Goal: Task Accomplishment & Management: Manage account settings

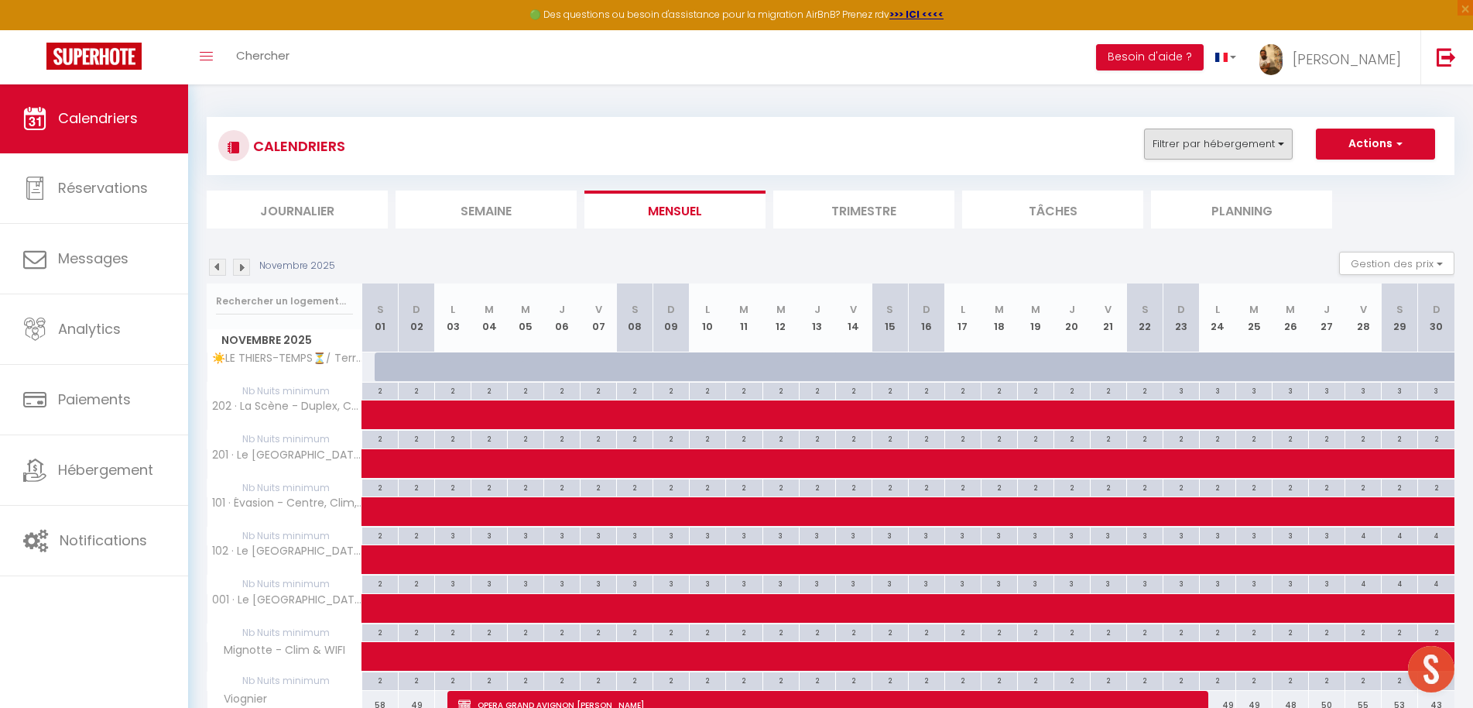
click at [1191, 149] on button "Filtrer par hébergement" at bounding box center [1218, 144] width 149 height 31
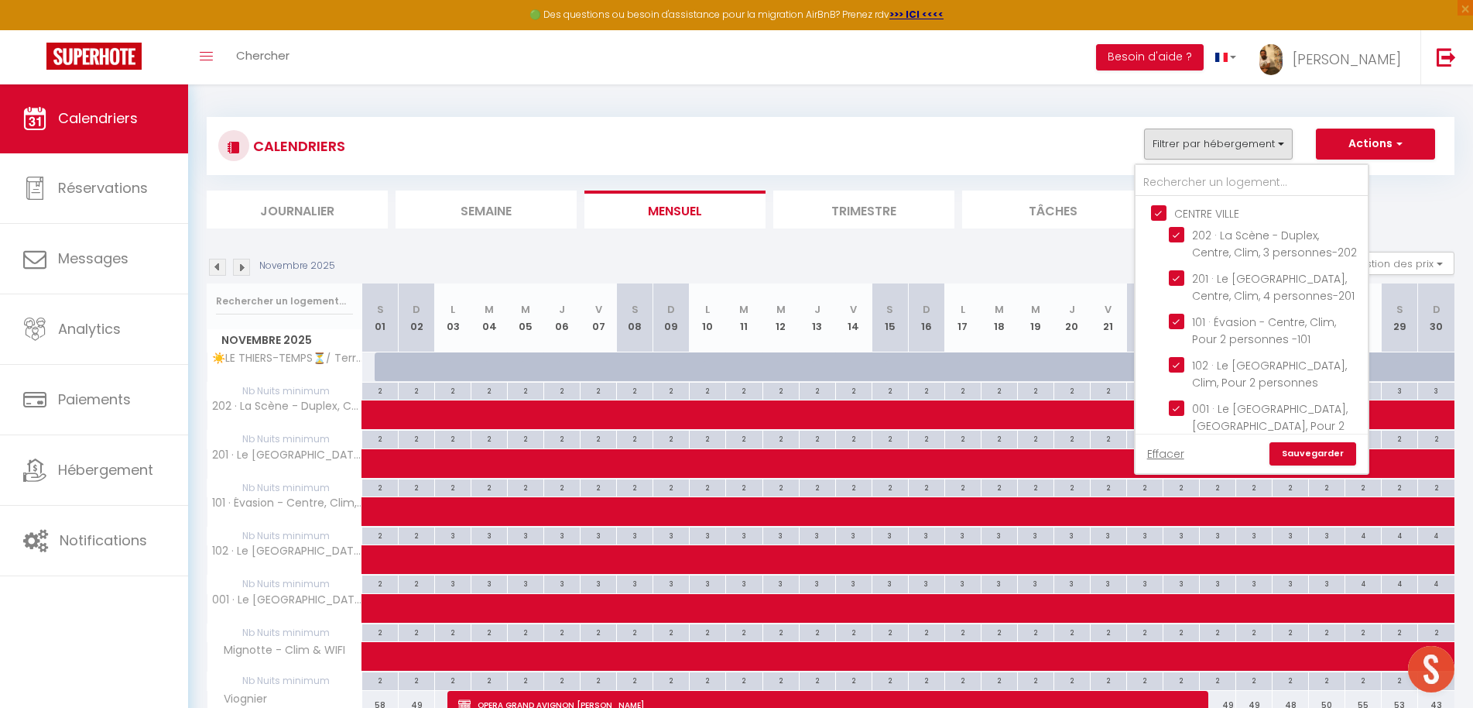
drag, startPoint x: 1168, startPoint y: 453, endPoint x: 1166, endPoint y: 441, distance: 11.8
click at [1168, 453] on link "Effacer" at bounding box center [1165, 453] width 37 height 17
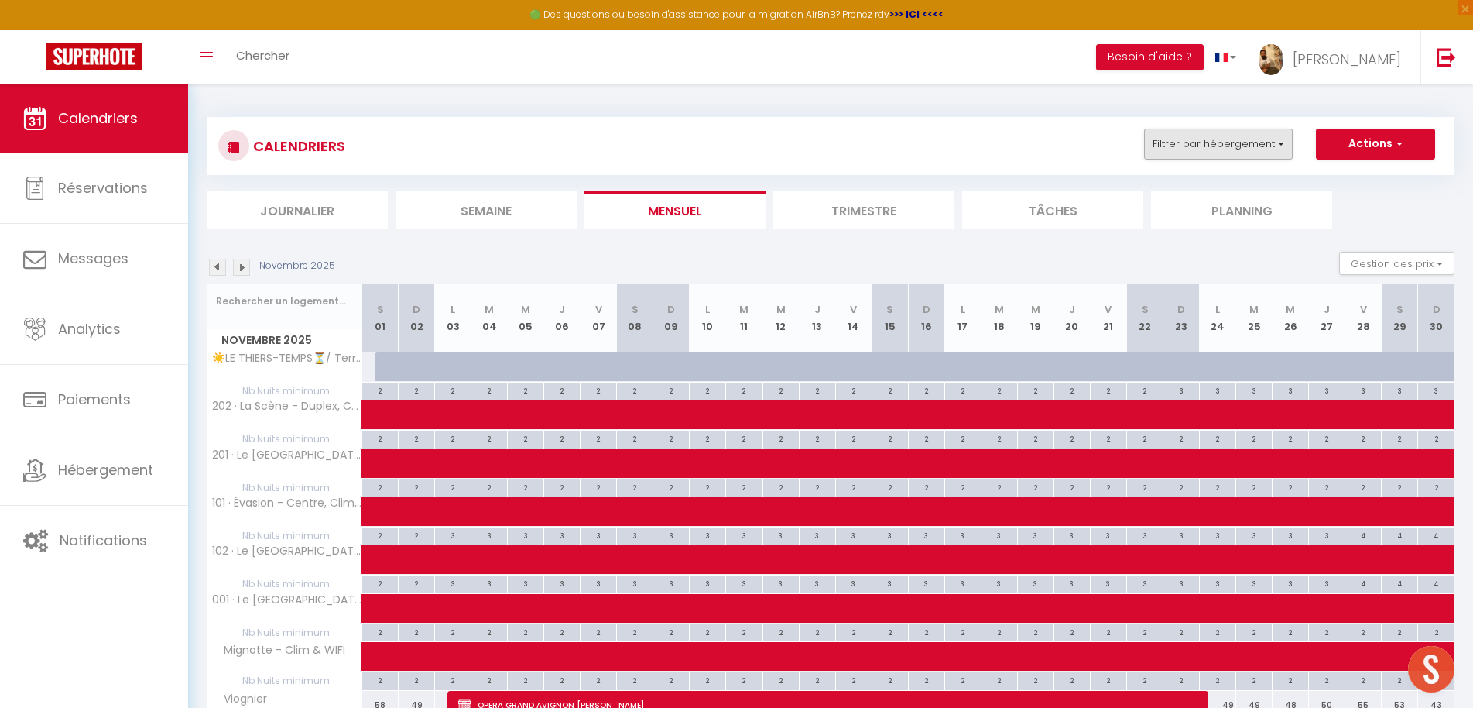
drag, startPoint x: 1185, startPoint y: 148, endPoint x: 1182, endPoint y: 156, distance: 8.3
click at [1185, 149] on button "Filtrer par hébergement" at bounding box center [1218, 144] width 149 height 31
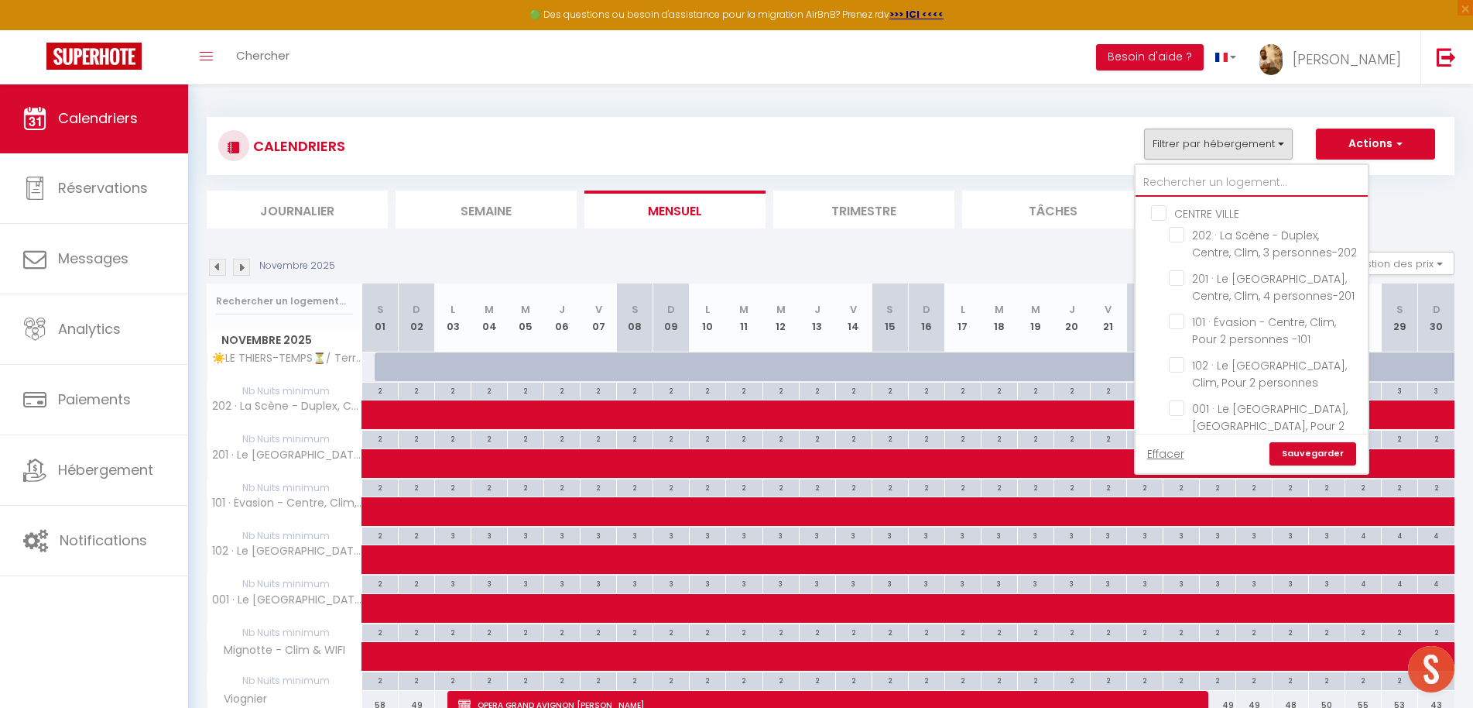
click at [1184, 172] on input "text" at bounding box center [1252, 183] width 232 height 28
type input "a"
checkbox input "false"
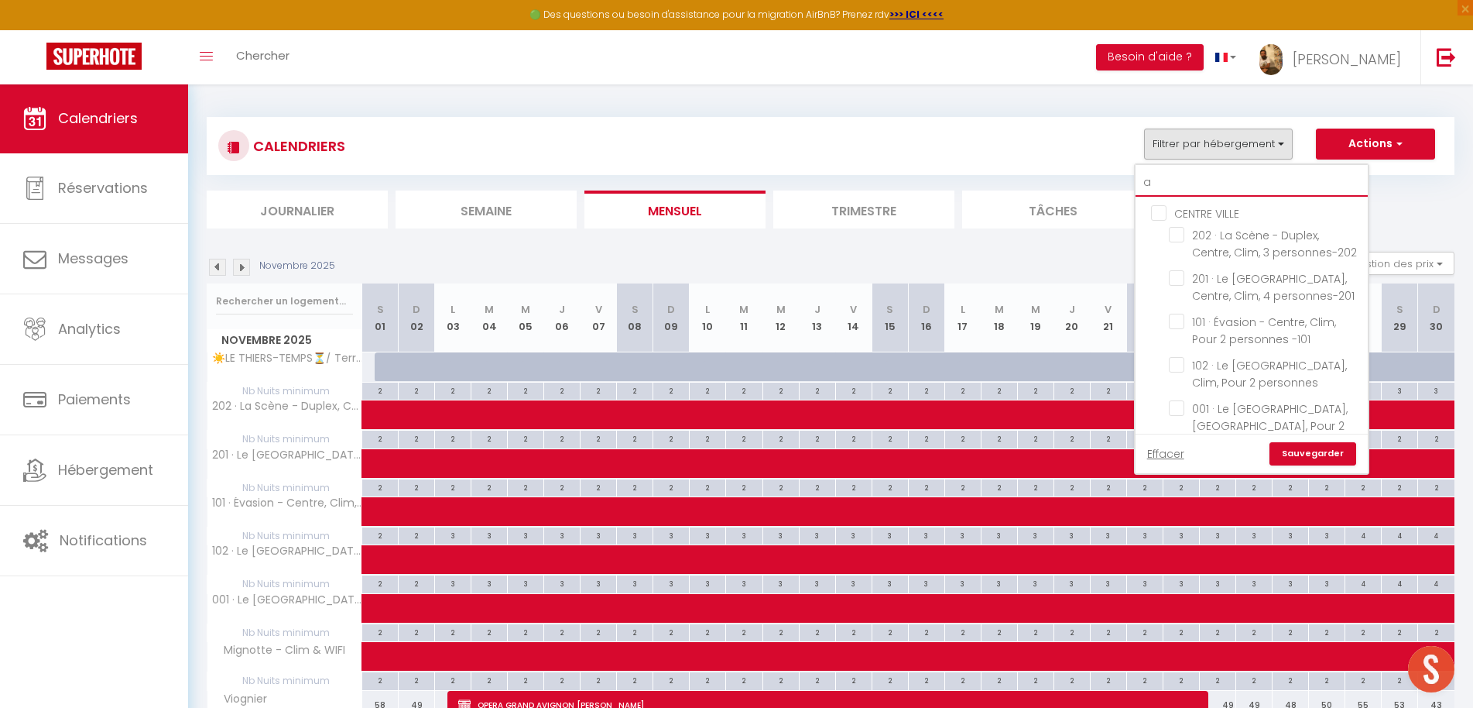
checkbox input "false"
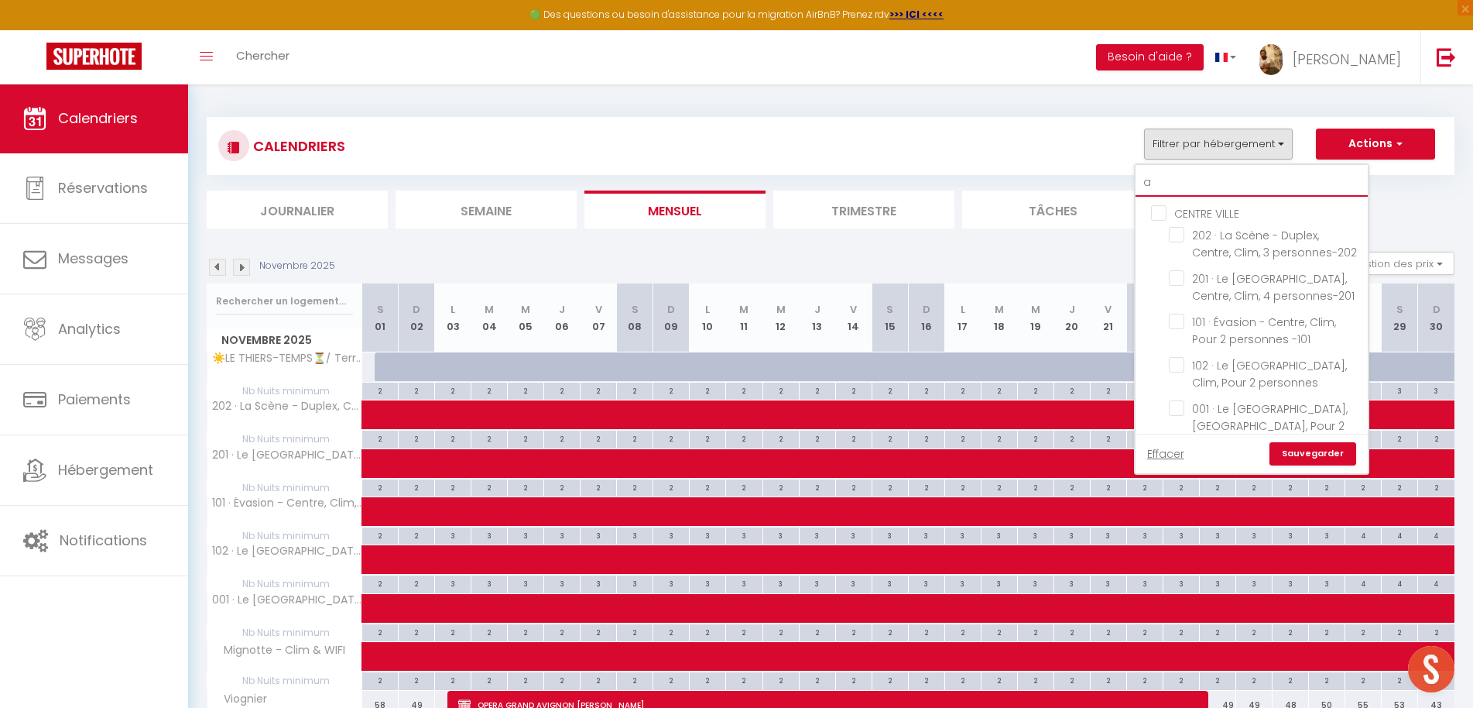
checkbox input "false"
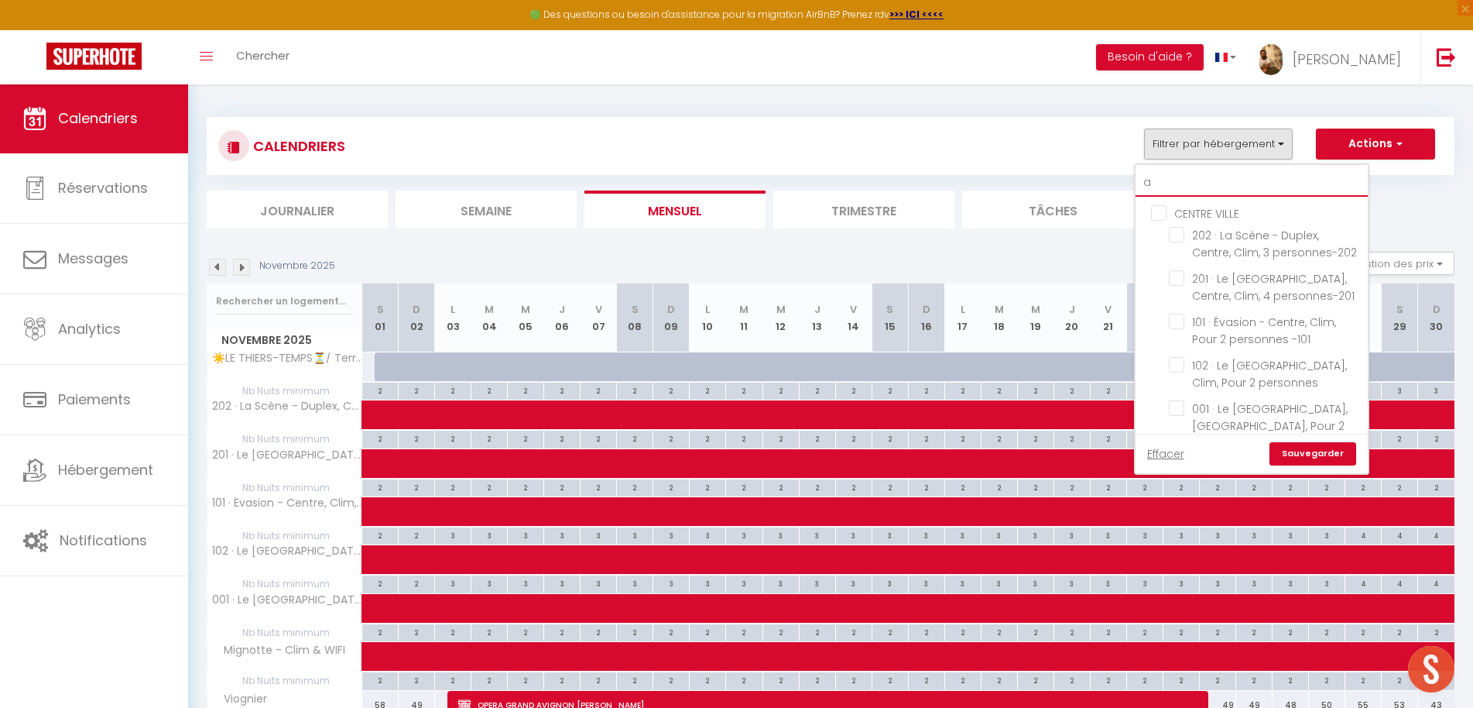
checkbox input "false"
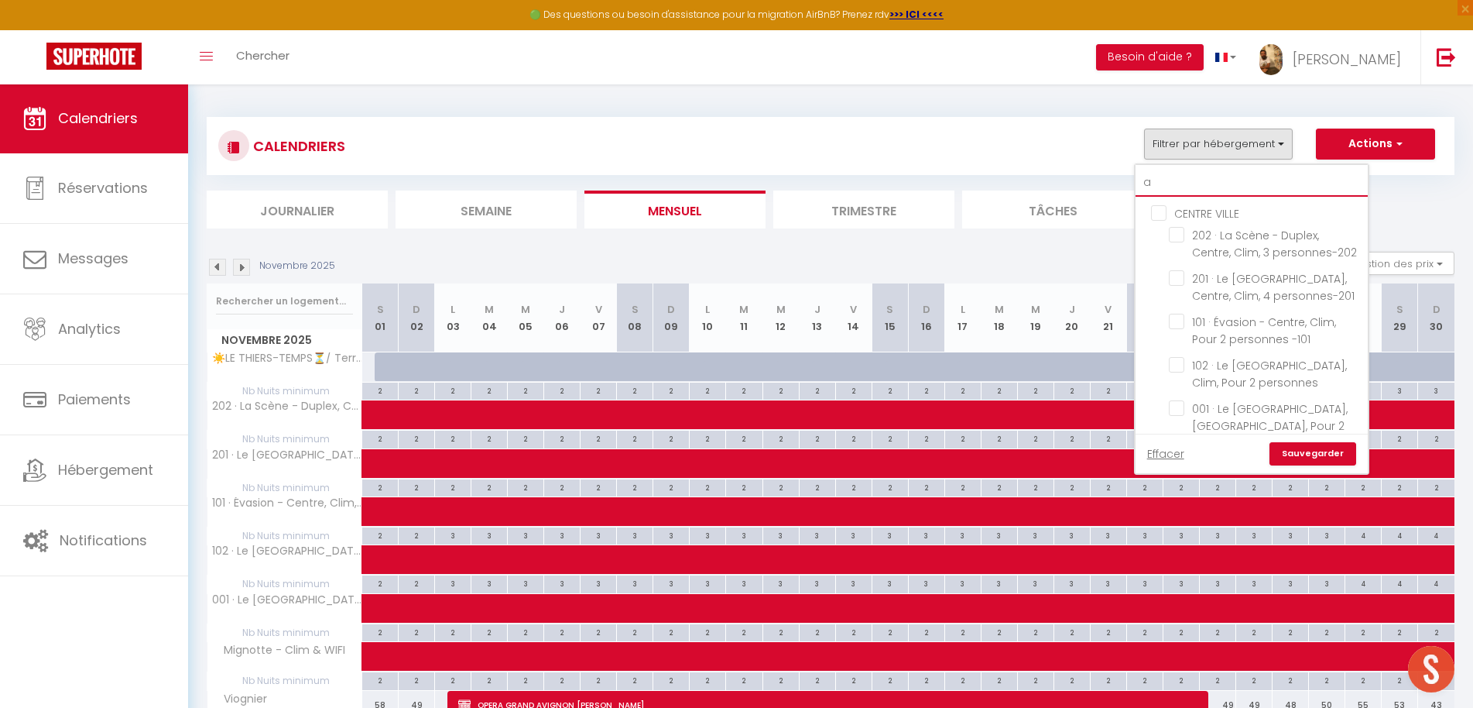
checkbox input "false"
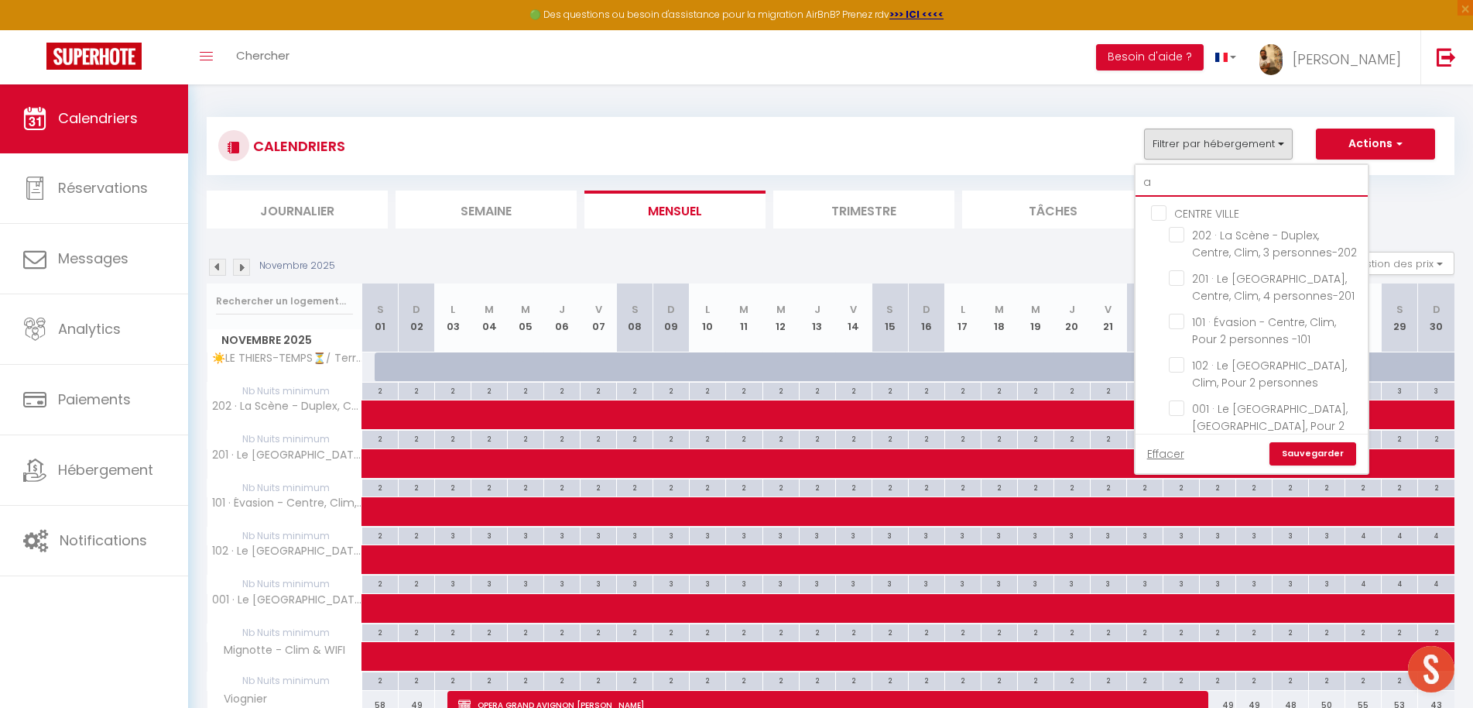
checkbox input "false"
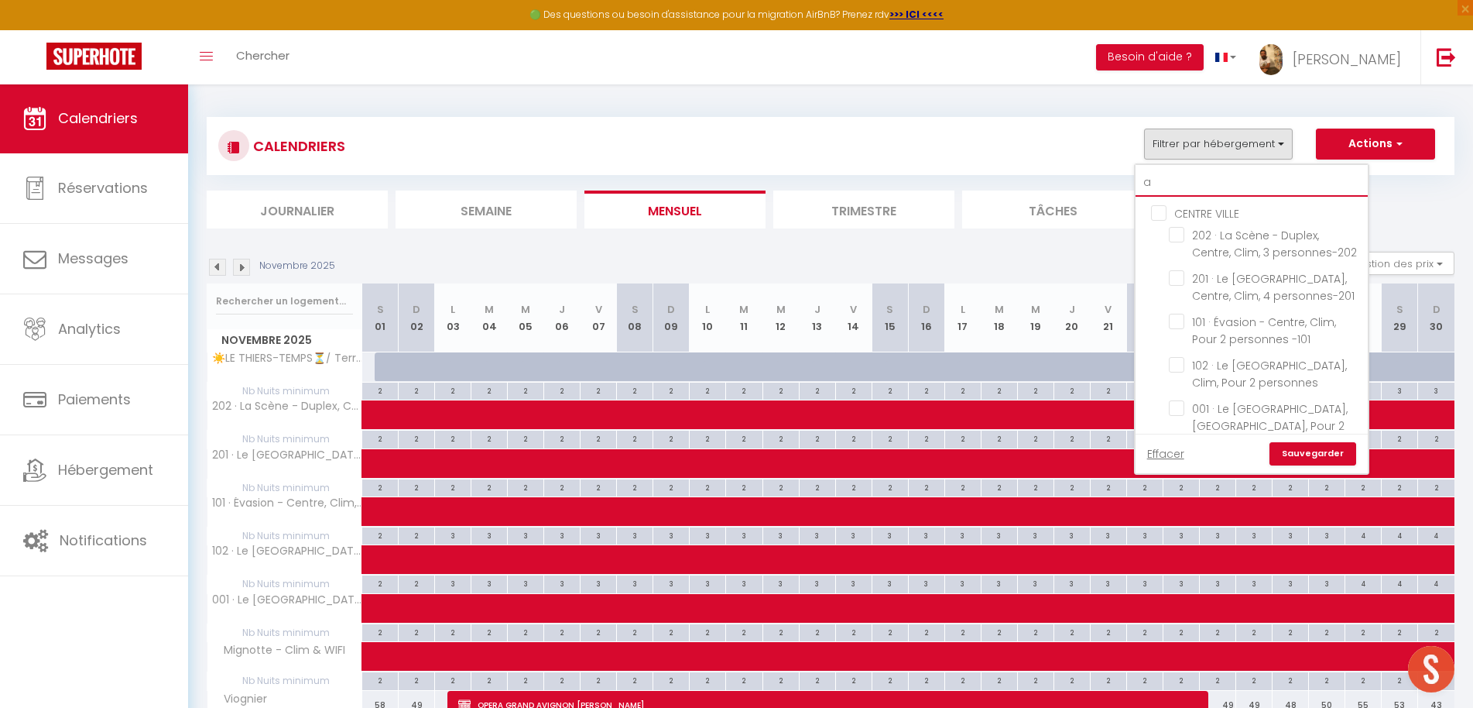
checkbox input "false"
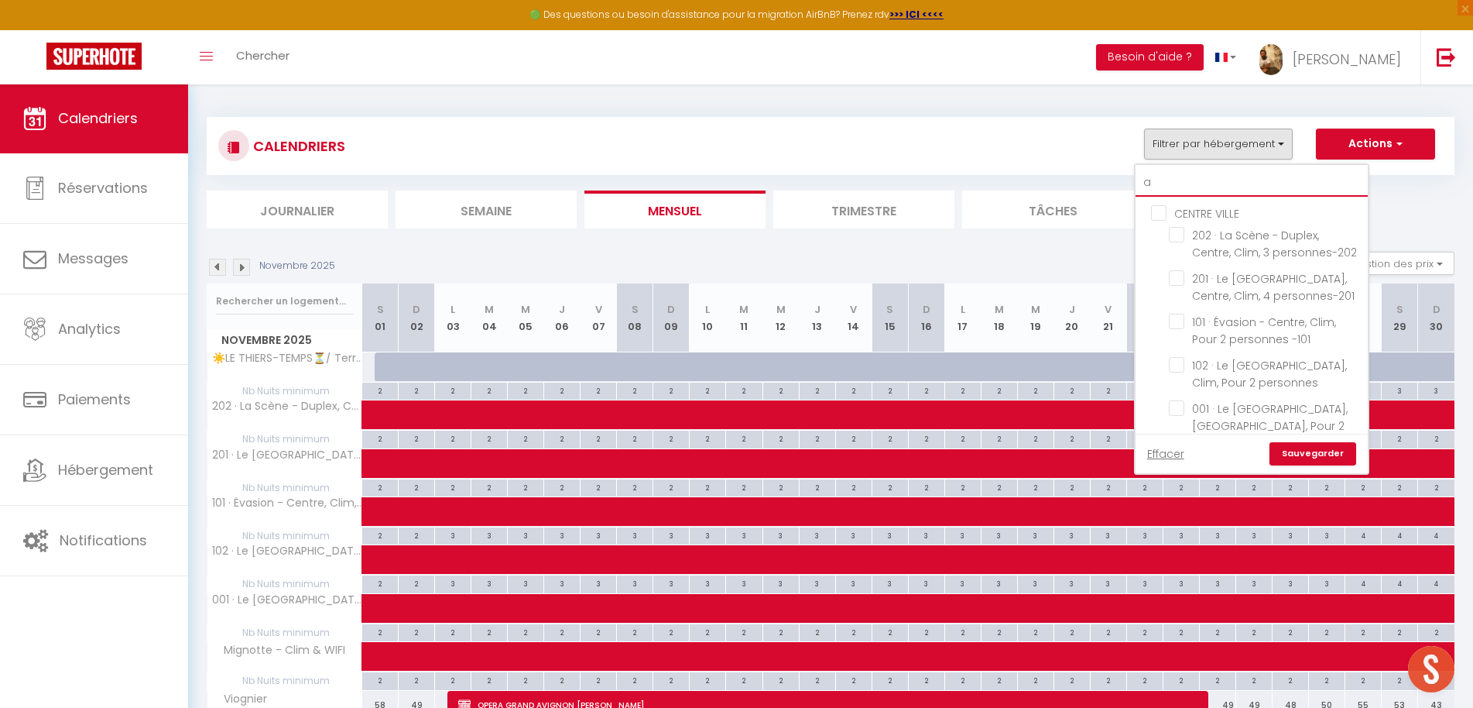
checkbox input "false"
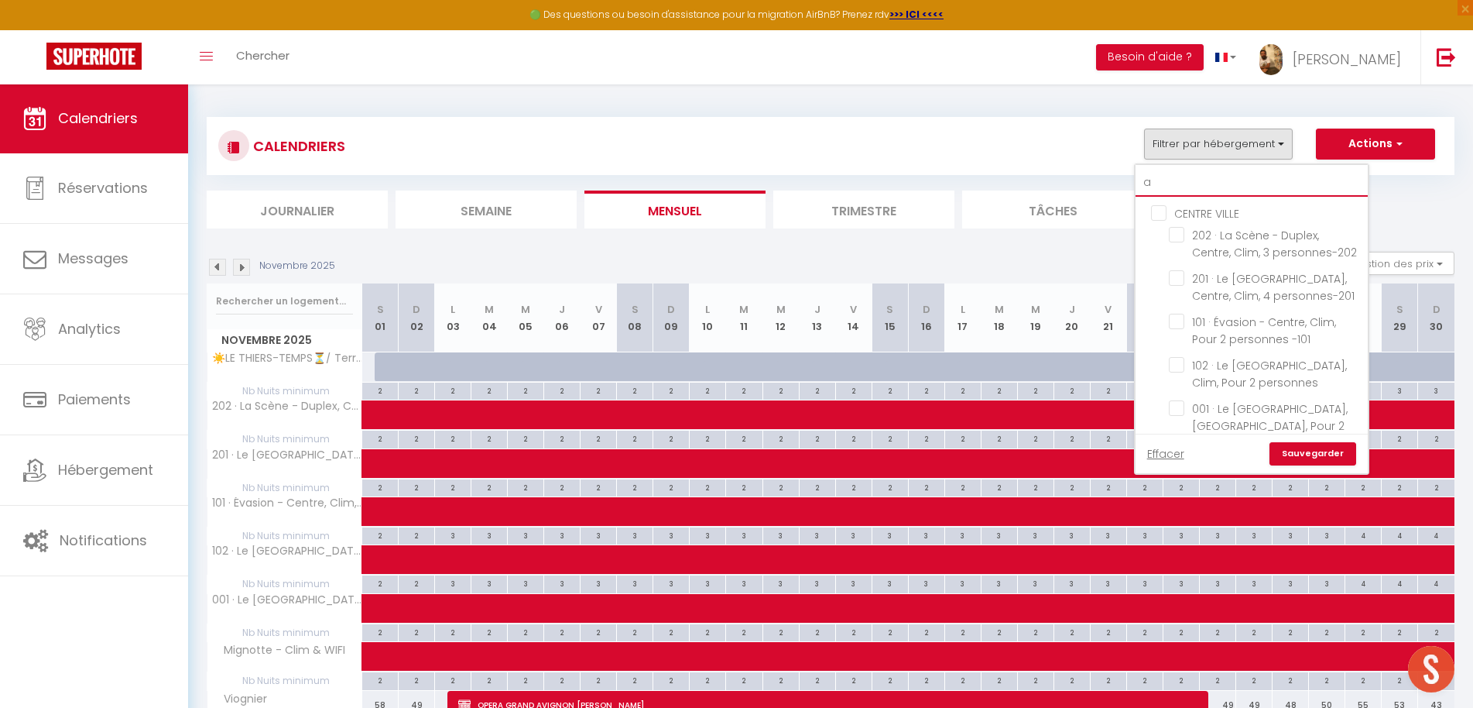
checkbox input "false"
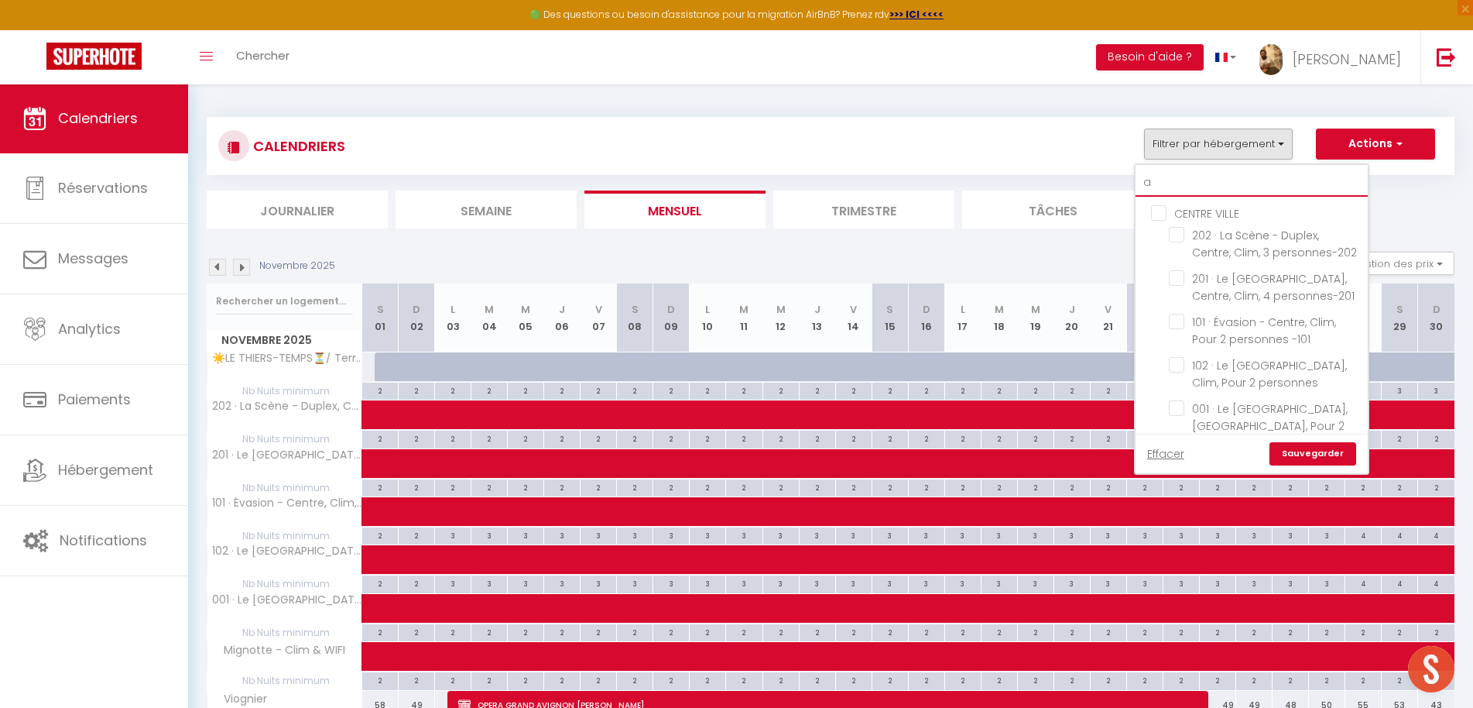
checkbox input "false"
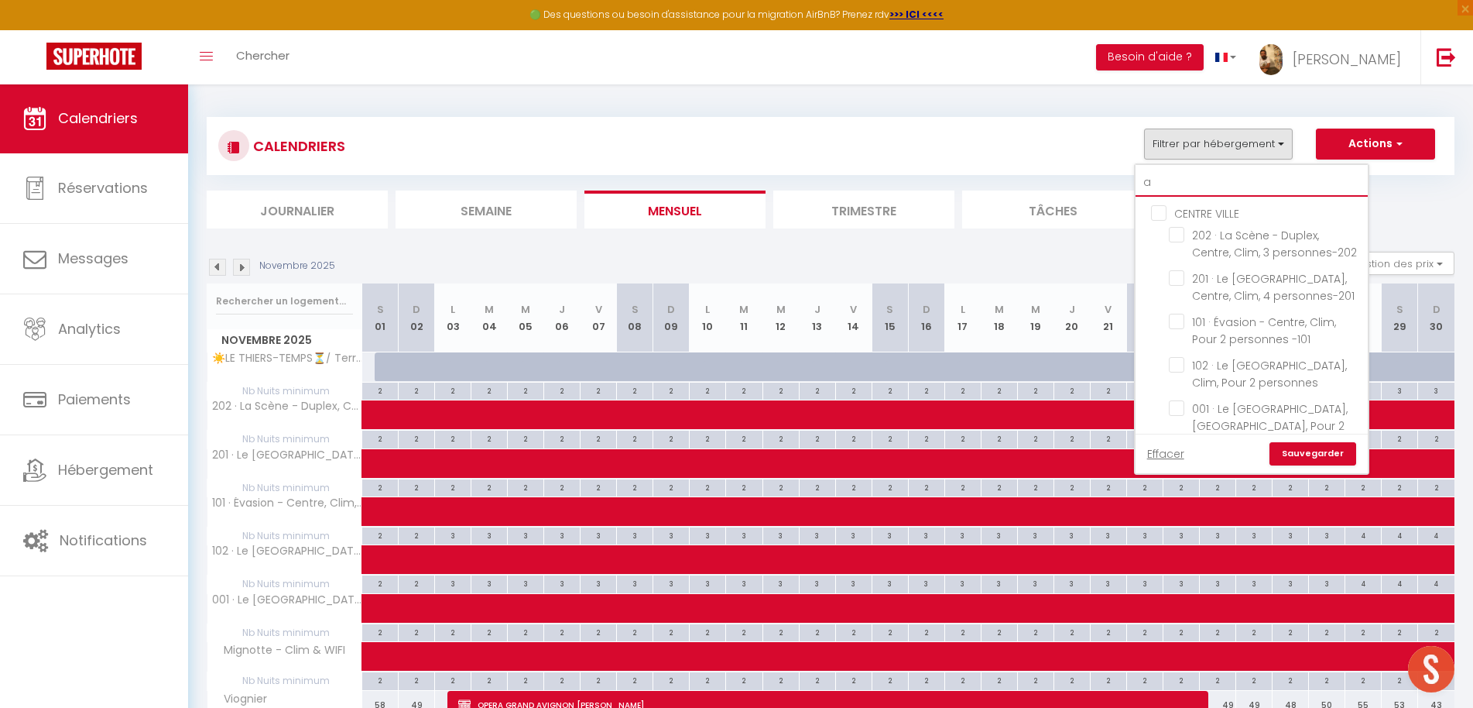
checkbox input "false"
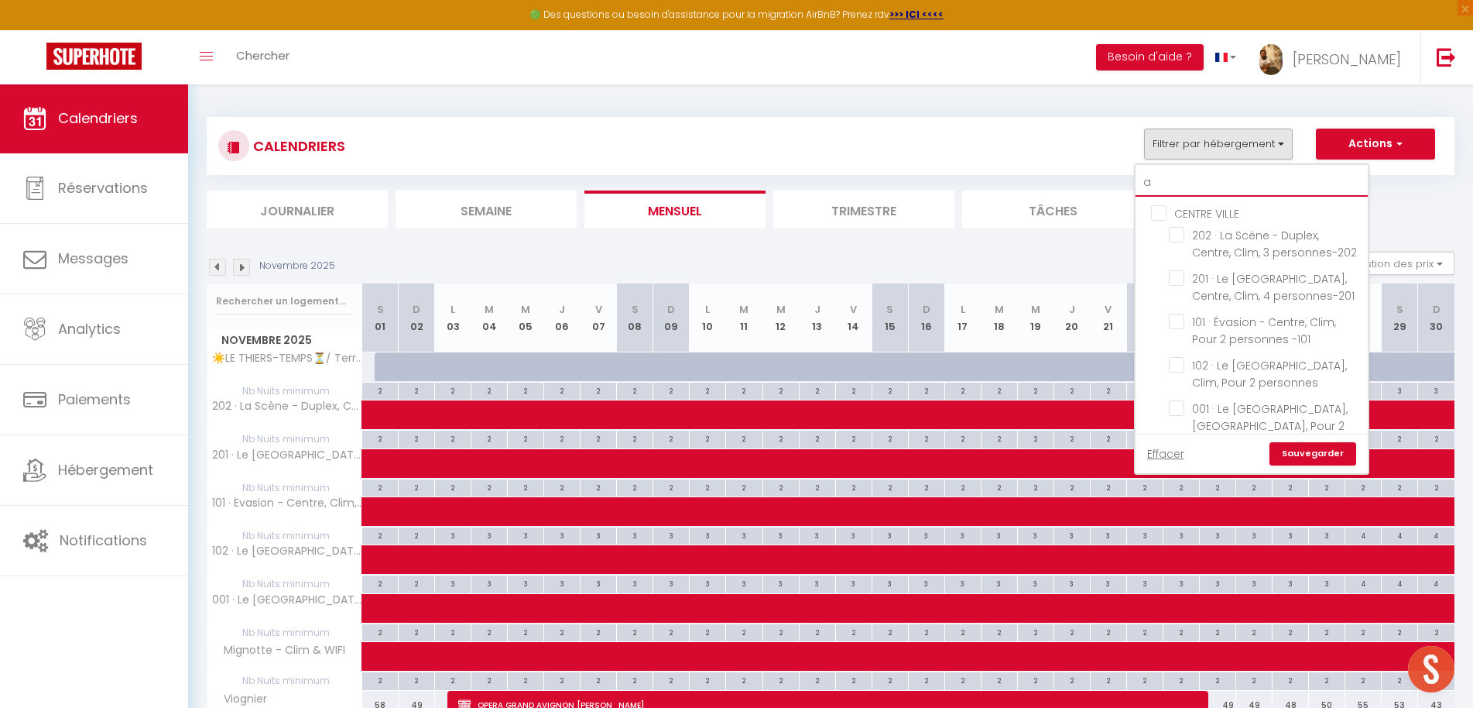
checkbox input "false"
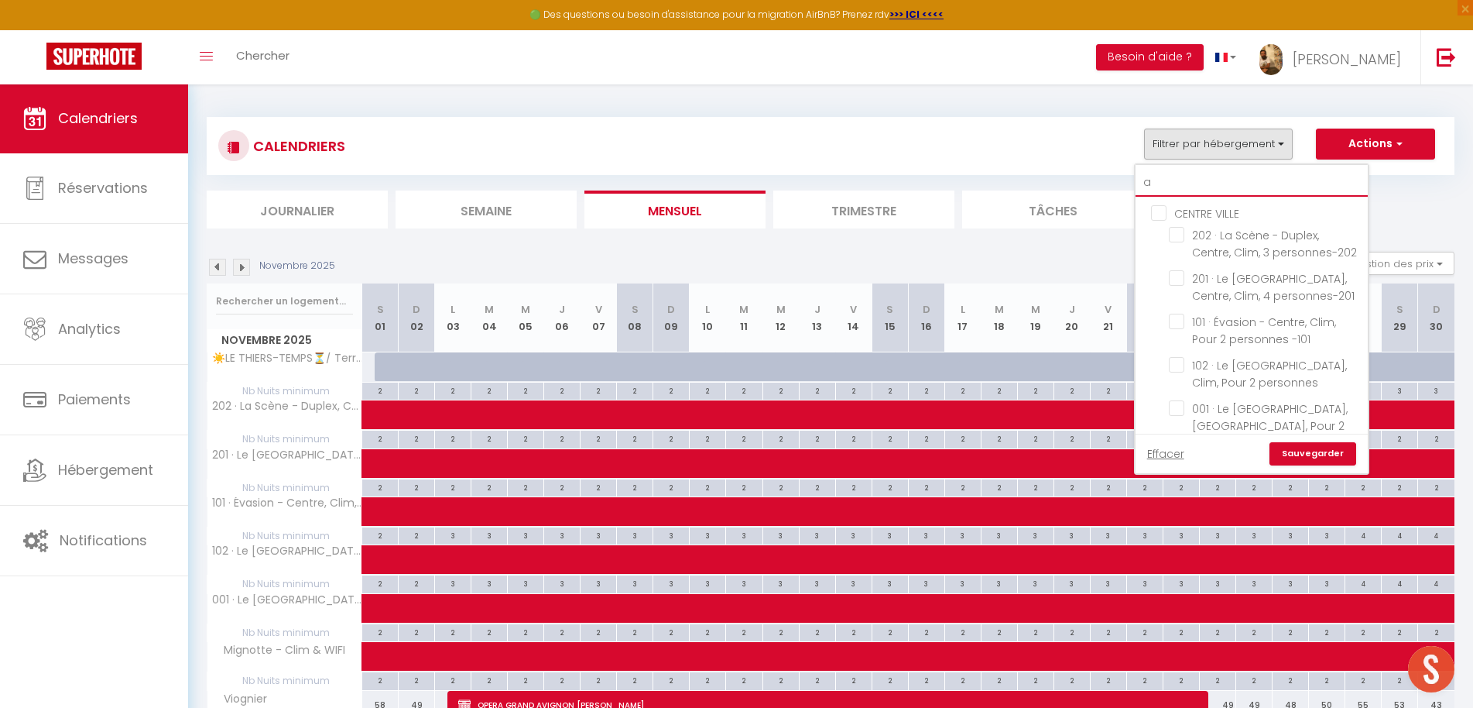
checkbox input "false"
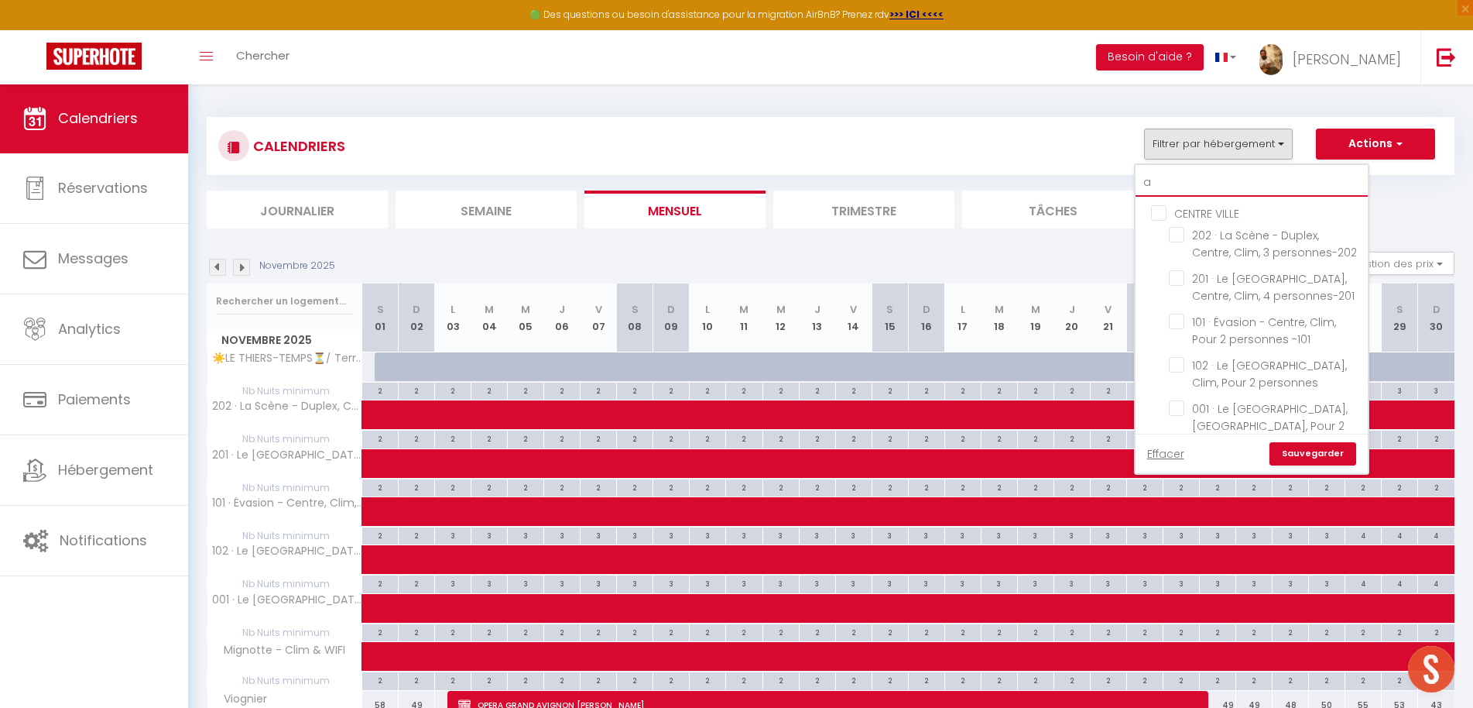
checkbox input "false"
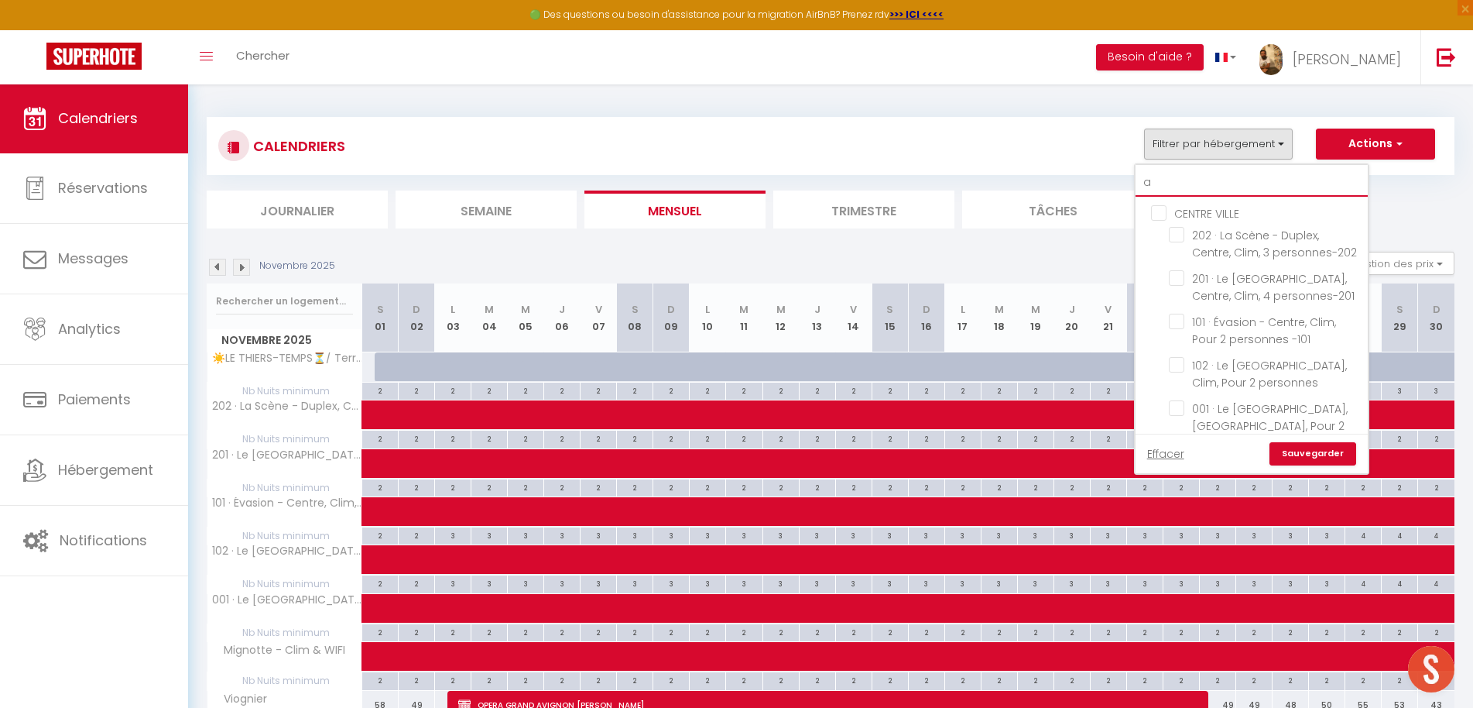
checkbox input "false"
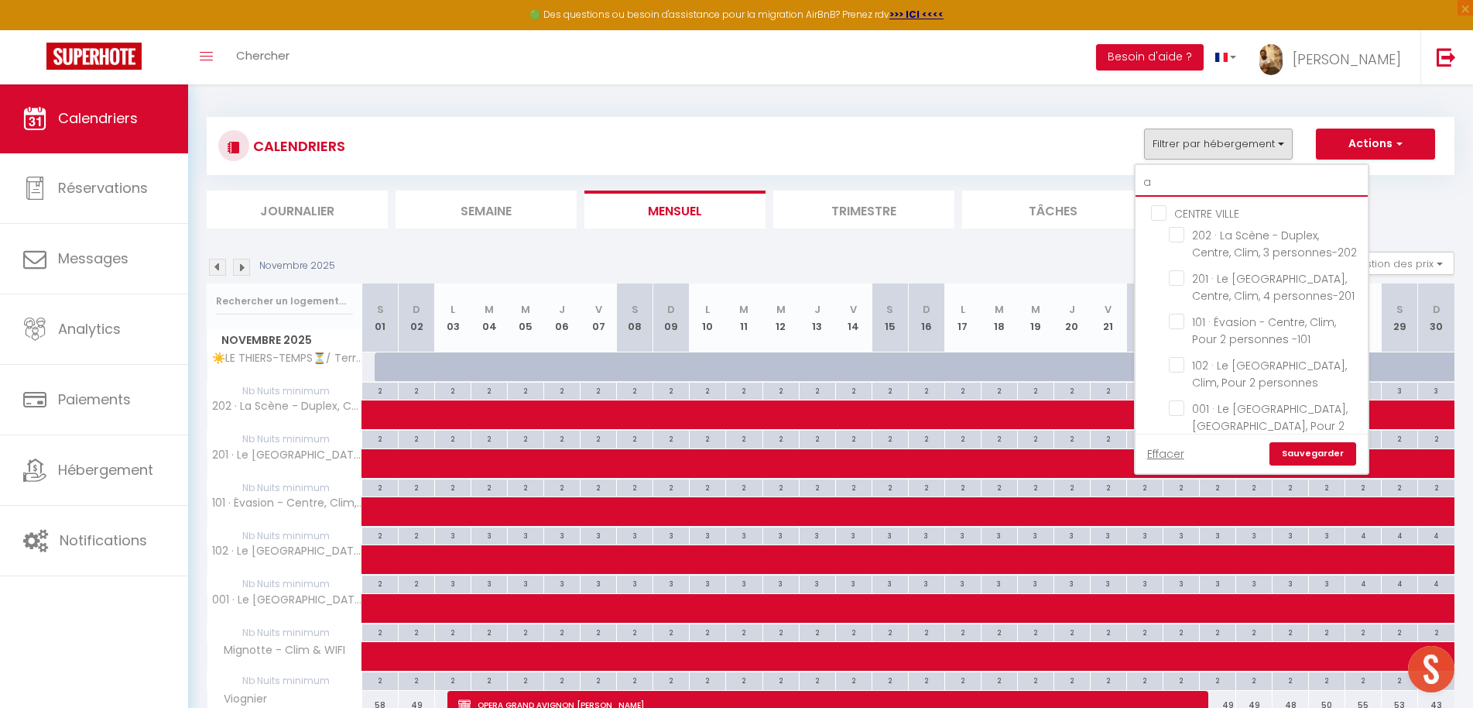
checkbox input "false"
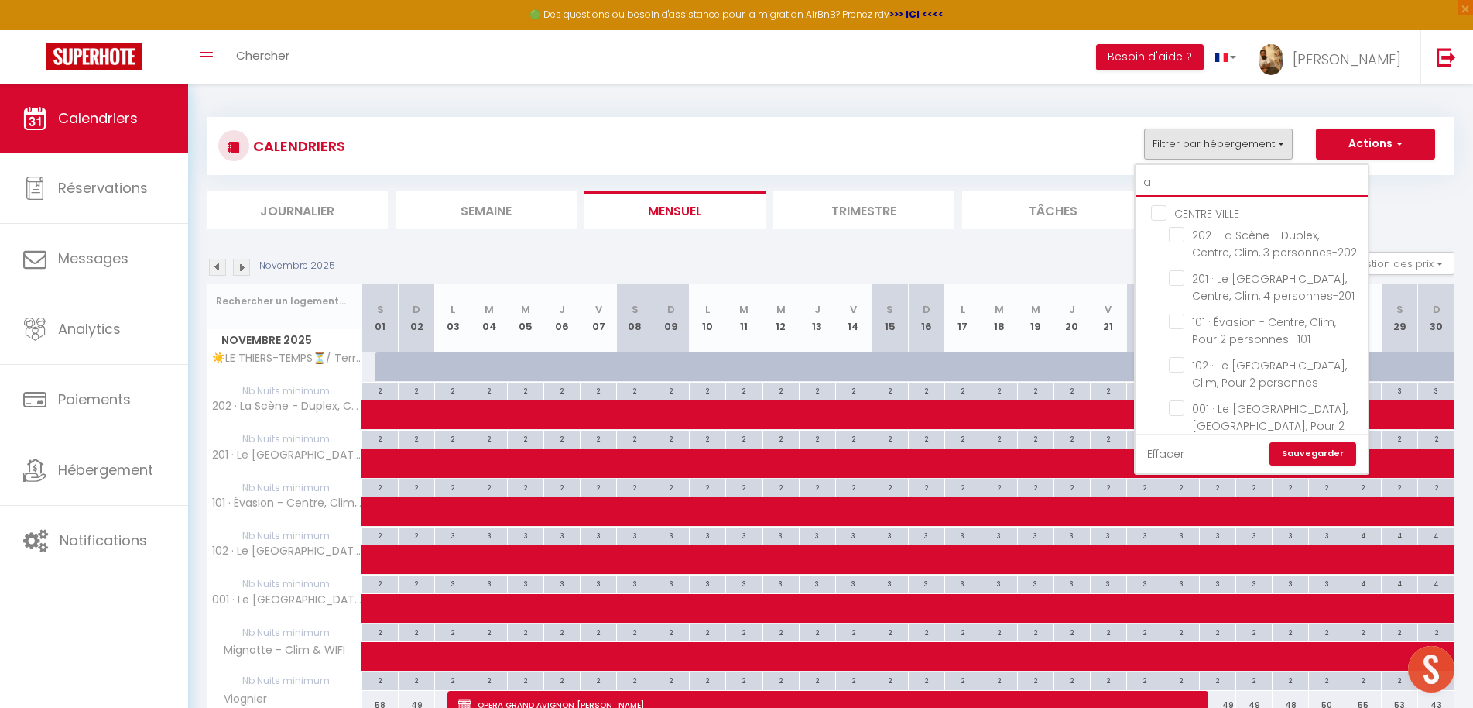
checkbox input "false"
type input "an"
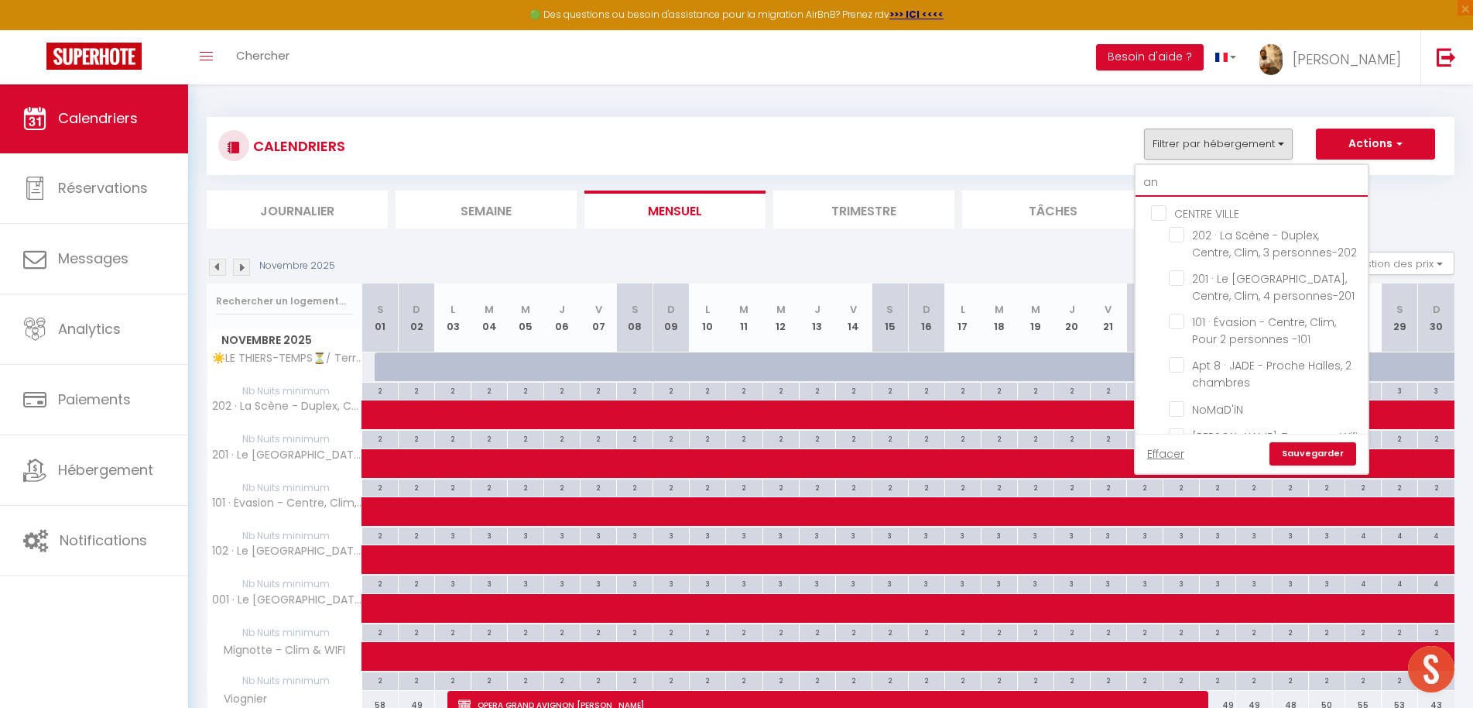
checkbox input "false"
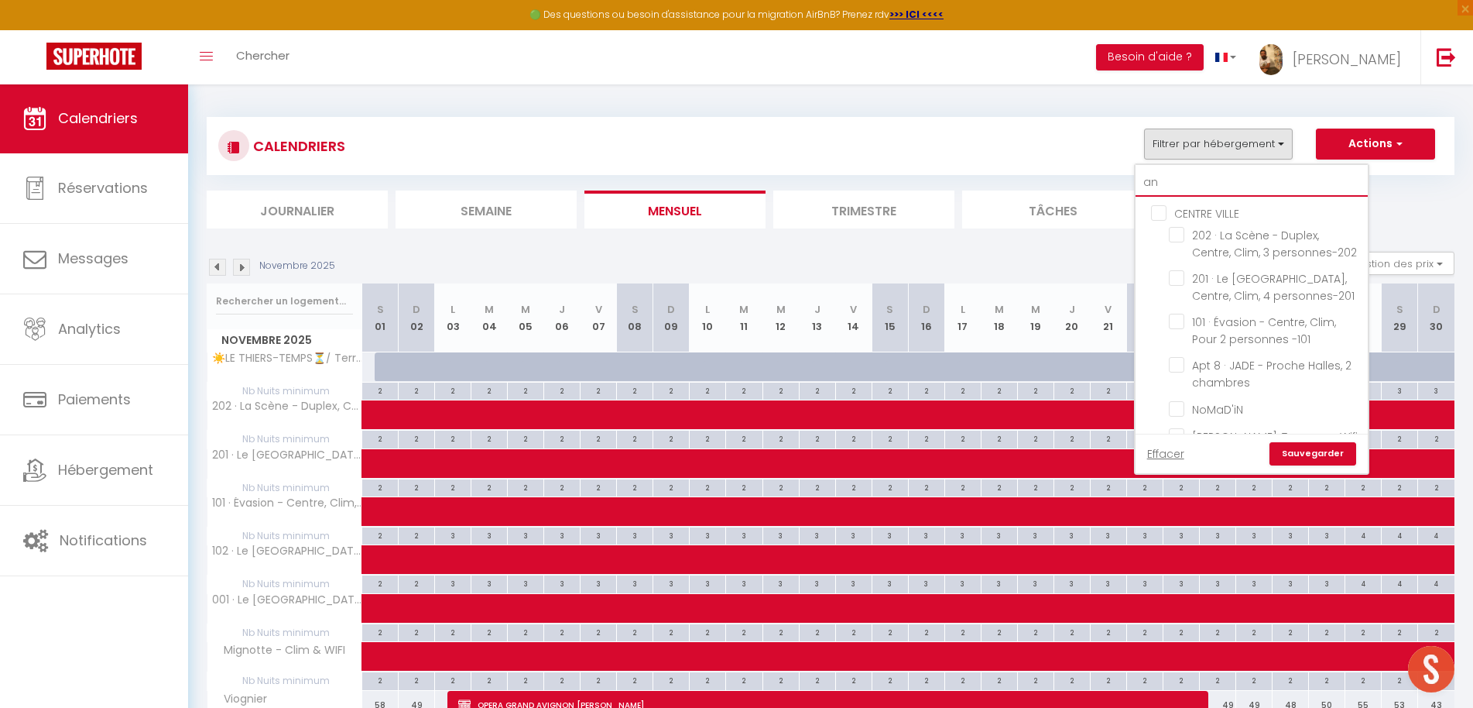
checkbox input "false"
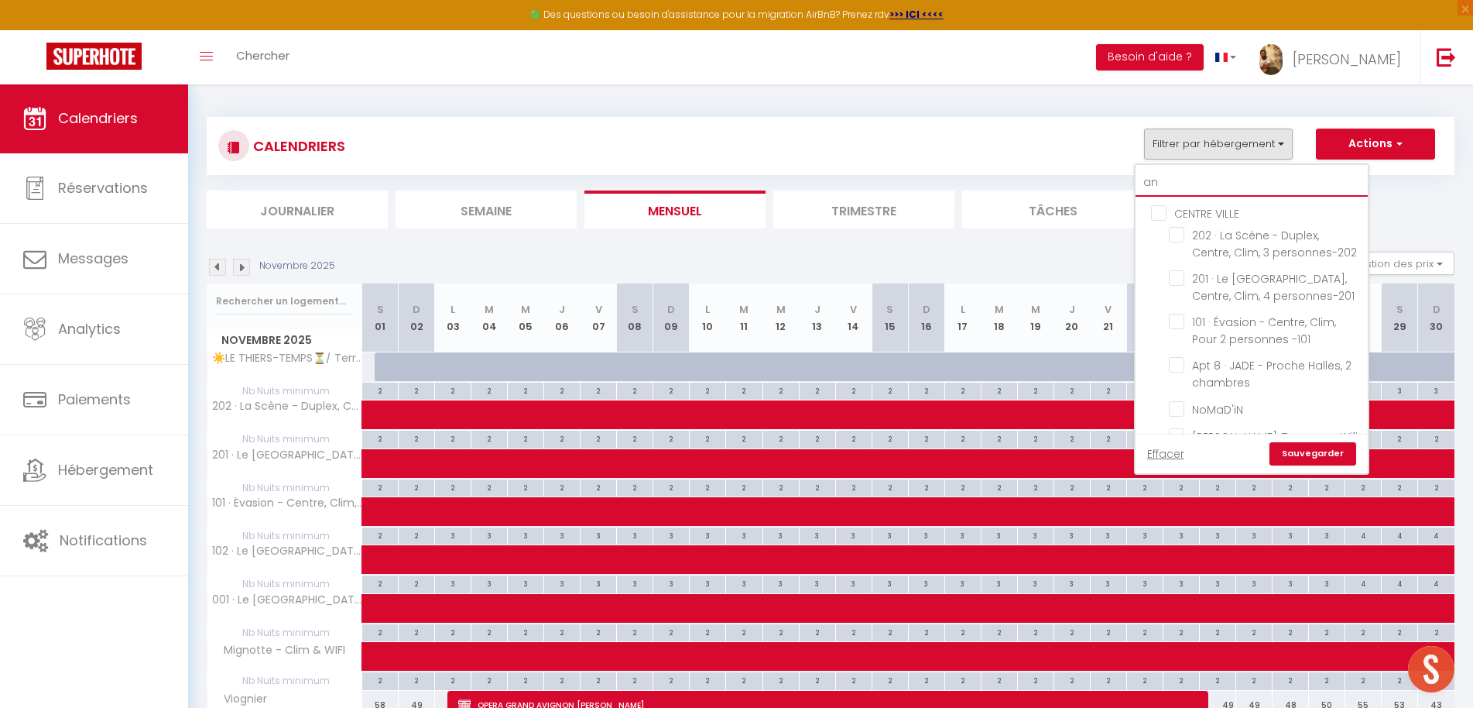
checkbox input "false"
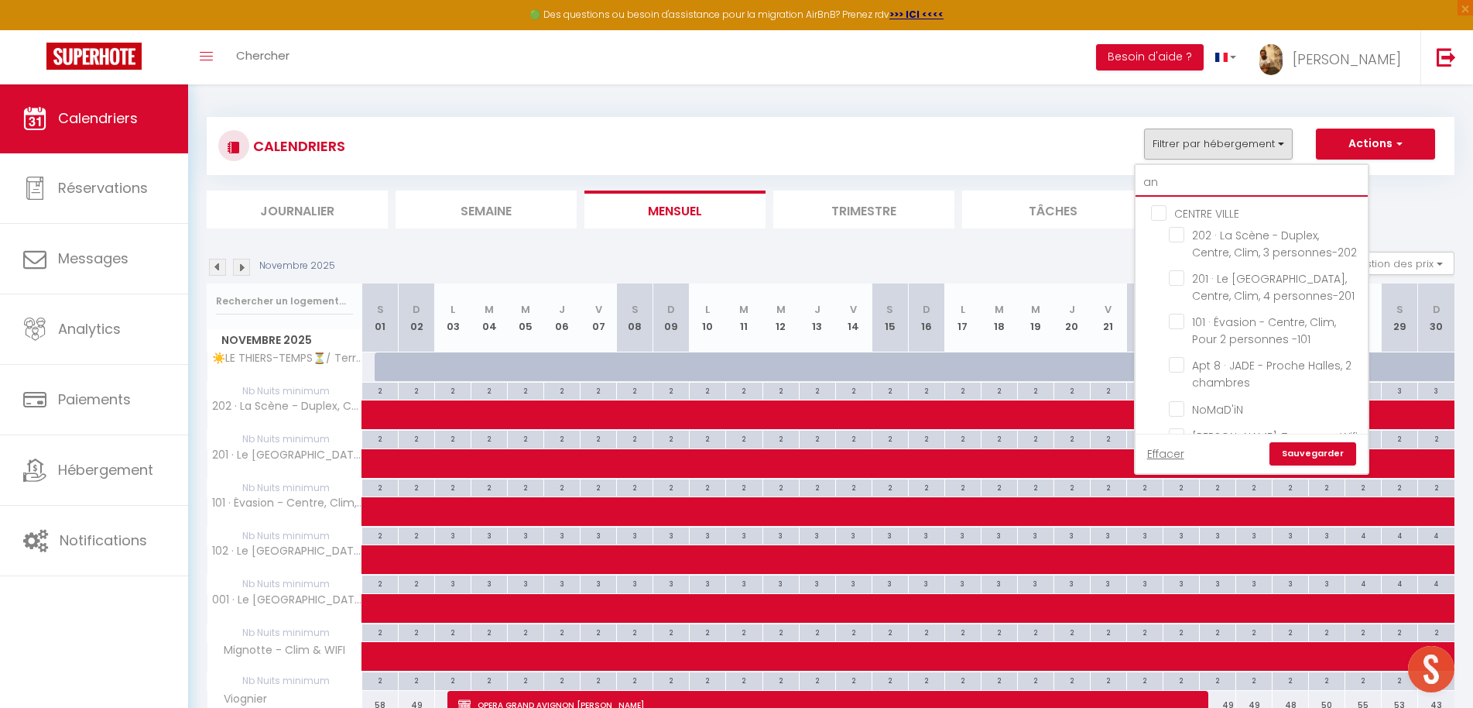
checkbox input "false"
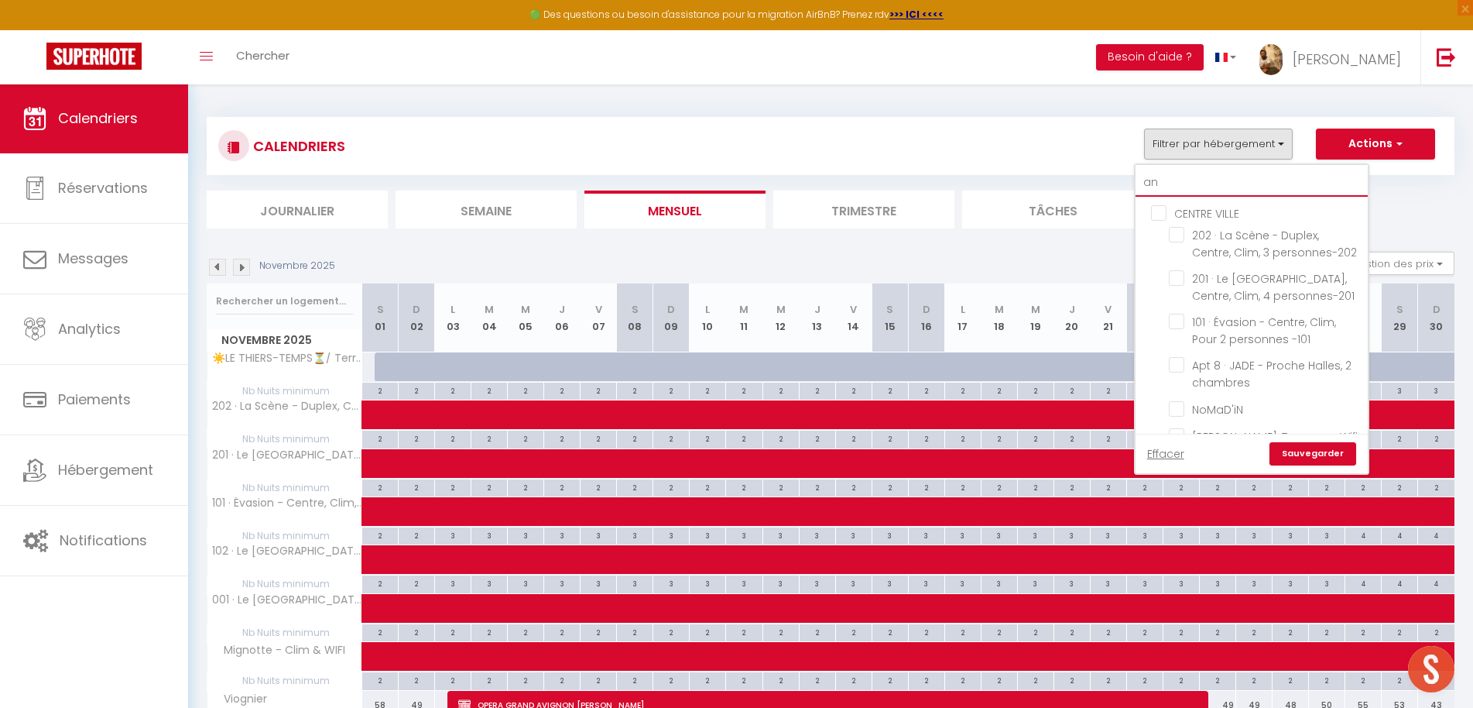
checkbox input "false"
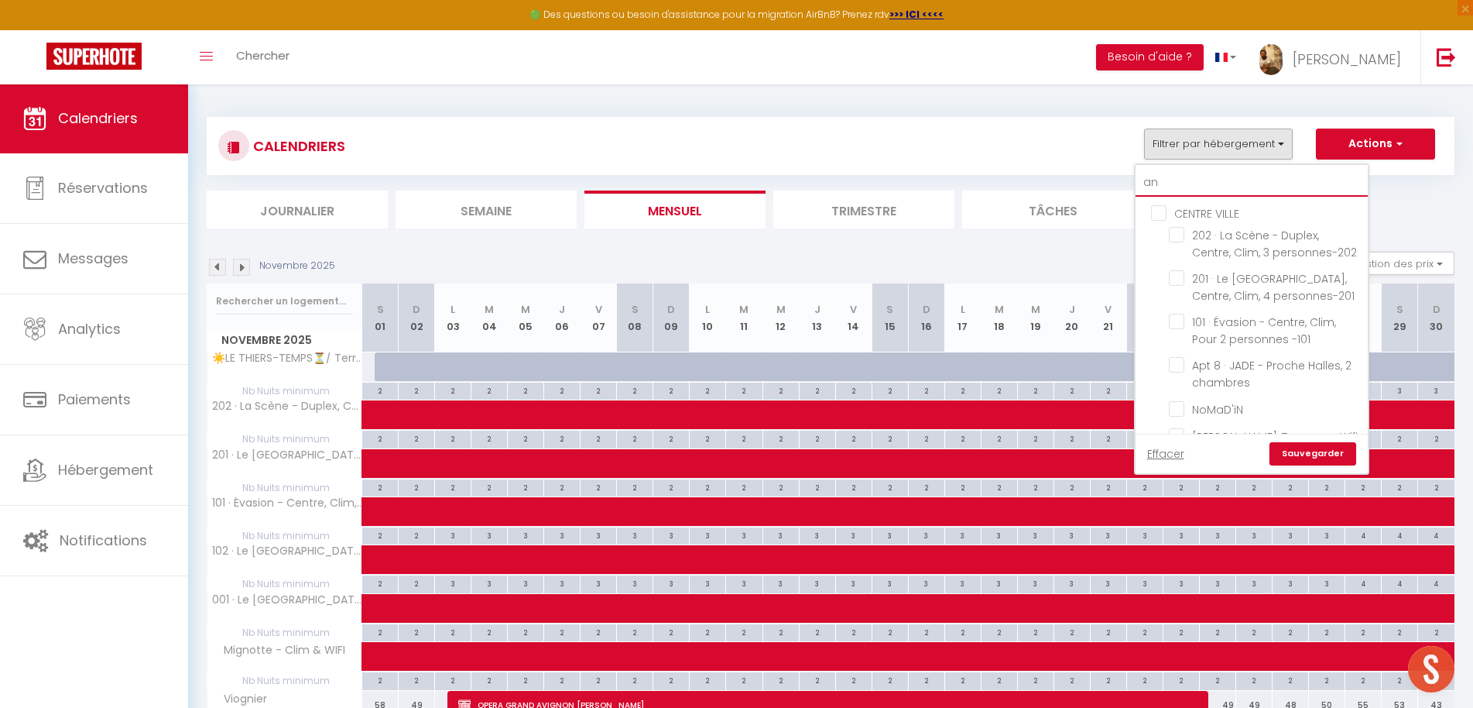
checkbox input "false"
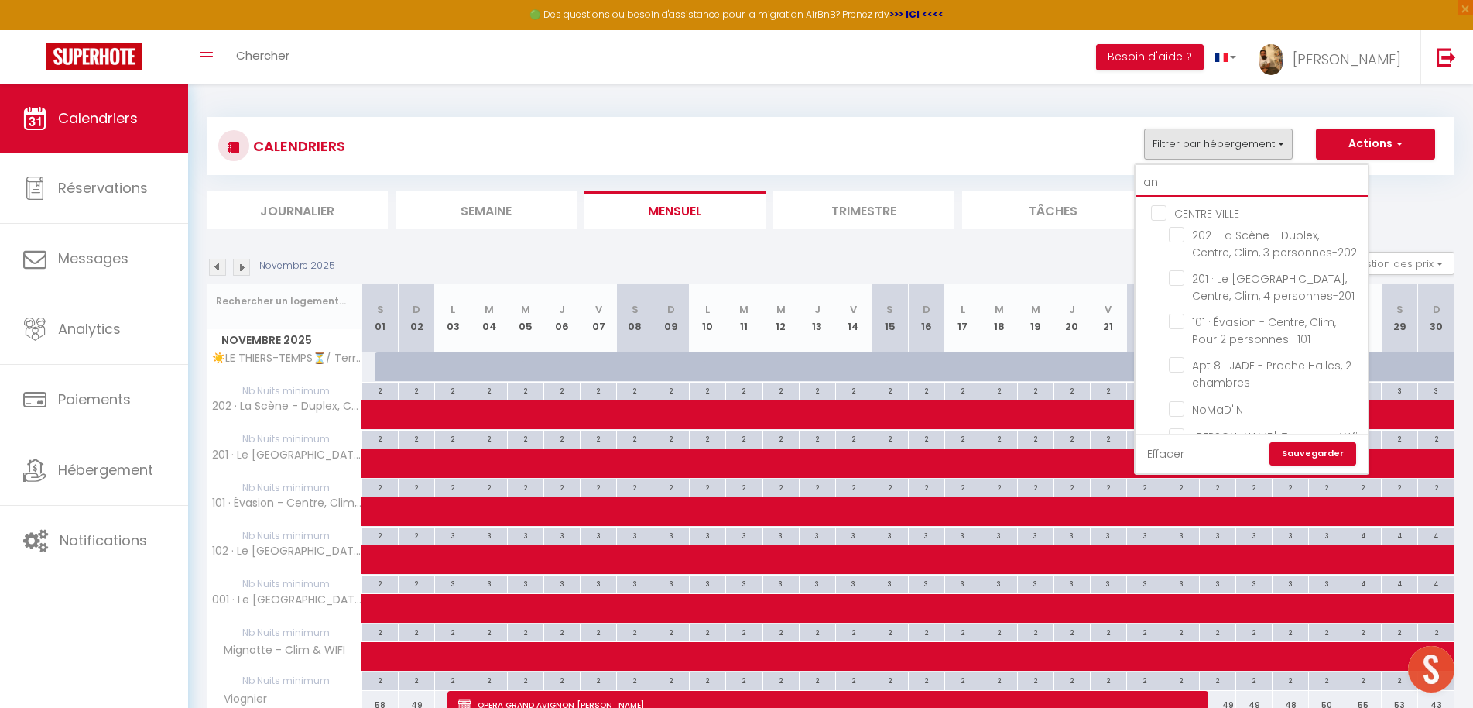
checkbox input "false"
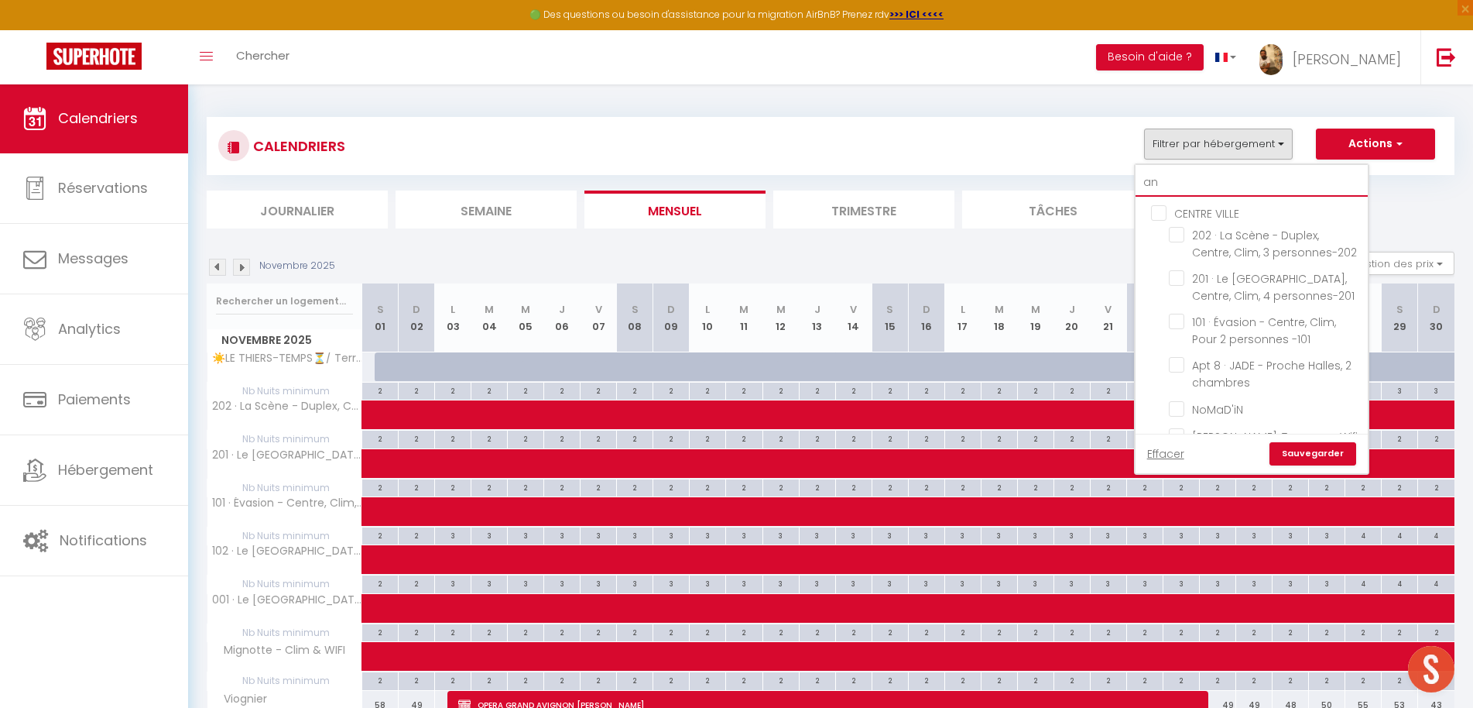
checkbox input "false"
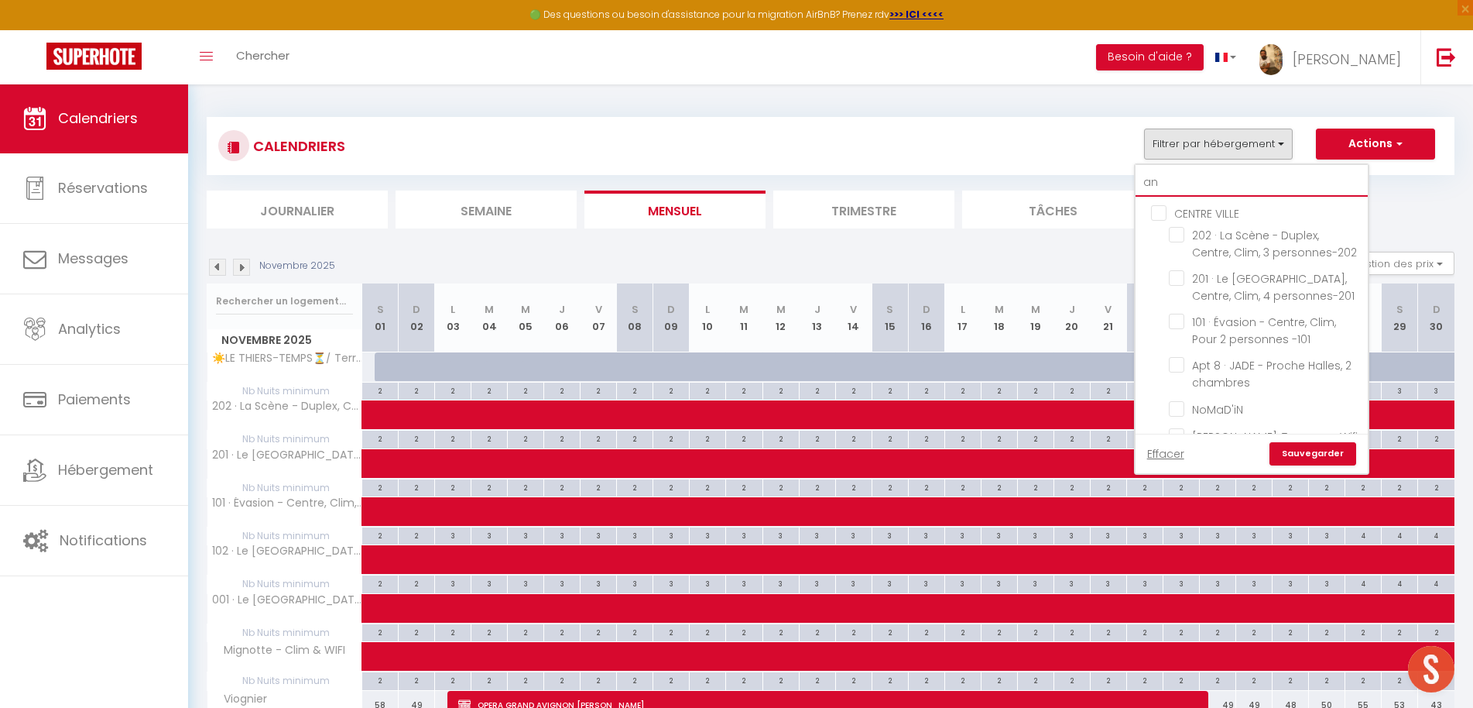
checkbox input "false"
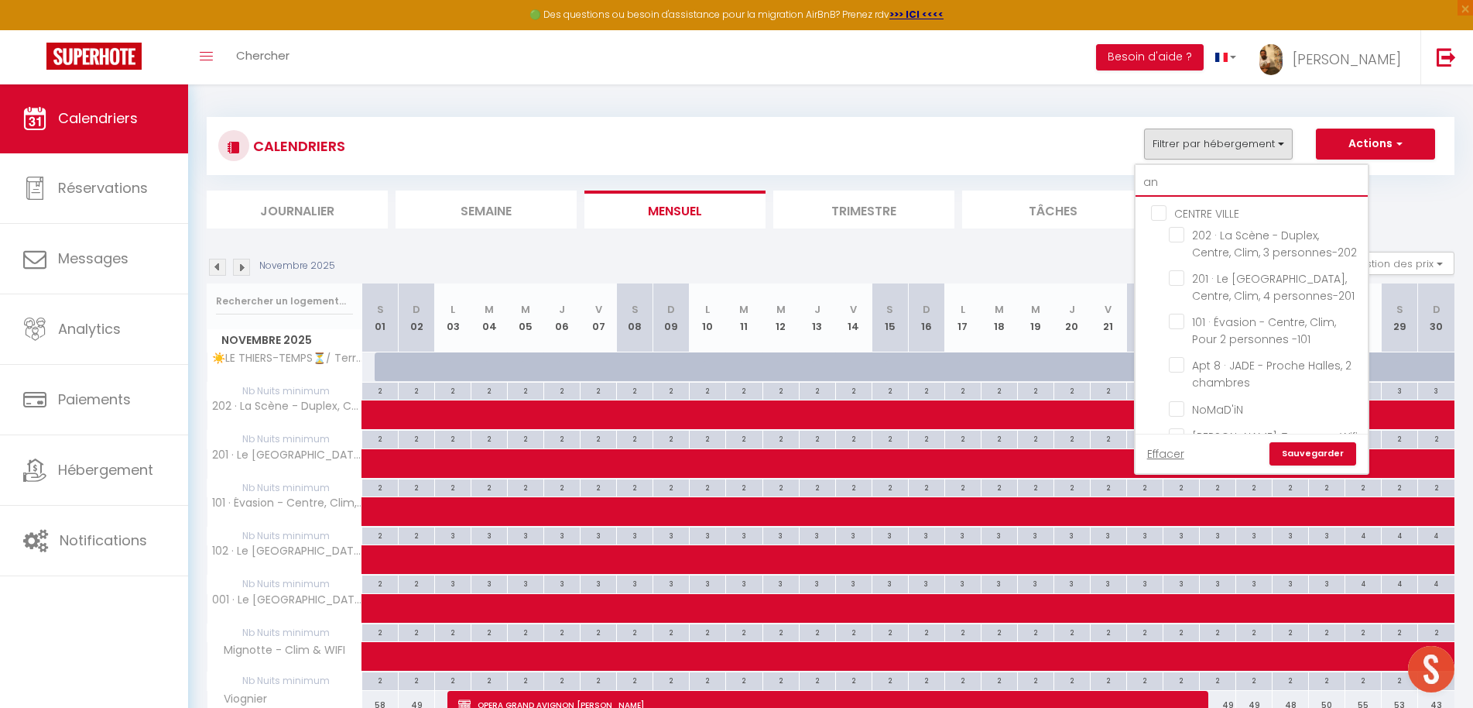
checkbox input "false"
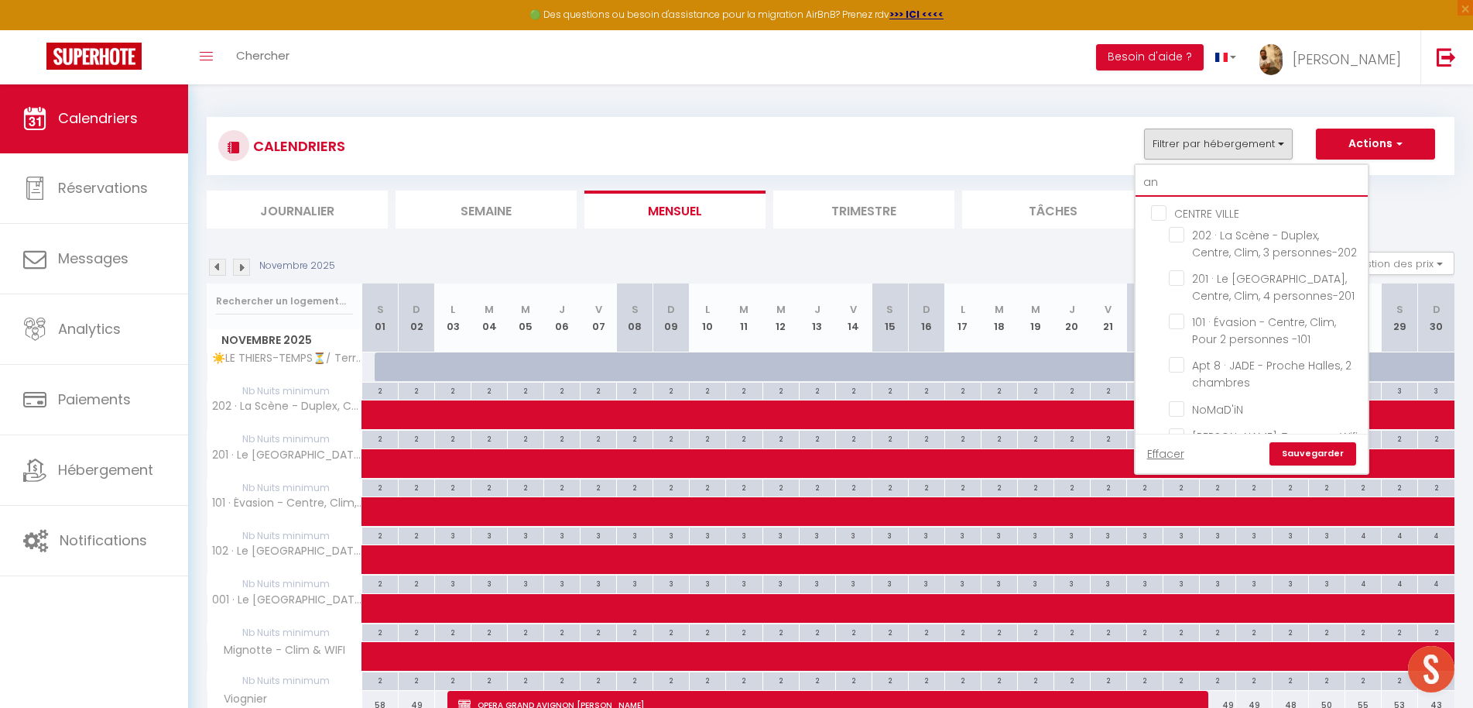
checkbox input "false"
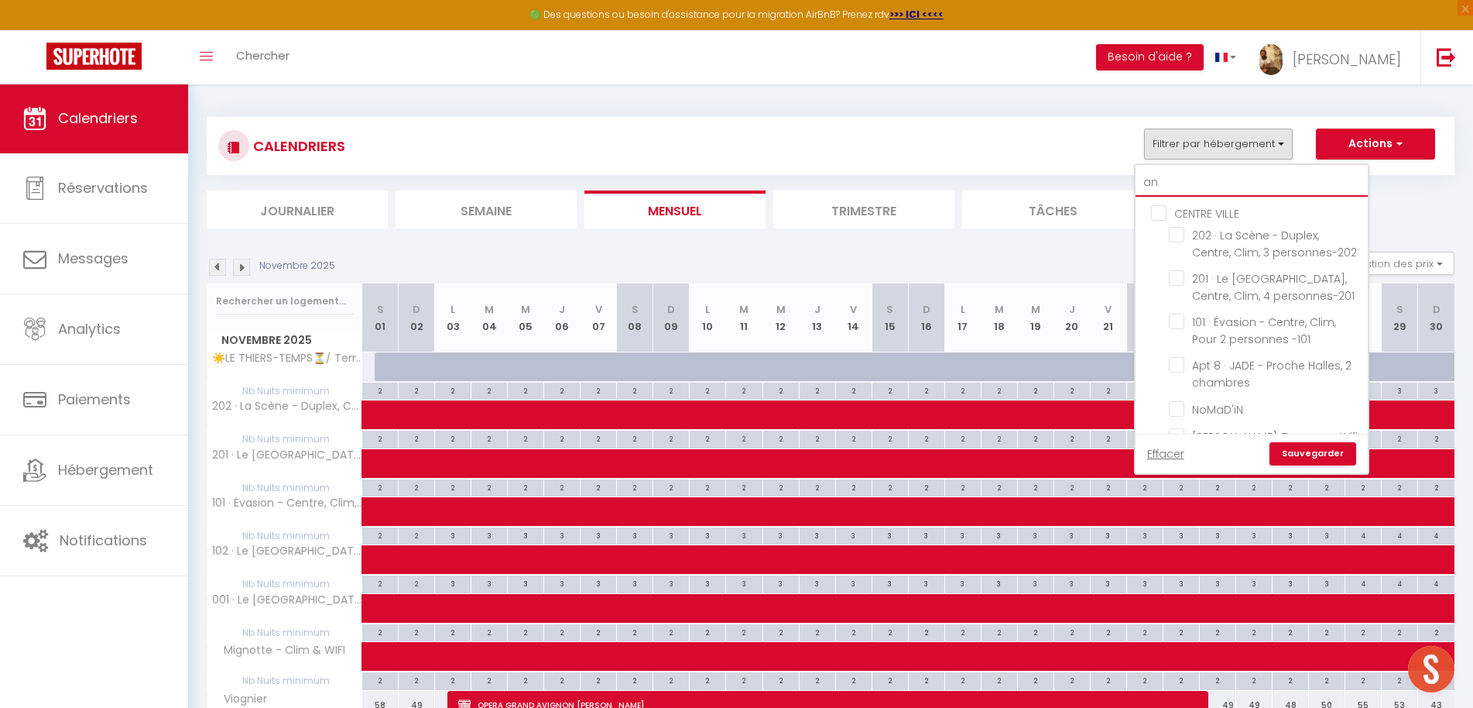
checkbox input "false"
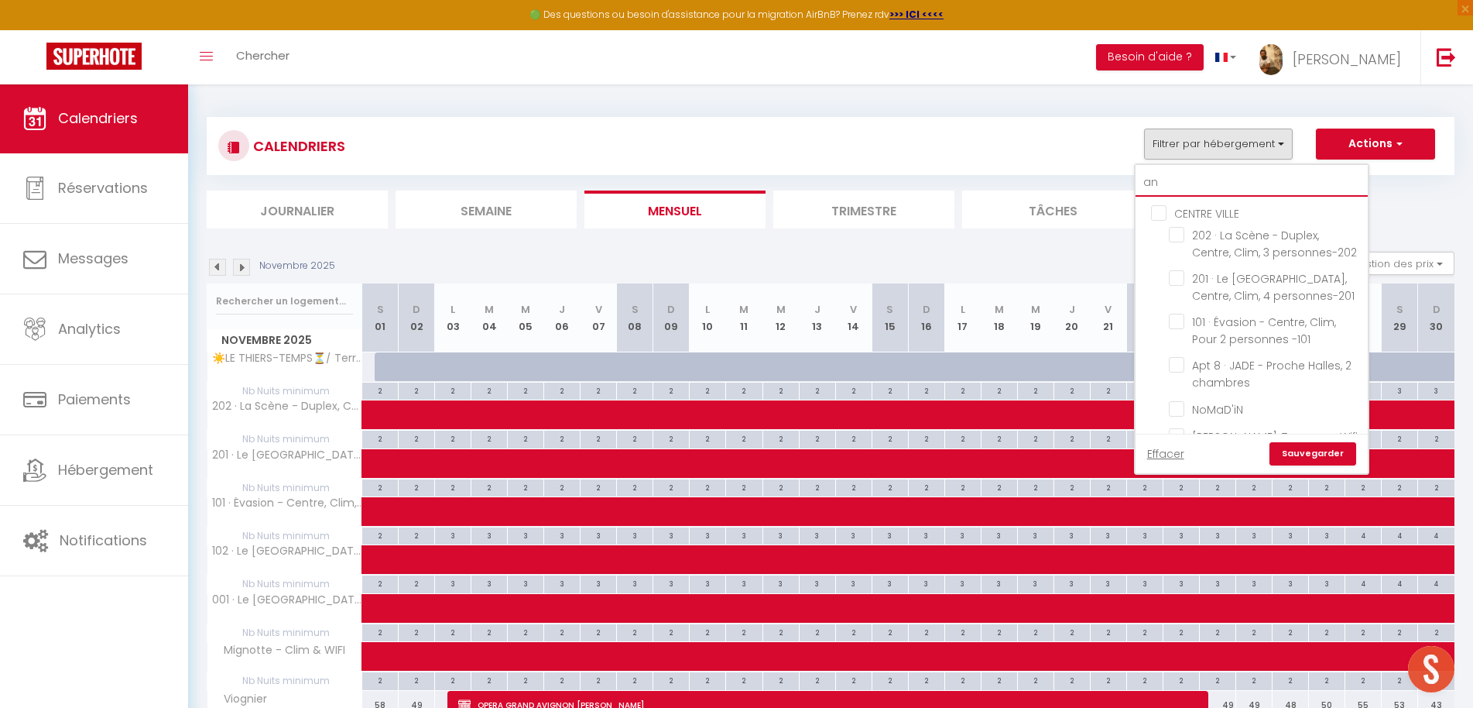
checkbox input "false"
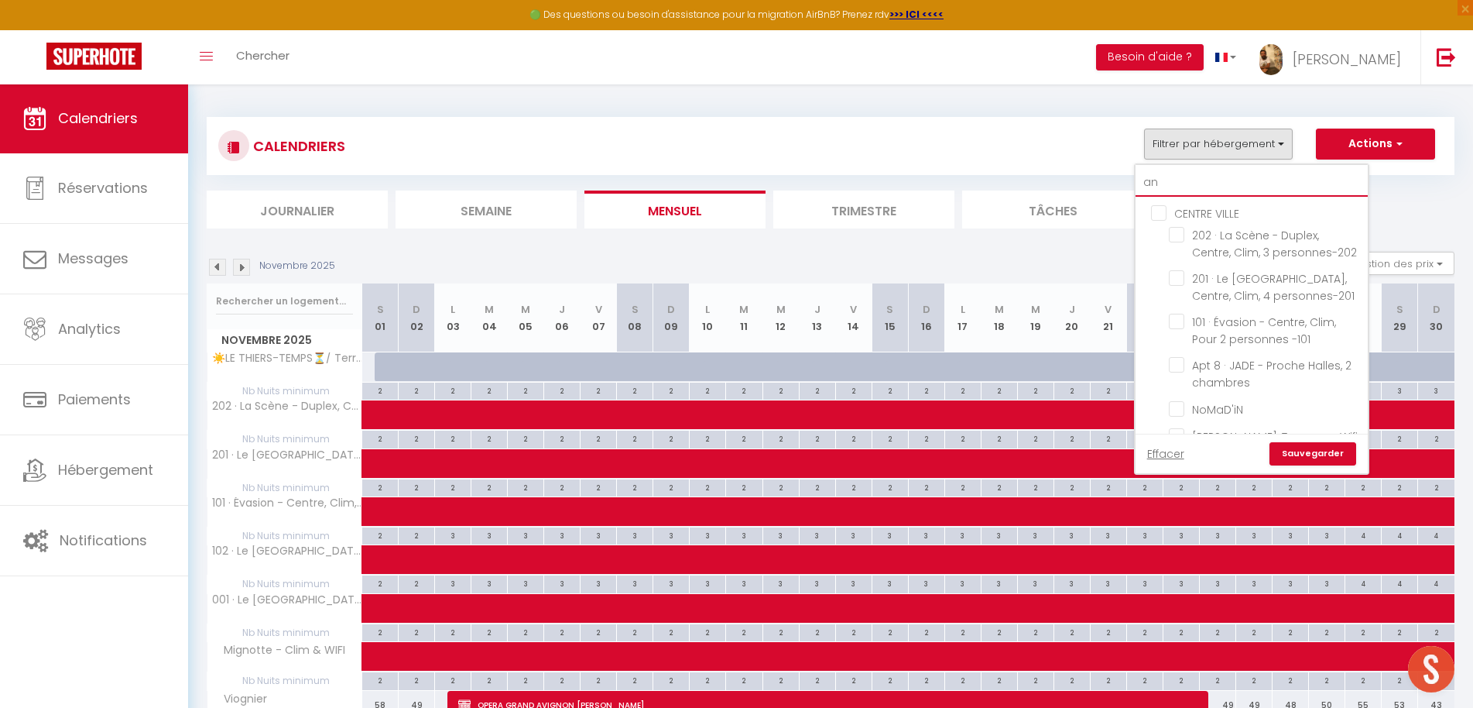
checkbox input "false"
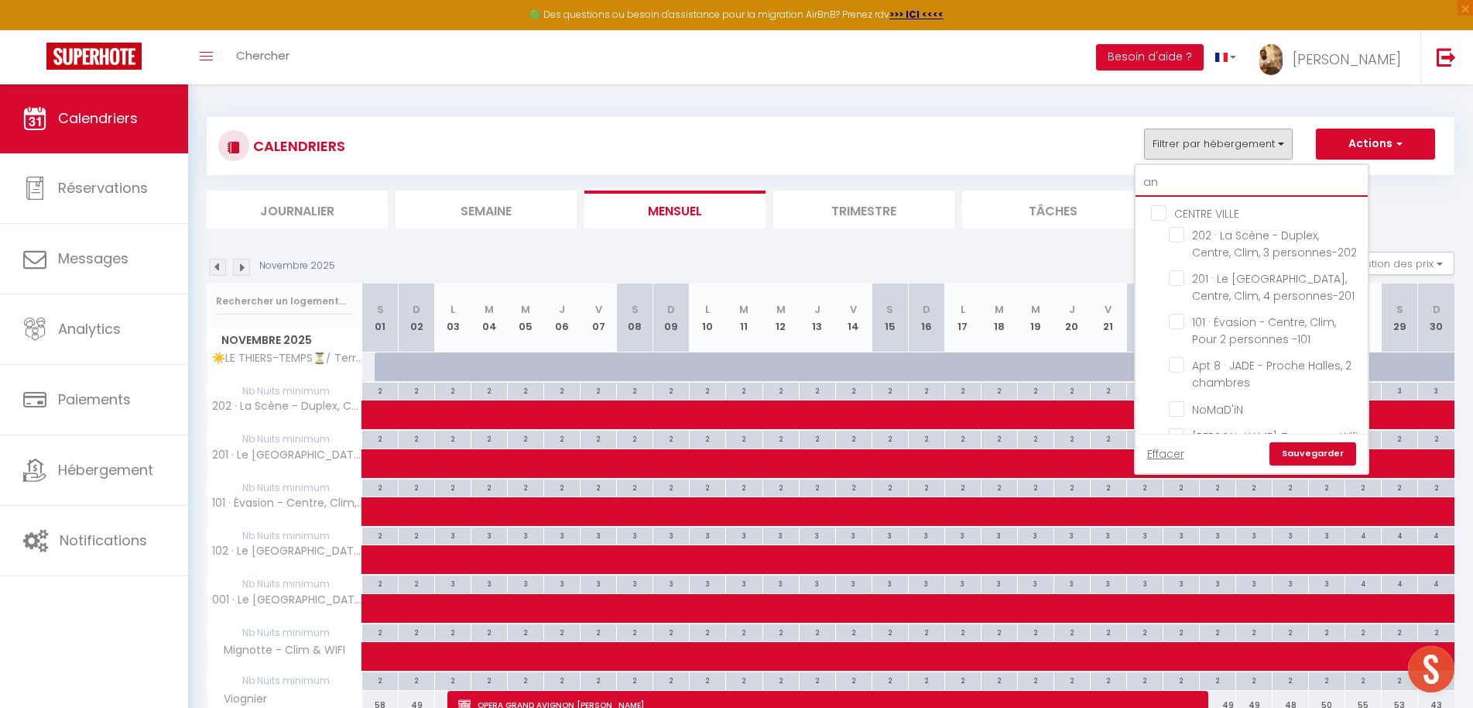
checkbox input "false"
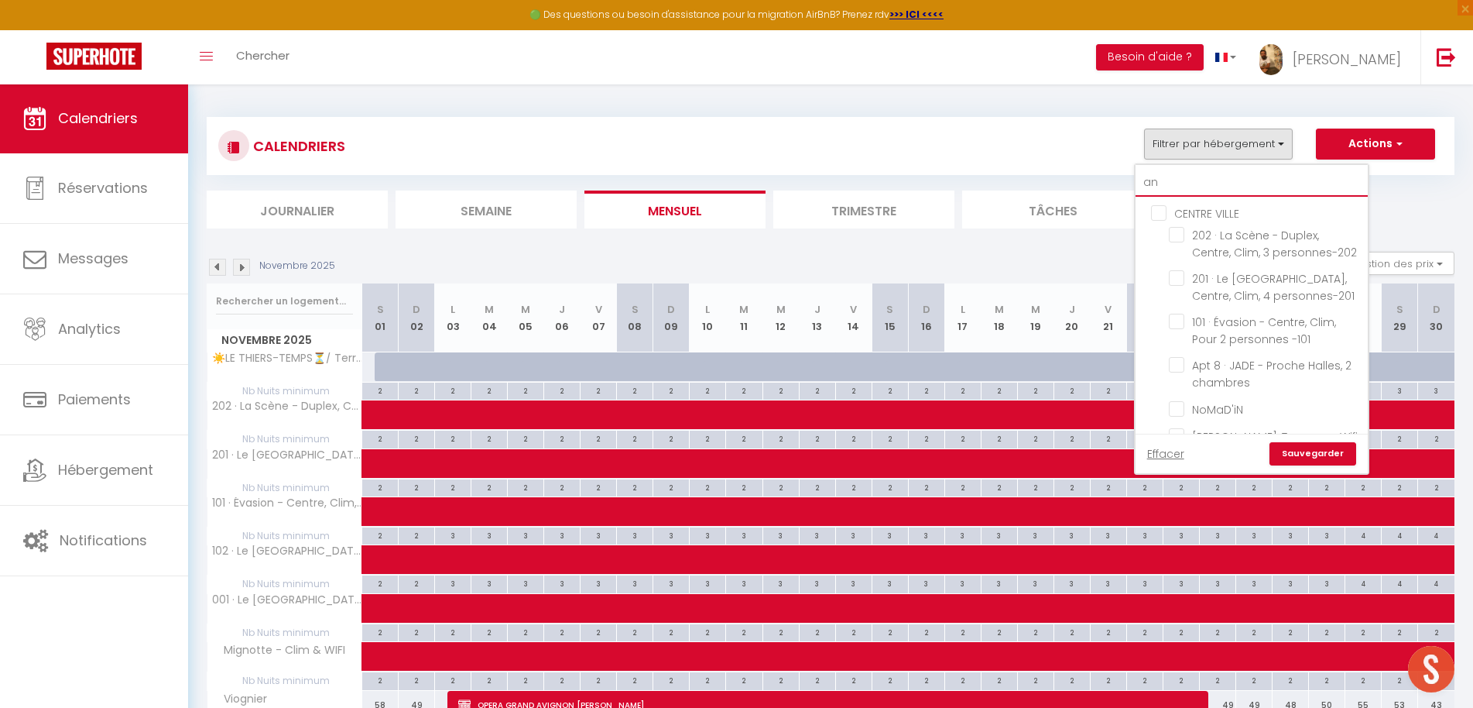
checkbox input "false"
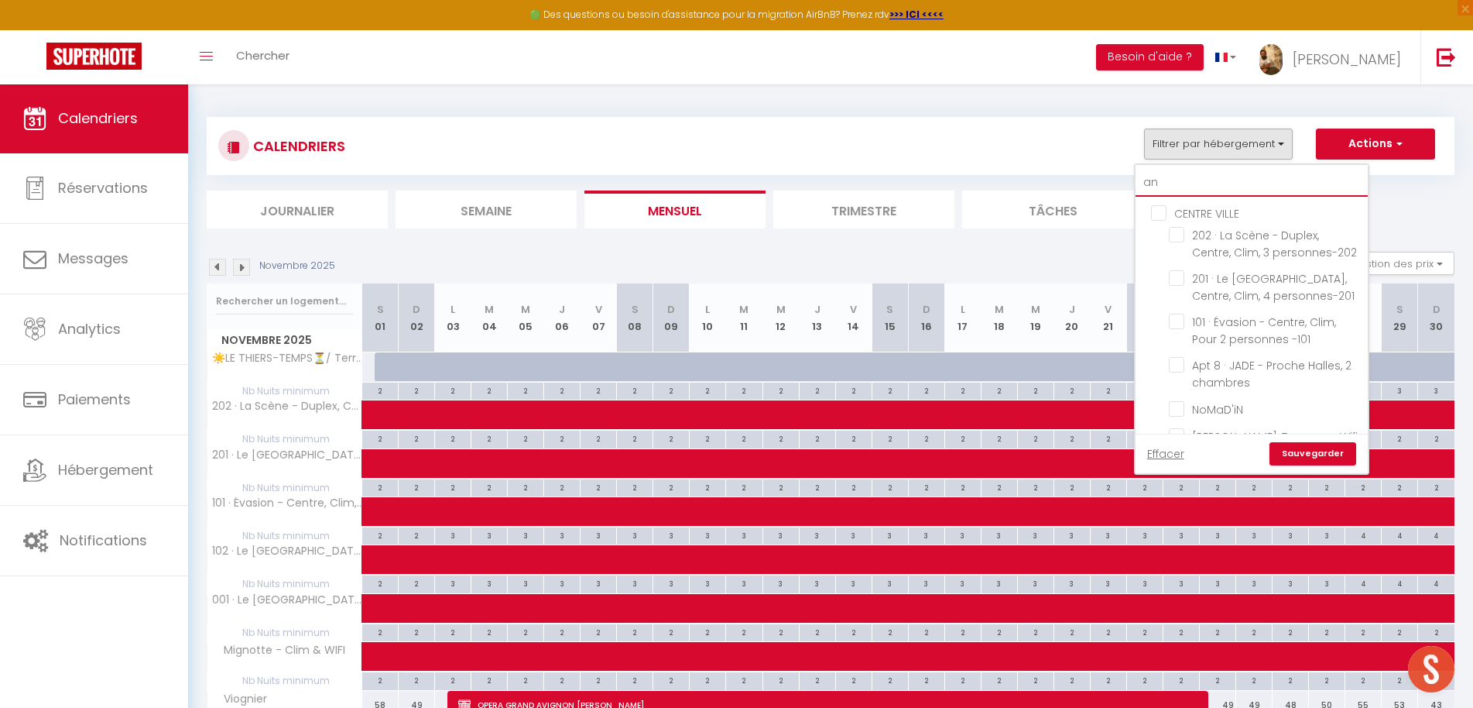
checkbox input "false"
type input "ana"
checkbox input "false"
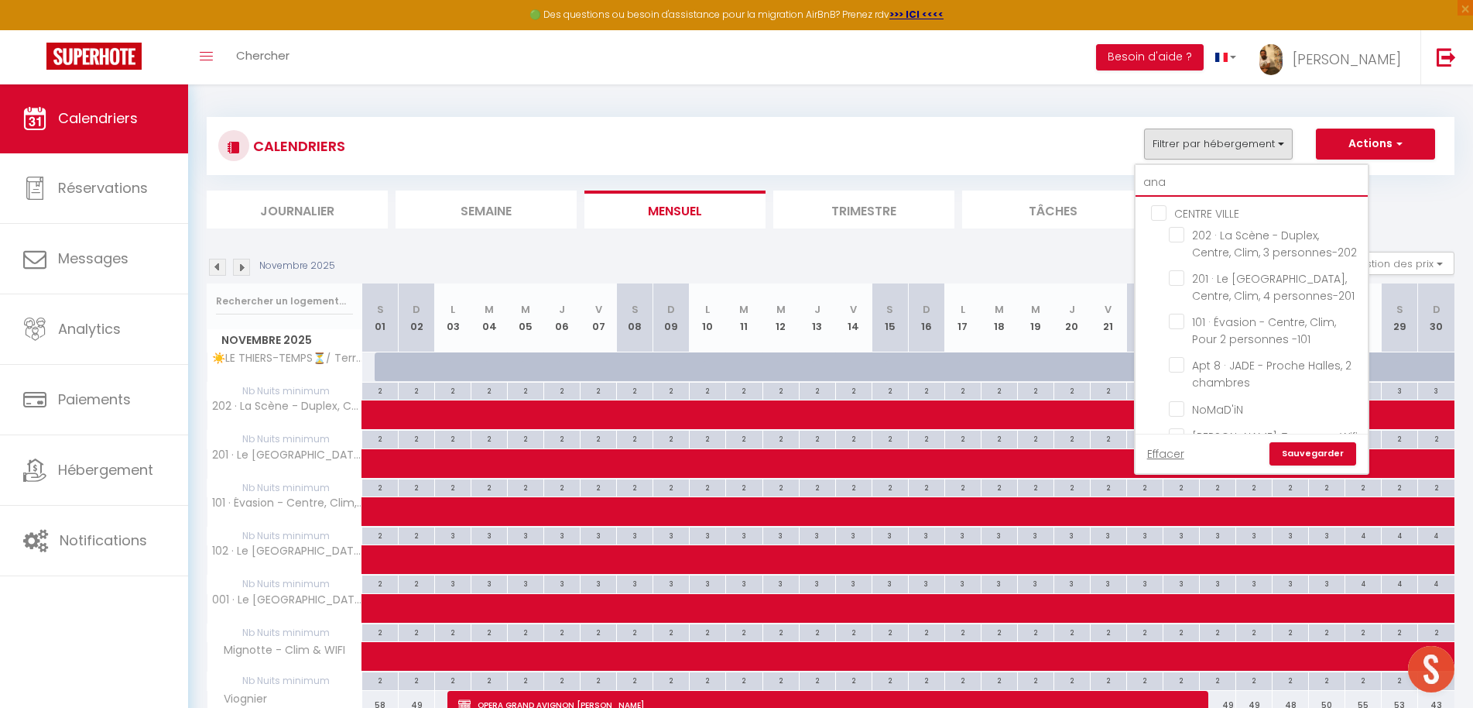
checkbox input "false"
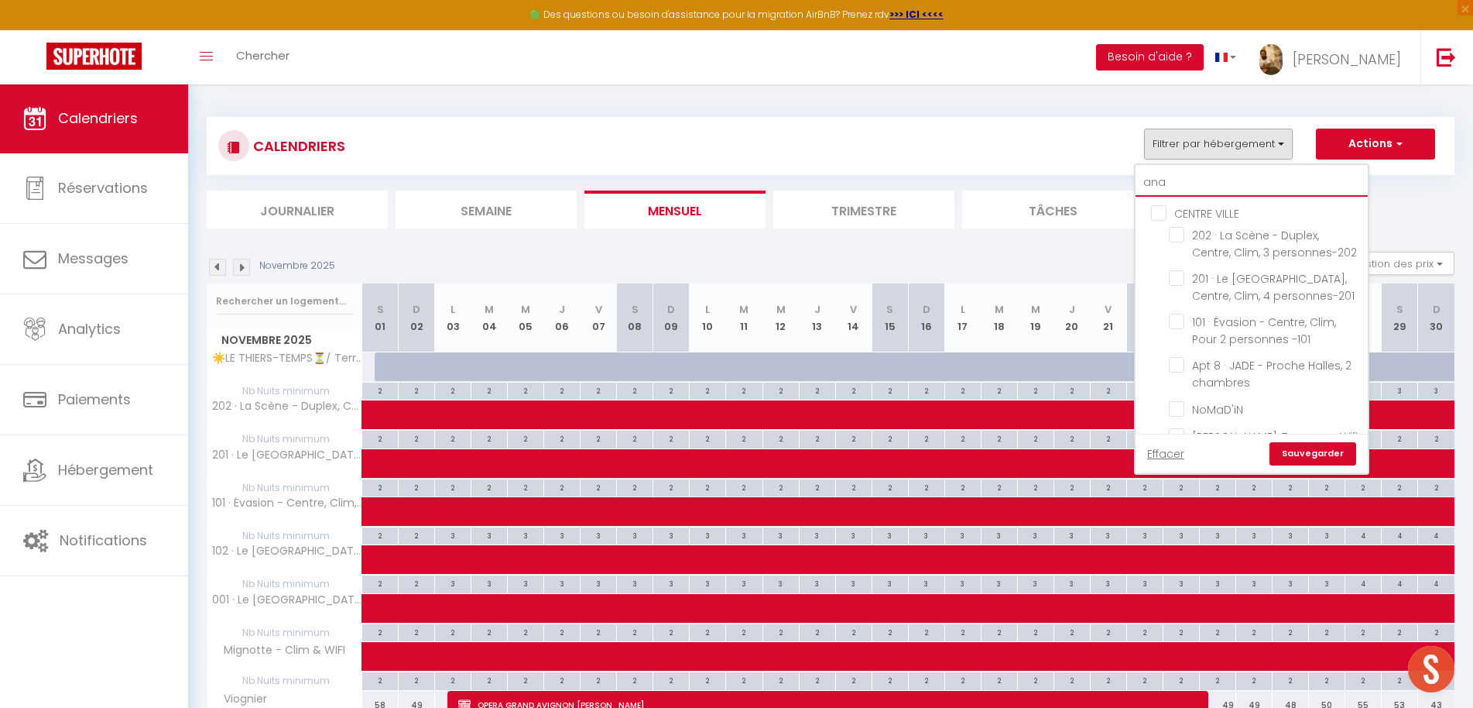
checkbox input "false"
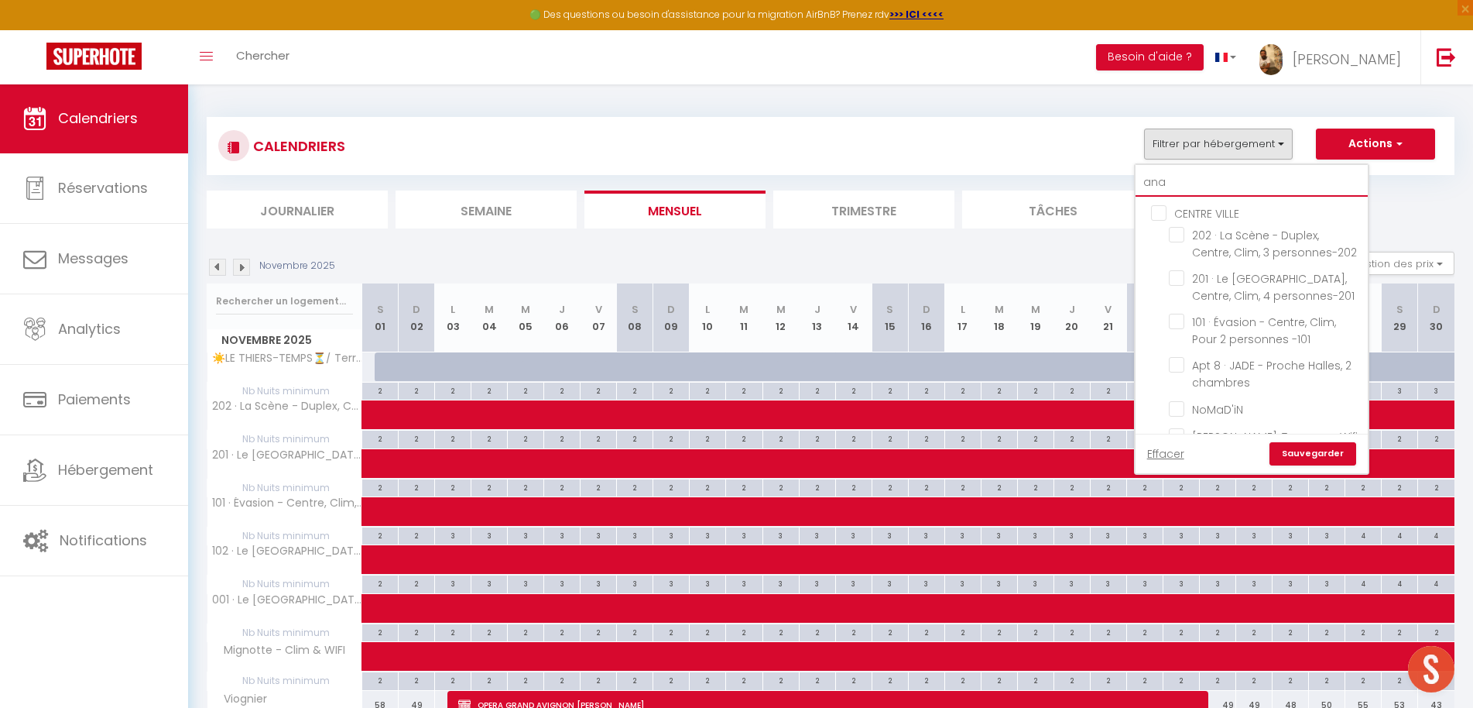
checkbox input "false"
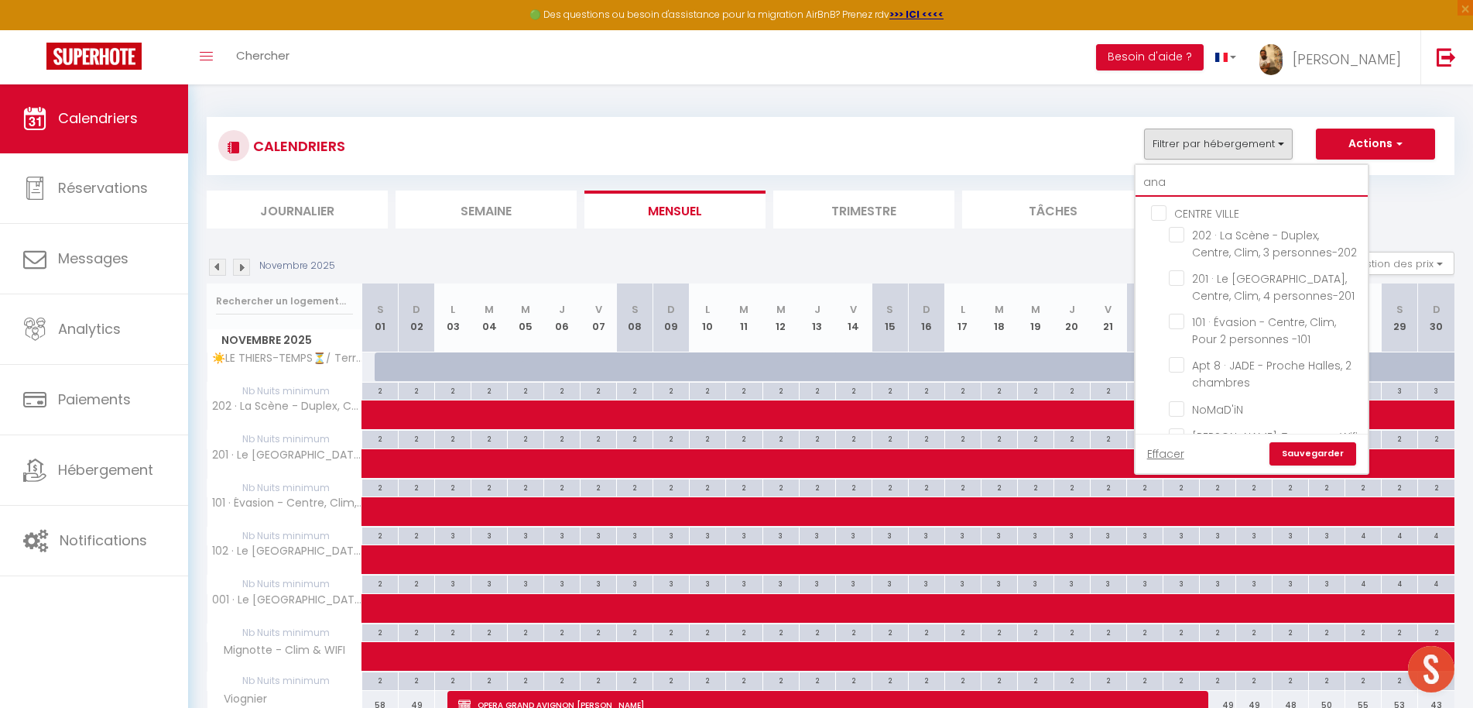
checkbox input "false"
type input "ana"
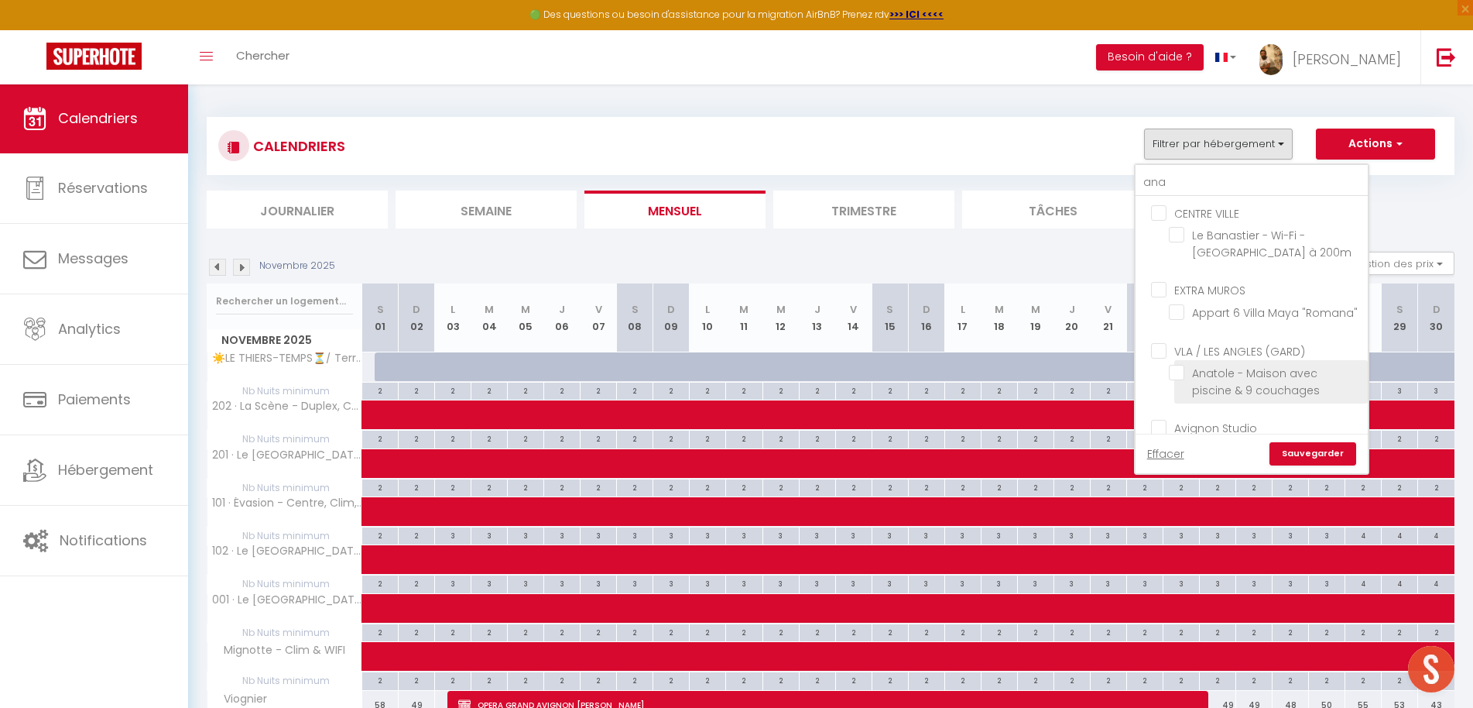
click at [1225, 372] on input "Anatole - Maison avec piscine & 9 couchages" at bounding box center [1266, 372] width 194 height 15
checkbox input "true"
checkbox input "false"
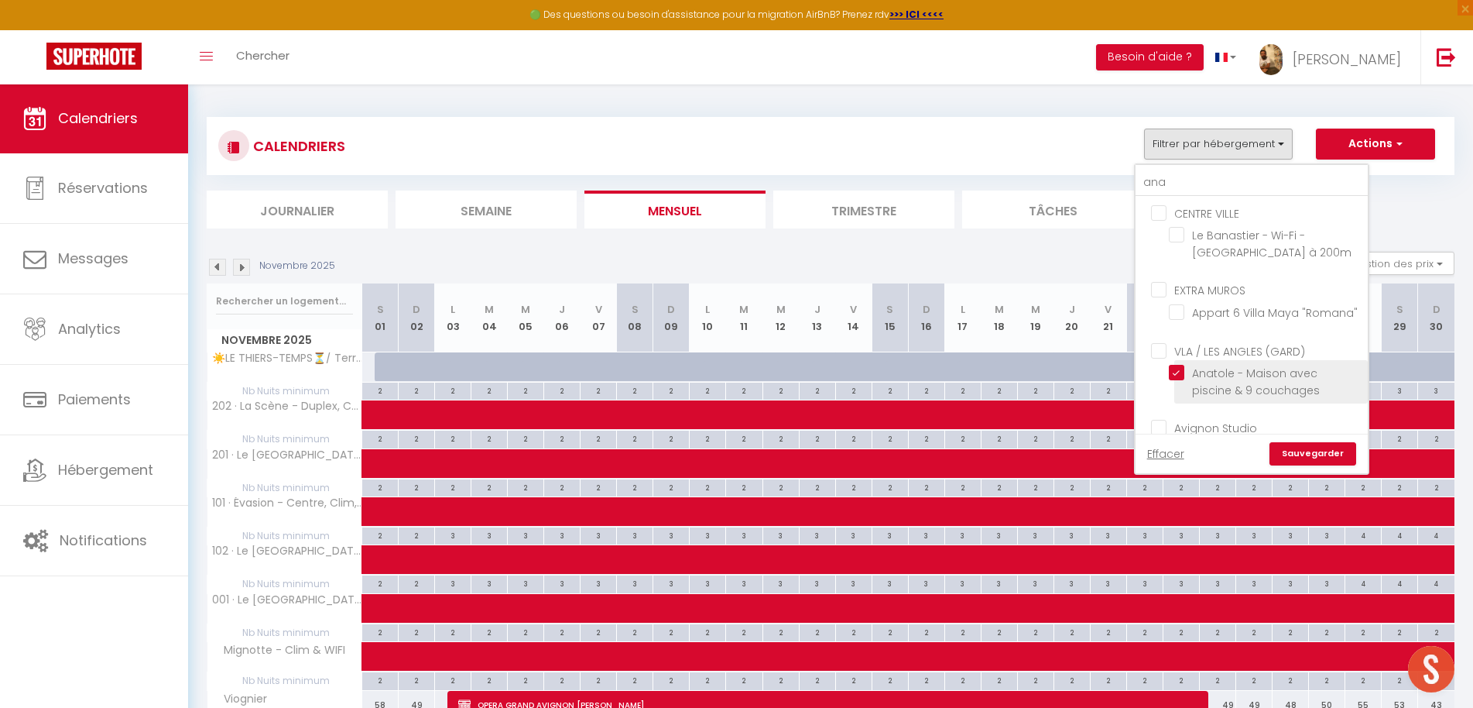
checkbox input "false"
checkbox input "true"
checkbox input "false"
checkbox input "true"
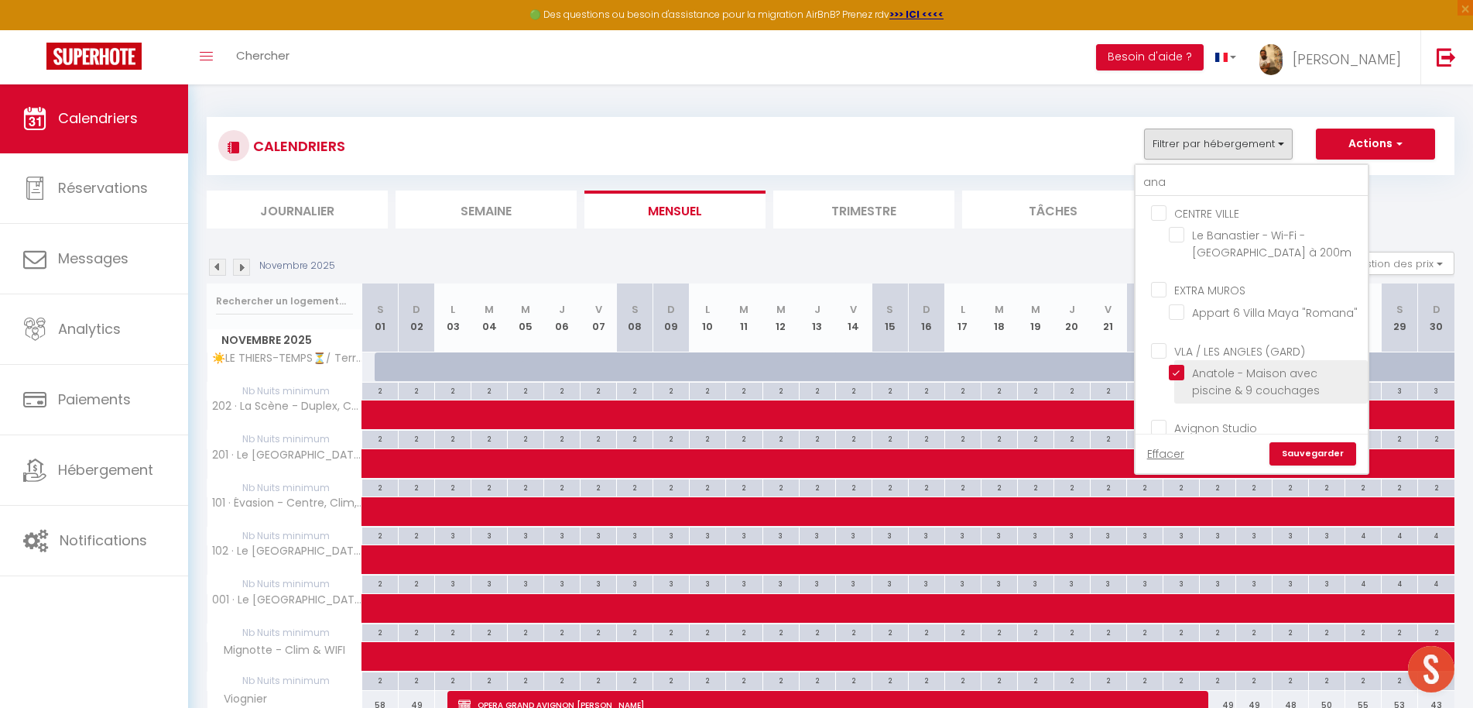
checkbox input "false"
click at [1308, 454] on link "Sauvegarder" at bounding box center [1313, 453] width 87 height 23
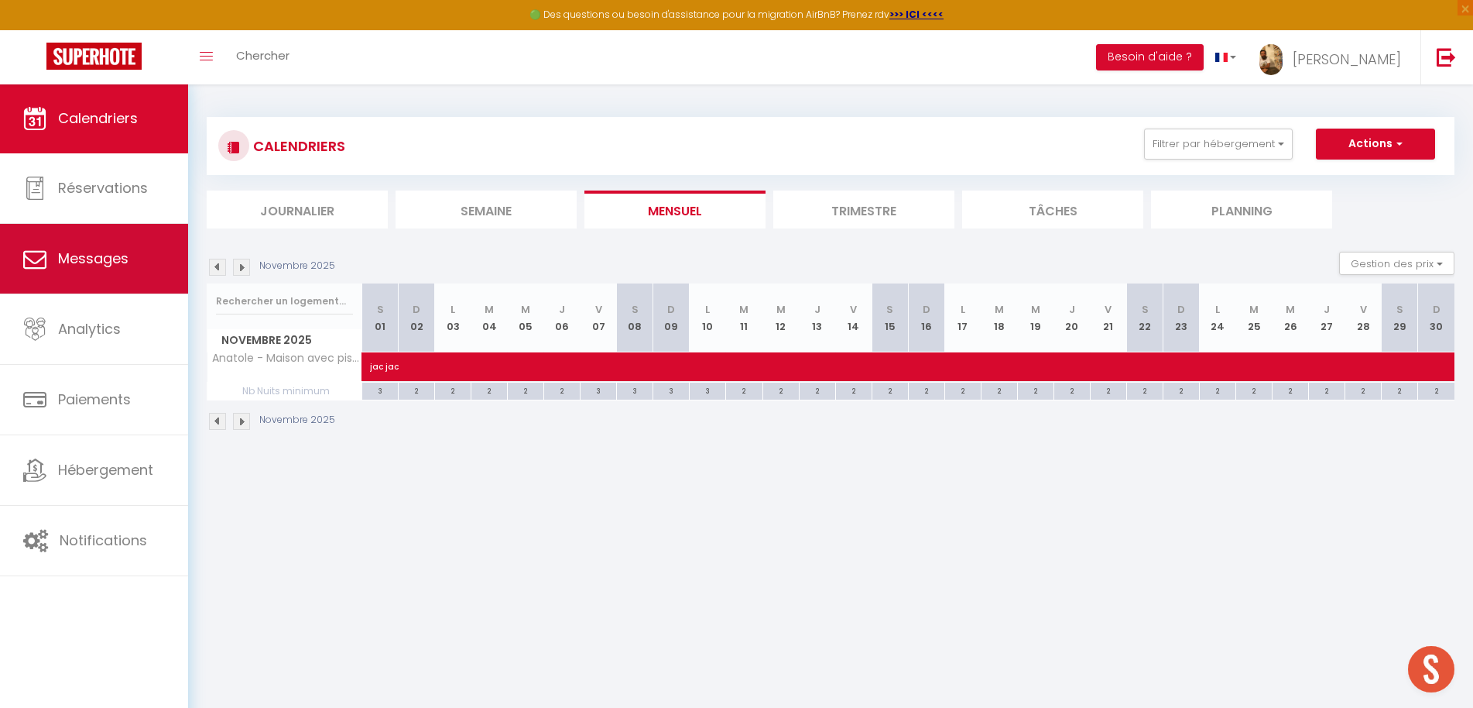
scroll to position [0, 1]
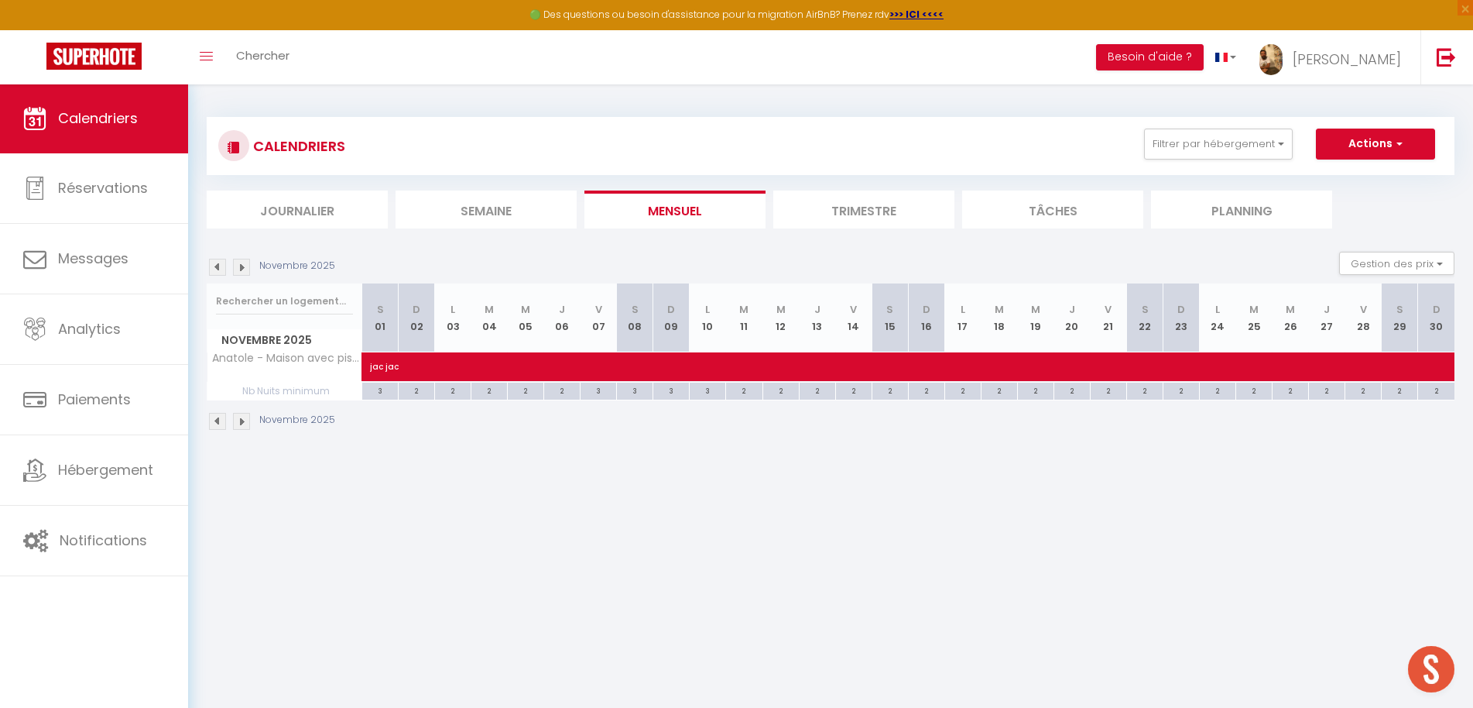
click at [216, 264] on img at bounding box center [217, 267] width 17 height 17
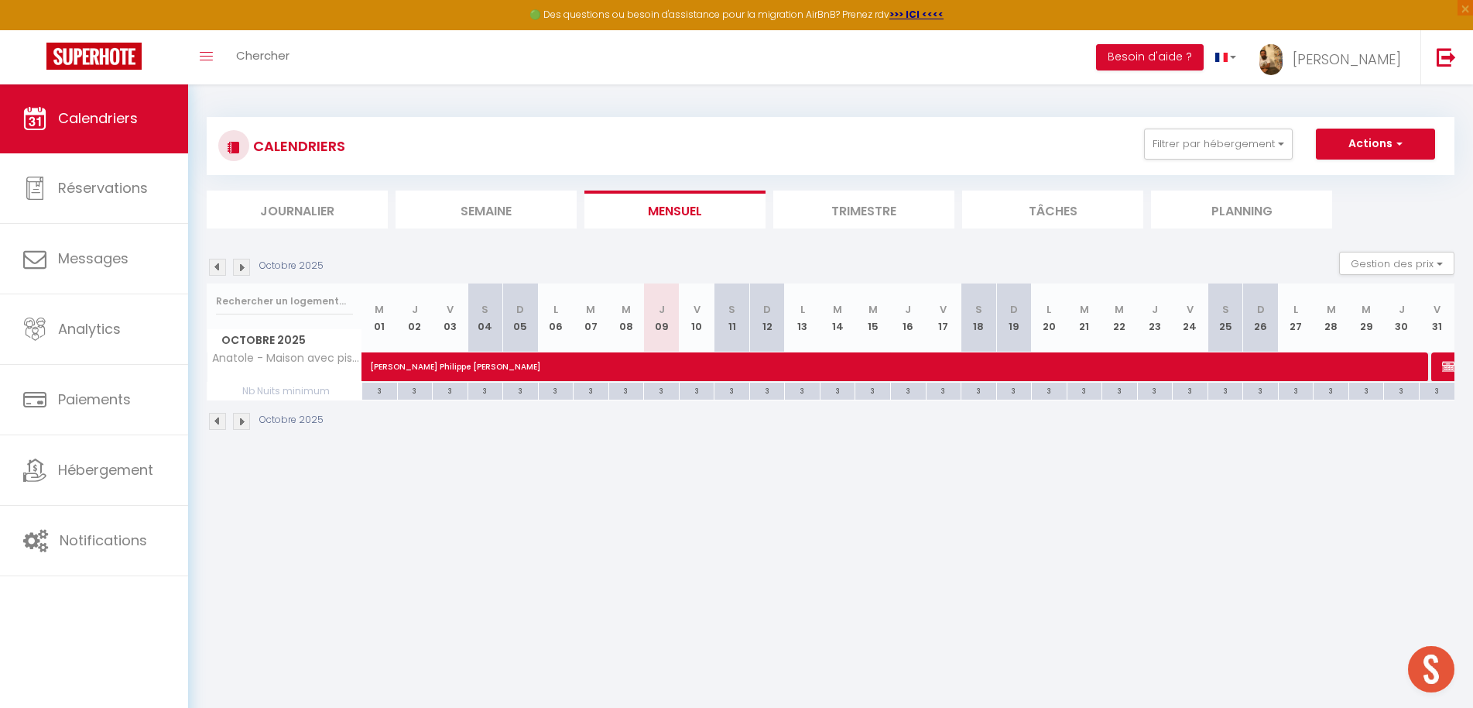
scroll to position [0, 0]
click at [468, 358] on span "[PERSON_NAME] Philippe [PERSON_NAME]" at bounding box center [904, 358] width 1068 height 29
select select "OK"
select select "KO"
select select "0"
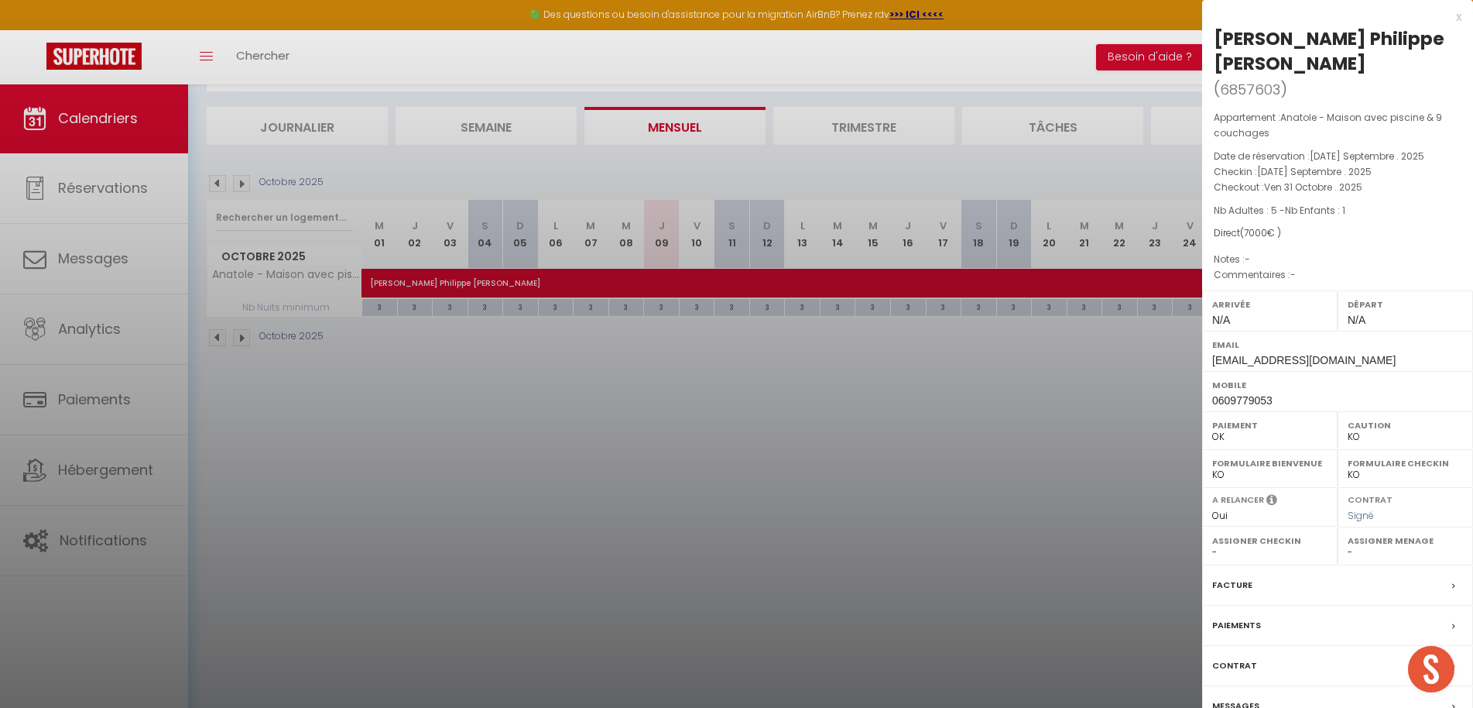
scroll to position [84, 0]
drag, startPoint x: 1232, startPoint y: 660, endPoint x: 1429, endPoint y: 668, distance: 196.8
click at [1232, 660] on label "Contrat" at bounding box center [1234, 665] width 45 height 16
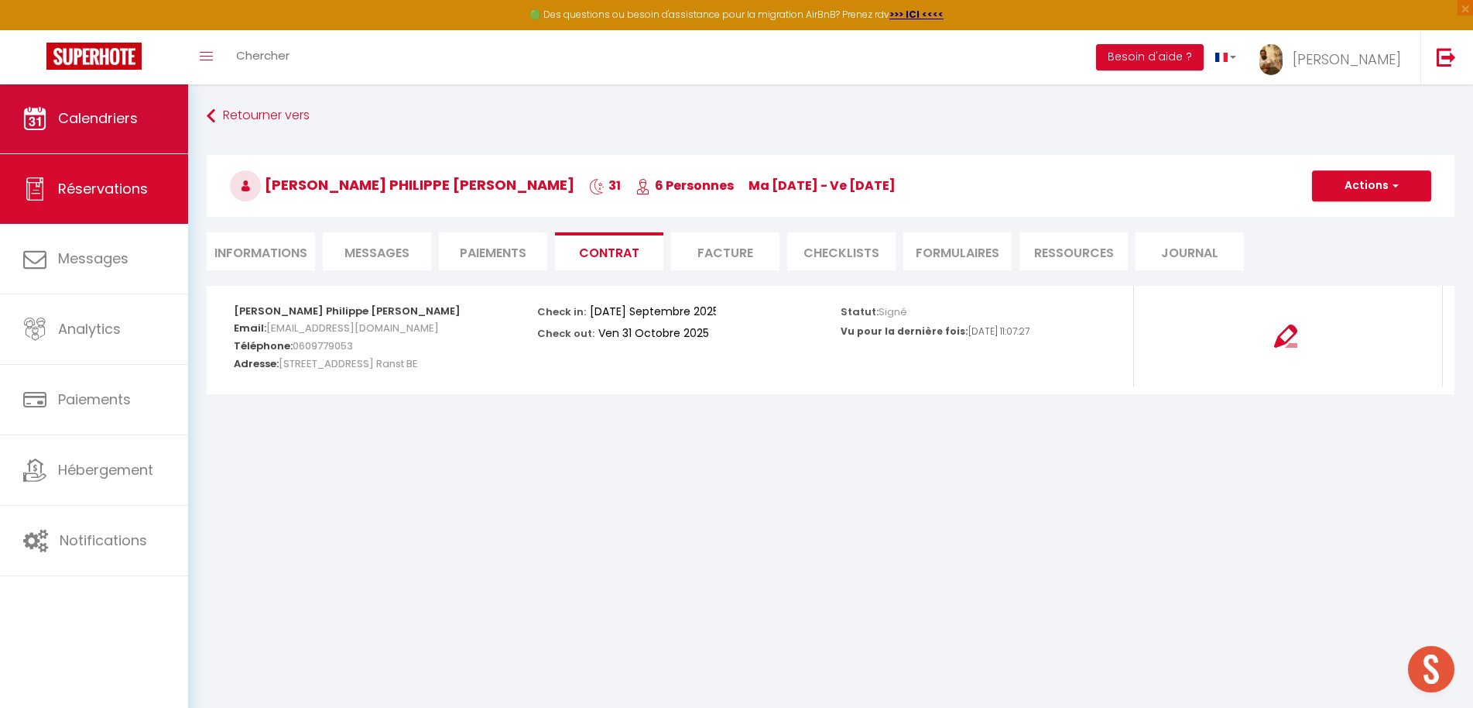
click at [97, 142] on link "Calendriers" at bounding box center [94, 119] width 188 height 70
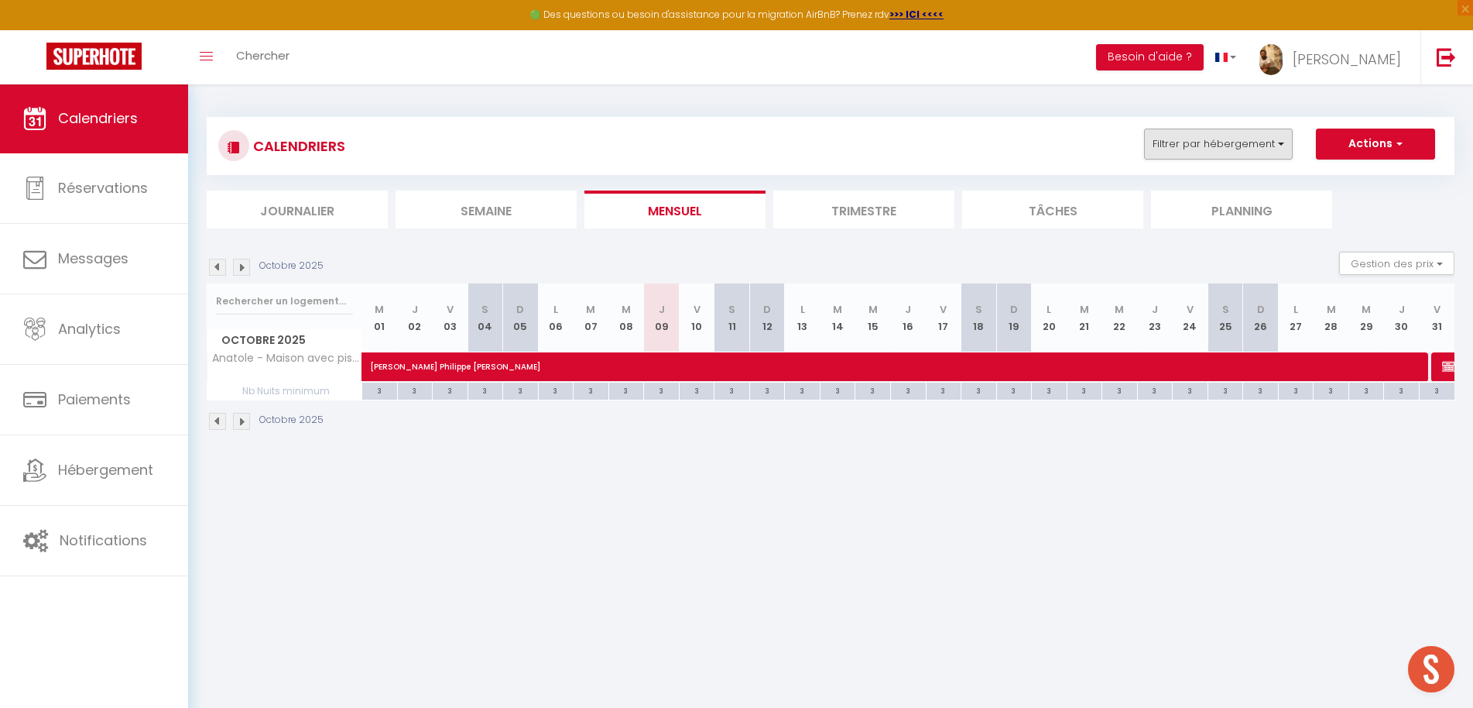
click at [1202, 142] on button "Filtrer par hébergement" at bounding box center [1218, 144] width 149 height 31
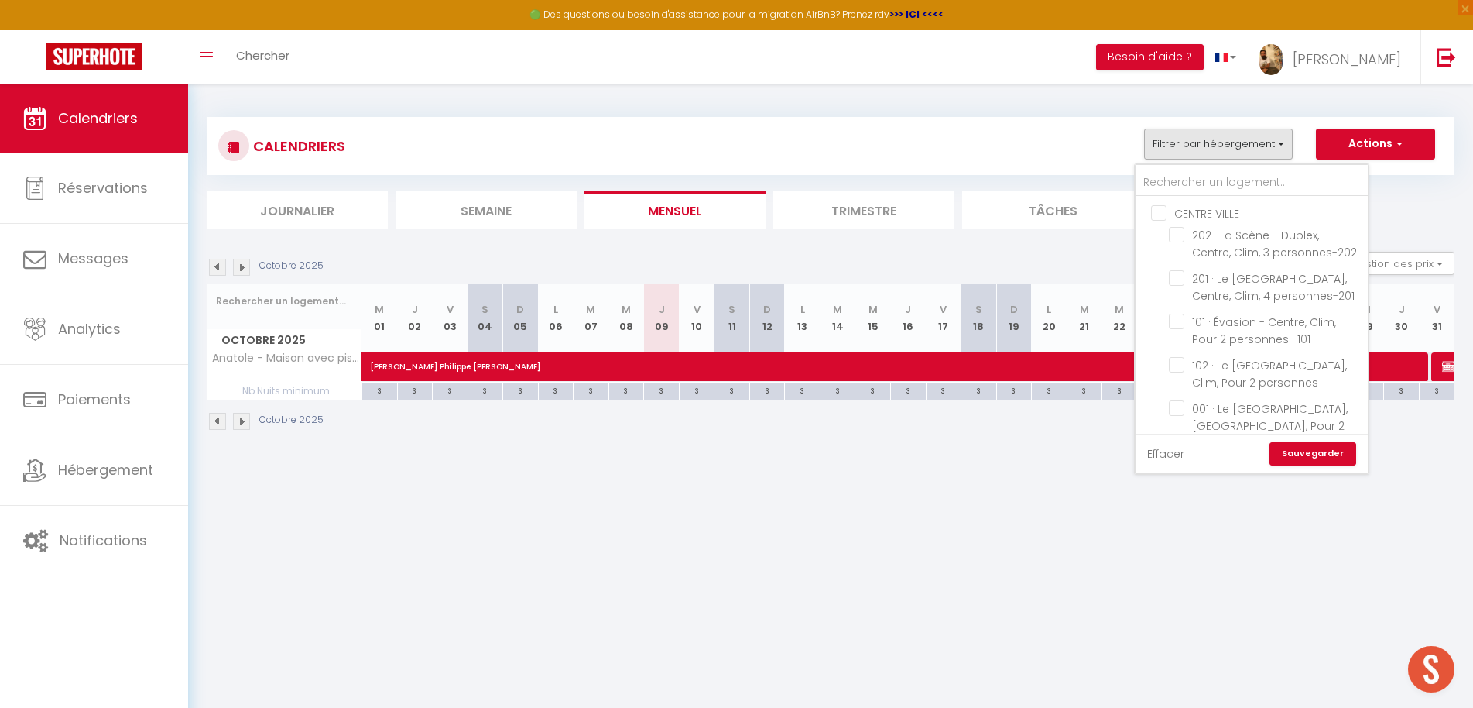
drag, startPoint x: 1183, startPoint y: 454, endPoint x: 1191, endPoint y: 316, distance: 138.8
click at [1183, 454] on link "Effacer" at bounding box center [1165, 453] width 37 height 17
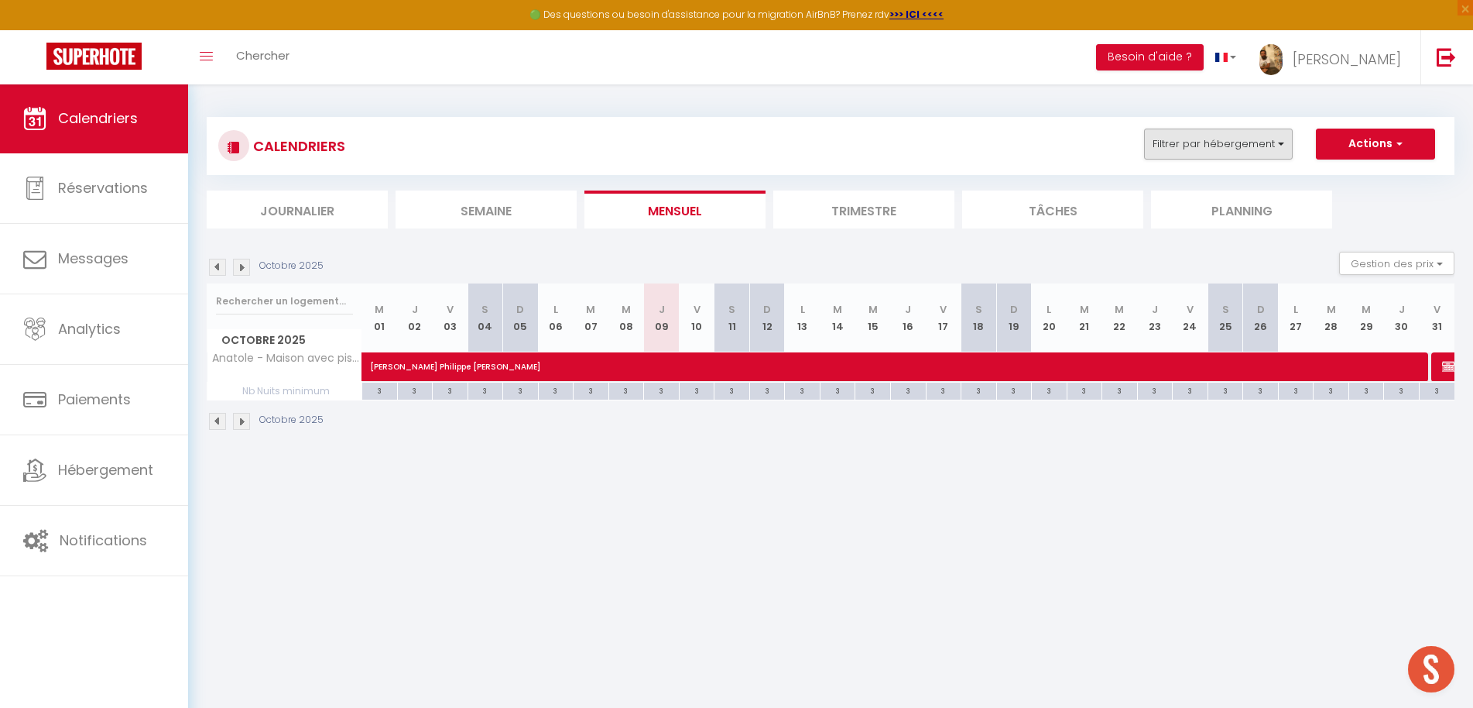
click at [1207, 145] on button "Filtrer par hébergement" at bounding box center [1218, 144] width 149 height 31
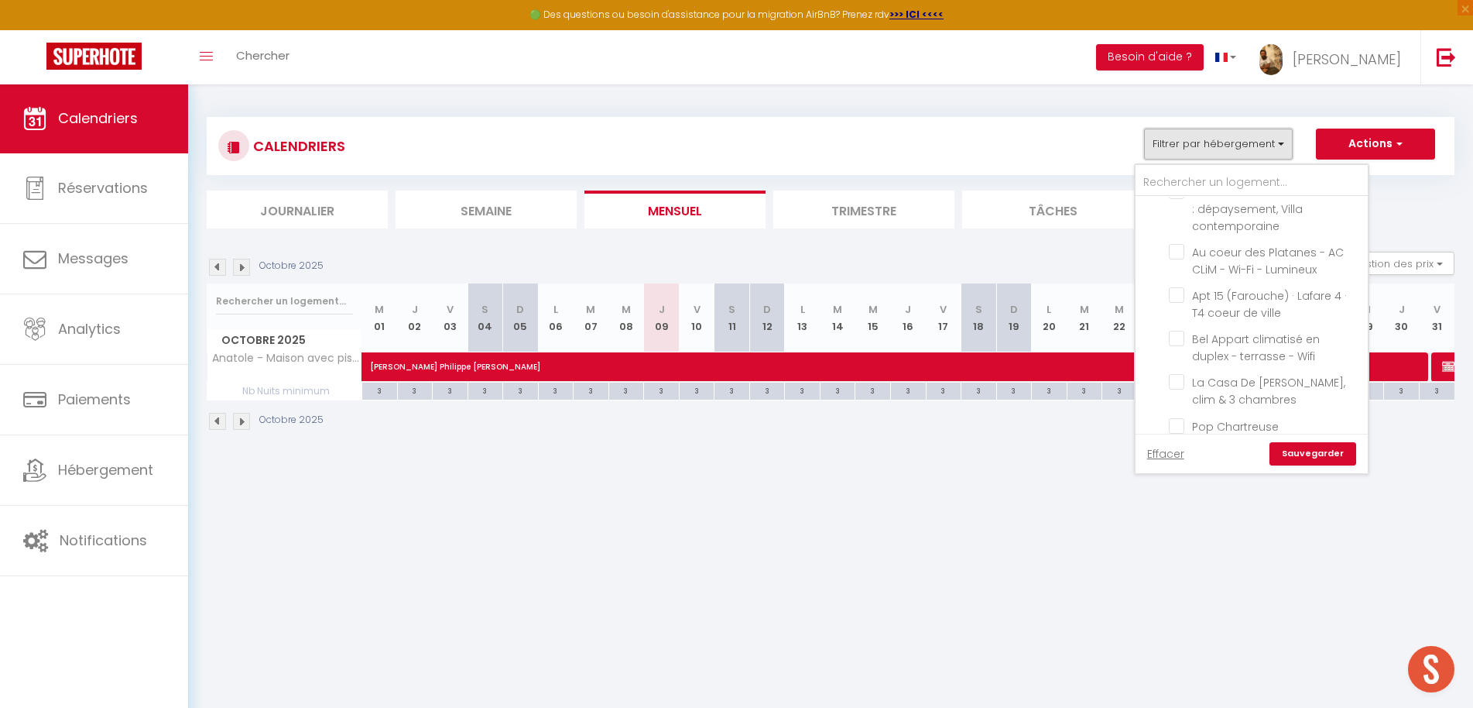
scroll to position [6642, 0]
click at [1159, 544] on input "Avignon Studio" at bounding box center [1267, 551] width 232 height 15
click at [1310, 454] on link "Sauvegarder" at bounding box center [1313, 453] width 87 height 23
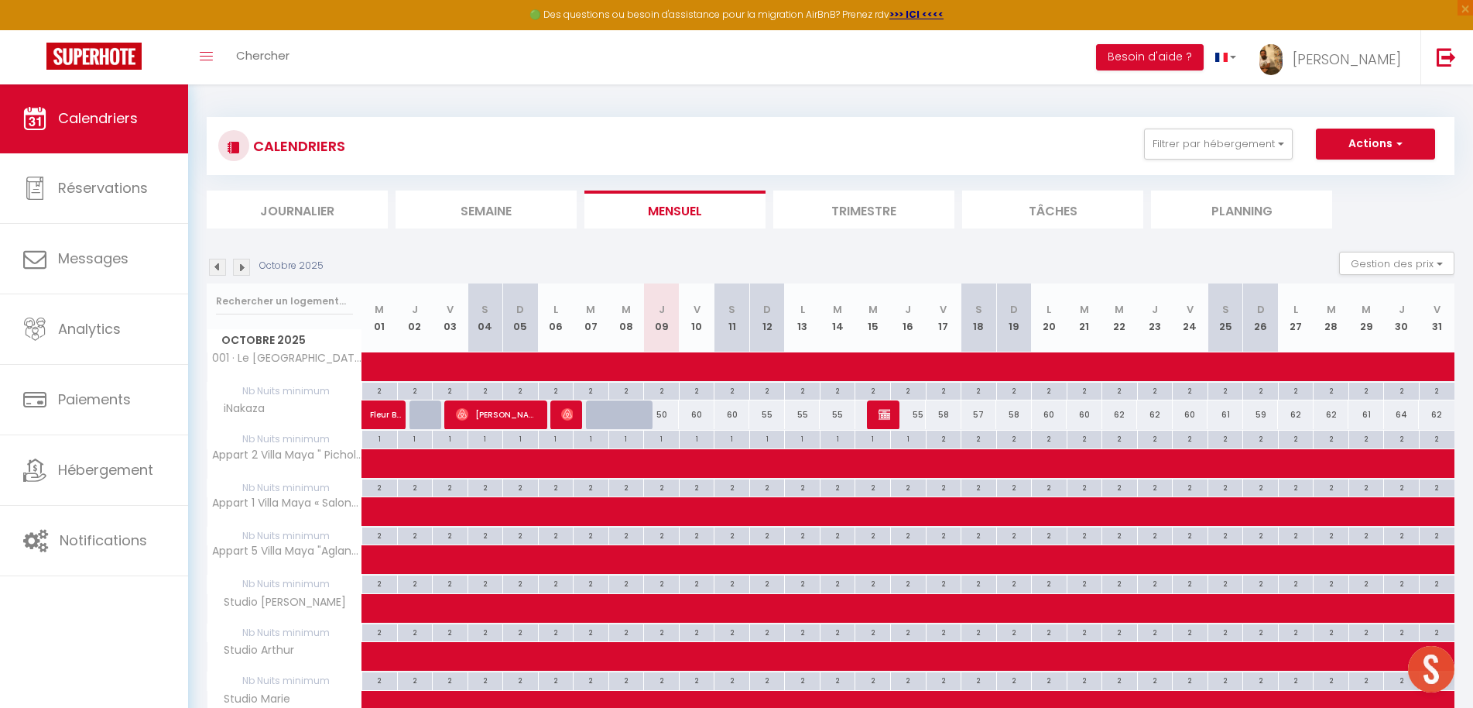
scroll to position [0, 1]
click at [1208, 149] on button "Filtrer par hébergement" at bounding box center [1218, 144] width 149 height 31
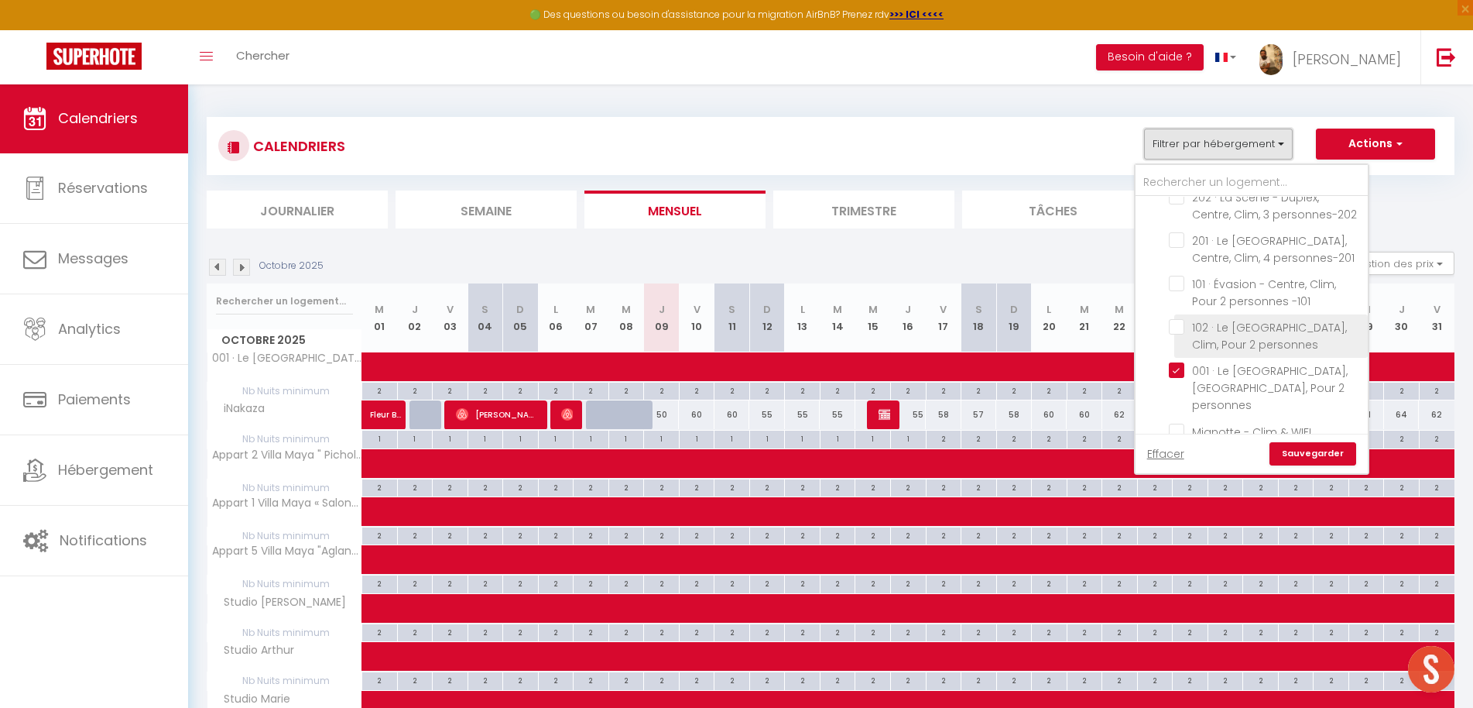
scroll to position [59, 0]
click at [1181, 348] on input "001 · Le [GEOGRAPHIC_DATA], [GEOGRAPHIC_DATA], Pour 2 personnes" at bounding box center [1266, 348] width 194 height 15
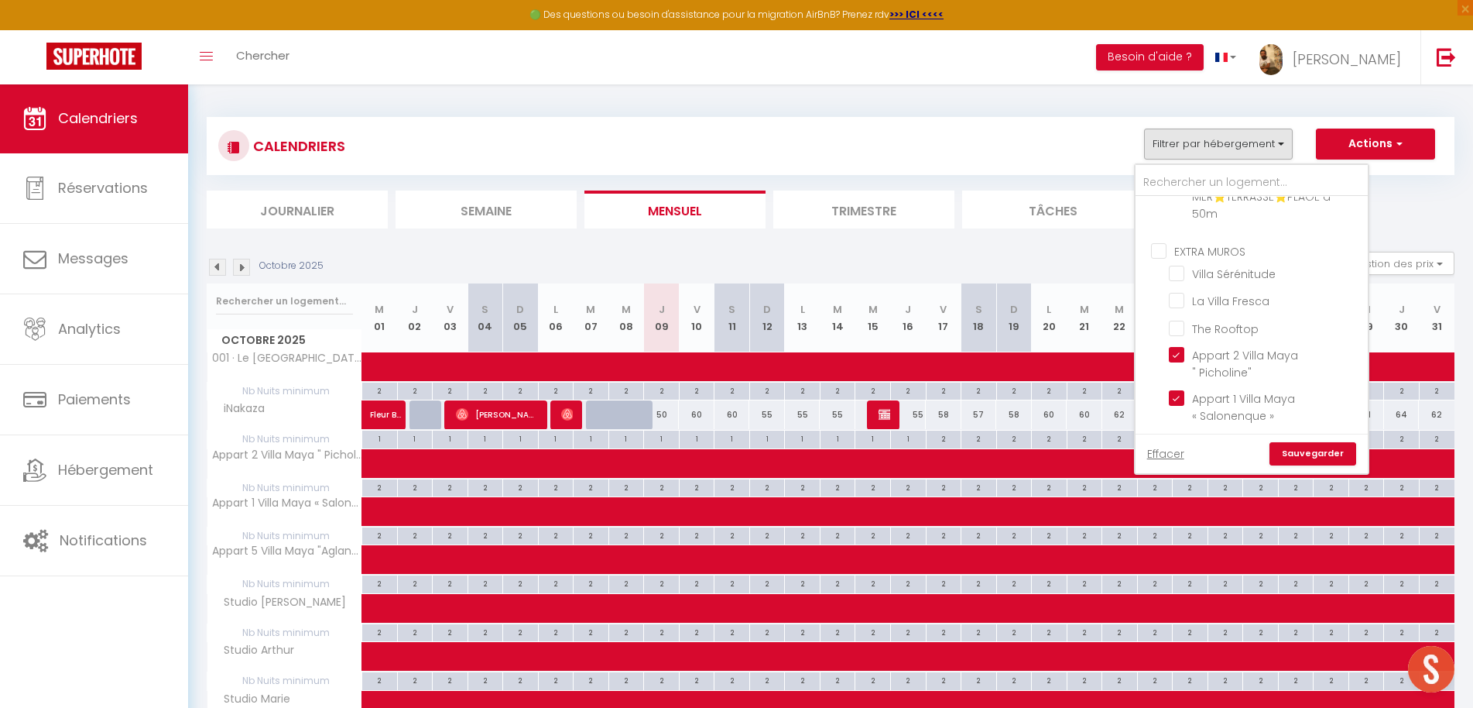
scroll to position [3249, 0]
click at [1176, 351] on input "Appart 2 Villa Maya " Picholine"" at bounding box center [1266, 358] width 194 height 15
click at [1176, 395] on input "Appart 1 Villa Maya « Salonenque »" at bounding box center [1266, 402] width 194 height 15
click at [1175, 438] on input "Appart 5 Villa Maya "Aglandau"" at bounding box center [1266, 445] width 194 height 15
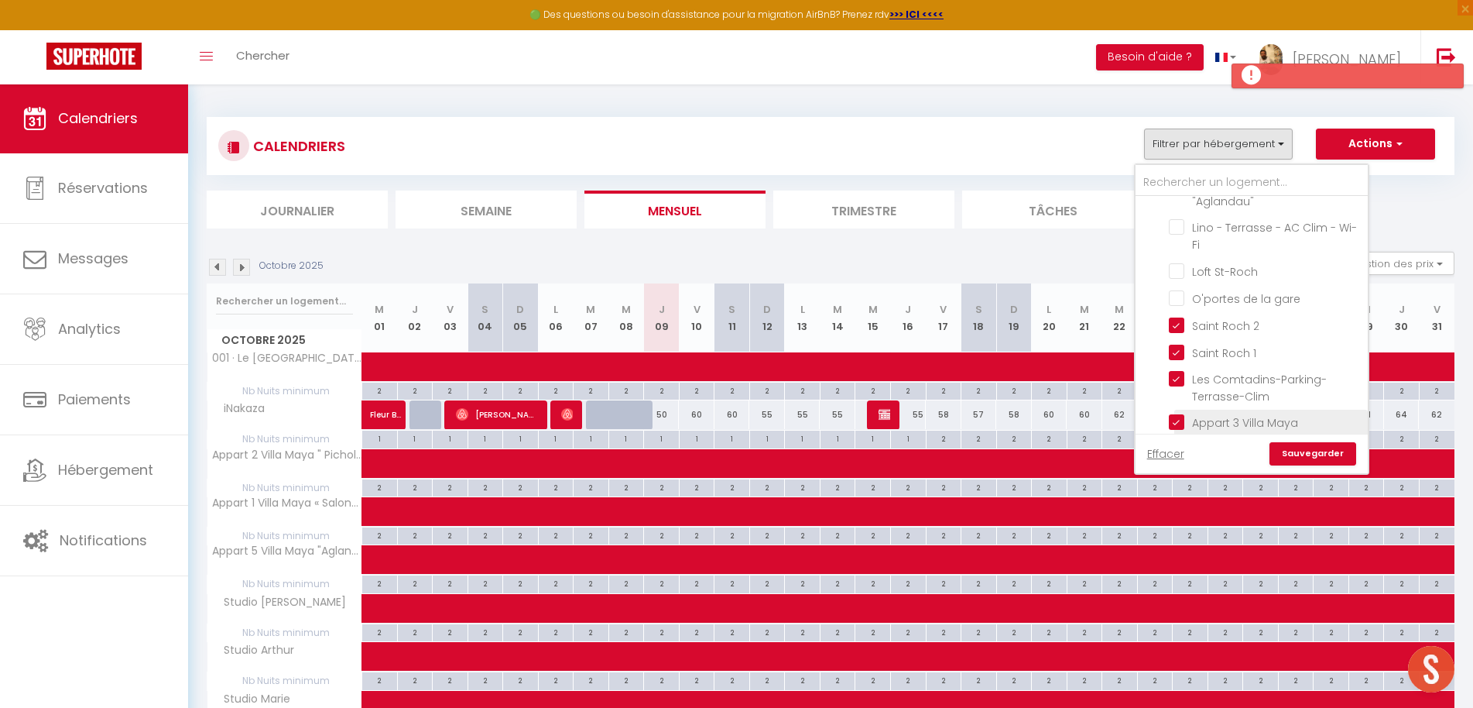
click at [1178, 414] on input "Appart 3 Villa Maya "Groussan"" at bounding box center [1266, 421] width 194 height 15
click at [1178, 458] on input "Appart 4 Villa Maya "Amellau"" at bounding box center [1266, 465] width 194 height 15
click at [1178, 485] on input "Appart 6 Villa Maya "Romana"" at bounding box center [1266, 492] width 194 height 15
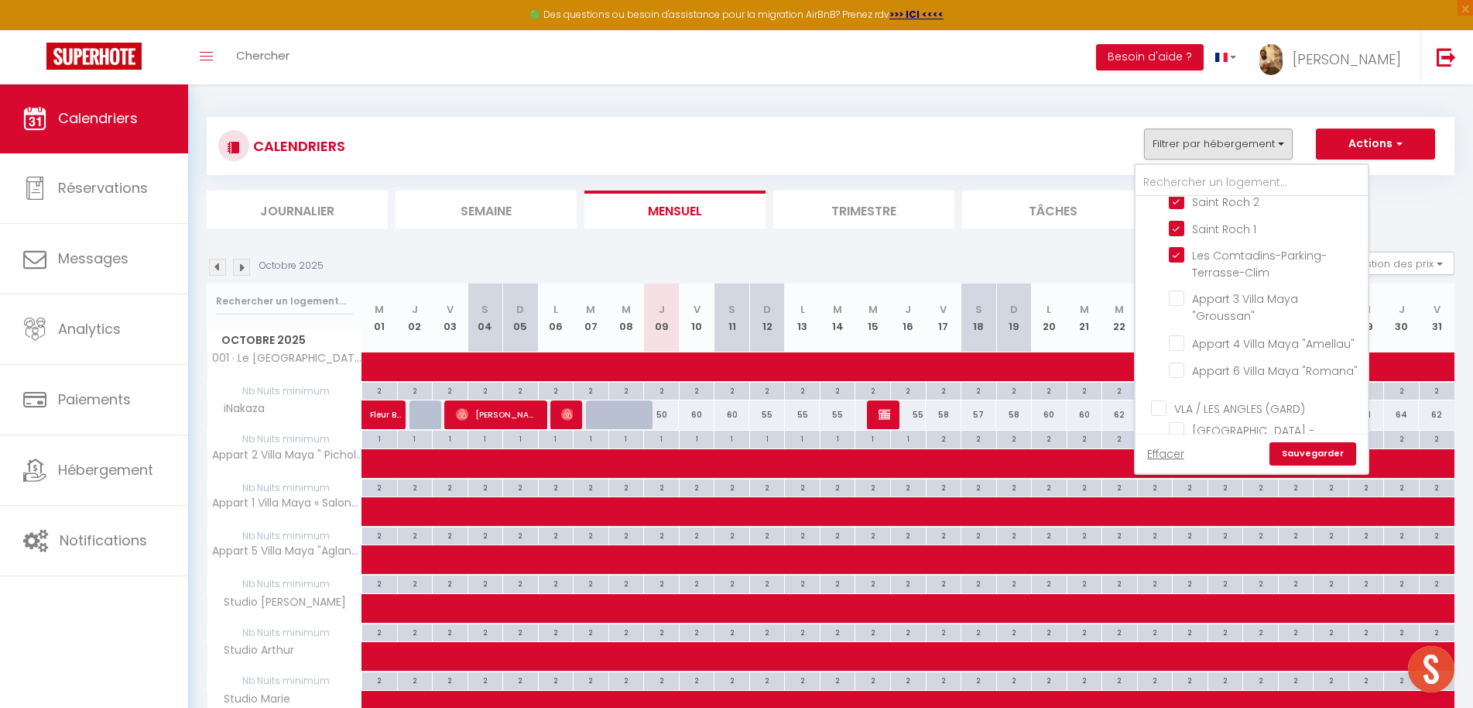
scroll to position [3636, 0]
click at [1311, 456] on link "Sauvegarder" at bounding box center [1313, 453] width 87 height 23
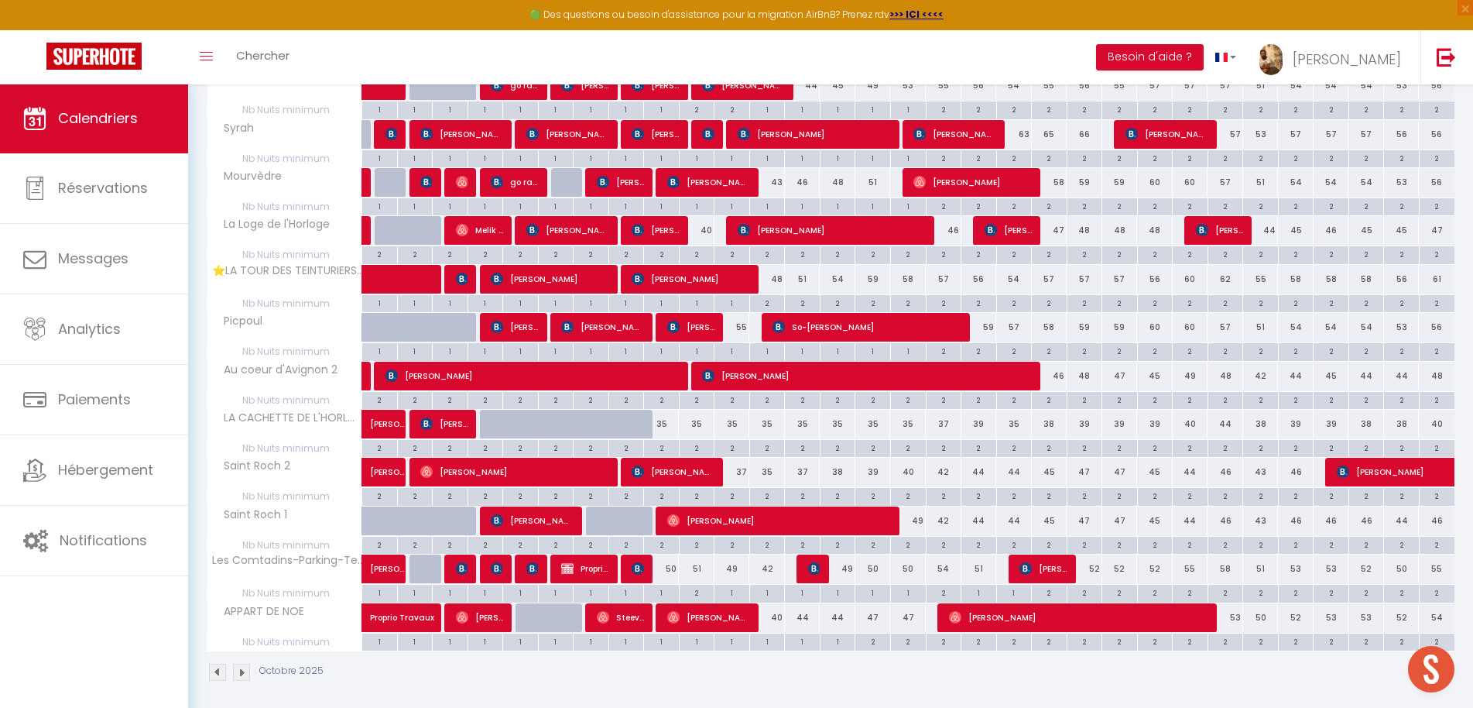
scroll to position [667, 1]
click at [704, 418] on div "35" at bounding box center [697, 424] width 36 height 29
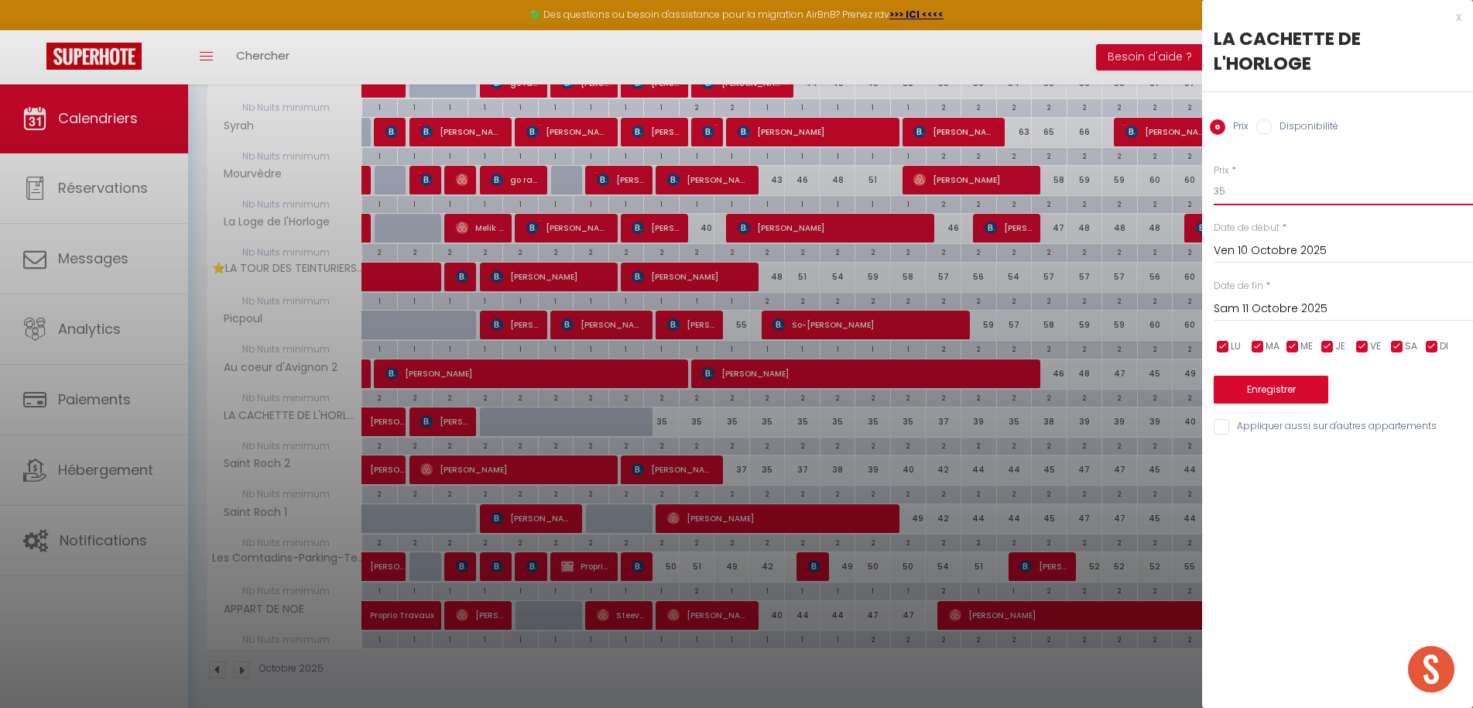
click at [1254, 177] on input "35" at bounding box center [1343, 191] width 259 height 28
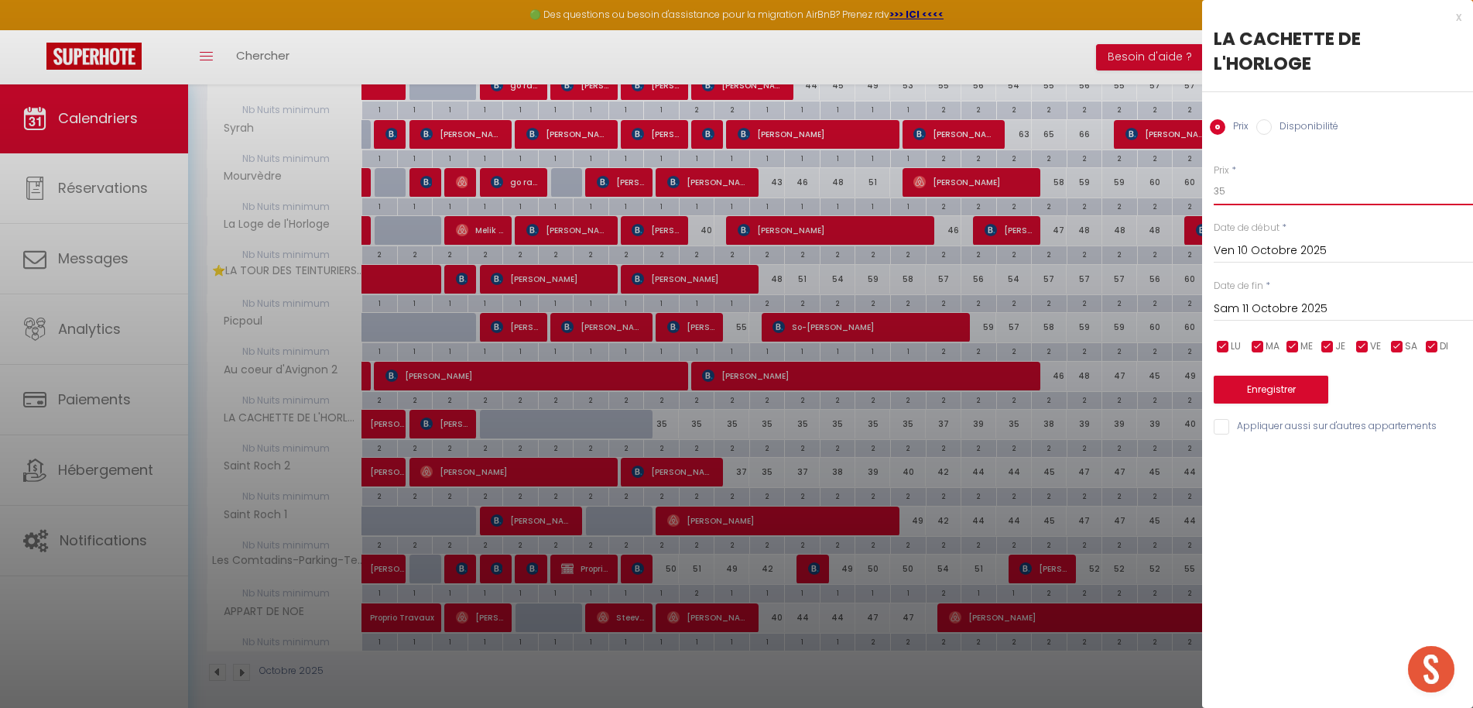
scroll to position [667, 0]
click at [1284, 299] on input "Sam 11 Octobre 2025" at bounding box center [1343, 309] width 259 height 20
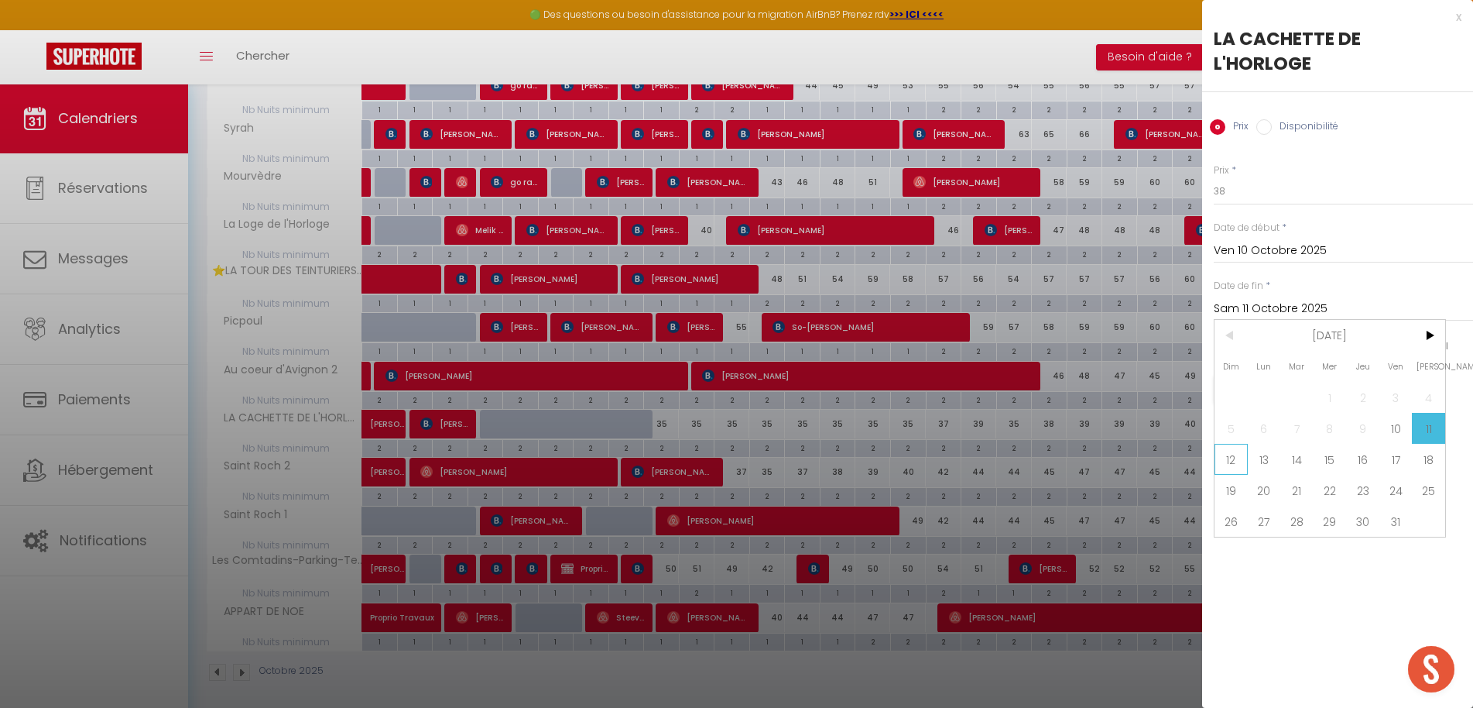
click at [1235, 444] on span "12" at bounding box center [1231, 459] width 33 height 31
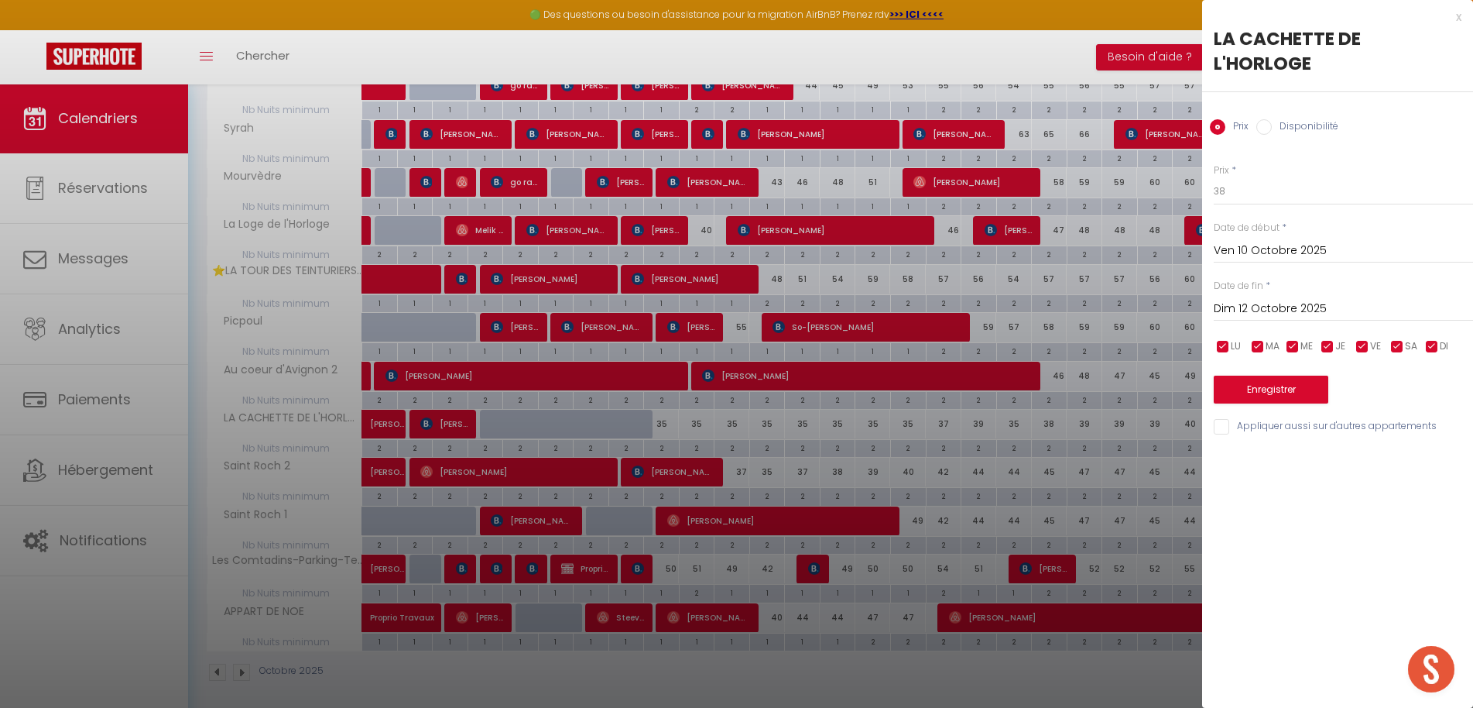
click at [1276, 375] on button "Enregistrer" at bounding box center [1271, 389] width 115 height 28
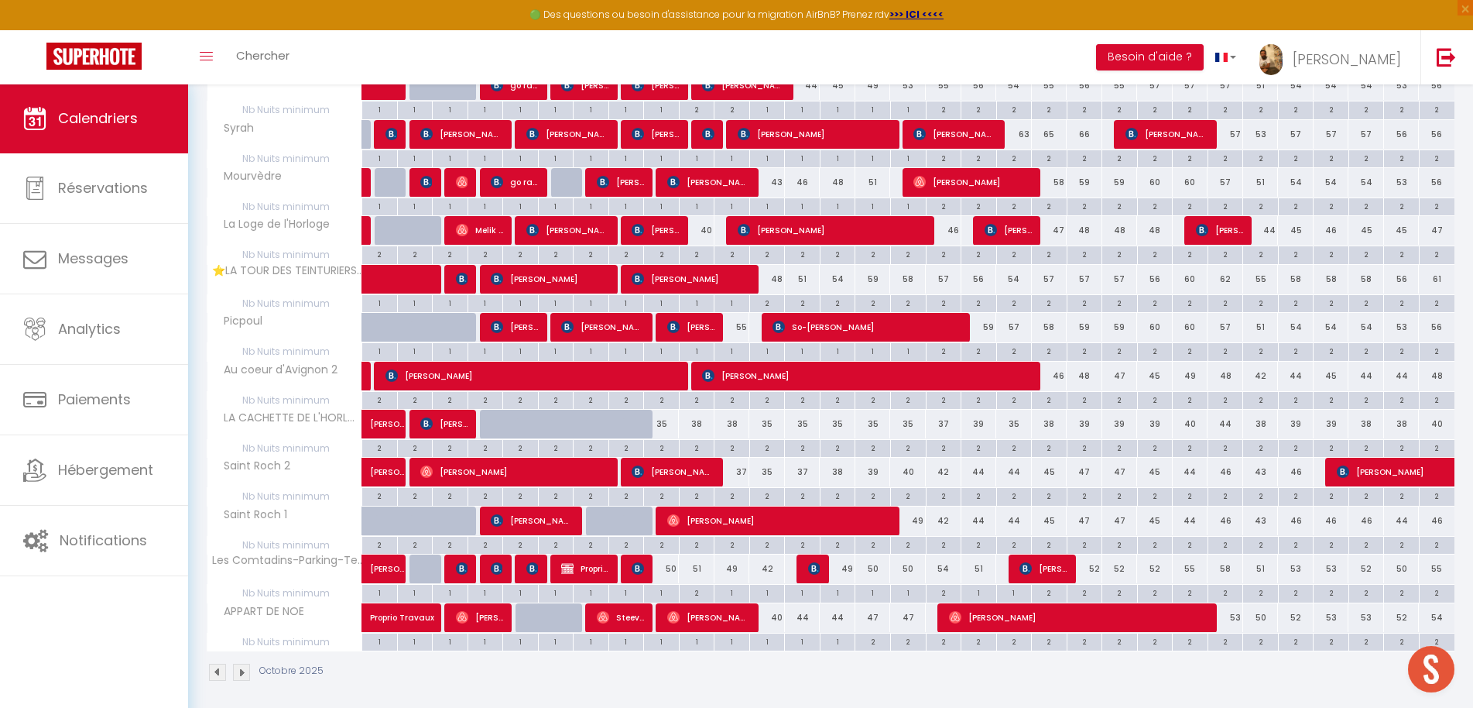
click at [740, 469] on div "37" at bounding box center [733, 472] width 36 height 29
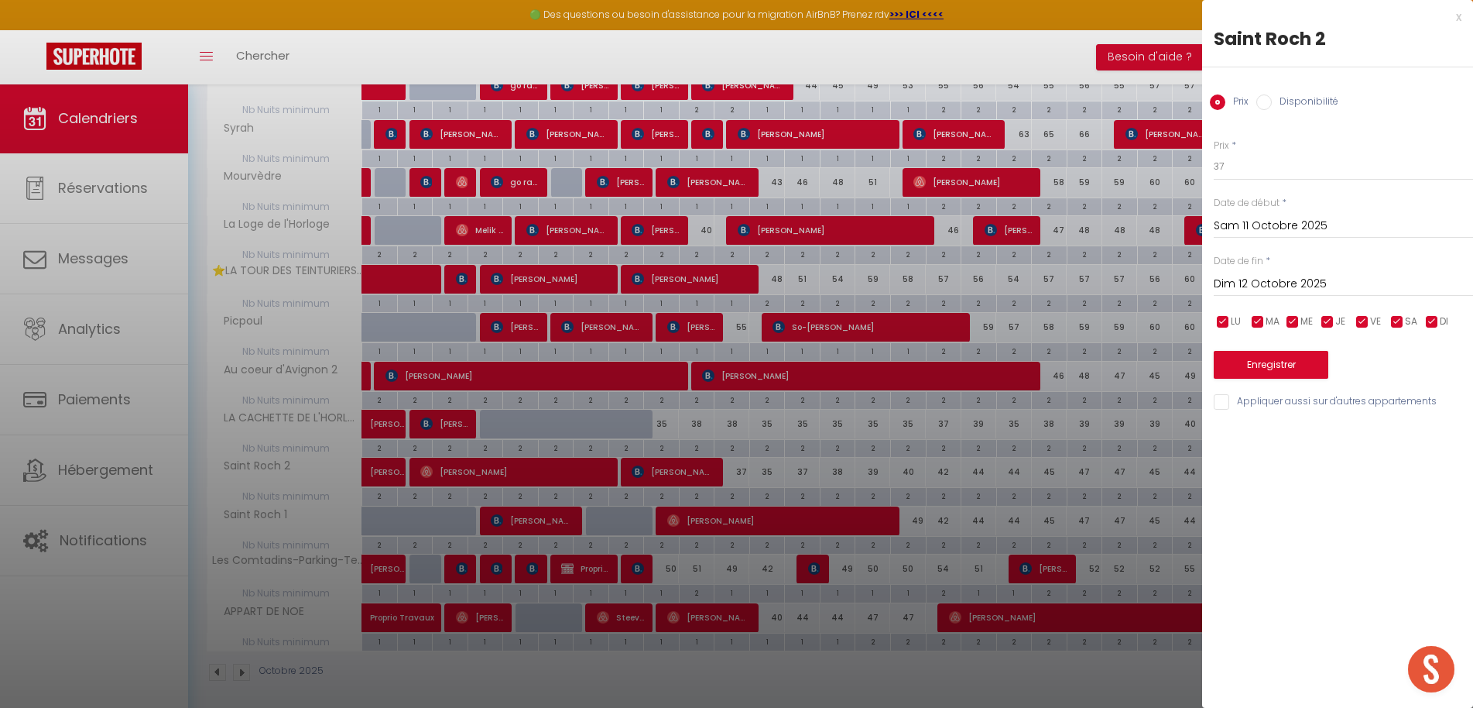
click at [1459, 16] on div "x" at bounding box center [1331, 17] width 259 height 19
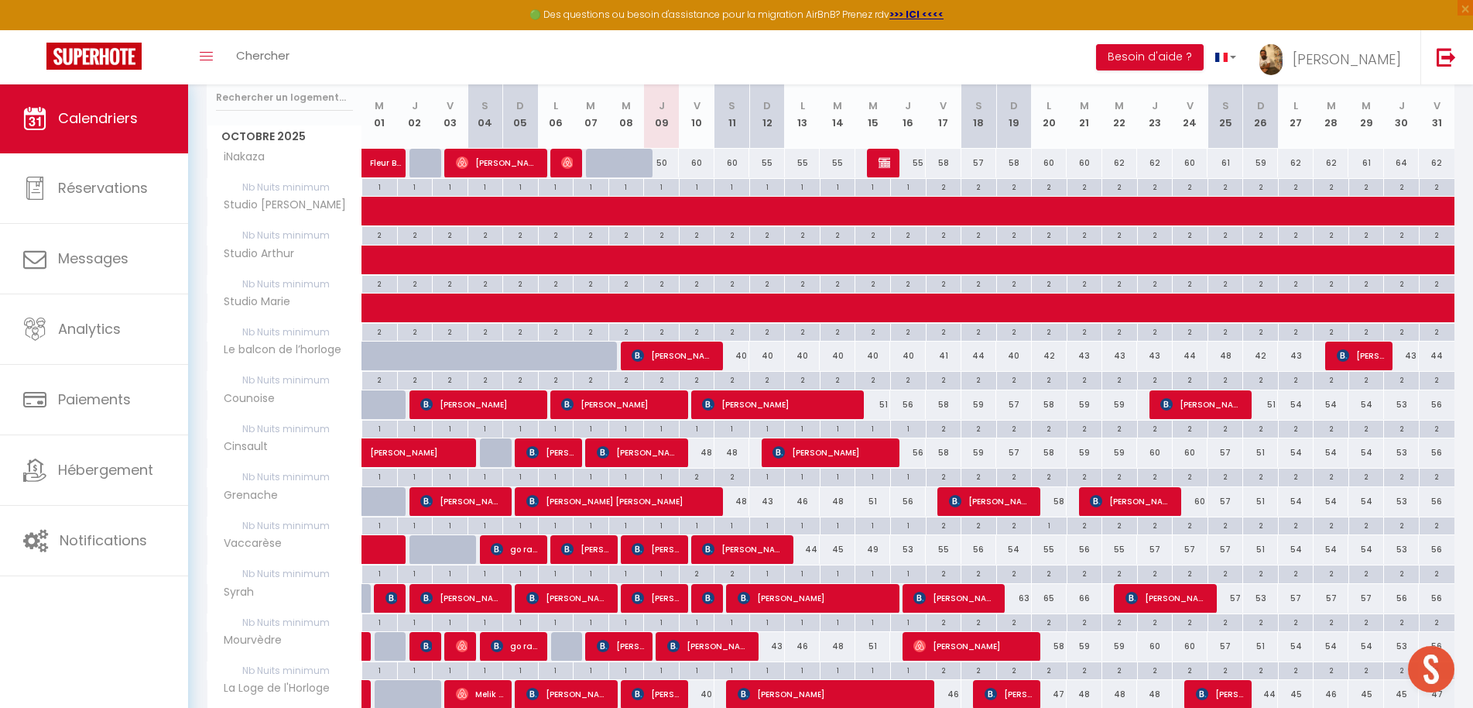
scroll to position [204, 0]
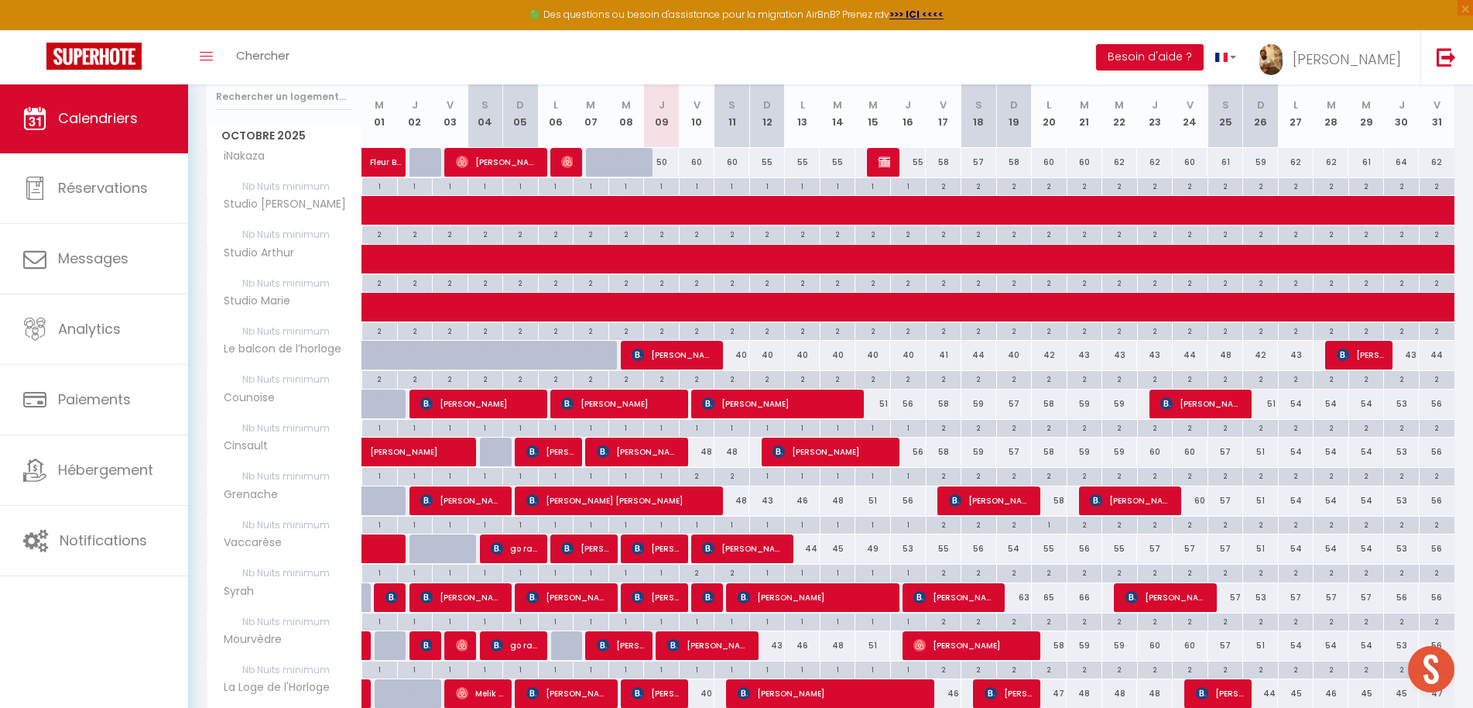
click at [705, 451] on div "48" at bounding box center [697, 451] width 36 height 29
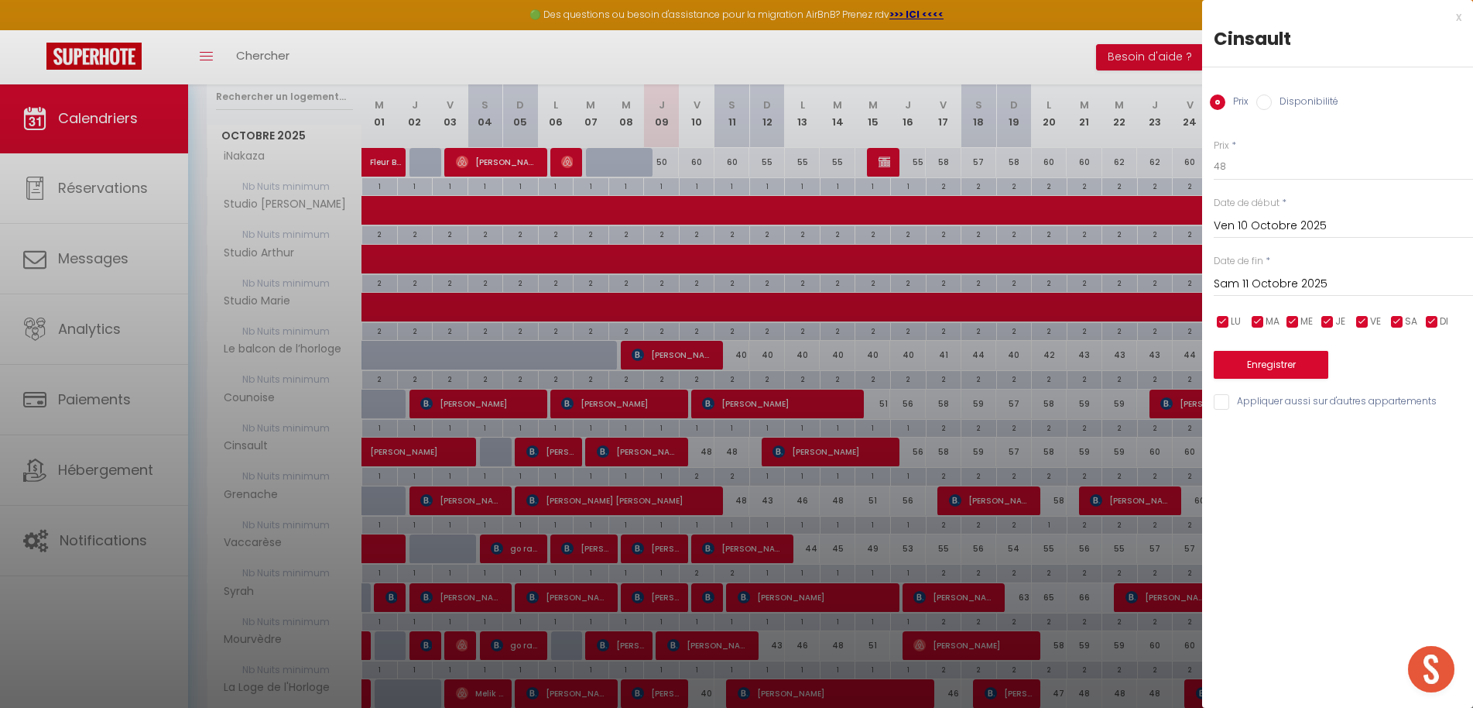
click at [1455, 19] on div "x" at bounding box center [1331, 17] width 259 height 19
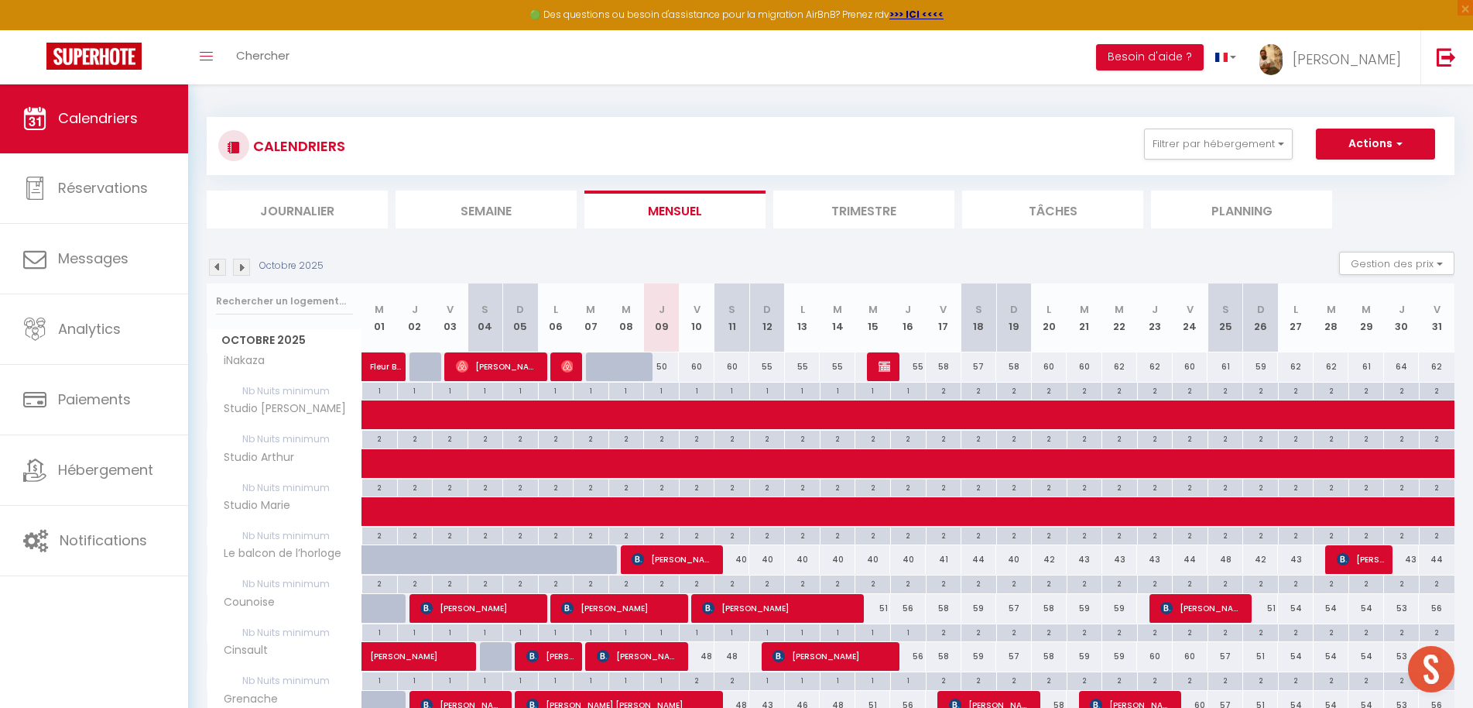
scroll to position [0, 0]
click at [1213, 141] on button "Filtrer par hébergement" at bounding box center [1218, 144] width 149 height 31
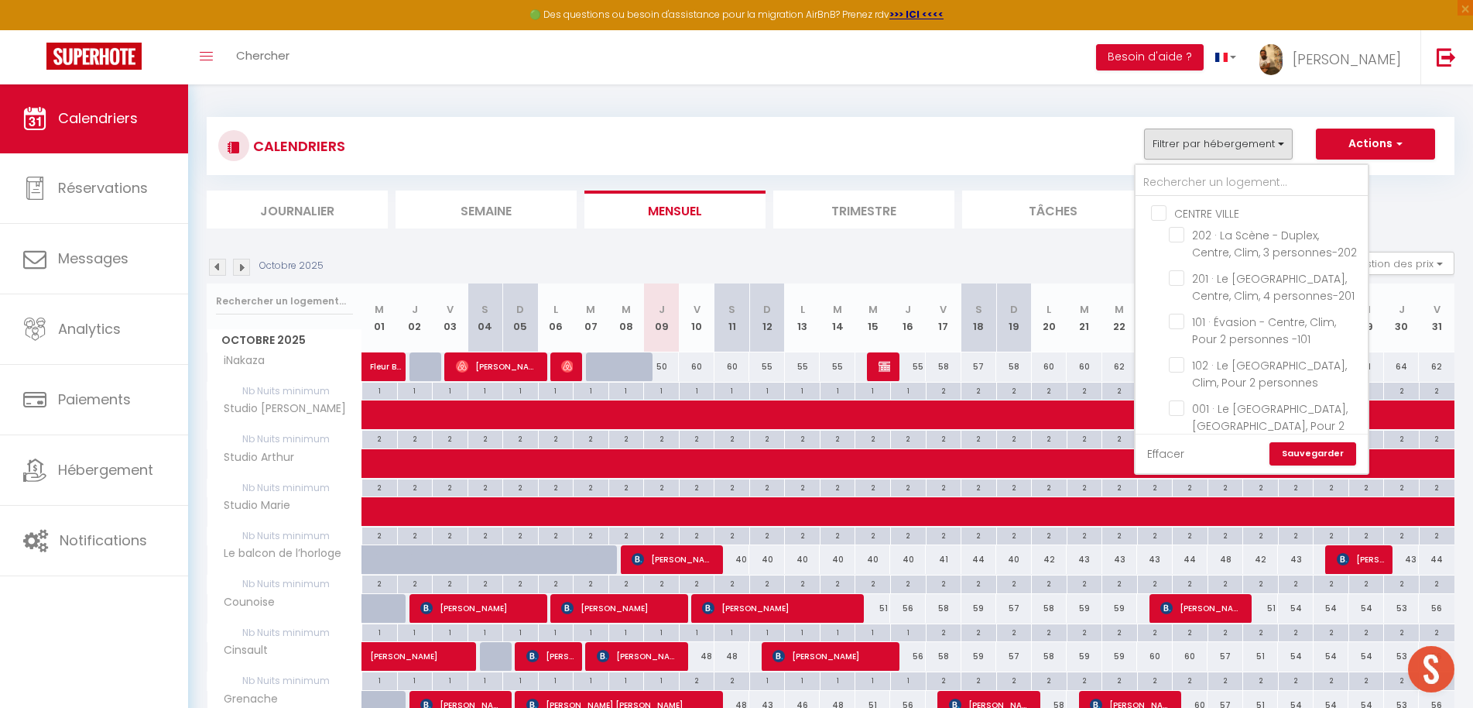
click at [1177, 447] on link "Effacer" at bounding box center [1165, 453] width 37 height 17
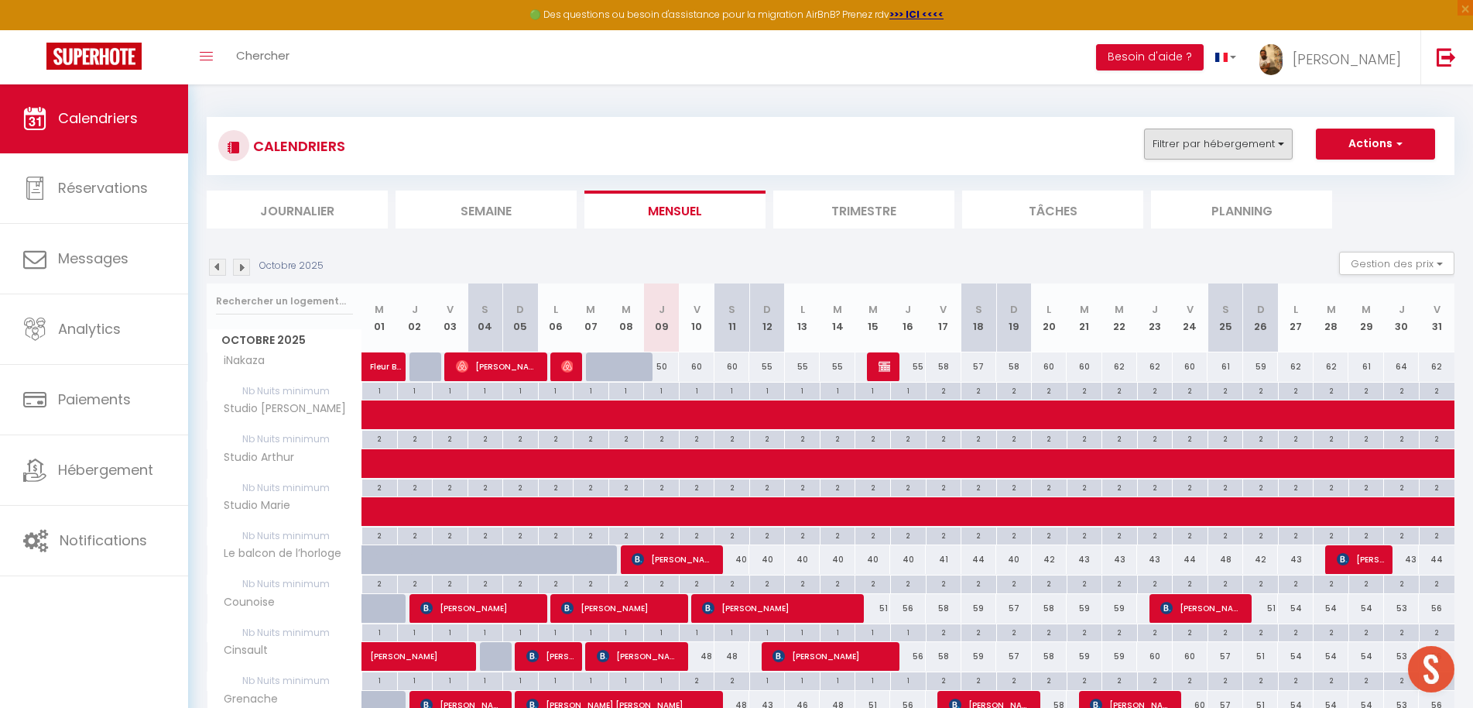
click at [1212, 129] on button "Filtrer par hébergement" at bounding box center [1218, 144] width 149 height 31
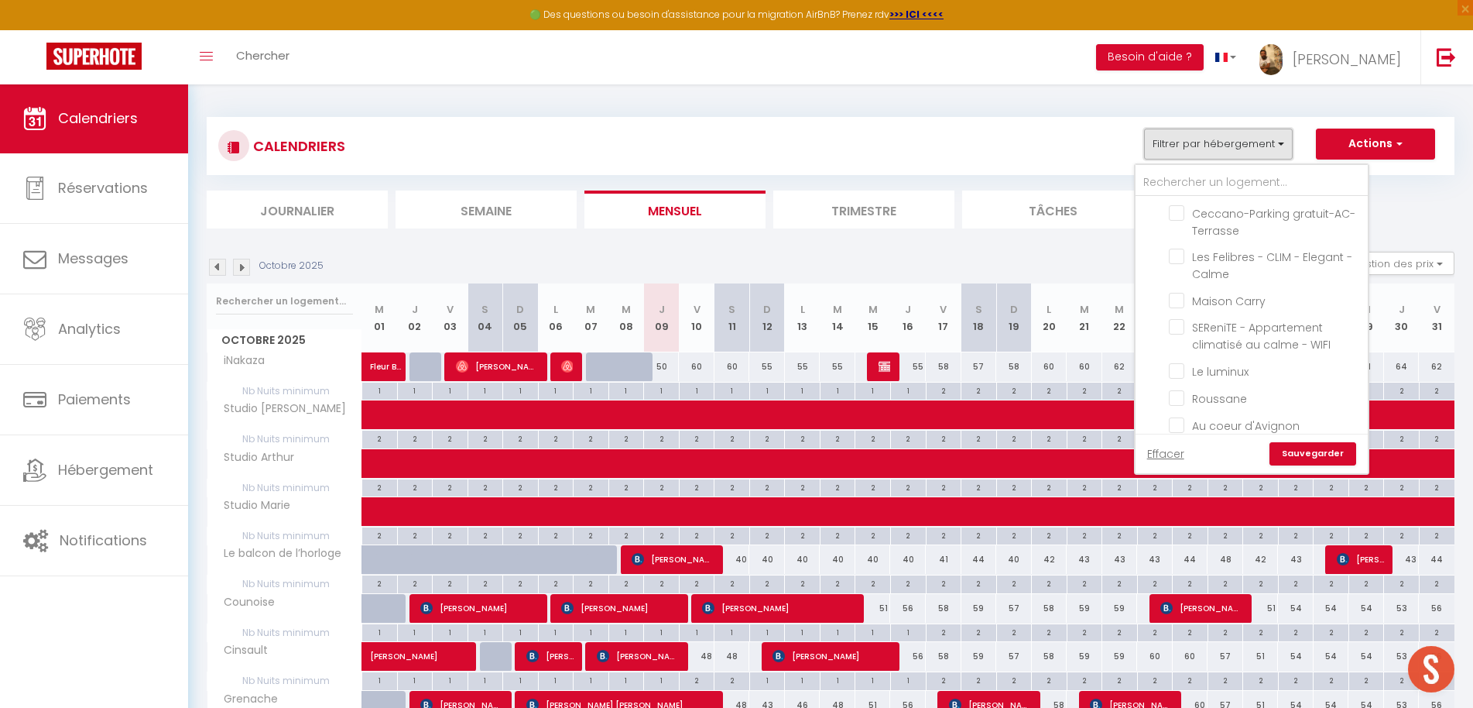
scroll to position [792, 0]
click at [1205, 176] on input "text" at bounding box center [1252, 183] width 232 height 28
click at [1158, 477] on input "Avignon T4" at bounding box center [1267, 484] width 232 height 15
click at [1292, 443] on link "Sauvegarder" at bounding box center [1313, 453] width 87 height 23
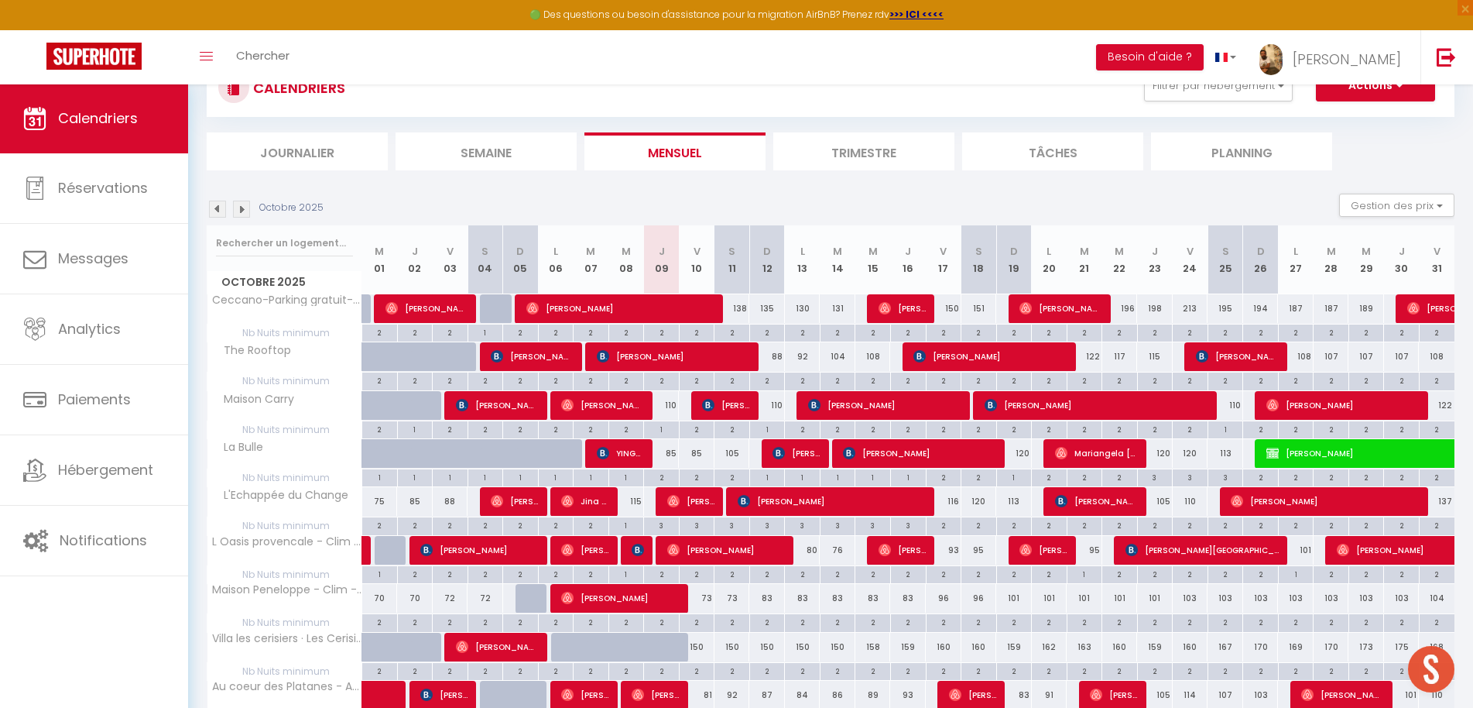
scroll to position [67, 0]
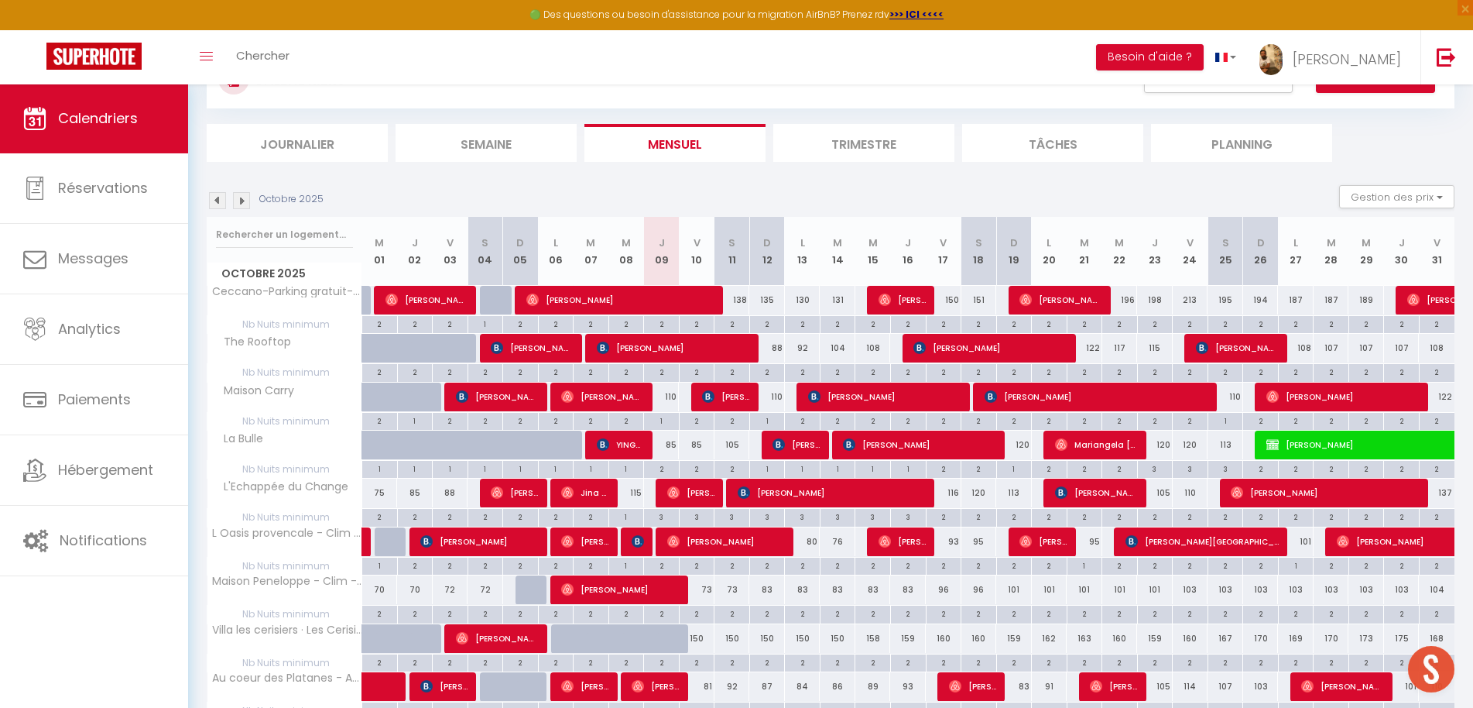
click at [730, 444] on div "105" at bounding box center [733, 444] width 36 height 29
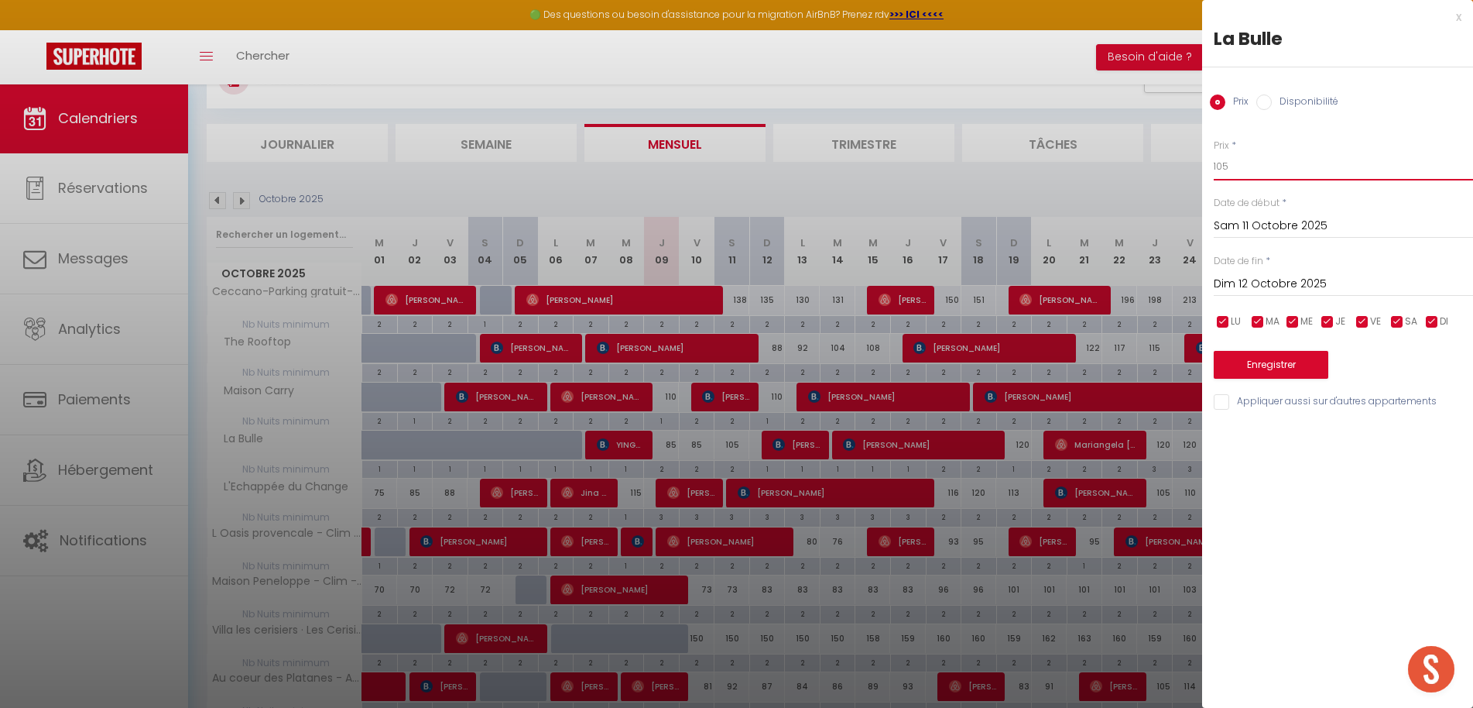
click at [1282, 160] on input "105" at bounding box center [1343, 167] width 259 height 28
click at [1283, 160] on input "105" at bounding box center [1343, 167] width 259 height 28
click at [1296, 373] on button "Enregistrer" at bounding box center [1271, 365] width 115 height 28
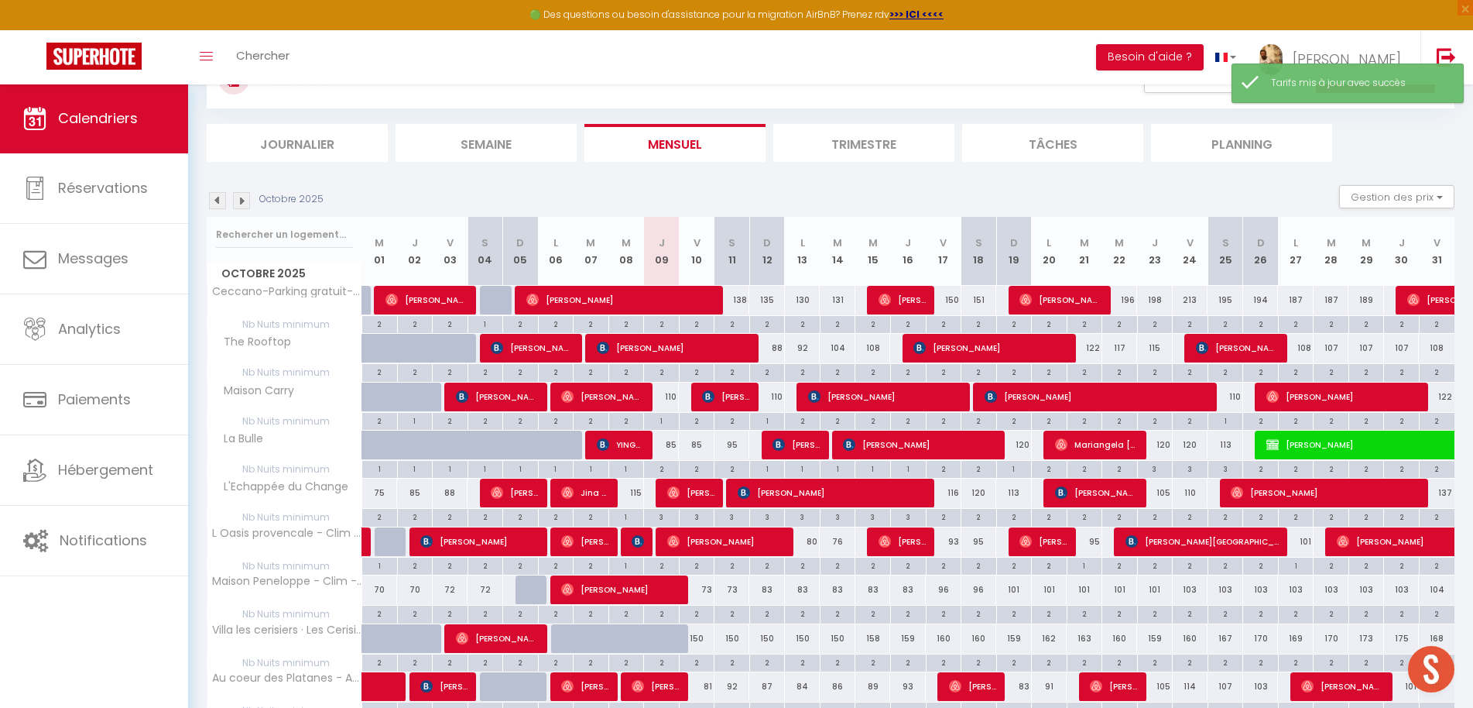
scroll to position [84, 0]
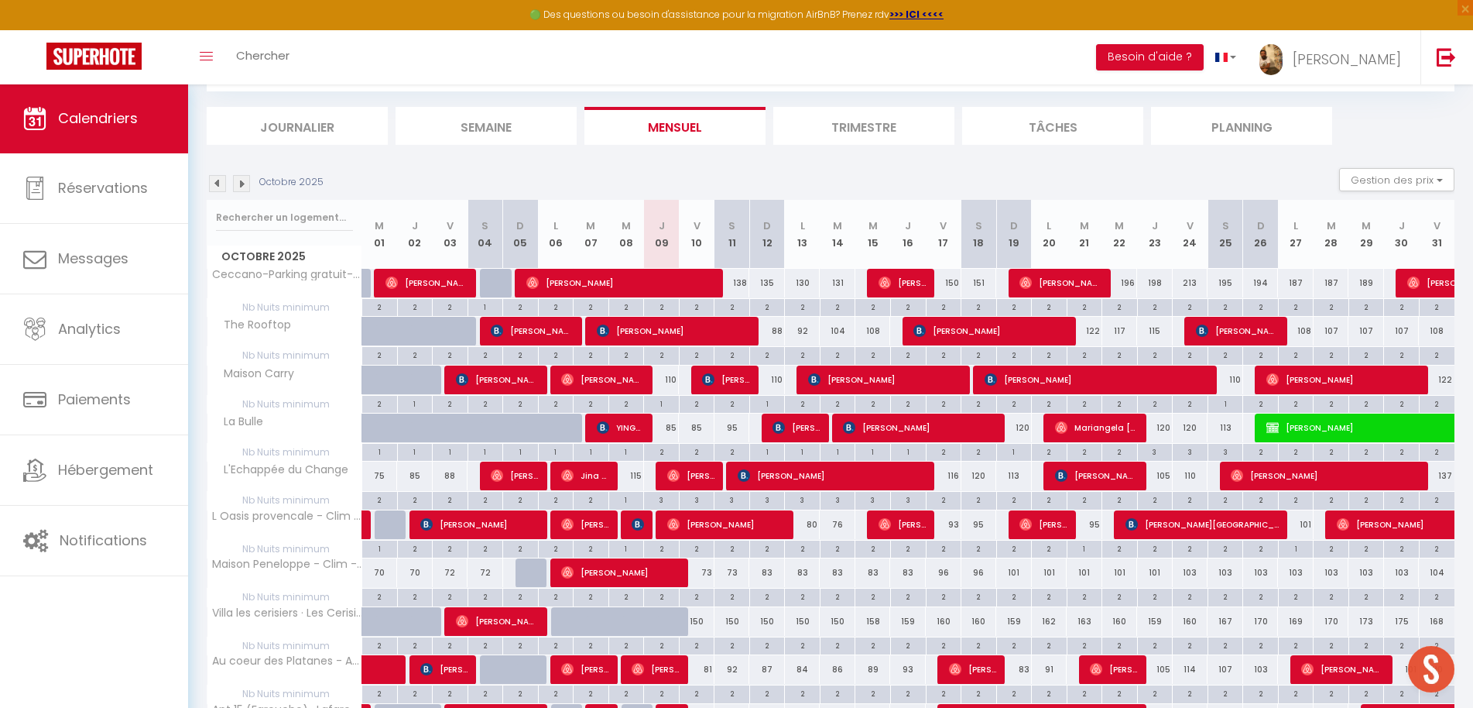
click at [845, 334] on div "104" at bounding box center [838, 331] width 36 height 29
click at [842, 334] on div at bounding box center [736, 354] width 1473 height 708
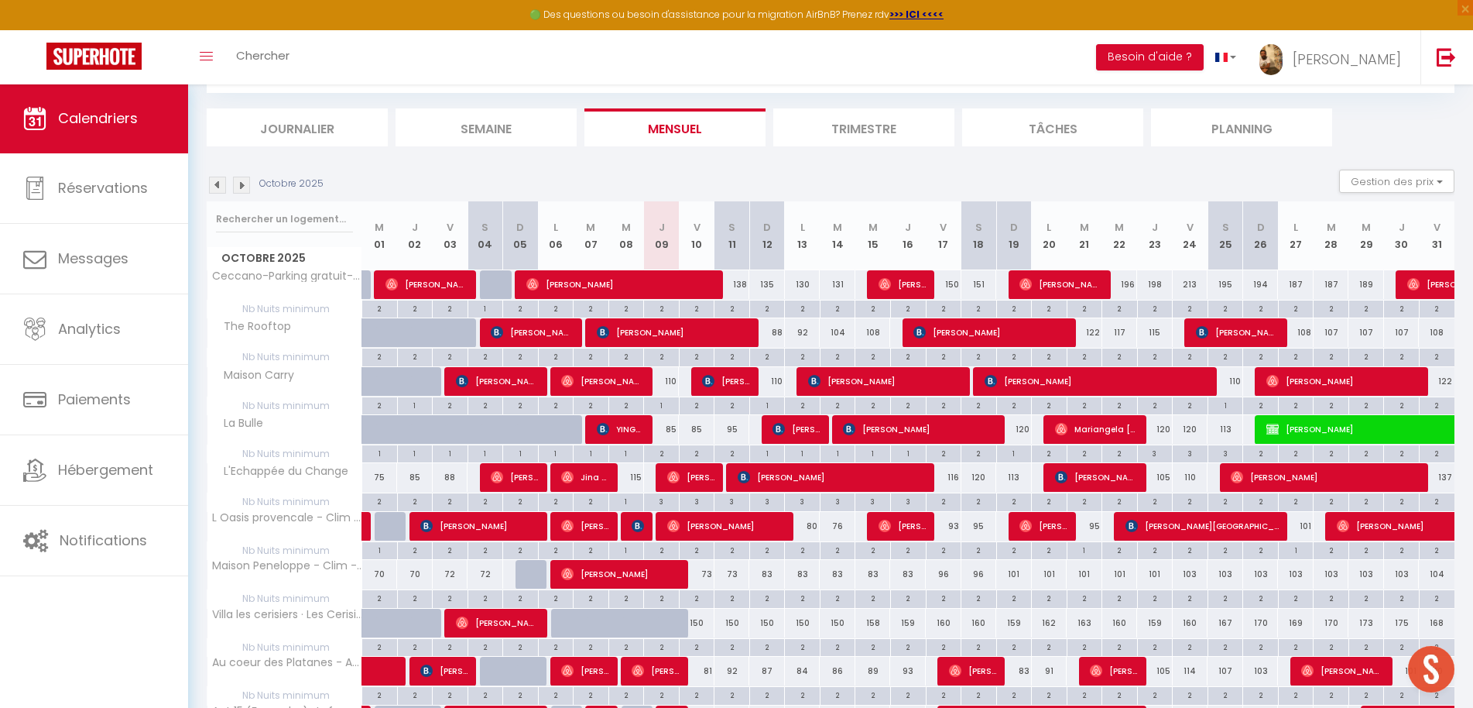
click at [838, 334] on div "104" at bounding box center [838, 332] width 36 height 29
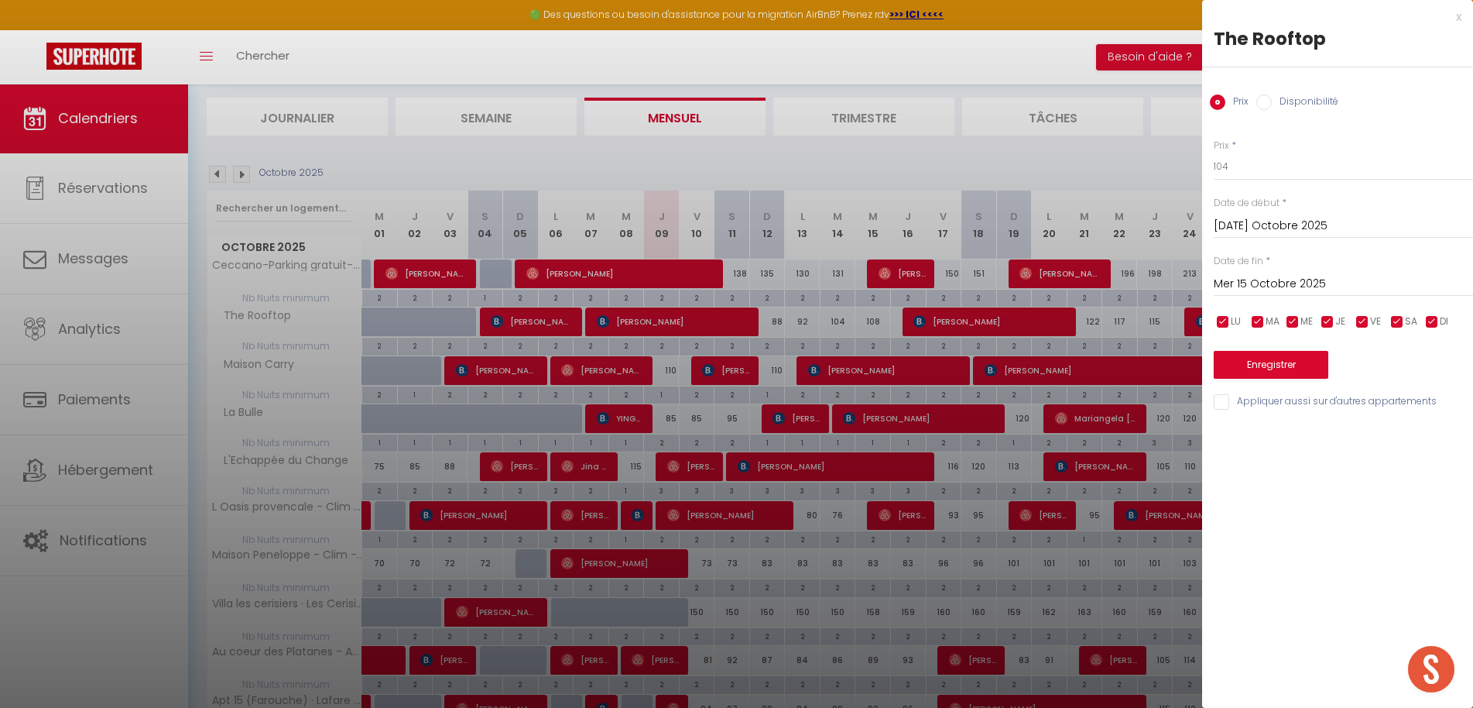
scroll to position [91, 0]
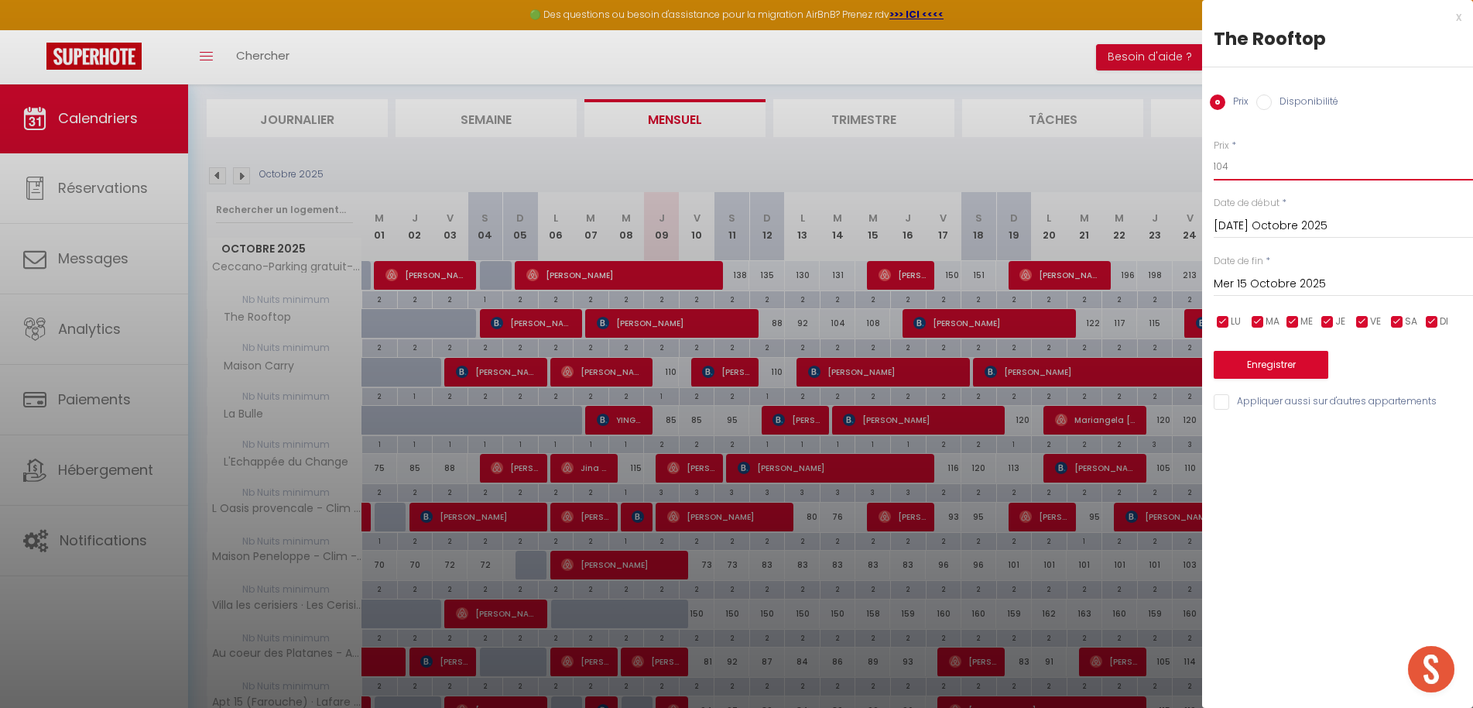
click at [1240, 165] on input "104" at bounding box center [1343, 167] width 259 height 28
click at [1309, 286] on input "Mer 15 Octobre 2025" at bounding box center [1343, 284] width 259 height 20
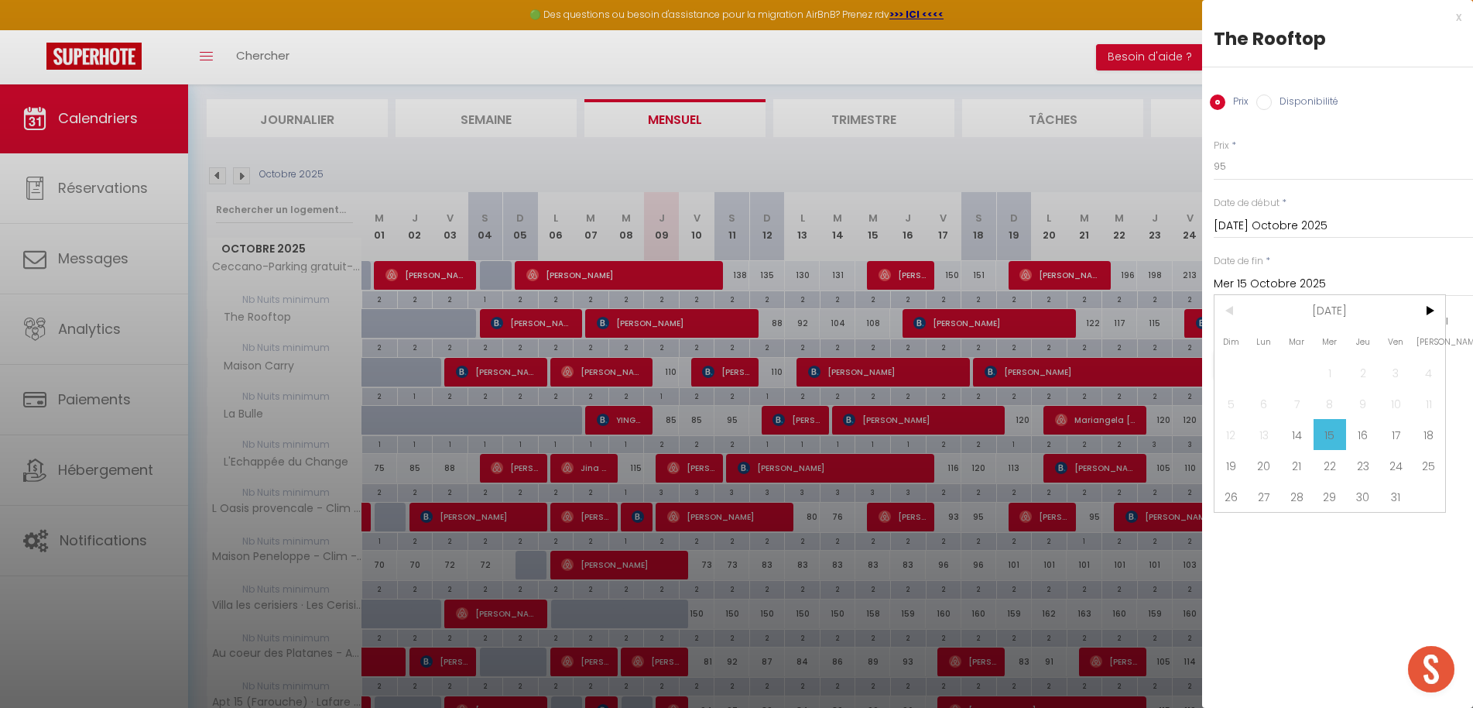
click at [1364, 430] on span "16" at bounding box center [1362, 434] width 33 height 31
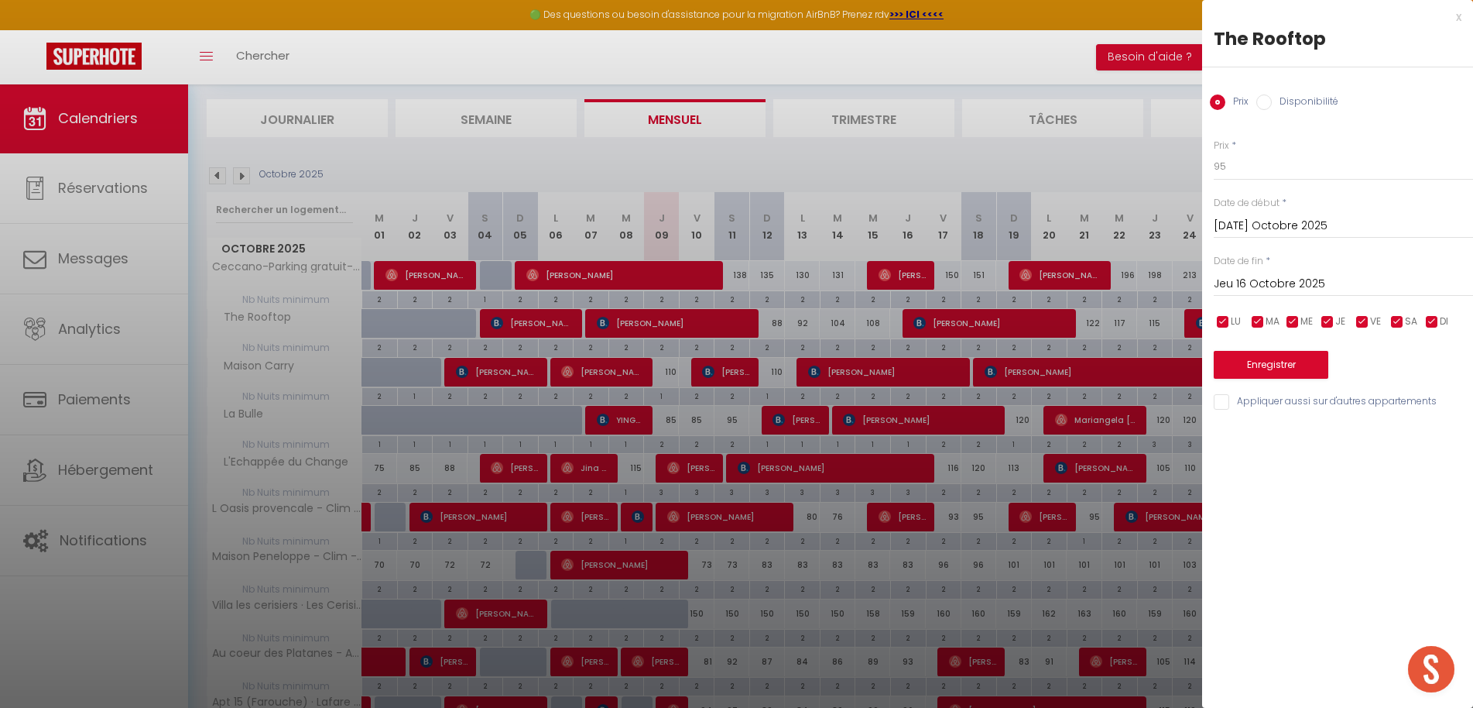
click at [1279, 361] on button "Enregistrer" at bounding box center [1271, 365] width 115 height 28
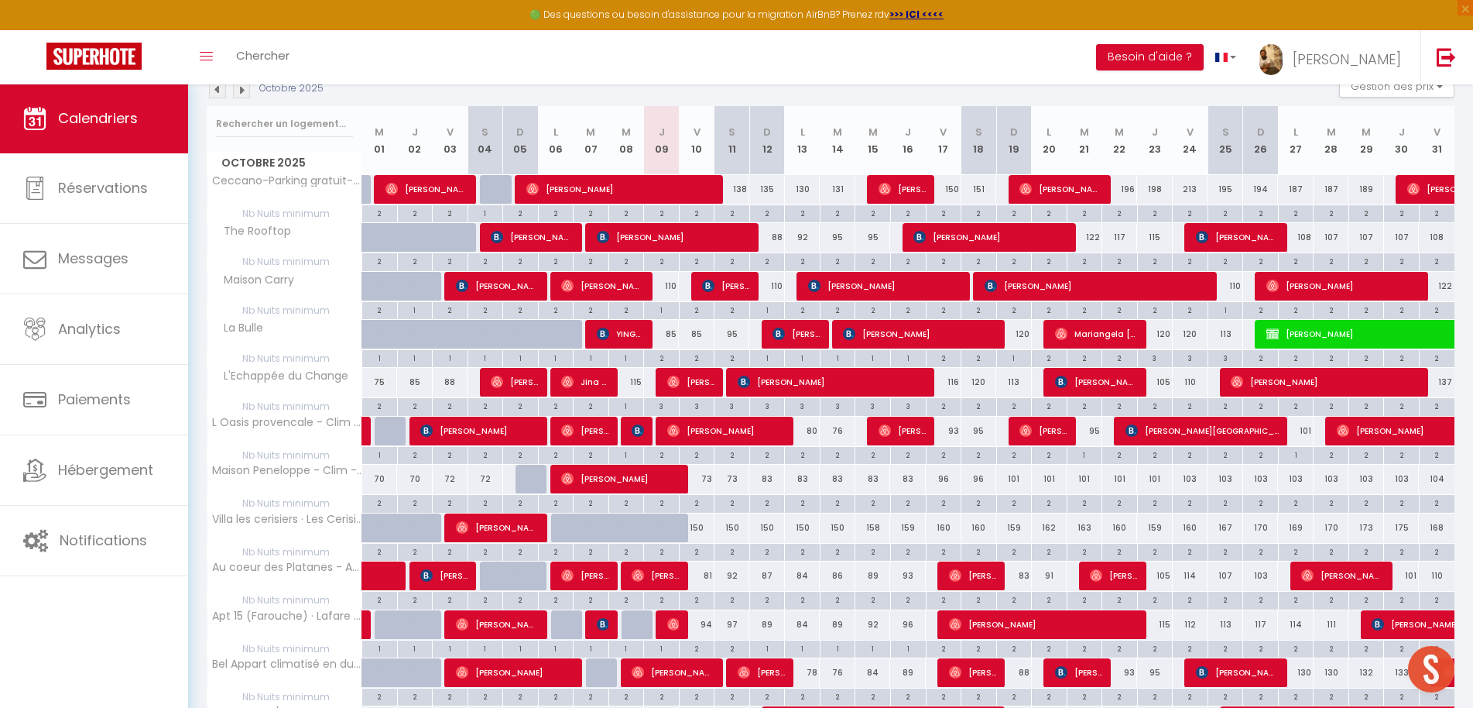
scroll to position [180, 0]
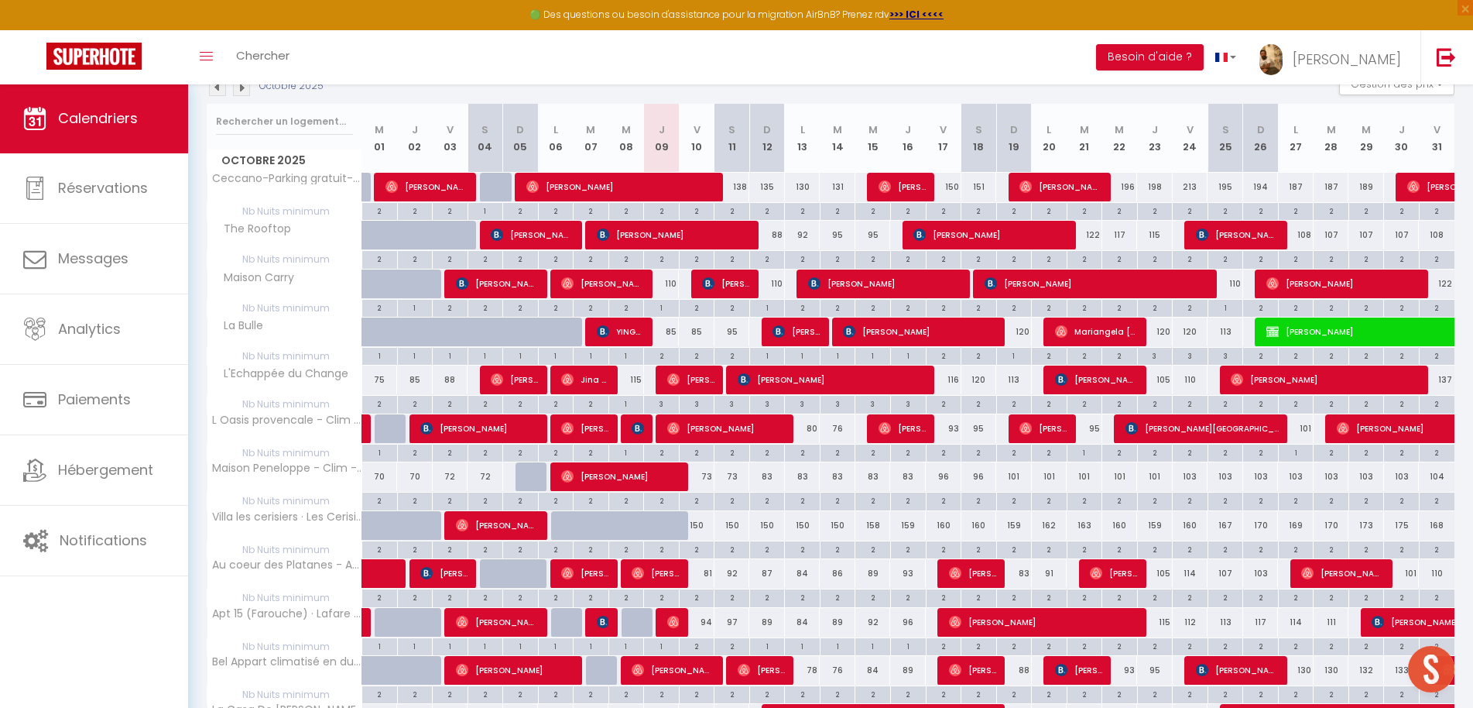
click at [949, 379] on div "116" at bounding box center [944, 379] width 36 height 29
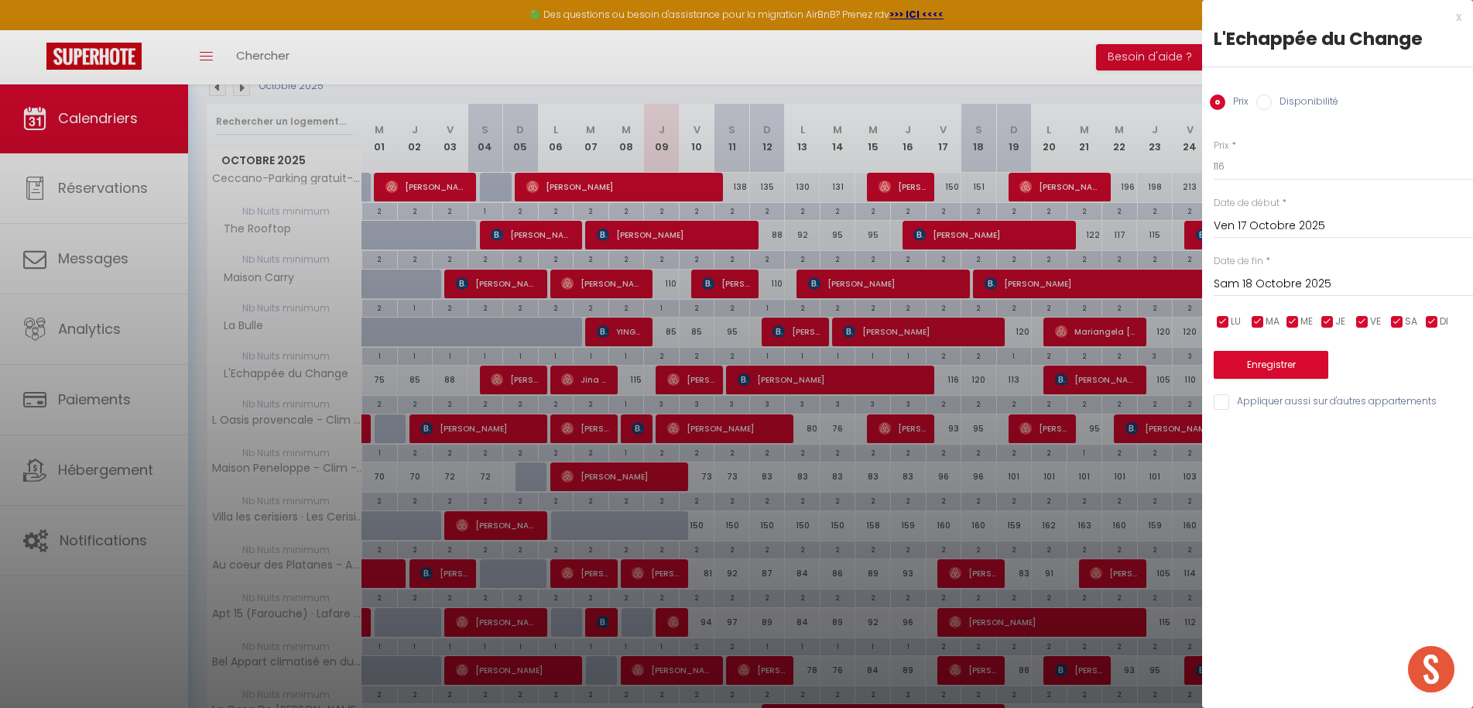
click at [1461, 19] on div "x" at bounding box center [1331, 17] width 259 height 19
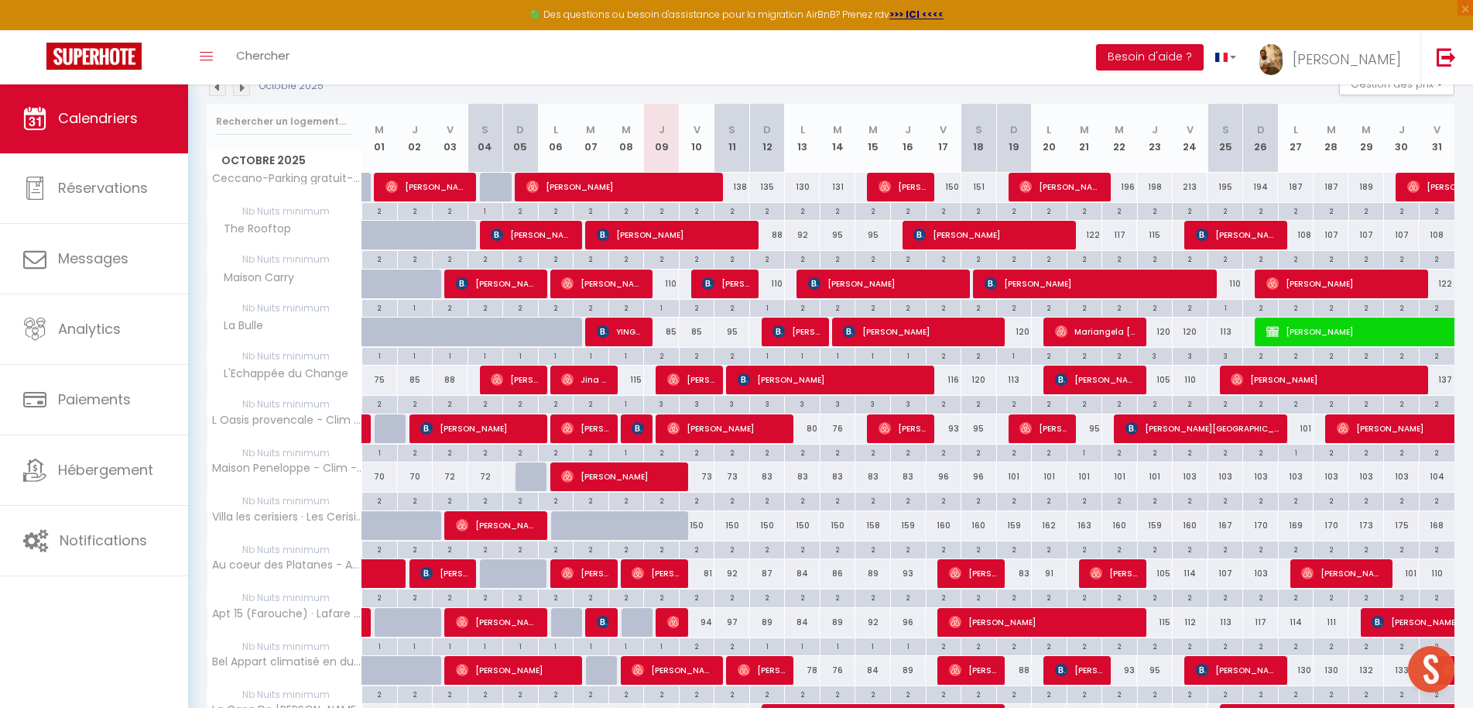
click at [948, 382] on div "116" at bounding box center [944, 379] width 36 height 29
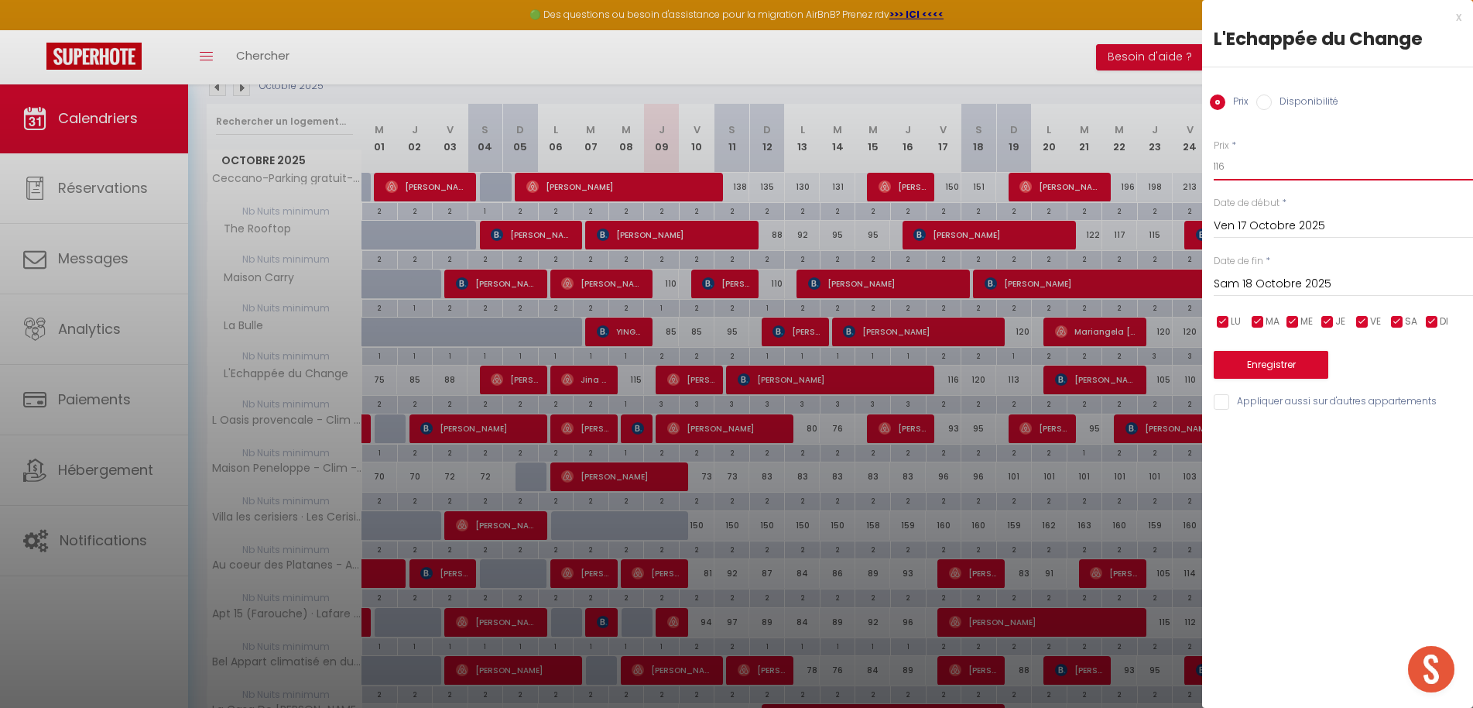
click at [1244, 170] on input "116" at bounding box center [1343, 167] width 259 height 28
click at [1264, 275] on input "Sam 18 Octobre 2025" at bounding box center [1343, 284] width 259 height 20
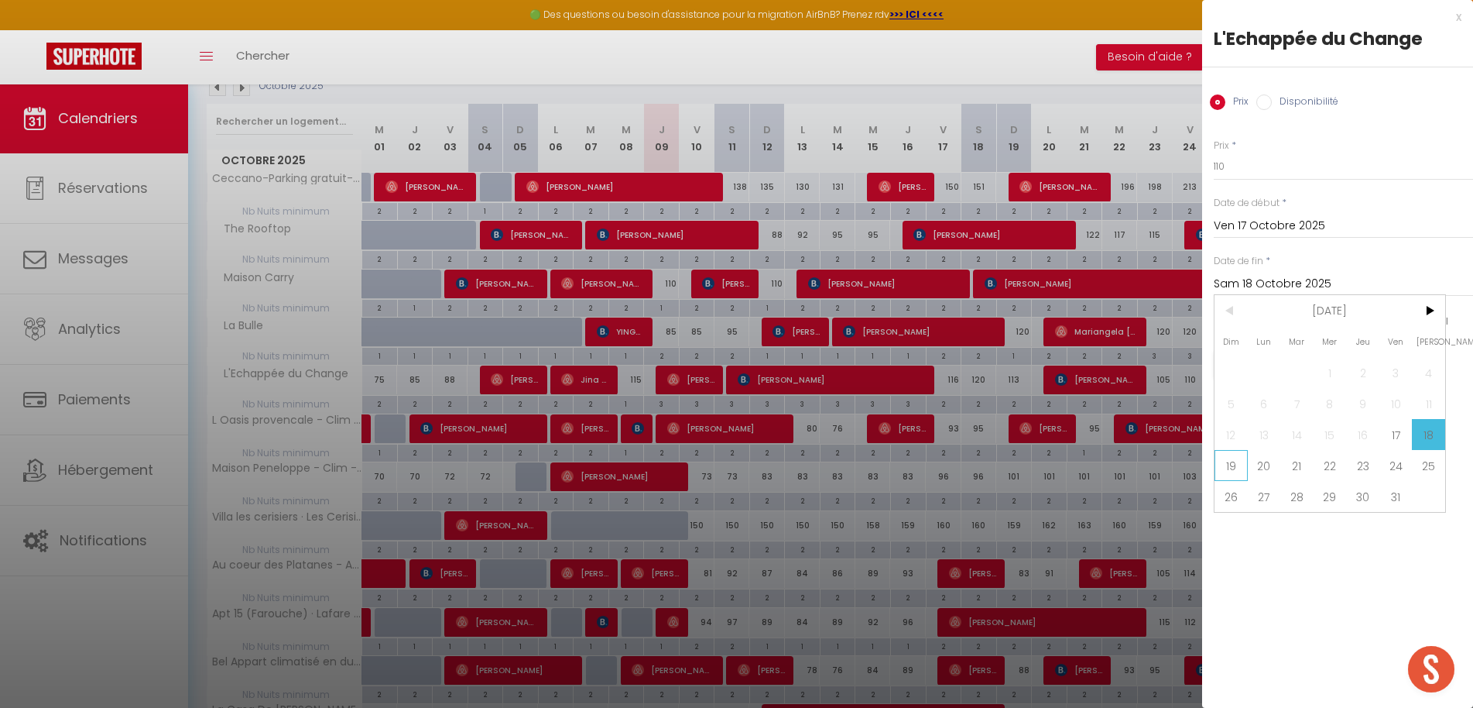
click at [1230, 471] on span "19" at bounding box center [1231, 465] width 33 height 31
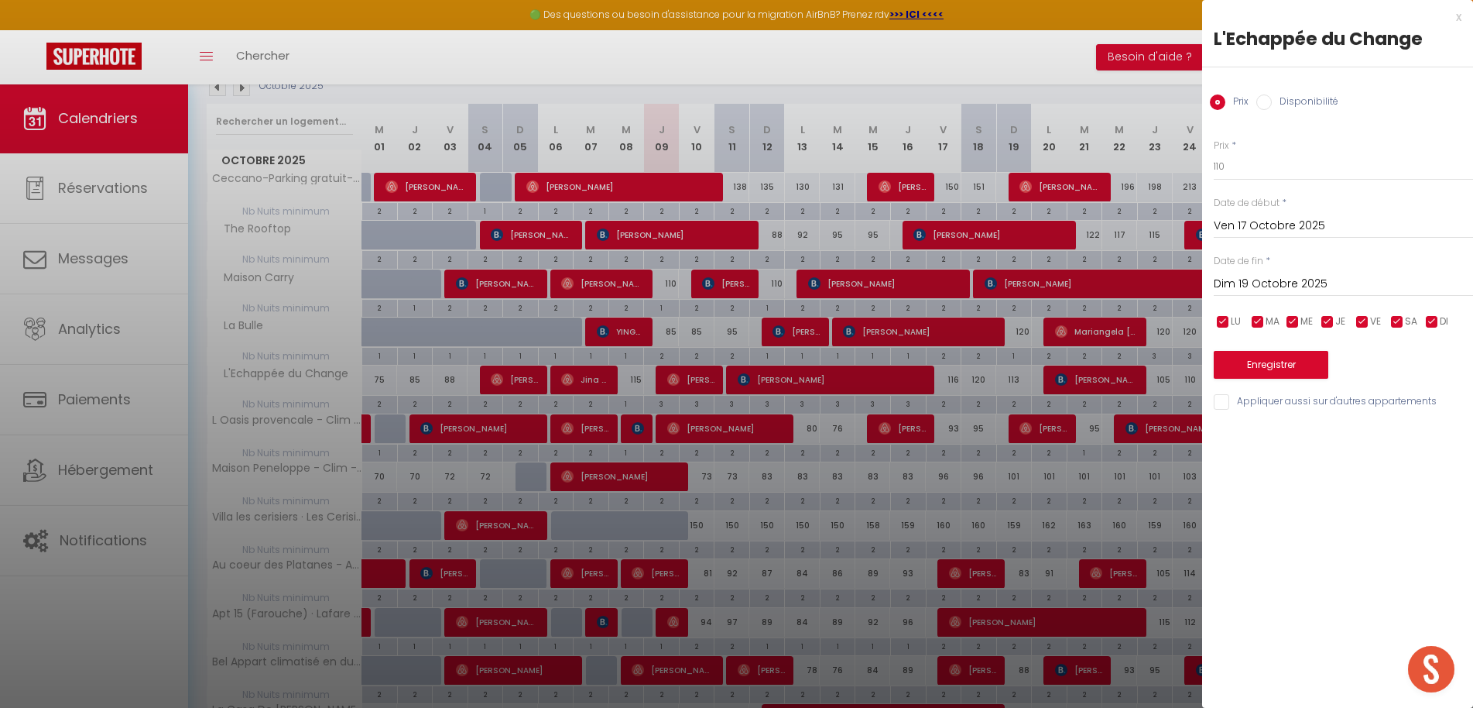
click at [1459, 16] on div "x" at bounding box center [1331, 17] width 259 height 19
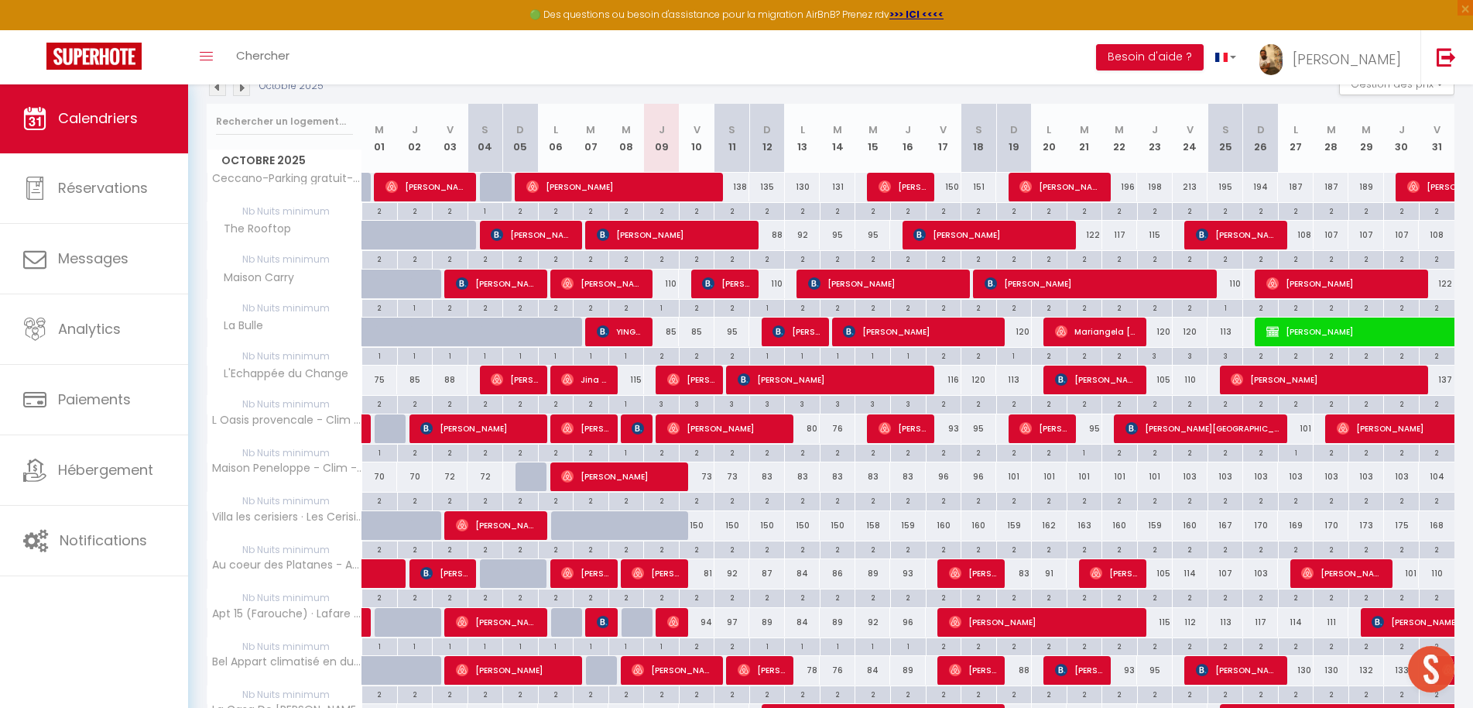
click at [954, 404] on div "2" at bounding box center [944, 403] width 35 height 15
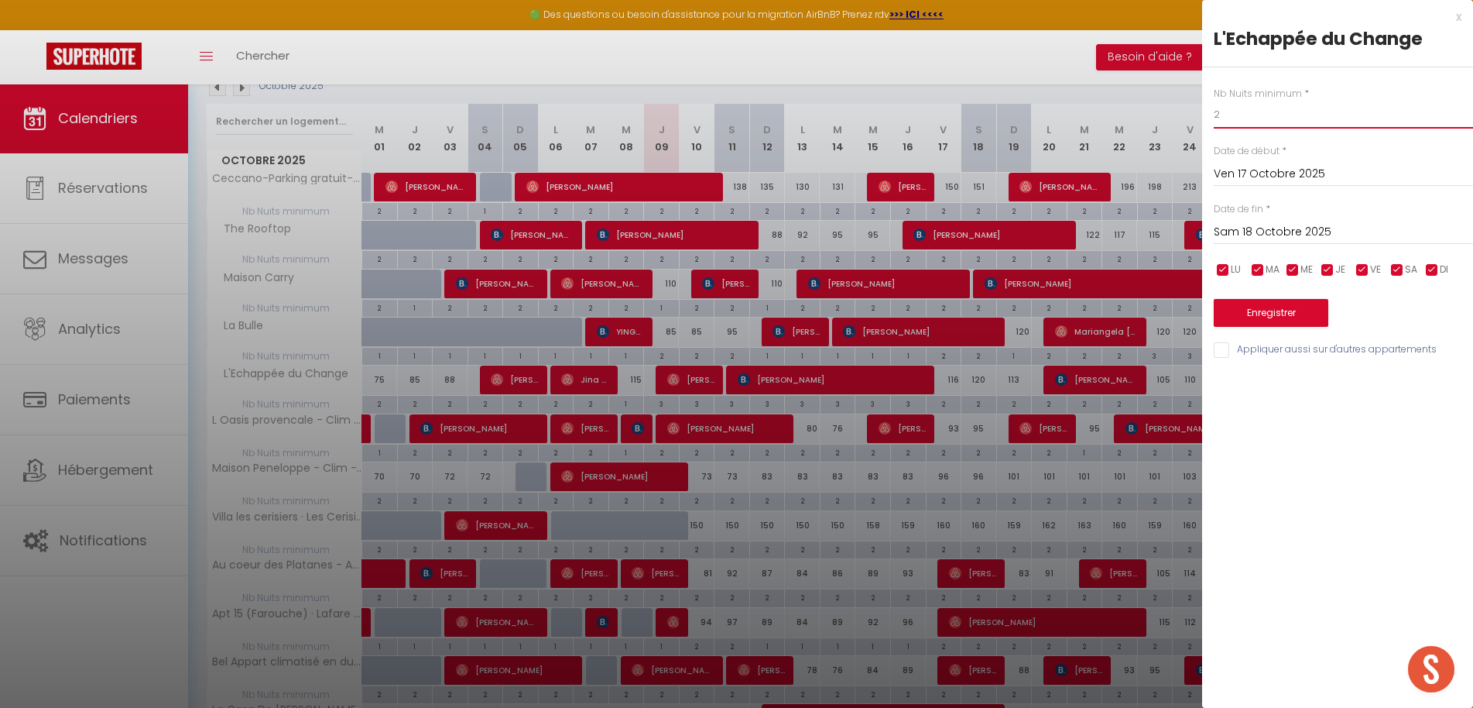
click at [1299, 118] on input "2" at bounding box center [1343, 115] width 259 height 28
click at [1295, 231] on input "Sam 18 Octobre 2025" at bounding box center [1343, 232] width 259 height 20
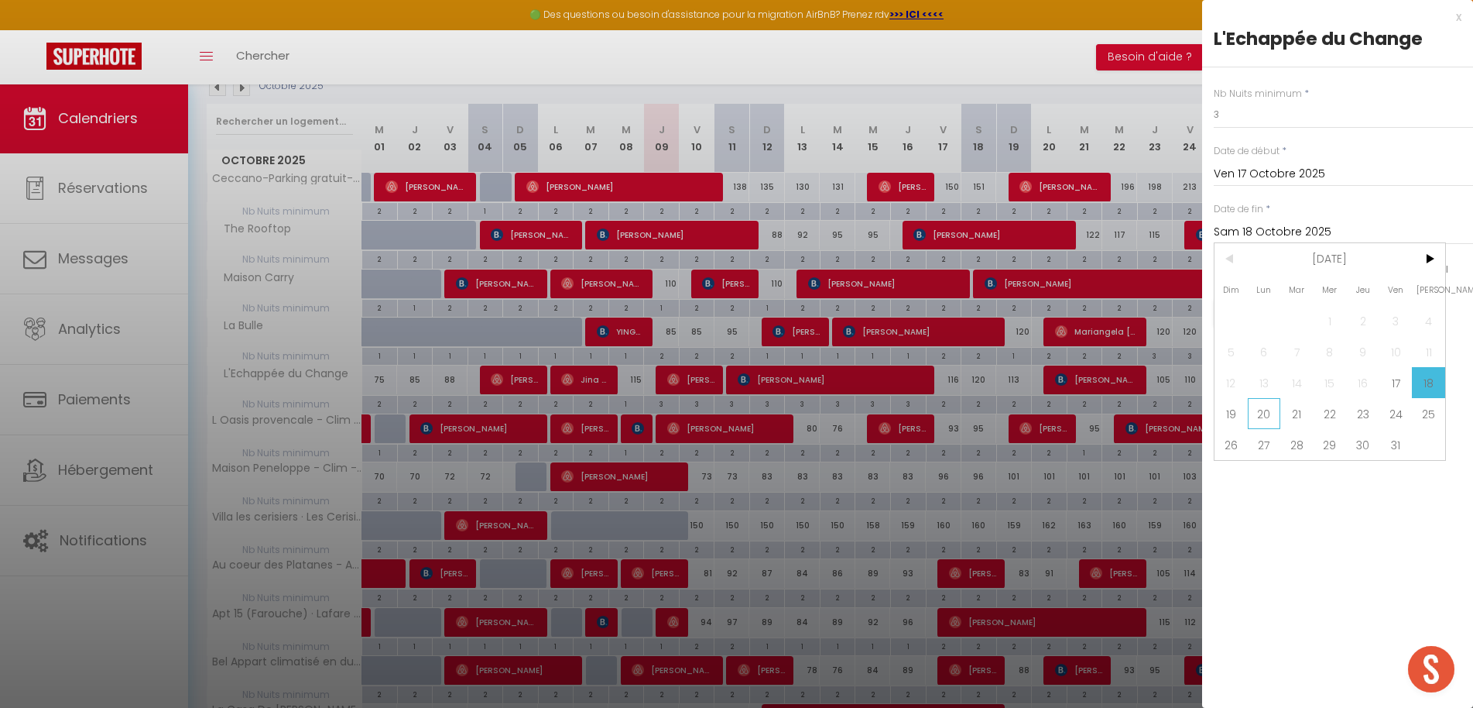
click at [1261, 413] on span "20" at bounding box center [1264, 413] width 33 height 31
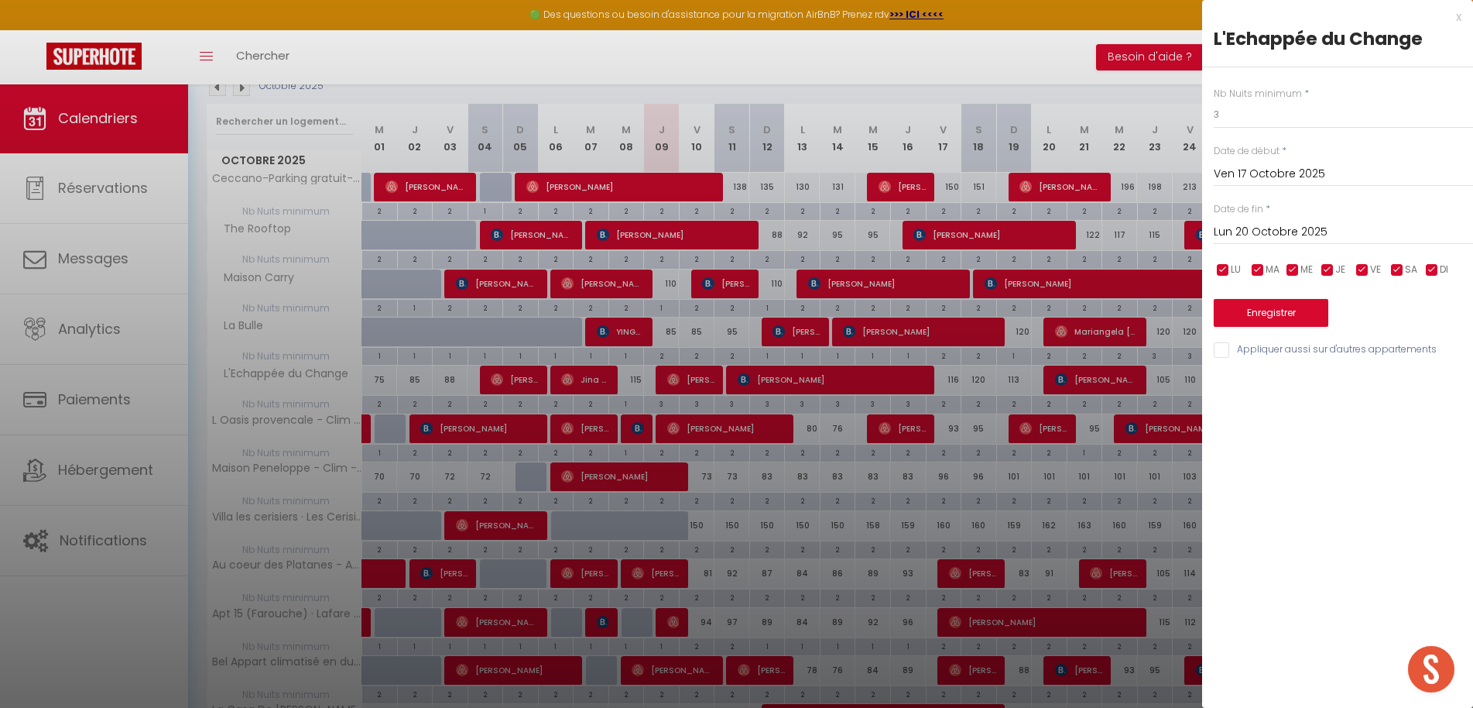
click at [1247, 321] on button "Enregistrer" at bounding box center [1271, 313] width 115 height 28
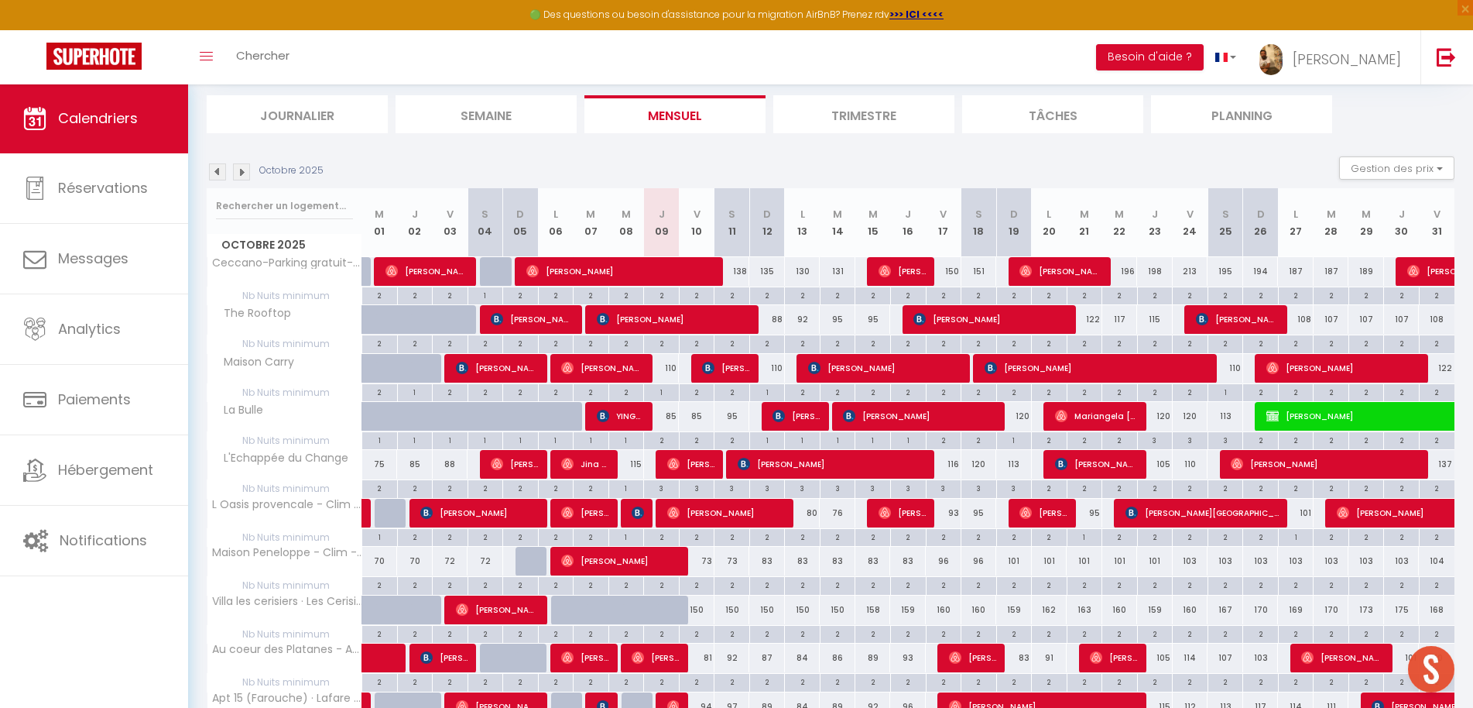
scroll to position [180, 0]
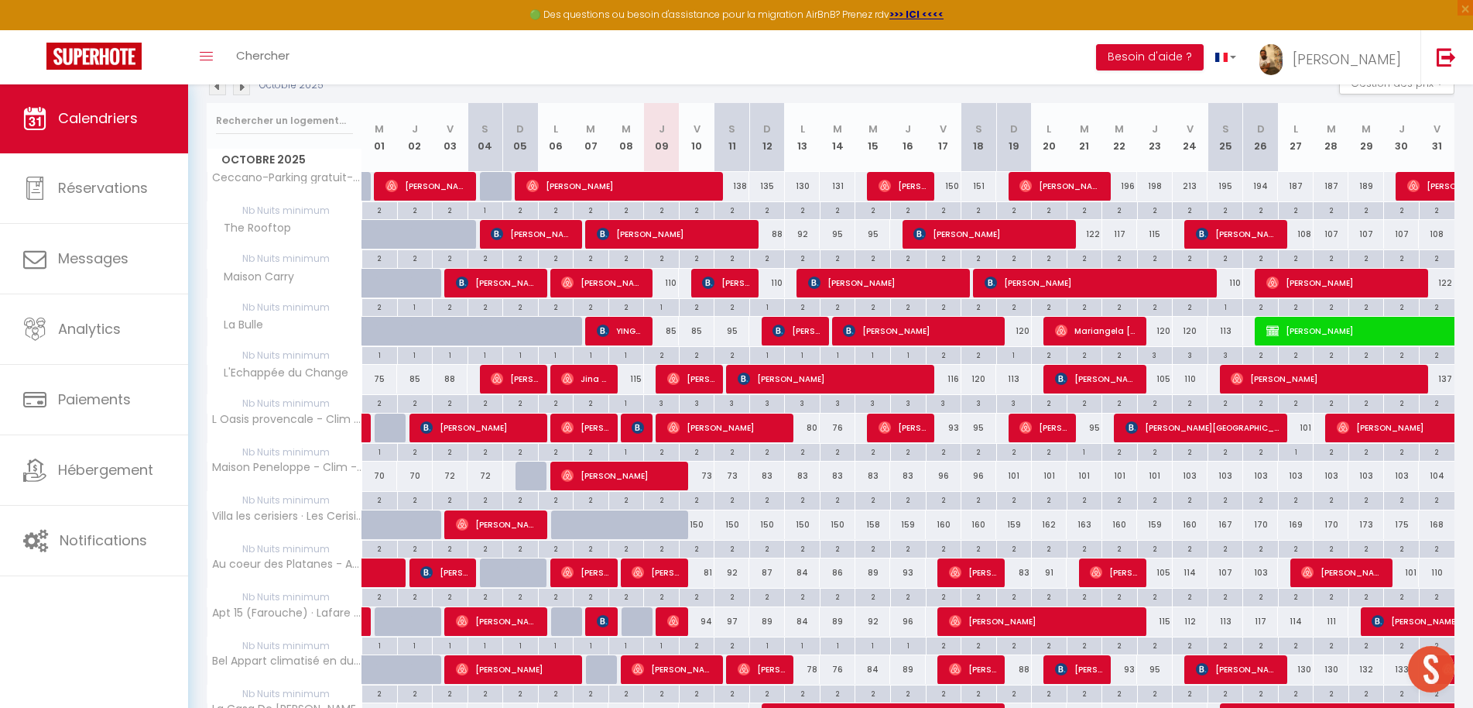
click at [704, 474] on div "73" at bounding box center [697, 475] width 36 height 29
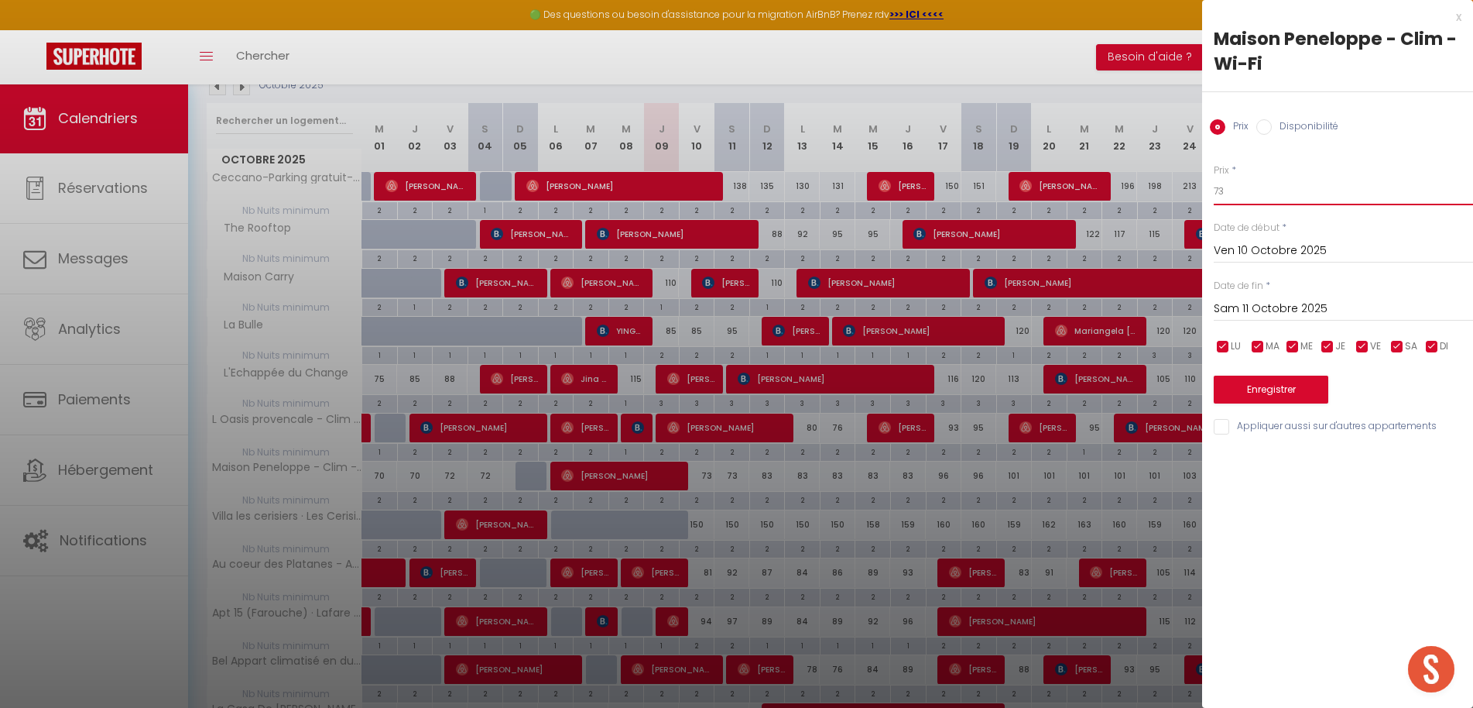
click at [1236, 191] on input "73" at bounding box center [1343, 191] width 259 height 28
click at [1236, 307] on input "Sam 11 Octobre 2025" at bounding box center [1343, 309] width 259 height 20
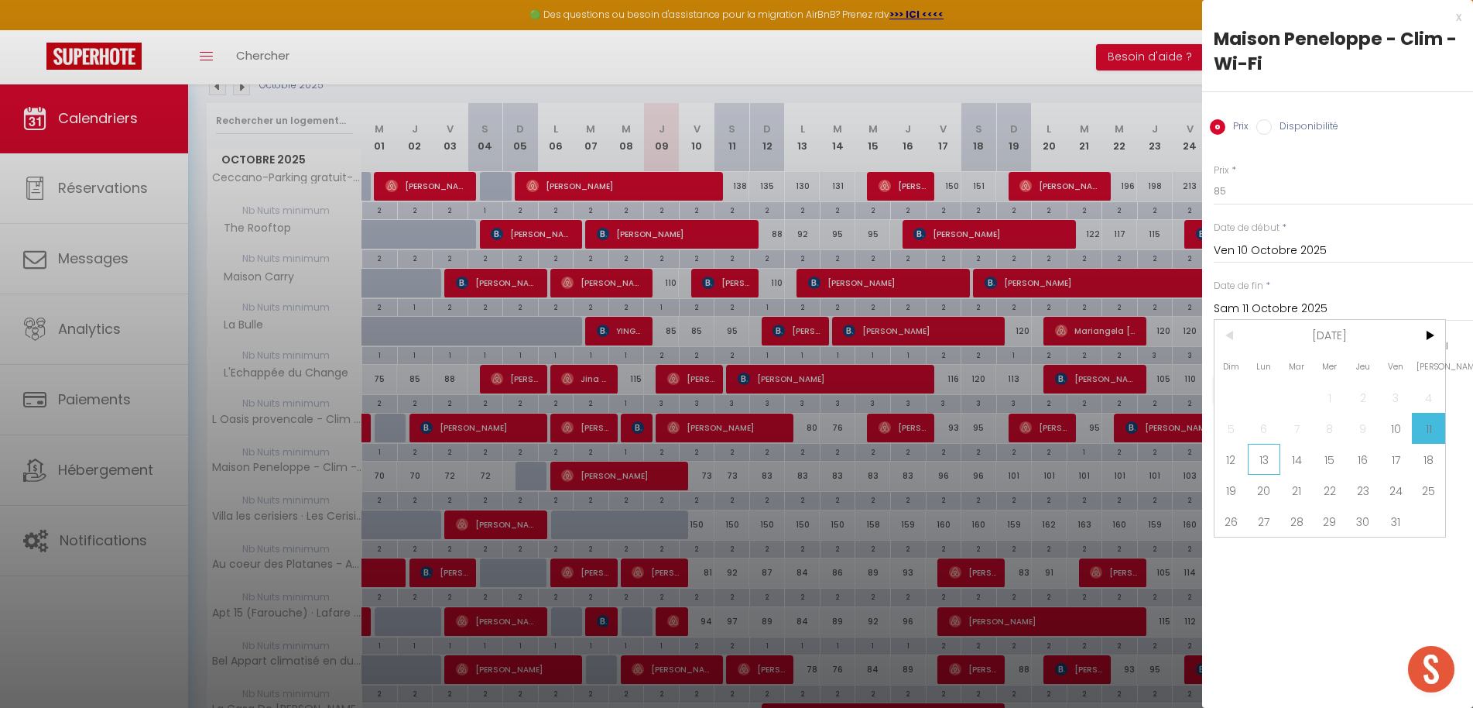
click at [1250, 464] on span "13" at bounding box center [1264, 459] width 33 height 31
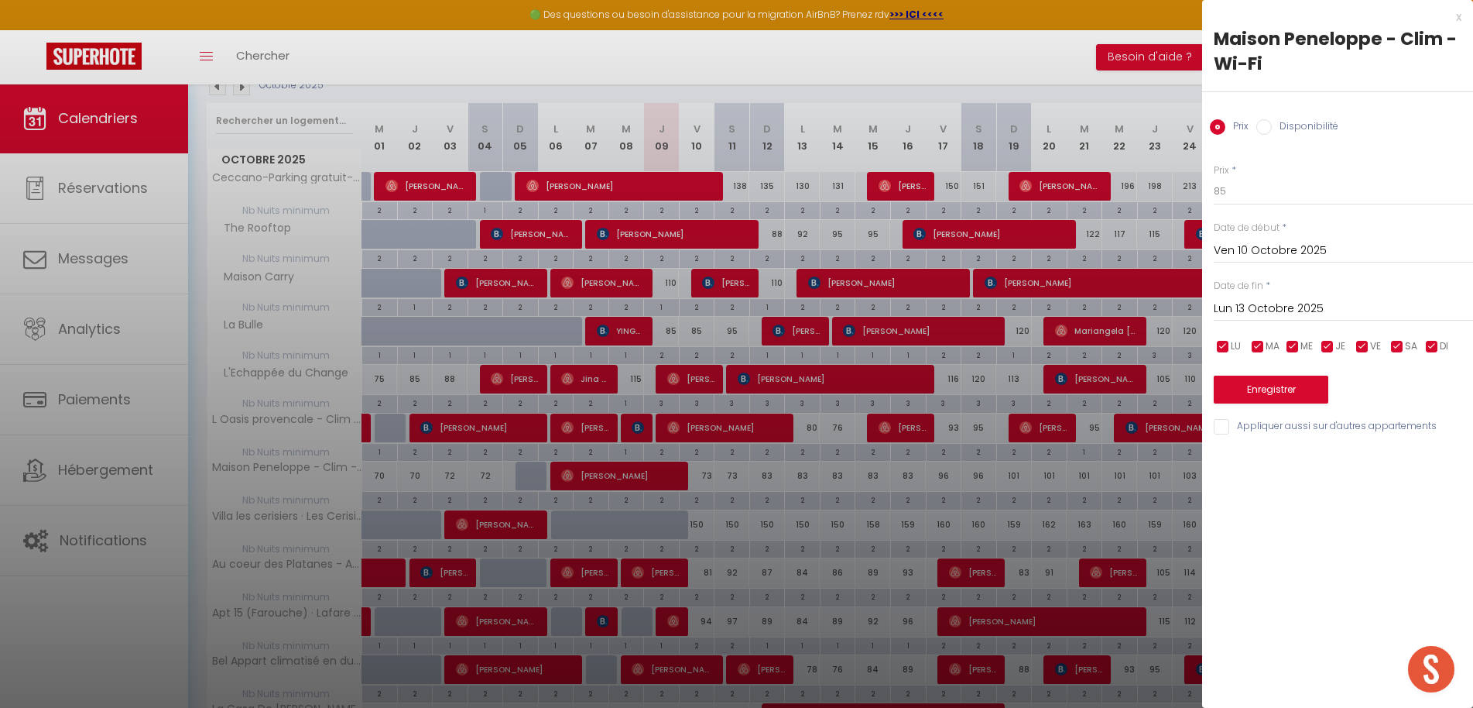
click at [1252, 393] on button "Enregistrer" at bounding box center [1271, 389] width 115 height 28
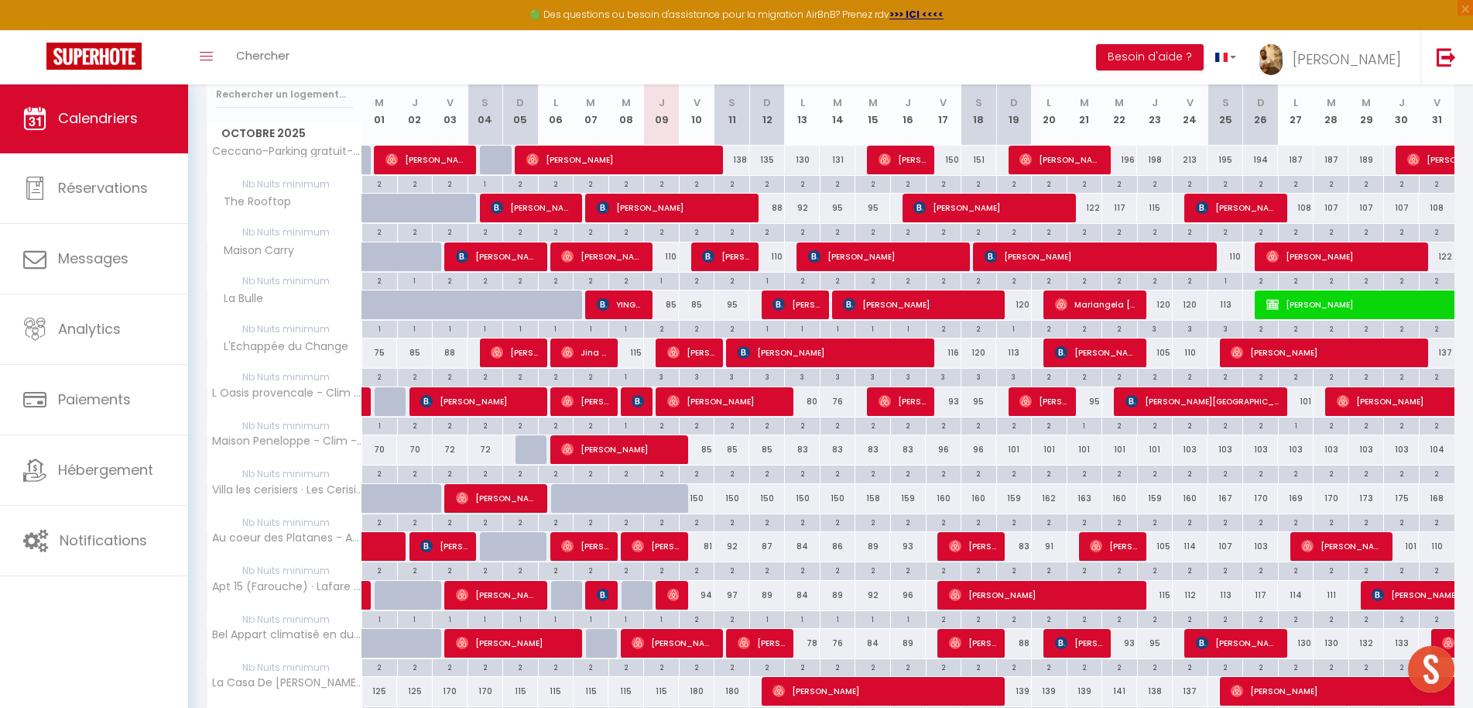
scroll to position [207, 0]
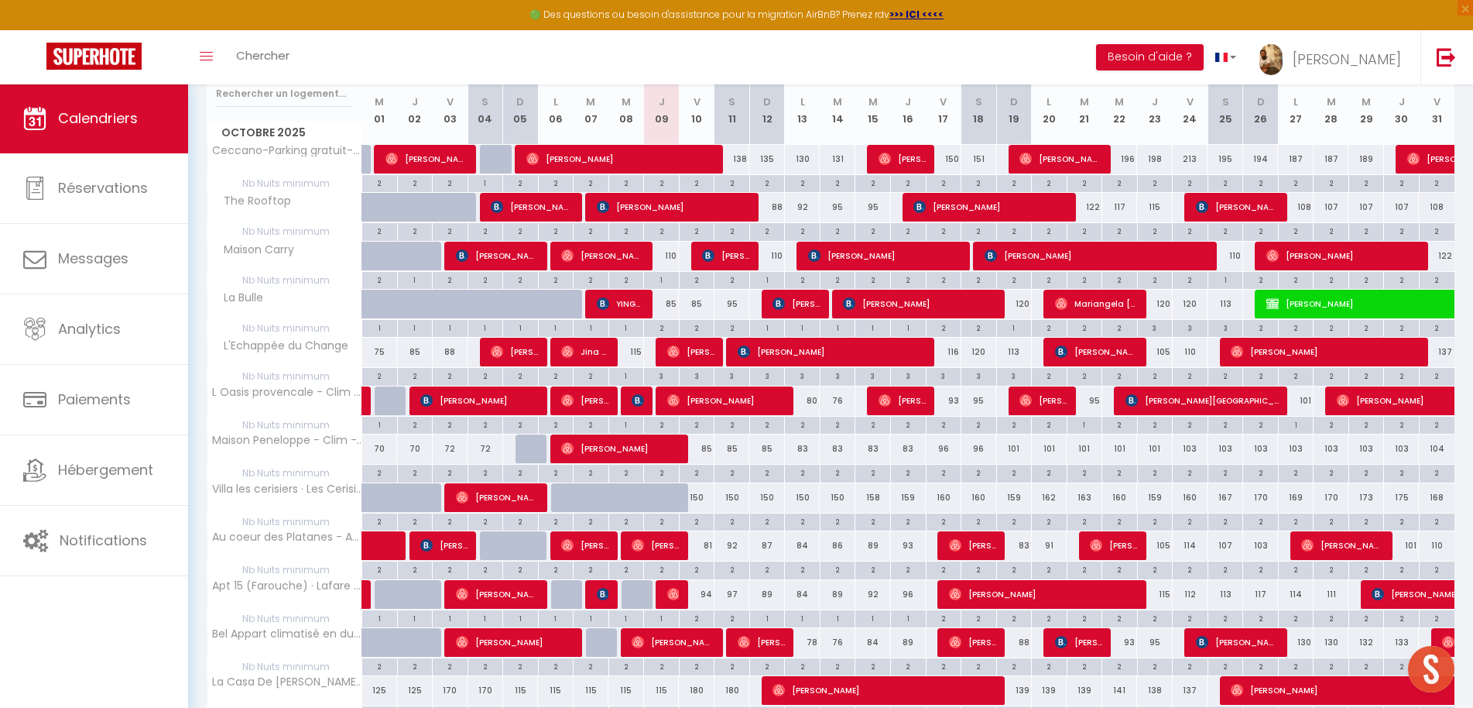
click at [702, 548] on div "81" at bounding box center [697, 545] width 36 height 29
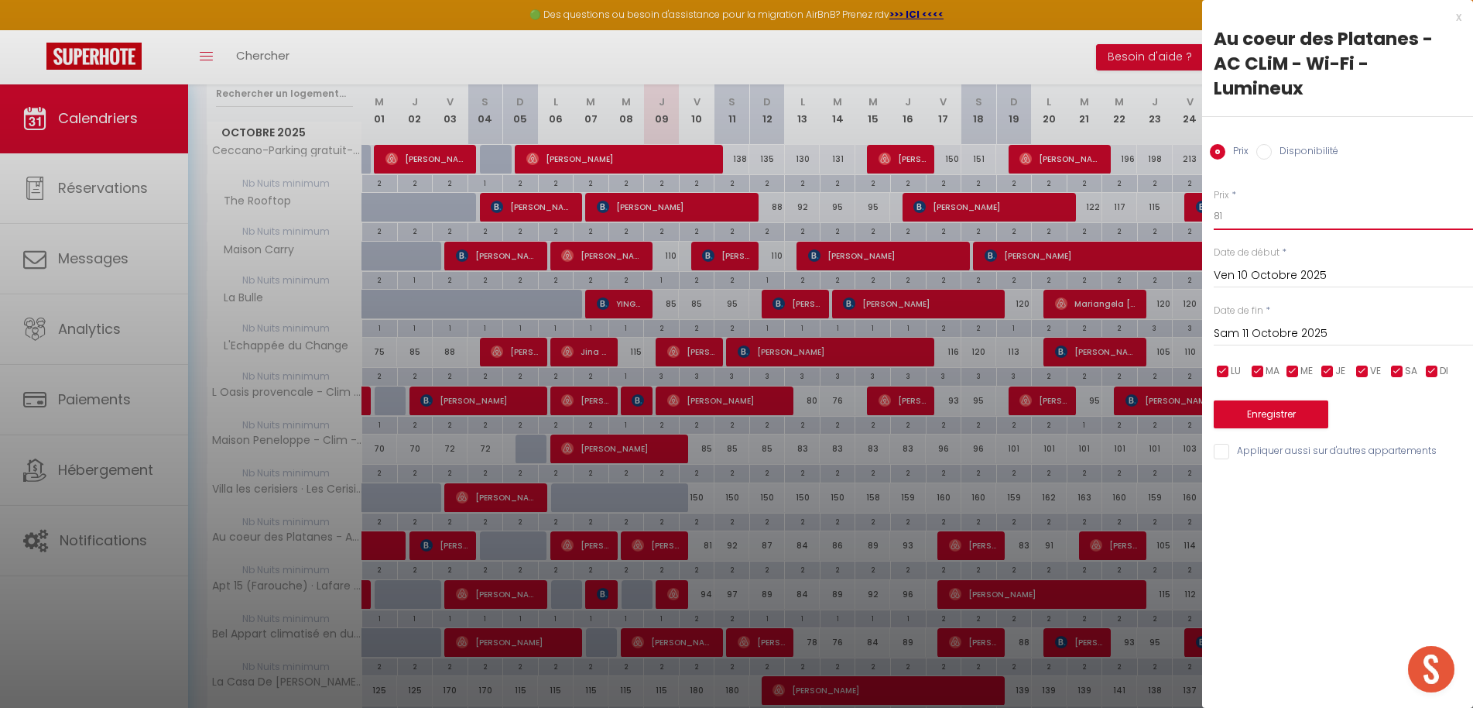
click at [1255, 202] on input "81" at bounding box center [1343, 216] width 259 height 28
click at [1459, 17] on div "x" at bounding box center [1331, 17] width 259 height 19
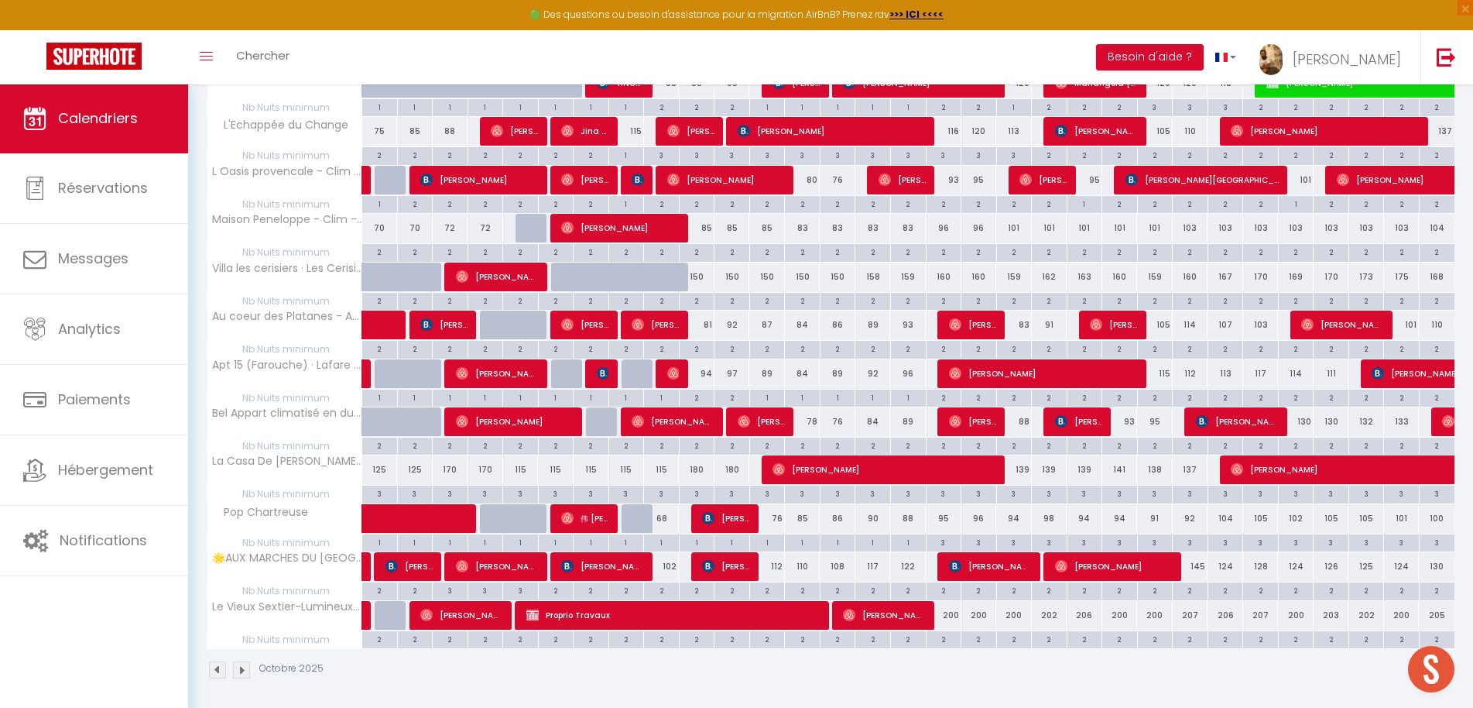
scroll to position [427, 0]
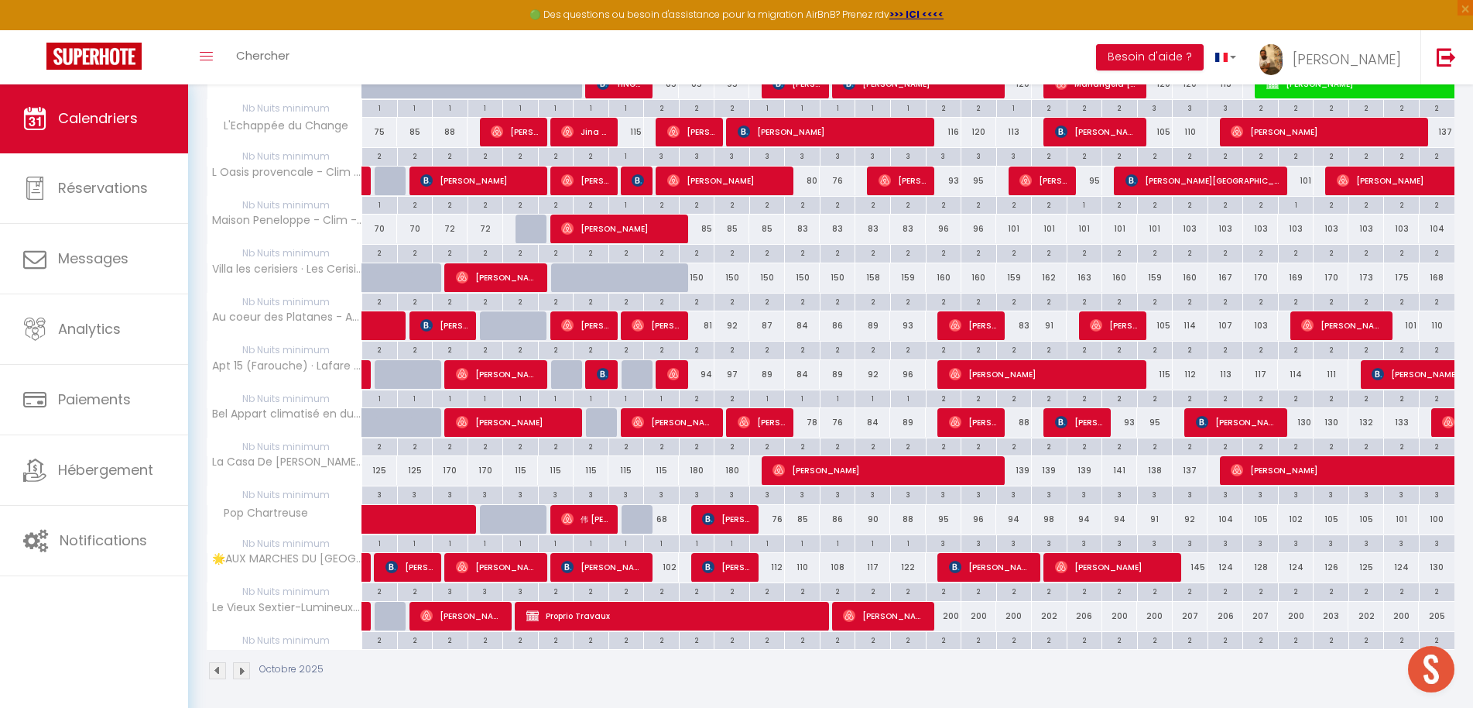
click at [663, 512] on div "68" at bounding box center [662, 519] width 36 height 29
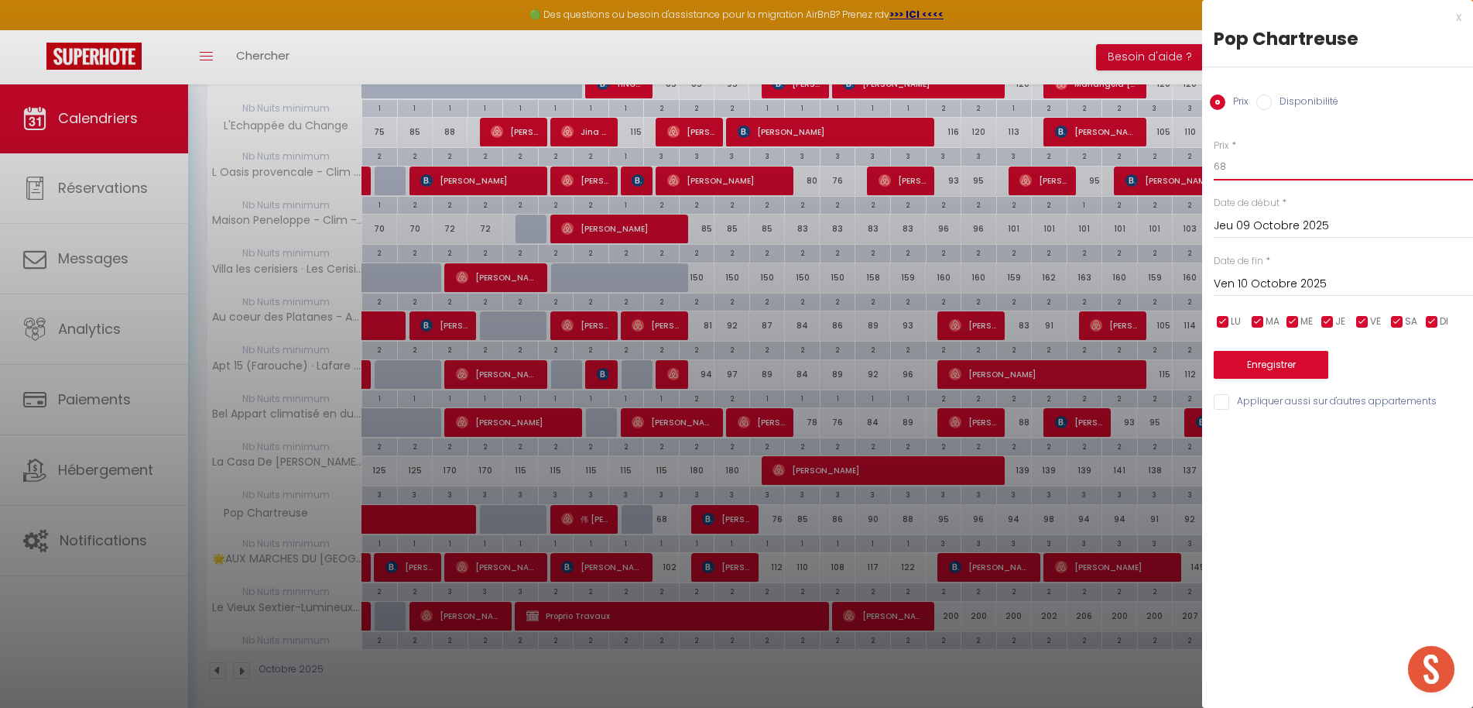
click at [1267, 178] on input "68" at bounding box center [1343, 167] width 259 height 28
click at [1270, 361] on button "Enregistrer" at bounding box center [1271, 365] width 115 height 28
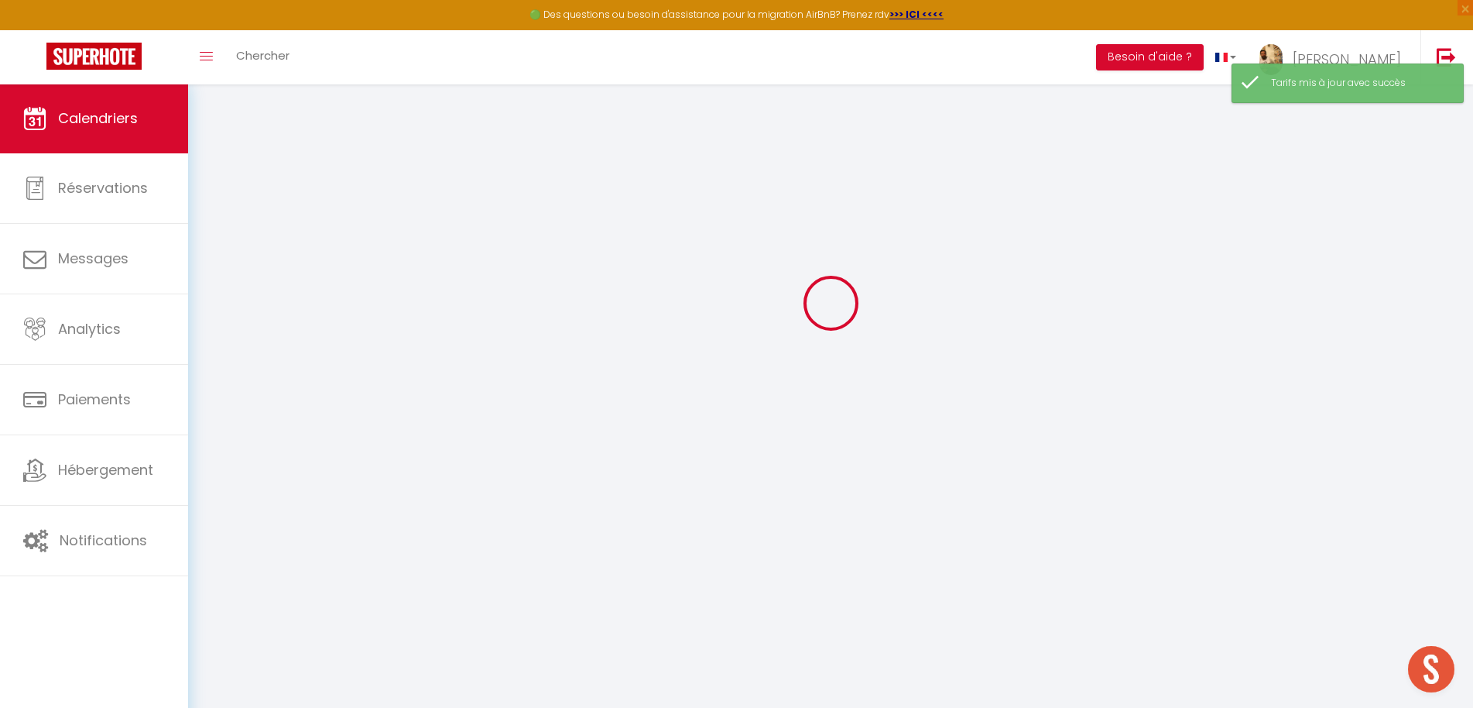
scroll to position [84, 0]
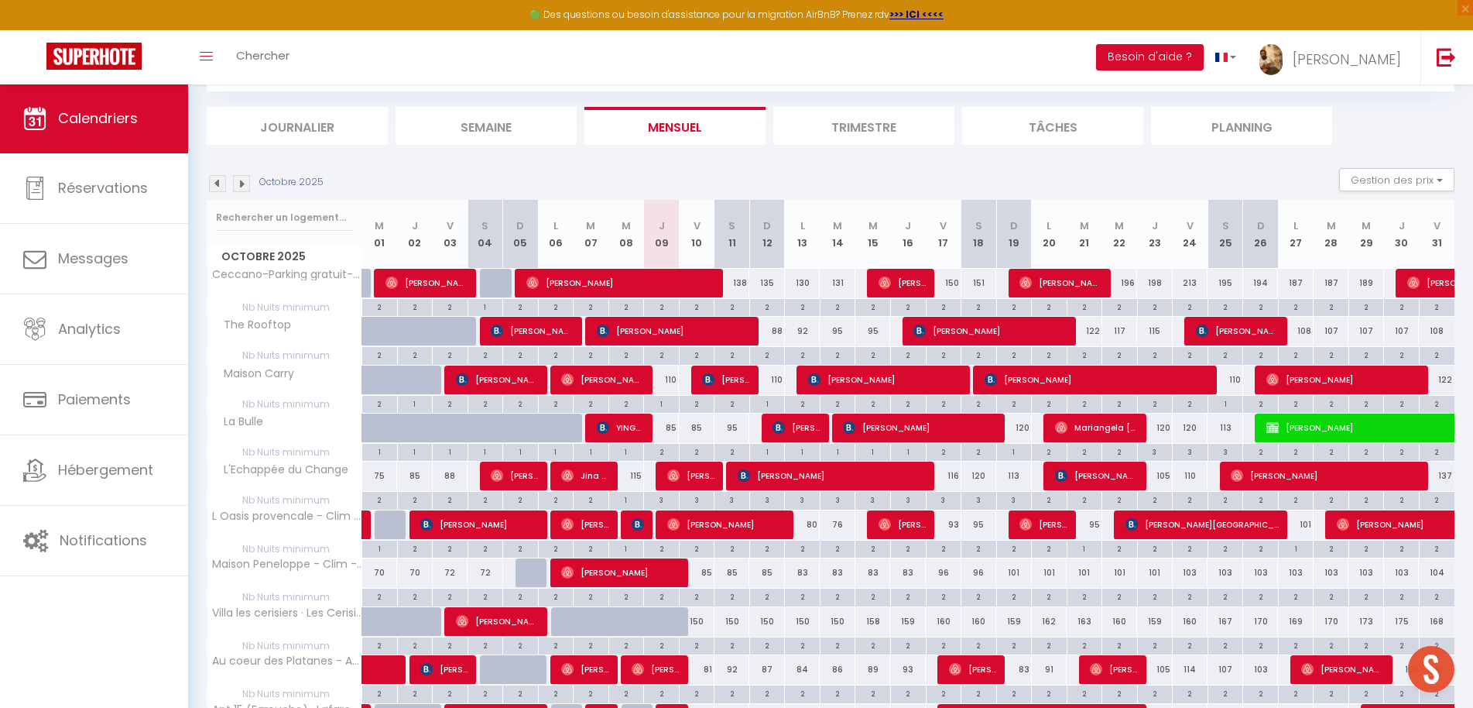
click at [1089, 327] on div "122" at bounding box center [1085, 331] width 36 height 29
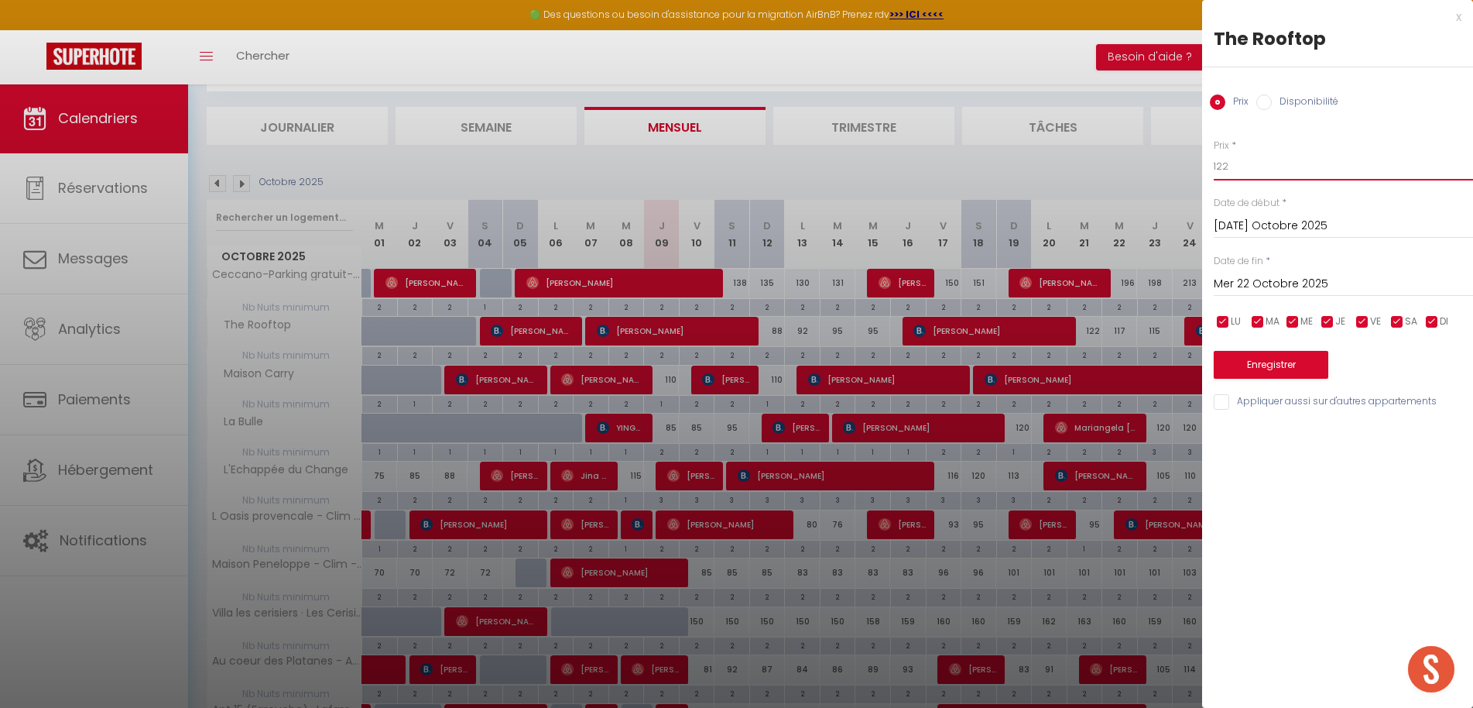
click at [1241, 166] on input "122" at bounding box center [1343, 167] width 259 height 28
click at [1262, 286] on input "Mer 22 Octobre 2025" at bounding box center [1343, 284] width 259 height 20
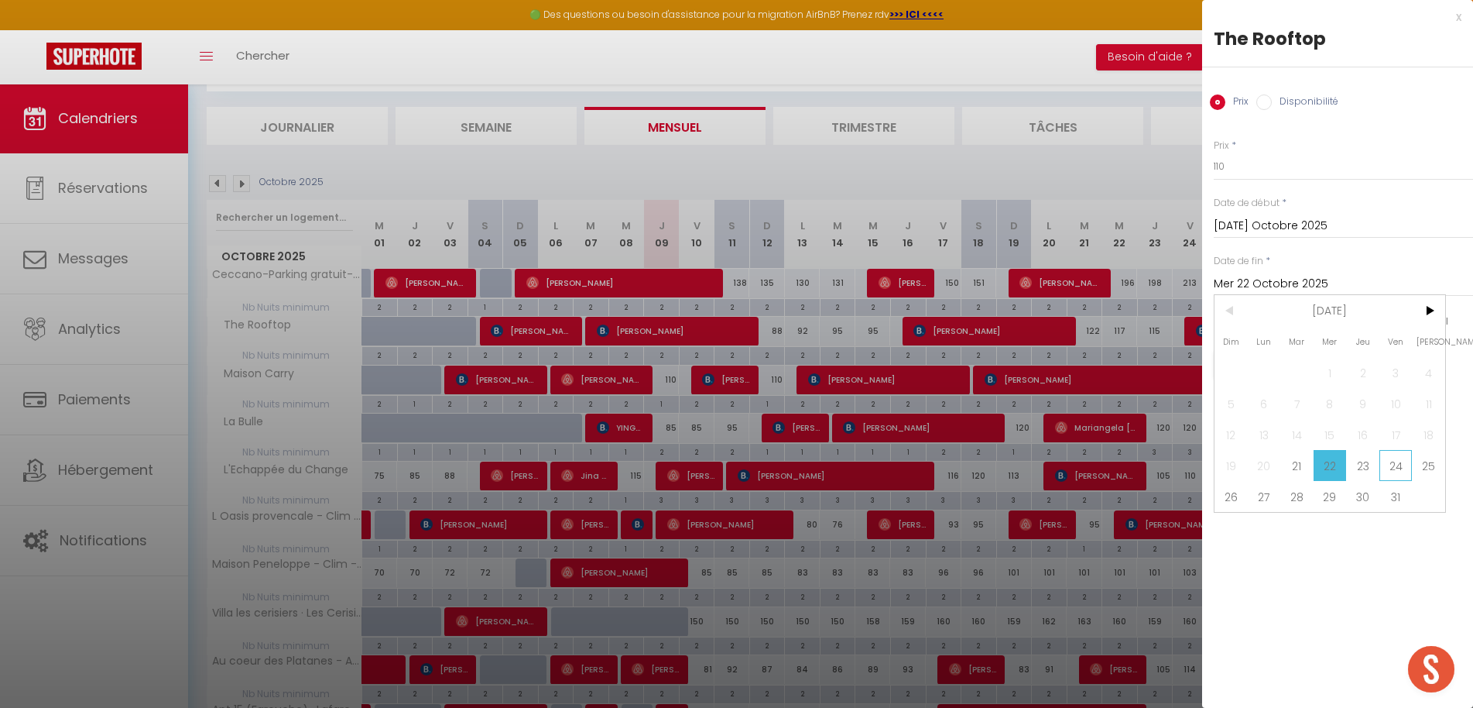
click at [1395, 470] on span "24" at bounding box center [1396, 465] width 33 height 31
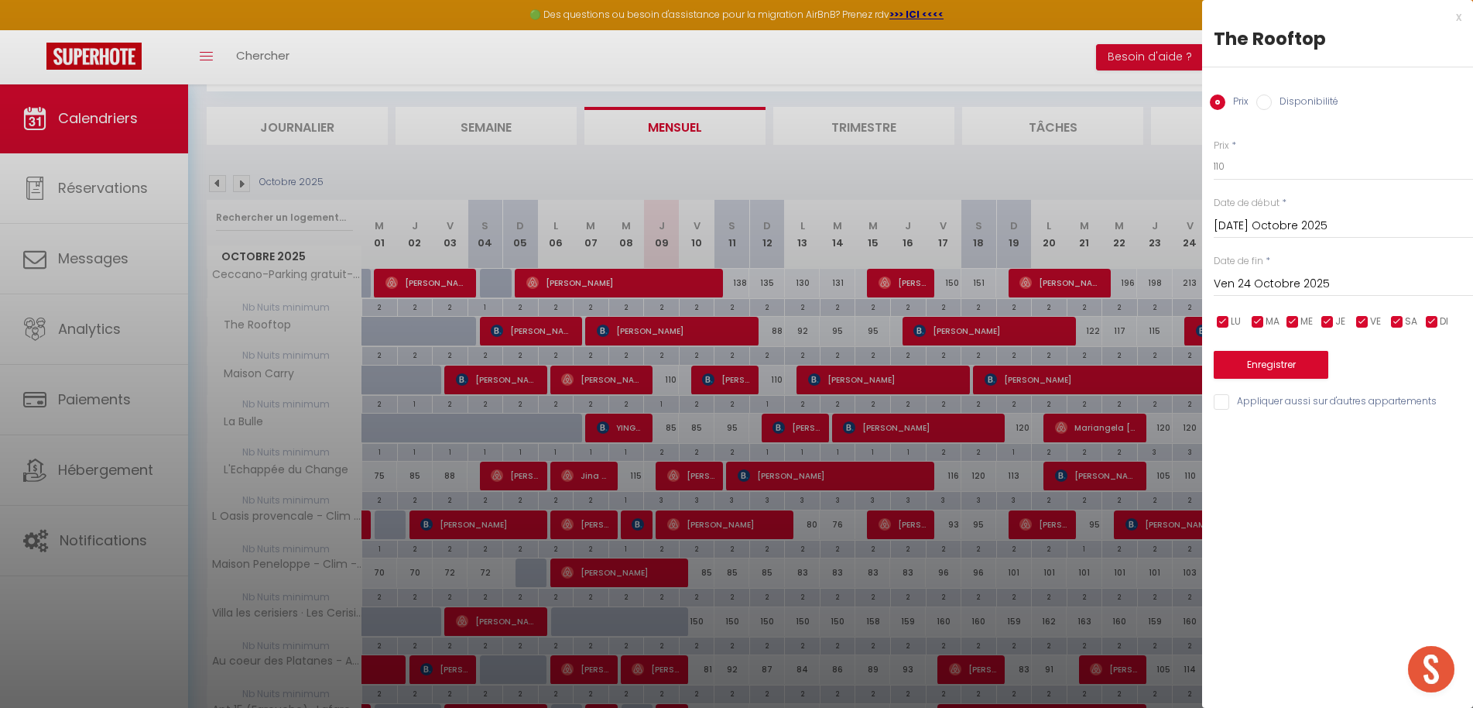
click at [1253, 360] on button "Enregistrer" at bounding box center [1271, 365] width 115 height 28
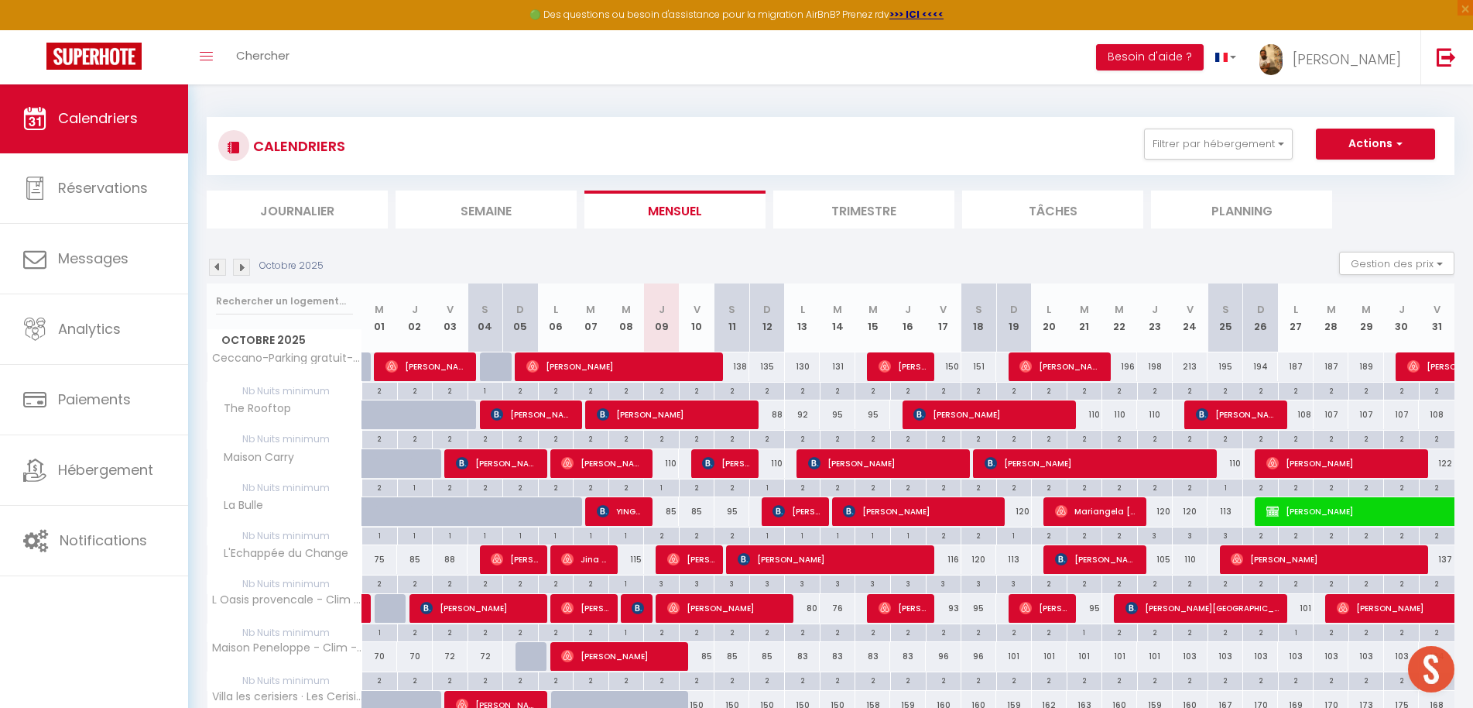
scroll to position [0, 0]
click at [1213, 148] on button "Filtrer par hébergement" at bounding box center [1218, 144] width 149 height 31
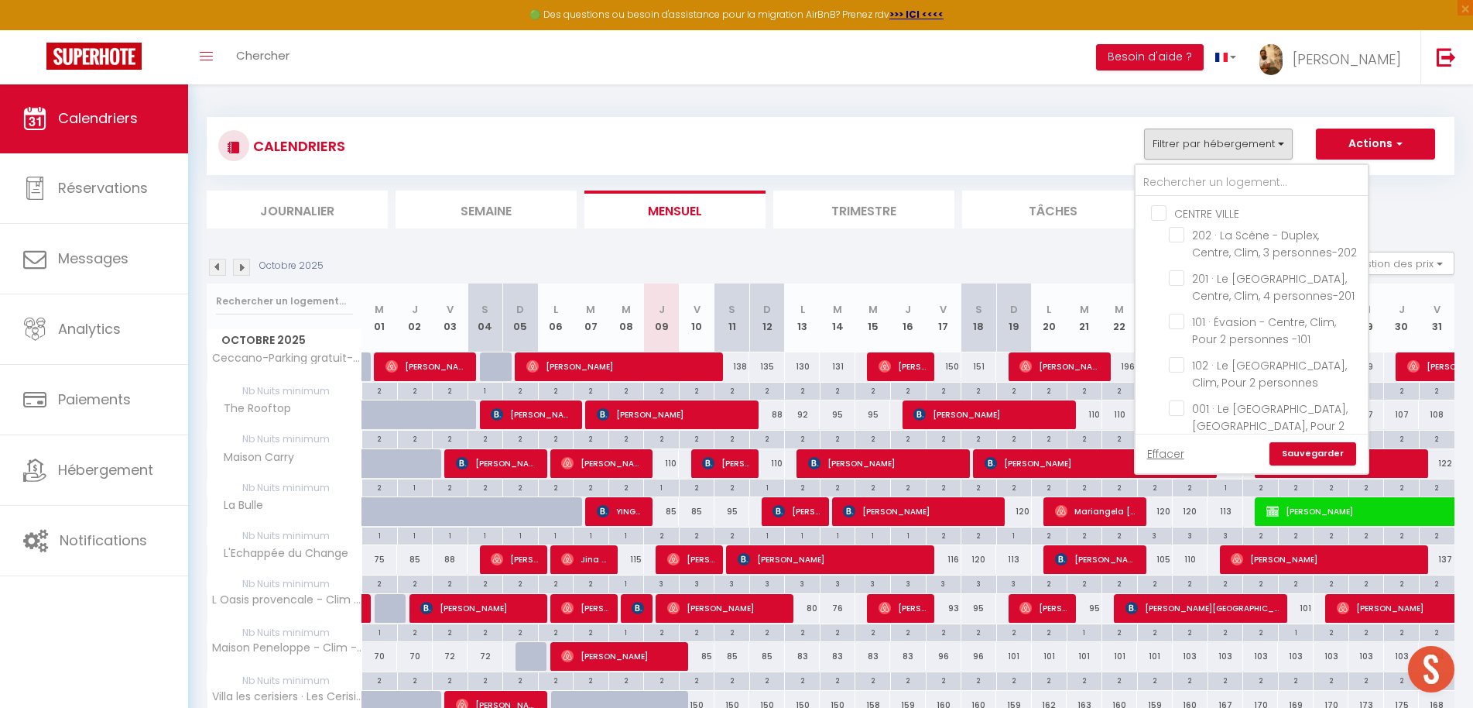
click at [1165, 458] on link "Effacer" at bounding box center [1165, 453] width 37 height 17
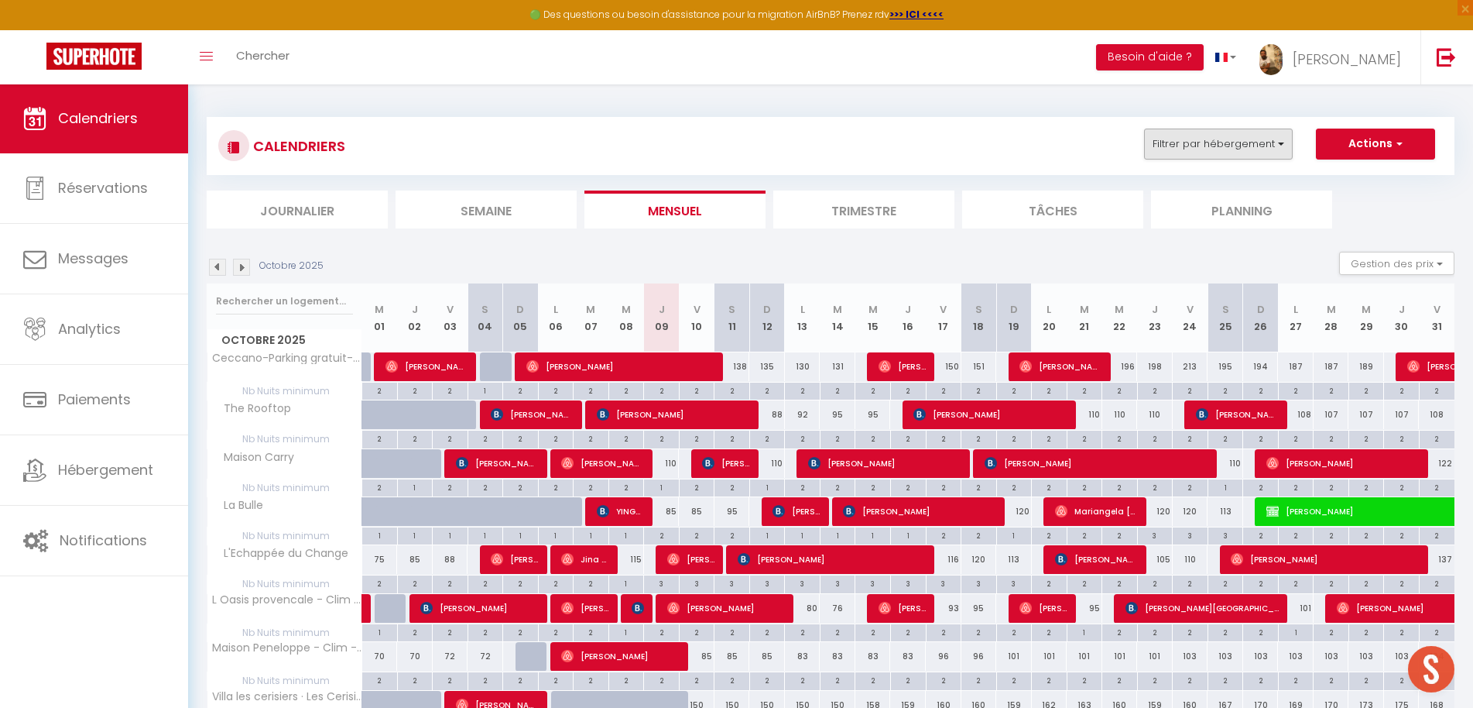
click at [1188, 136] on button "Filtrer par hébergement" at bounding box center [1218, 144] width 149 height 31
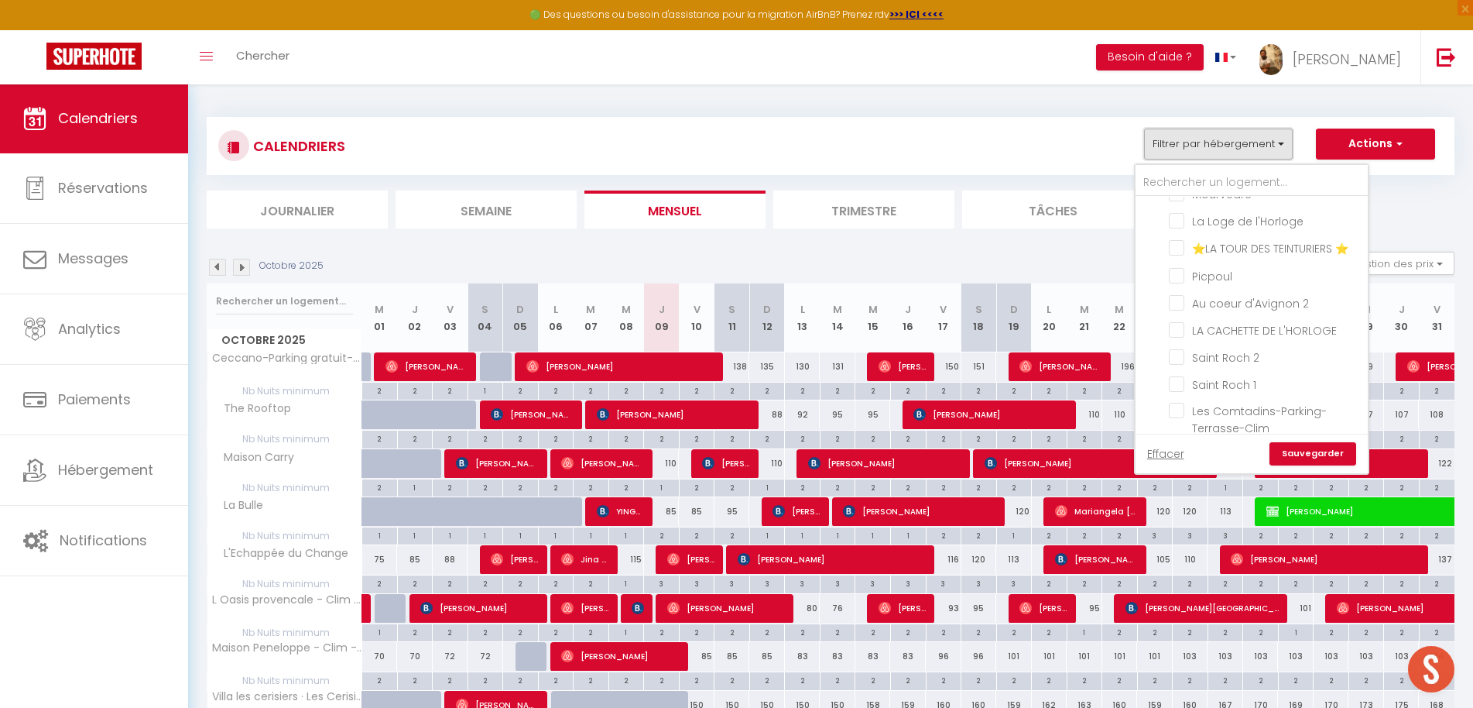
scroll to position [7515, 0]
click at [1160, 554] on input "Avignon T2" at bounding box center [1267, 561] width 232 height 15
click at [1178, 576] on input "202 · La Scène - Duplex, Centre, Clim, 3 personnes-202" at bounding box center [1266, 583] width 194 height 15
click at [1178, 619] on input "201 · Le [GEOGRAPHIC_DATA], Centre, Clim, 4 personnes-201" at bounding box center [1266, 626] width 194 height 15
click at [1178, 663] on input "101 · Évasion - Centre, Clim, Pour 2 personnes -101" at bounding box center [1266, 670] width 194 height 15
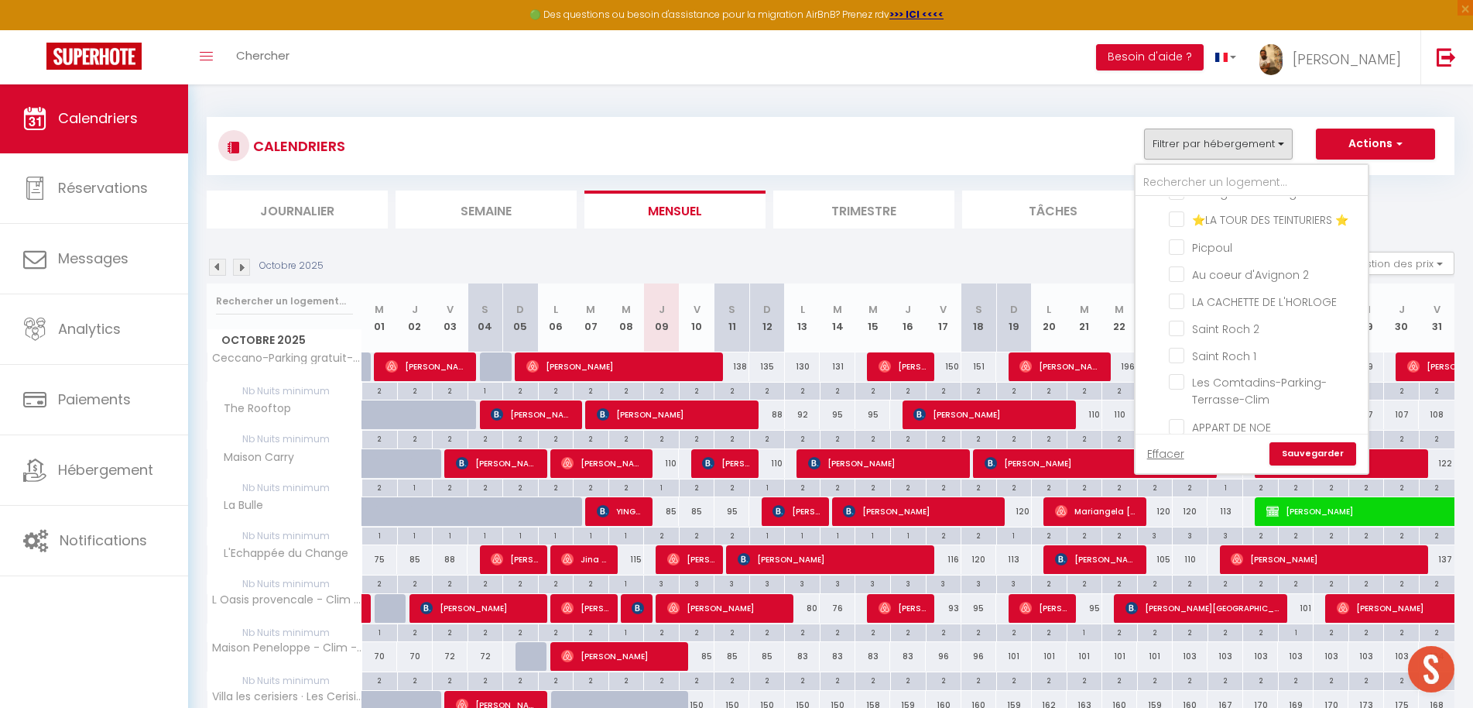
click at [1180, 706] on input "102 · Le [GEOGRAPHIC_DATA], Clim, Pour 2 personnes" at bounding box center [1266, 713] width 194 height 15
click at [1175, 681] on input "Mignotte - Clim & WIFI" at bounding box center [1266, 688] width 194 height 15
click at [1301, 453] on link "Sauvegarder" at bounding box center [1313, 453] width 87 height 23
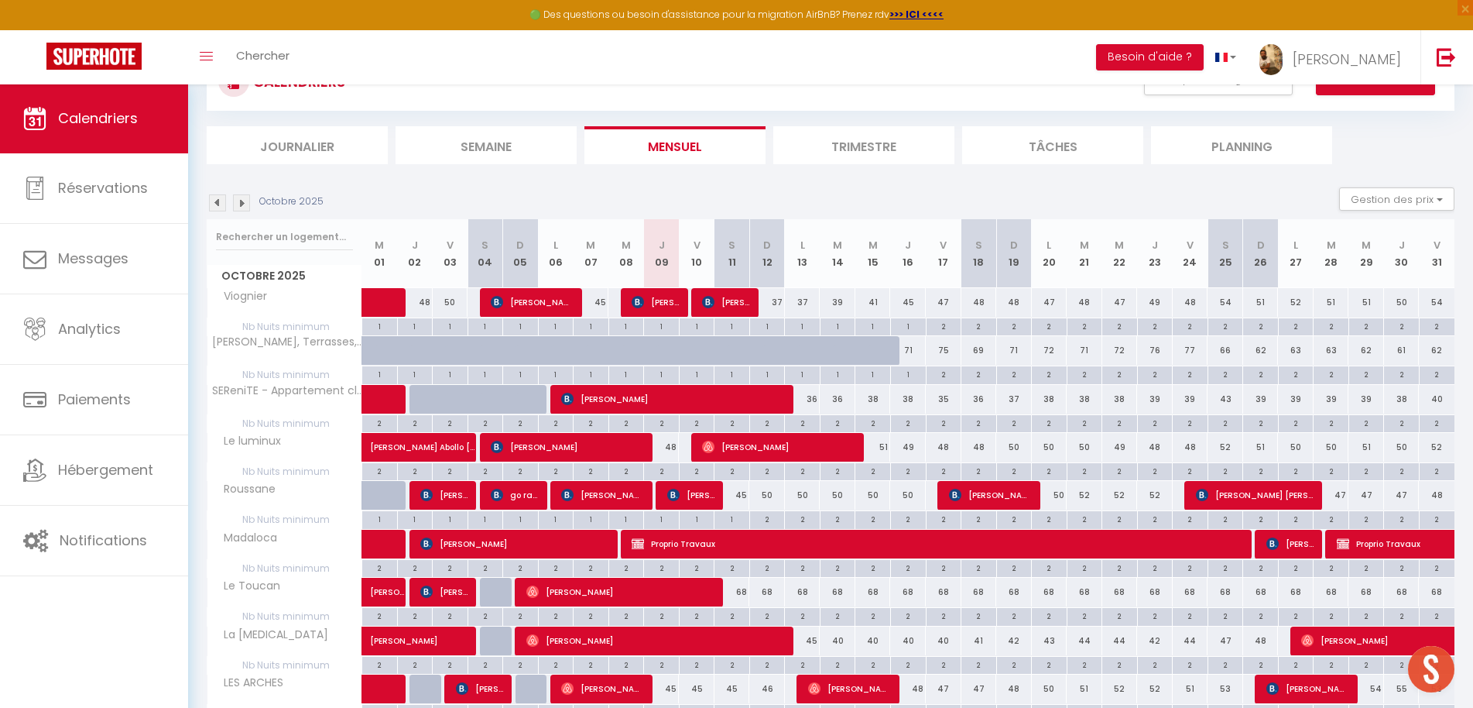
scroll to position [121, 0]
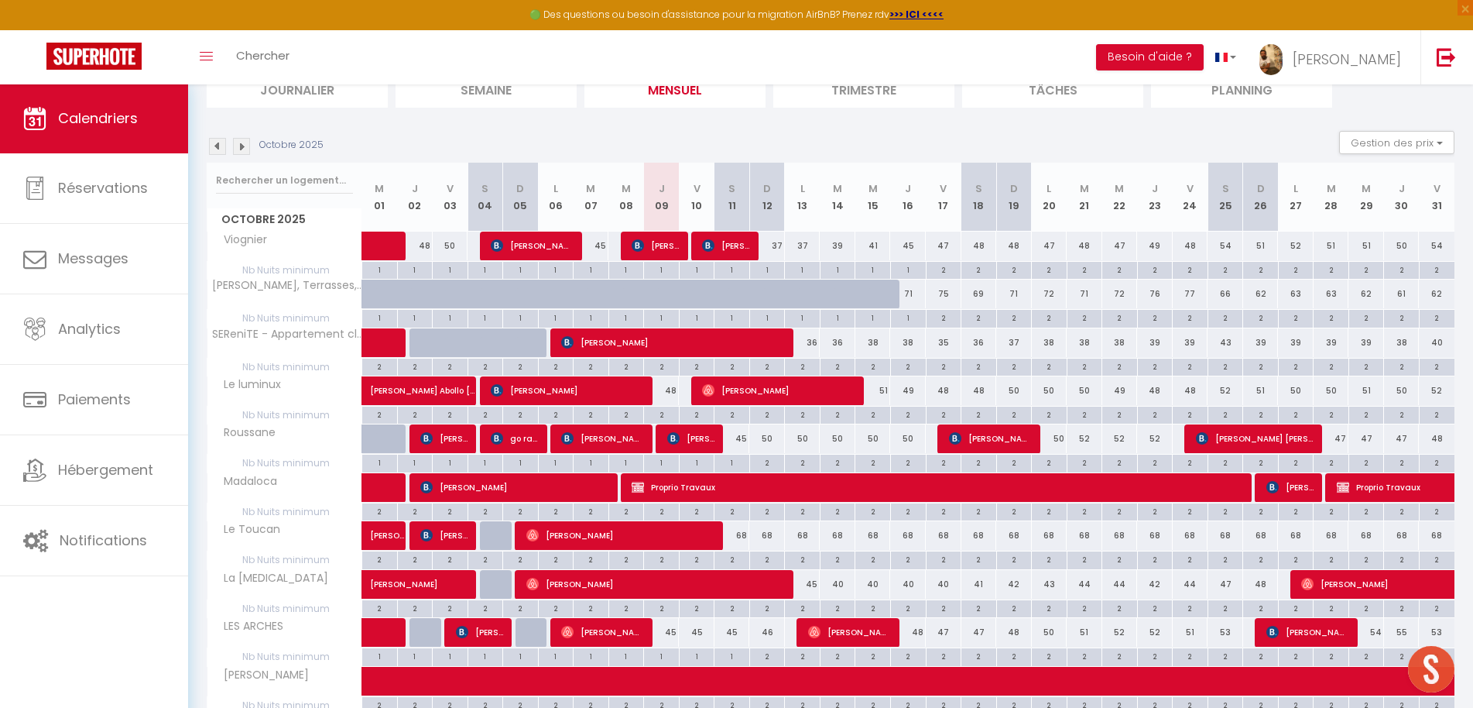
click at [672, 635] on div "45" at bounding box center [662, 632] width 36 height 29
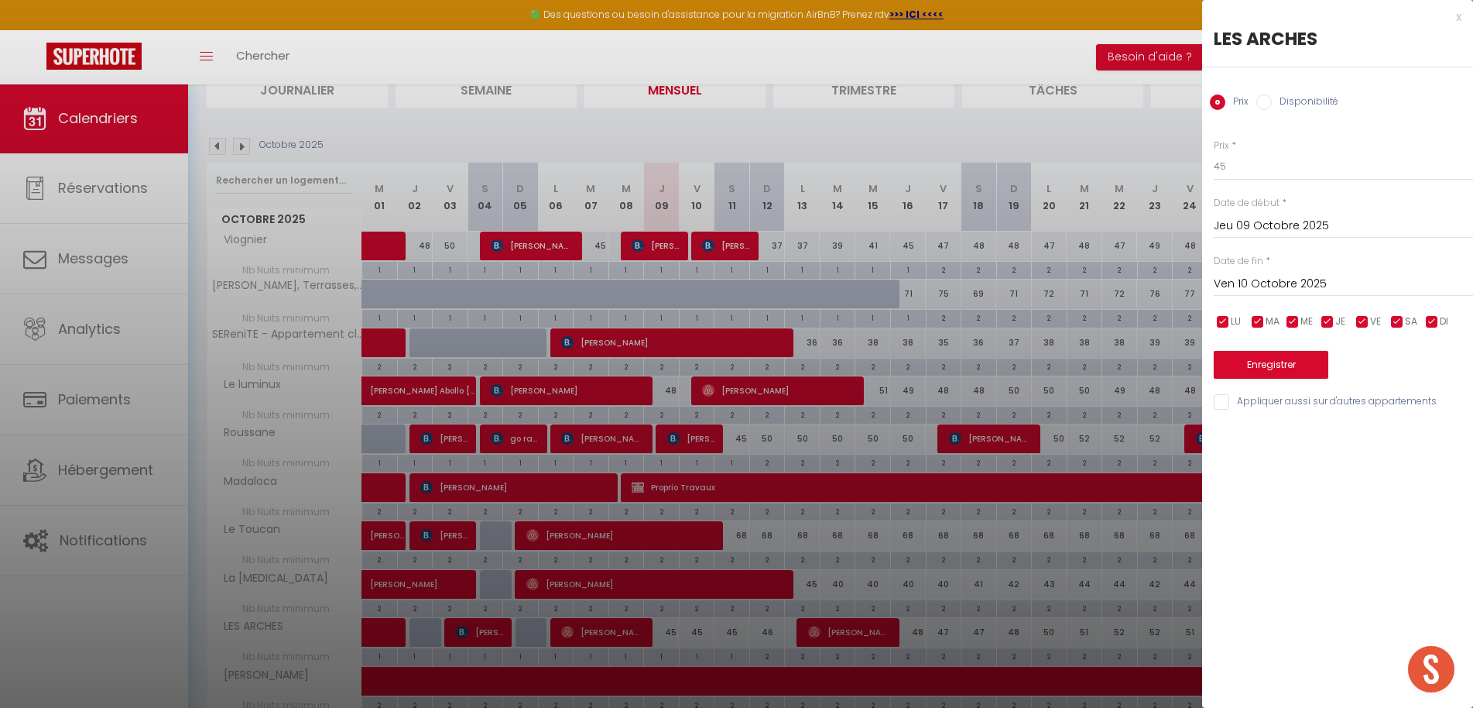
click at [1461, 13] on div "x" at bounding box center [1331, 17] width 259 height 19
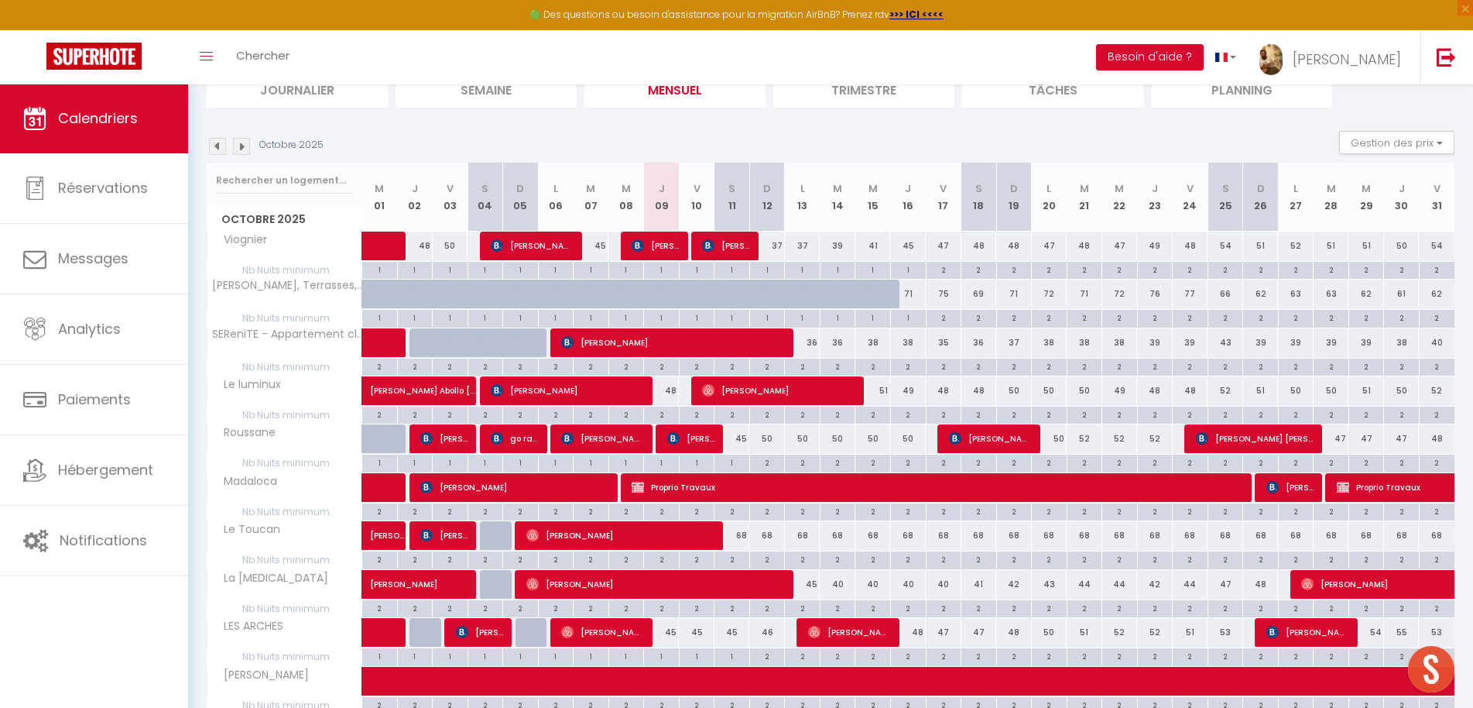
click at [699, 629] on div "45" at bounding box center [697, 632] width 36 height 29
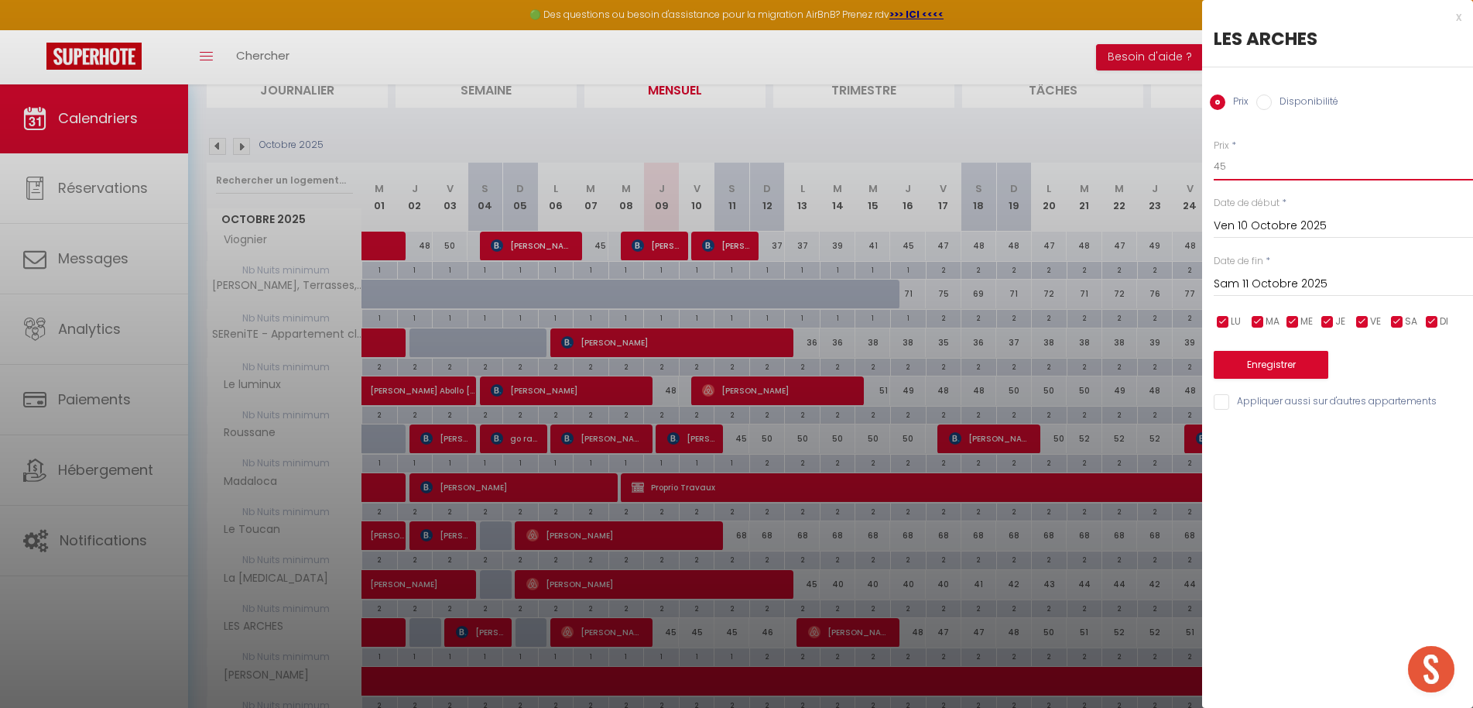
click at [1267, 170] on input "45" at bounding box center [1343, 167] width 259 height 28
click at [1269, 278] on input "Sam 11 Octobre 2025" at bounding box center [1343, 284] width 259 height 20
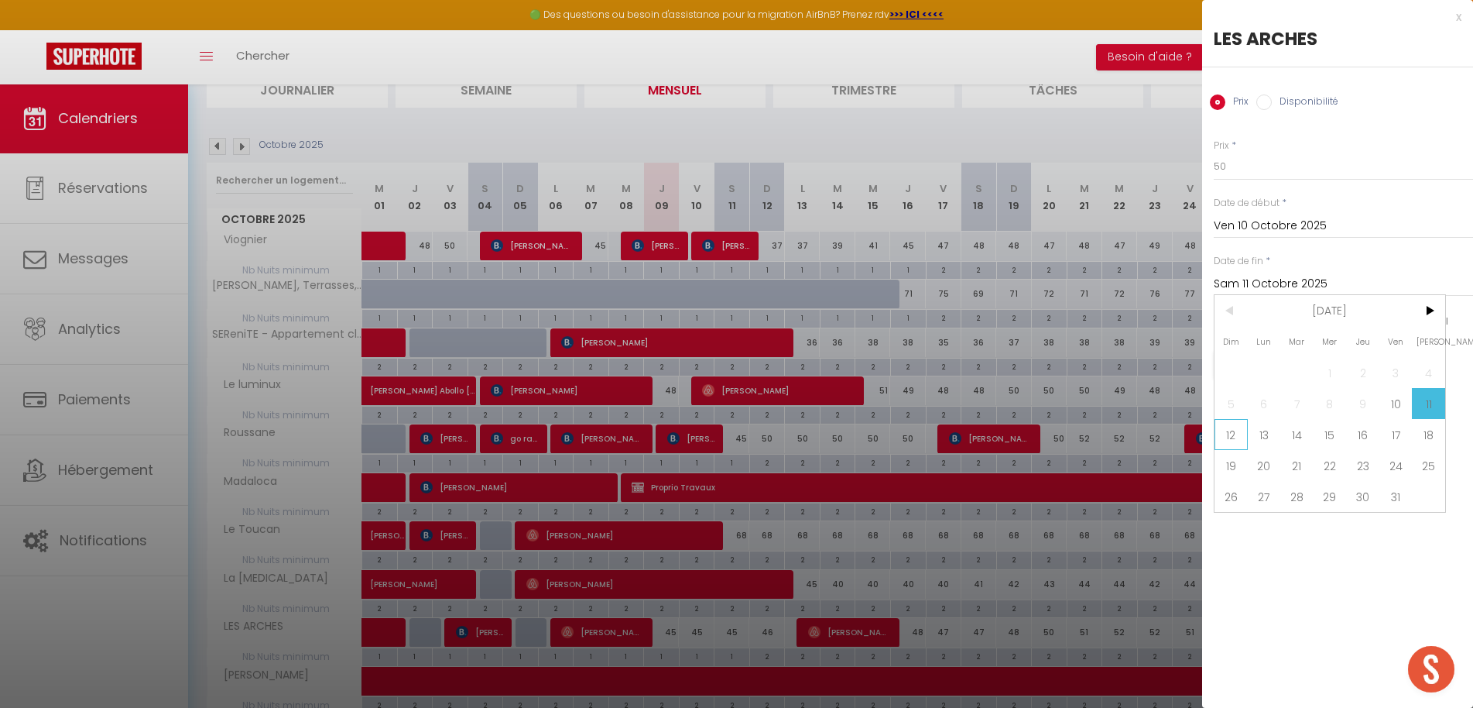
click at [1222, 434] on span "12" at bounding box center [1231, 434] width 33 height 31
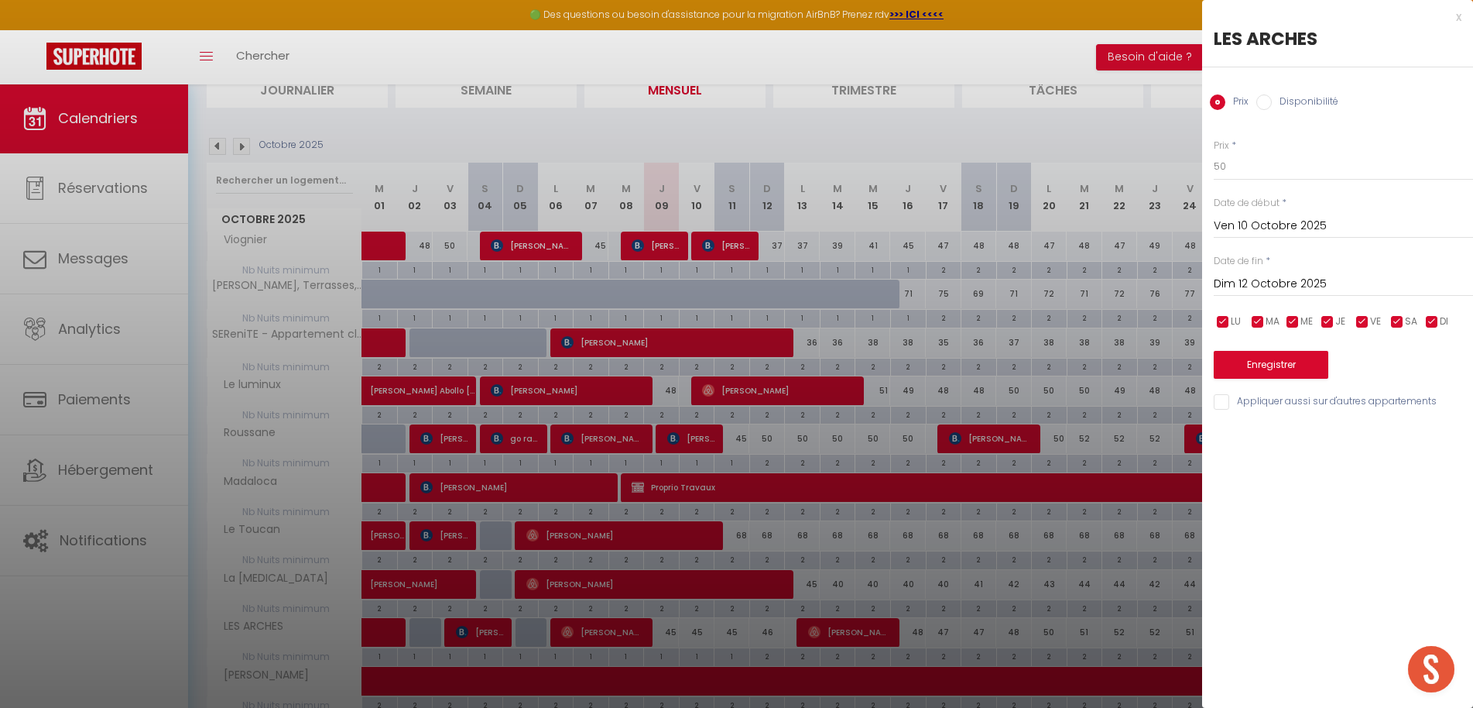
click at [1246, 362] on button "Enregistrer" at bounding box center [1271, 365] width 115 height 28
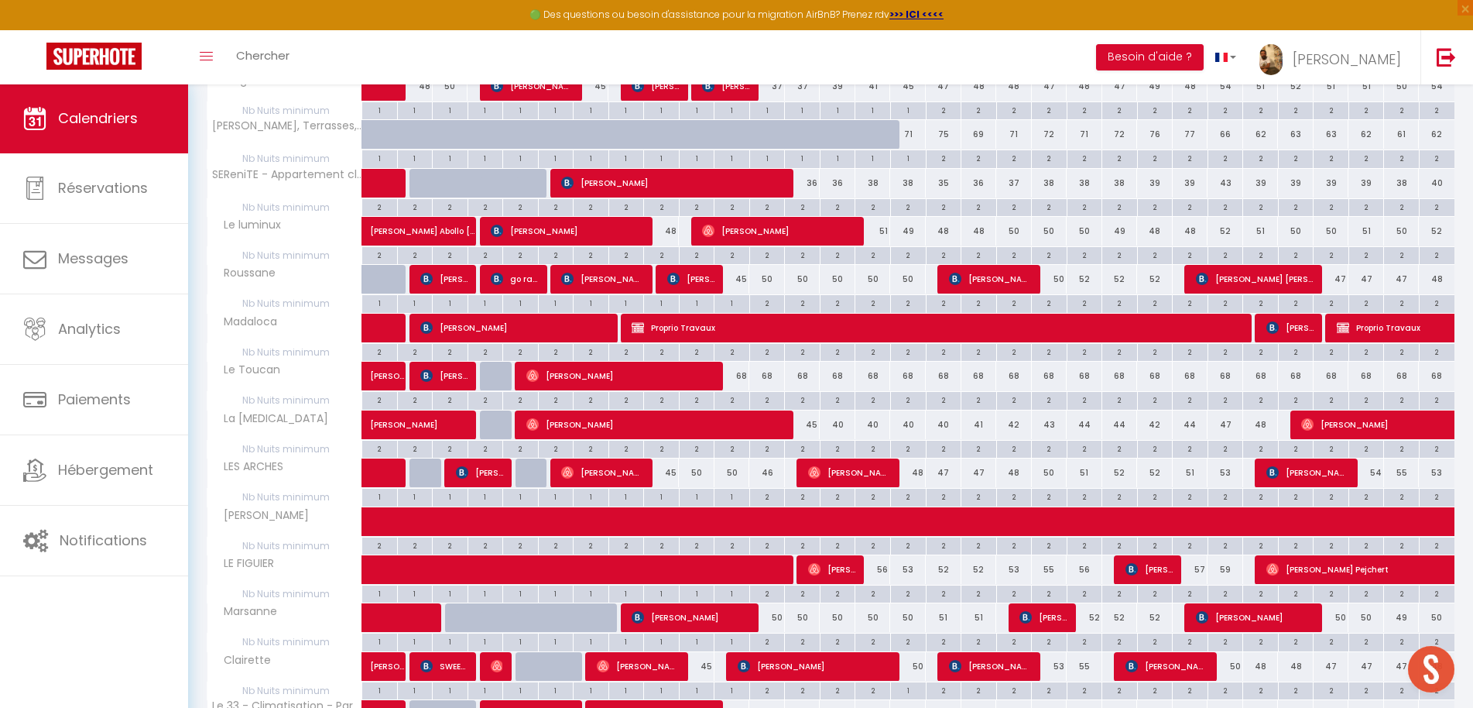
scroll to position [309, 0]
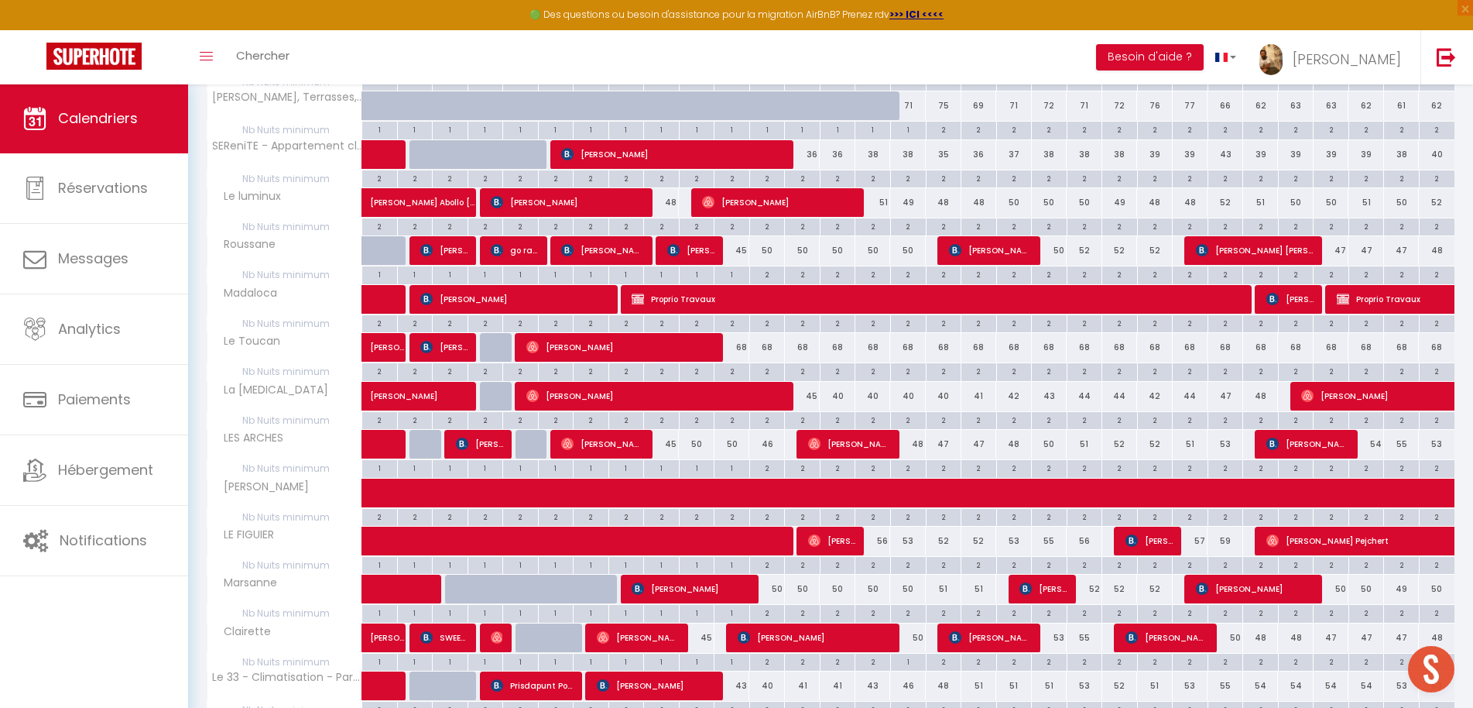
click at [703, 636] on div "45" at bounding box center [697, 637] width 36 height 29
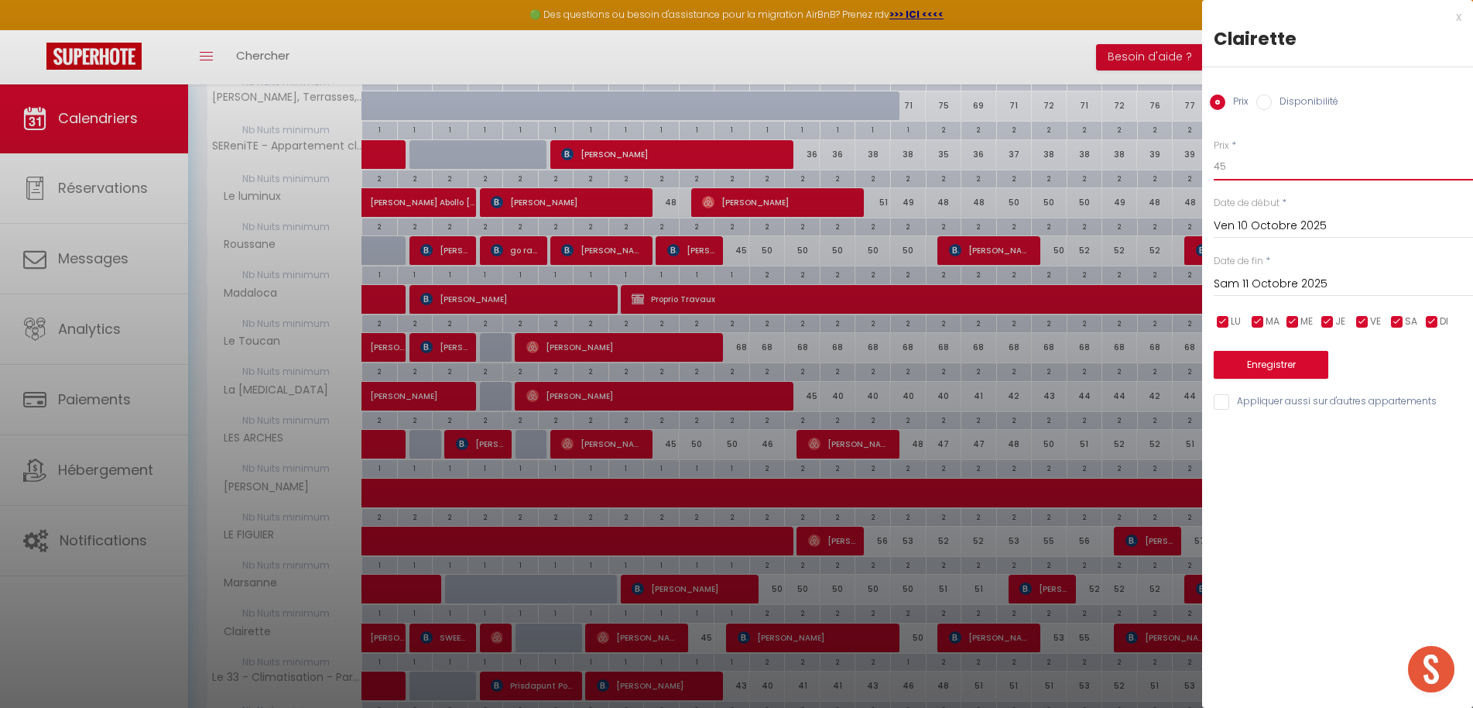
click at [1321, 180] on input "45" at bounding box center [1343, 167] width 259 height 28
click at [1274, 365] on button "Enregistrer" at bounding box center [1271, 365] width 115 height 28
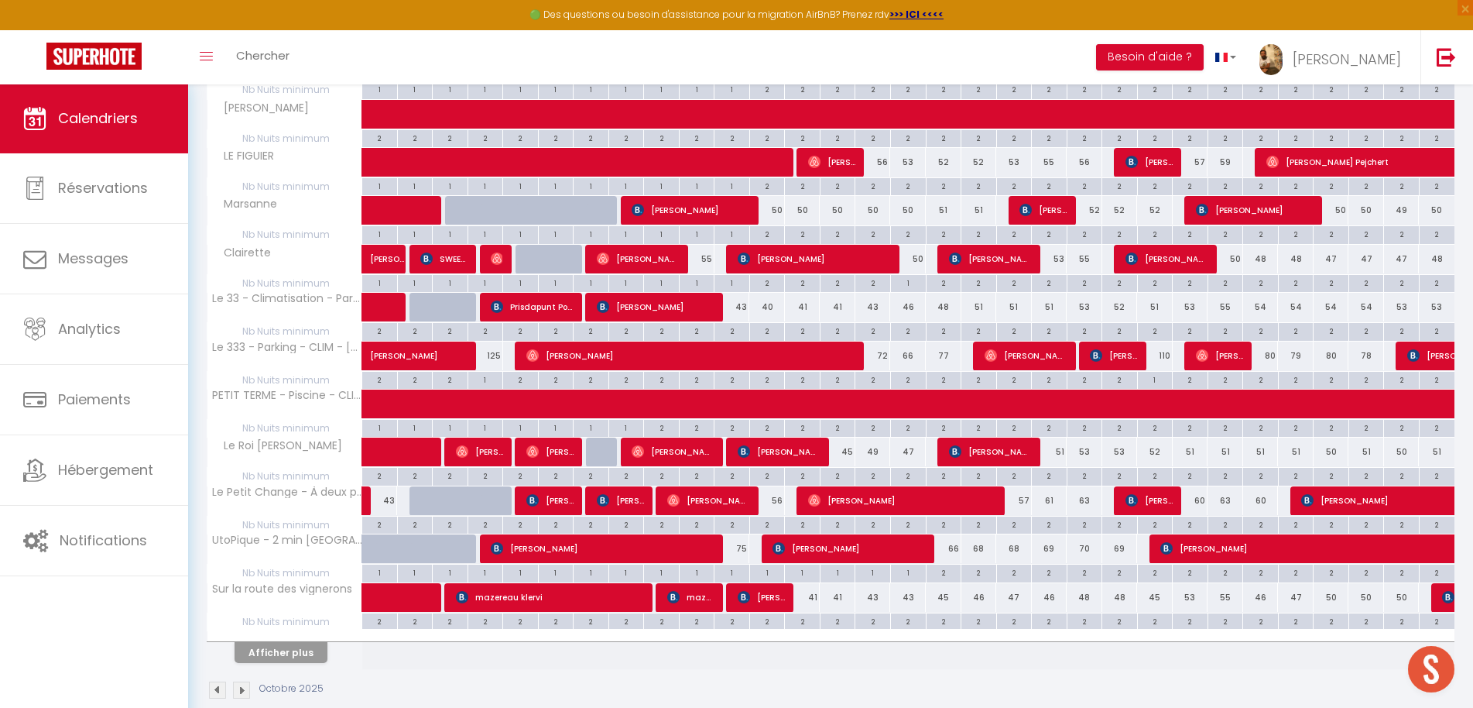
scroll to position [680, 0]
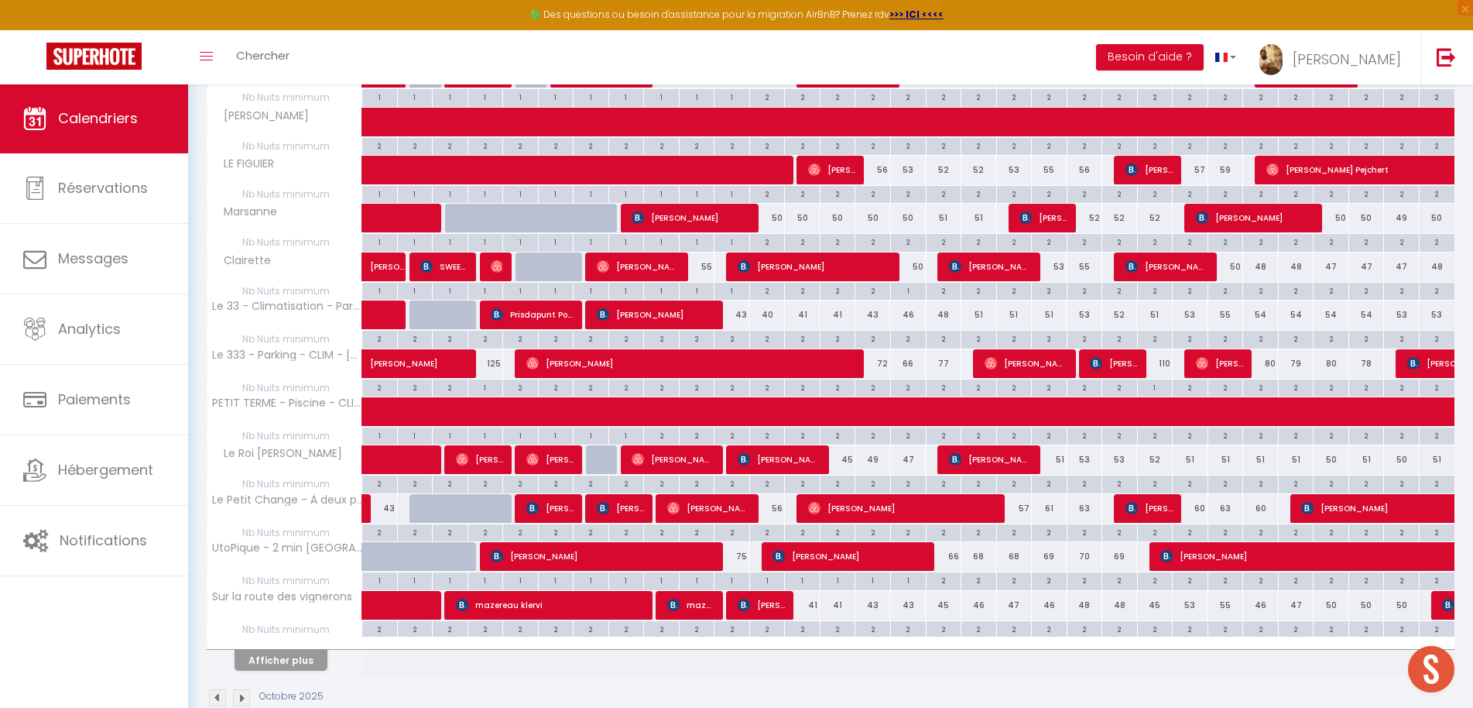
click at [920, 269] on div "50" at bounding box center [908, 266] width 36 height 29
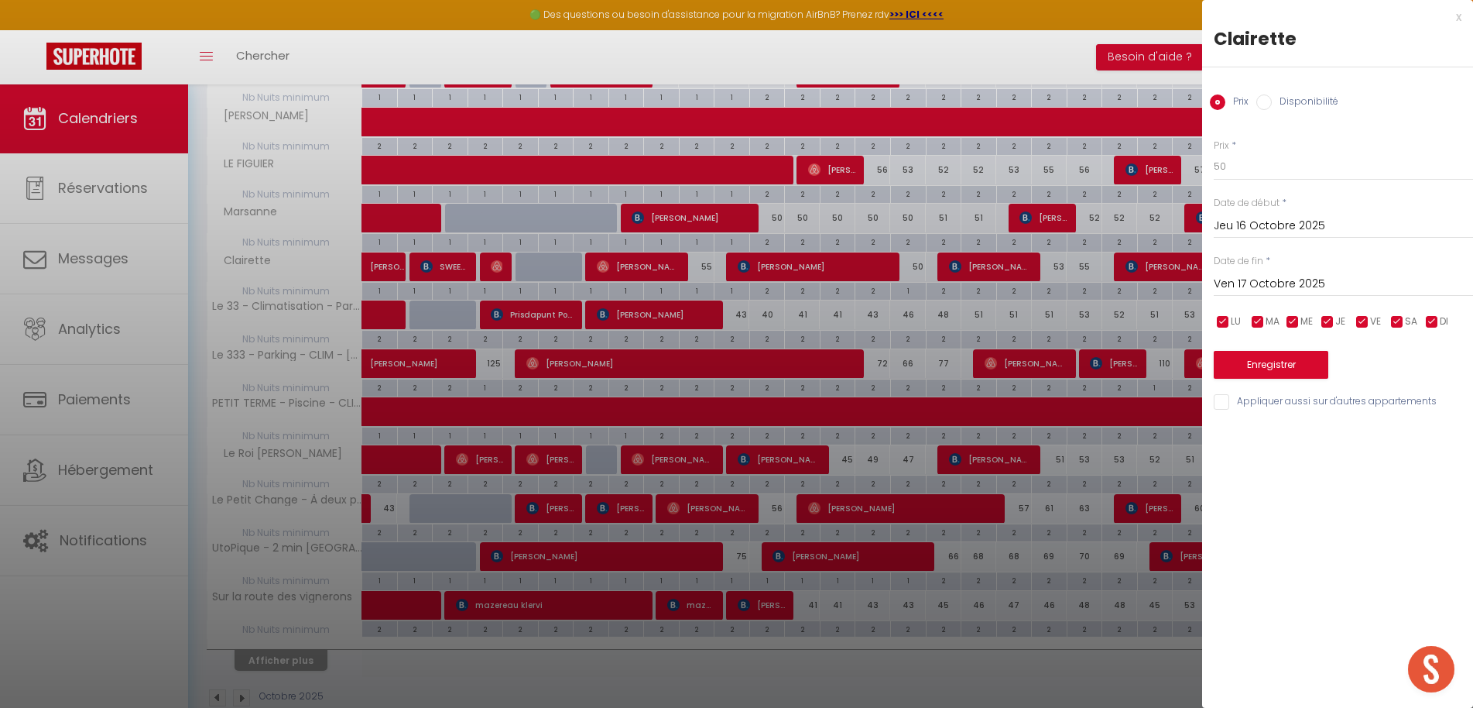
click at [1456, 19] on div "x" at bounding box center [1331, 17] width 259 height 19
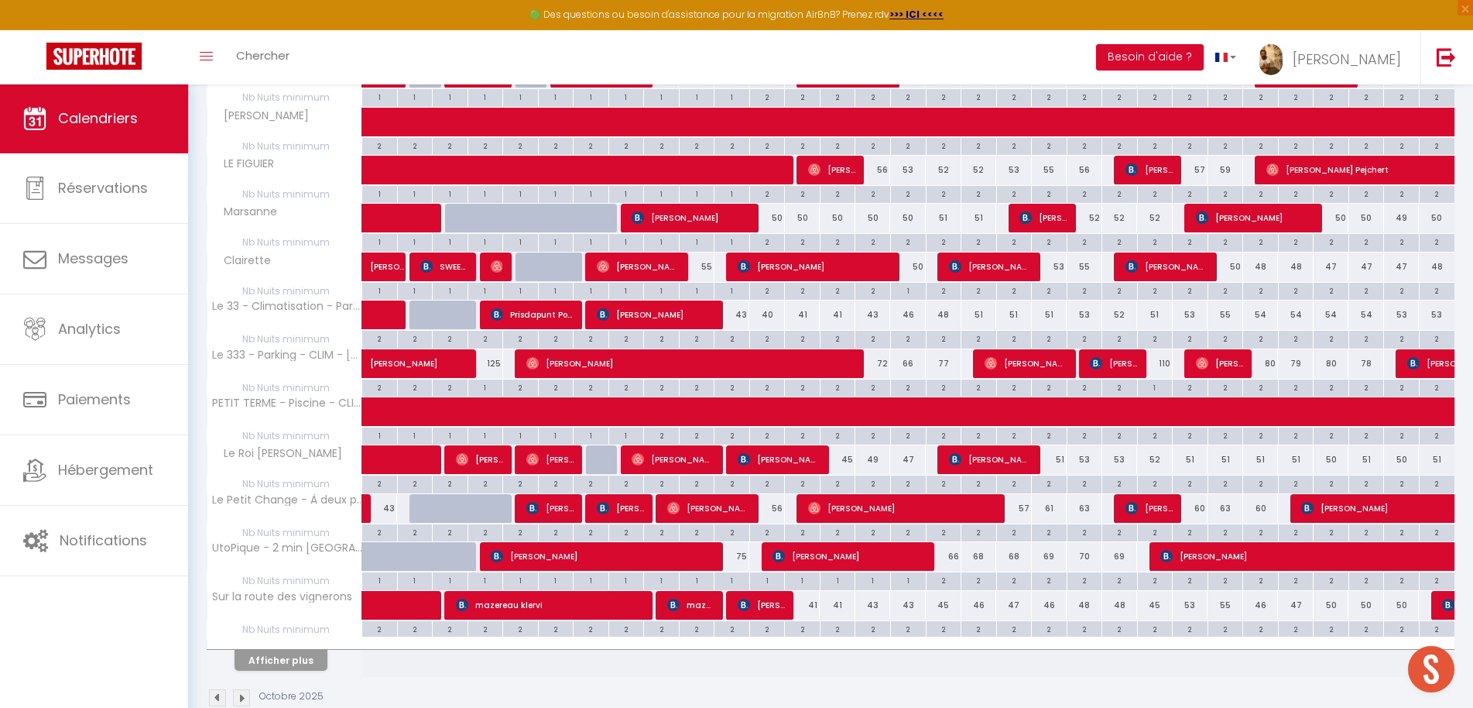
click at [884, 360] on div "72" at bounding box center [873, 363] width 36 height 29
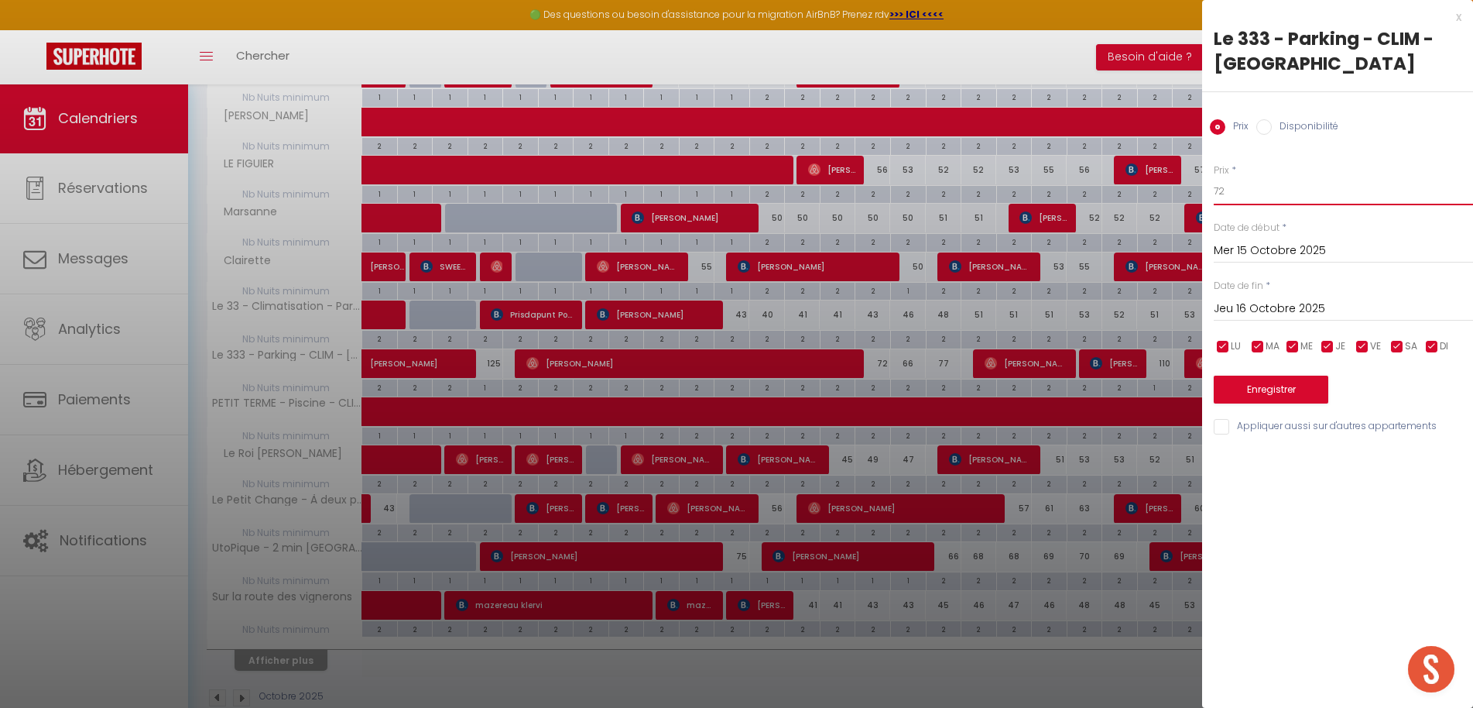
click at [1239, 192] on input "72" at bounding box center [1343, 191] width 259 height 28
click at [1251, 306] on input "Jeu 16 Octobre 2025" at bounding box center [1343, 309] width 259 height 20
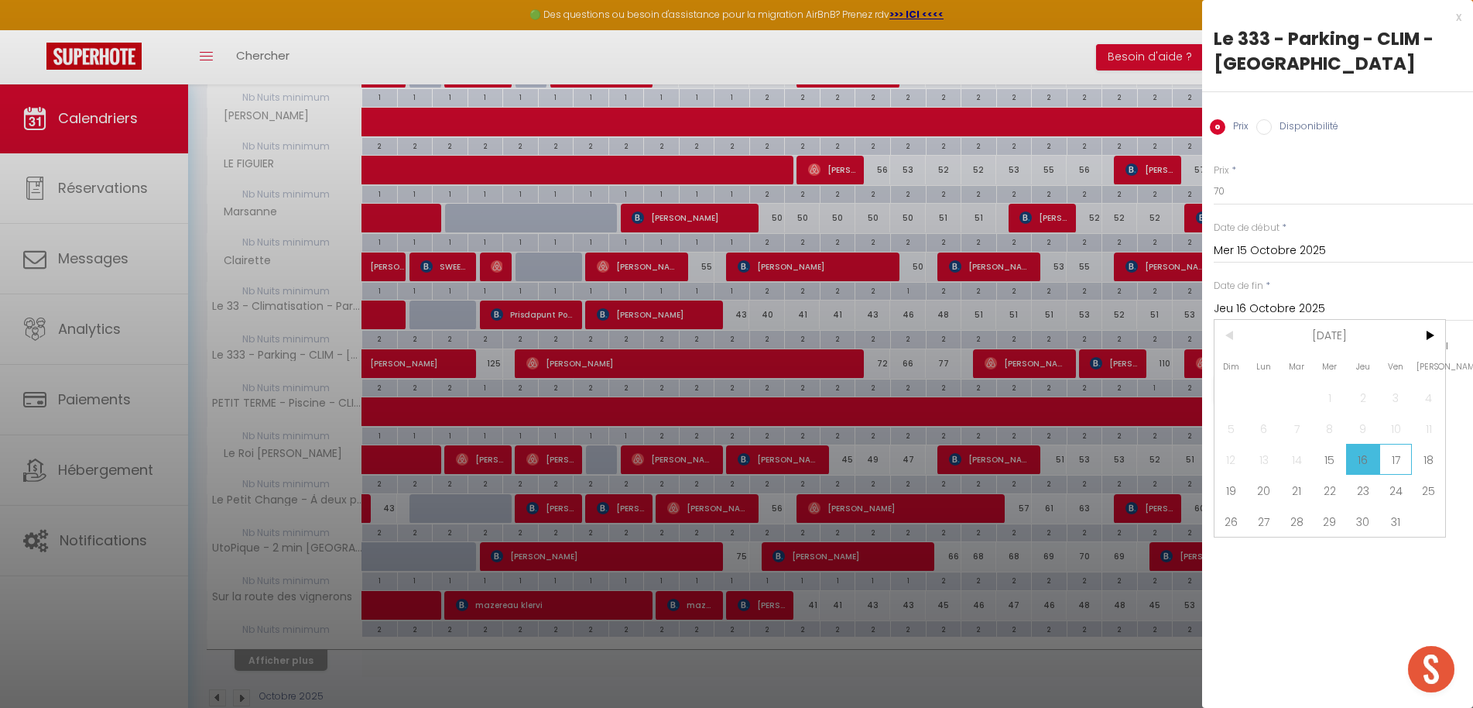
click at [1401, 449] on span "17" at bounding box center [1396, 459] width 33 height 31
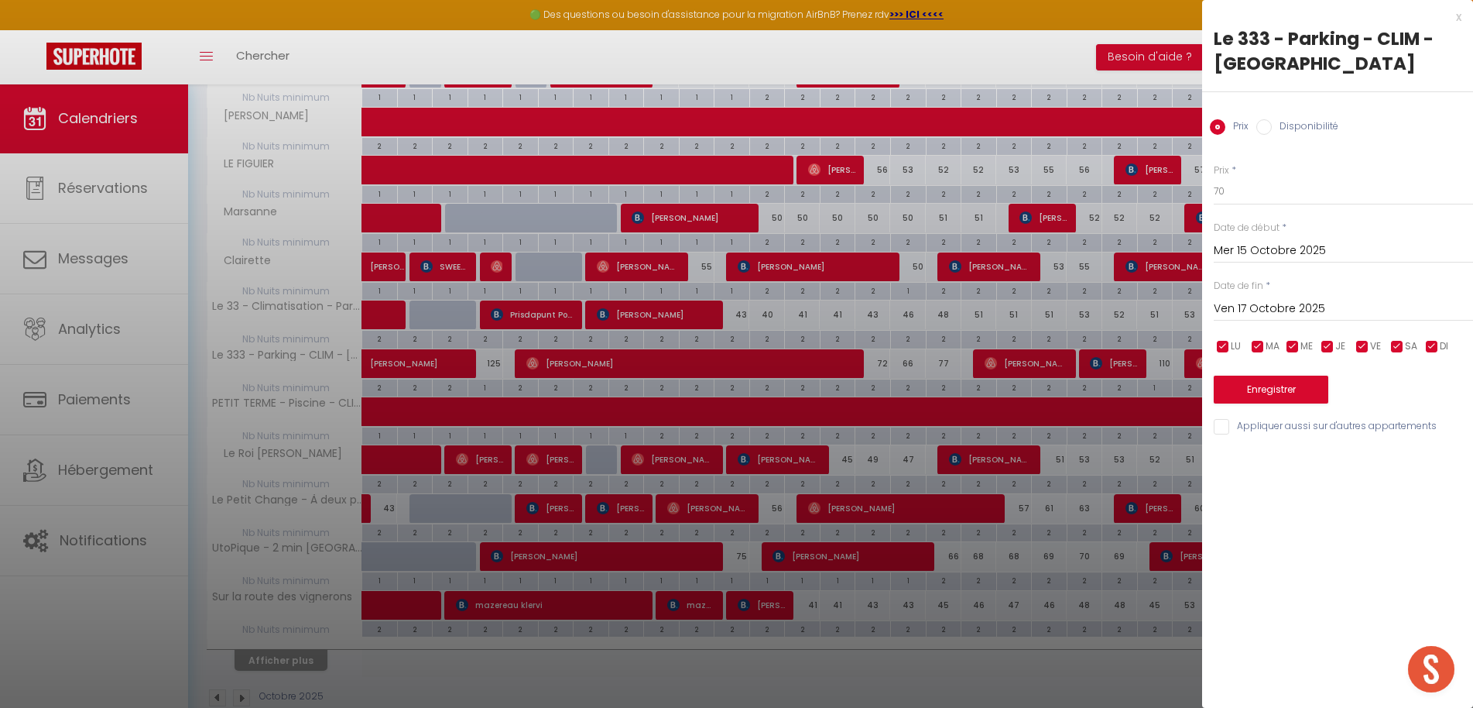
drag, startPoint x: 1275, startPoint y: 390, endPoint x: 1078, endPoint y: 441, distance: 203.9
click at [1275, 390] on button "Enregistrer" at bounding box center [1271, 389] width 115 height 28
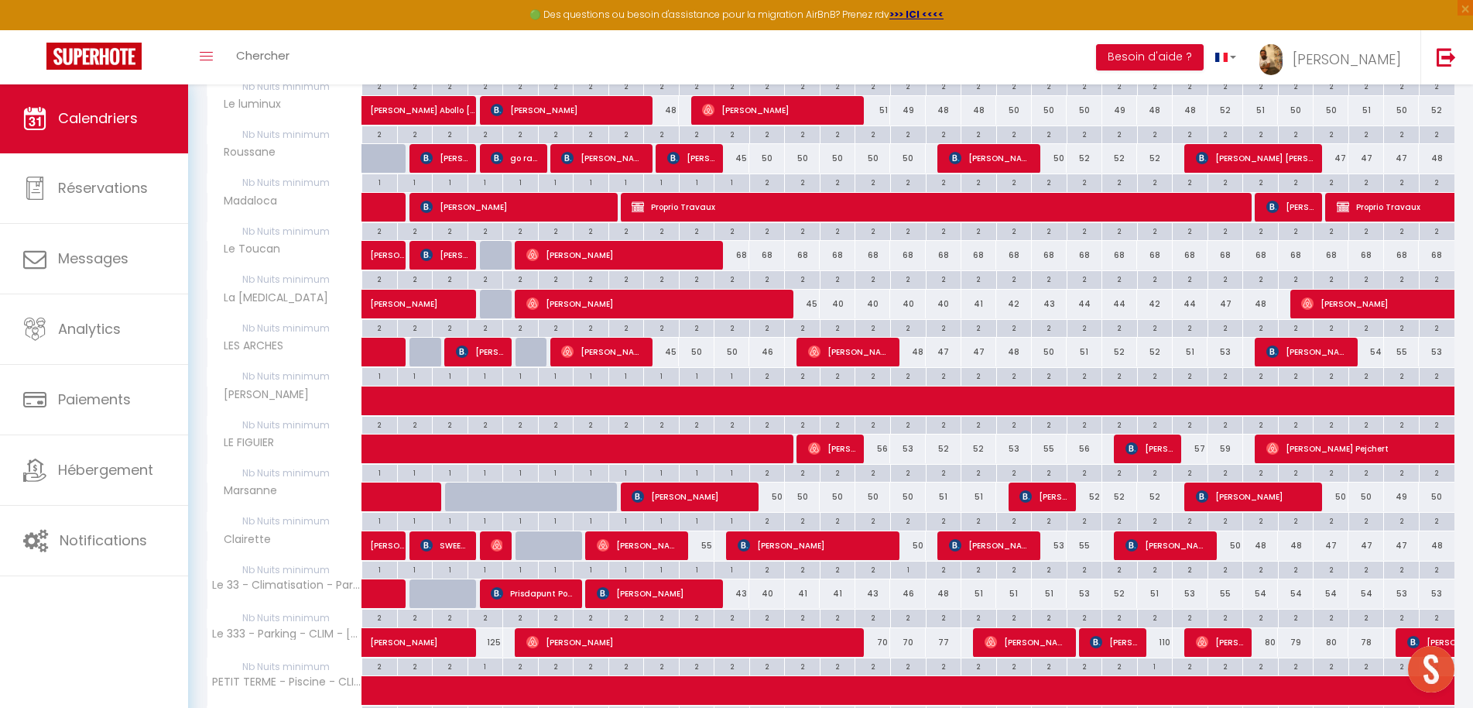
scroll to position [660, 0]
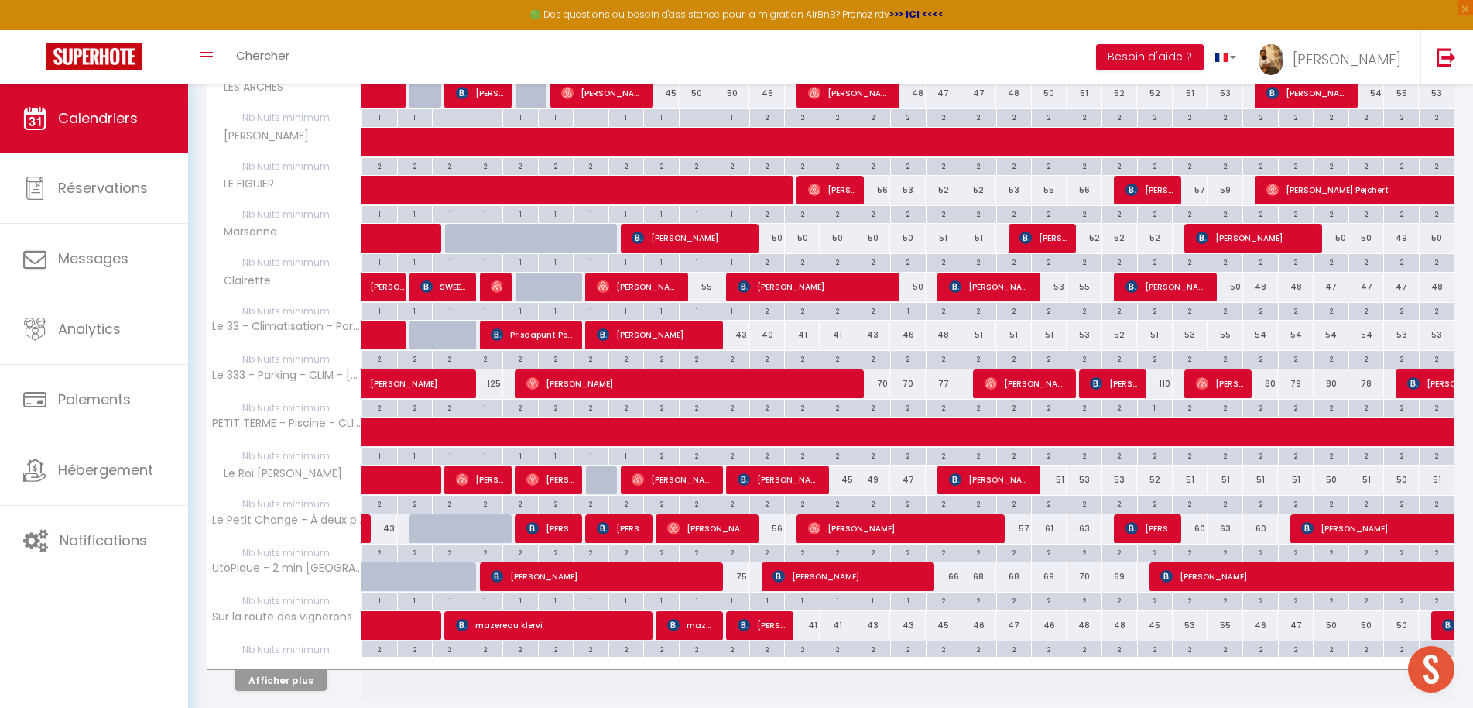
click at [876, 477] on div "49" at bounding box center [873, 479] width 36 height 29
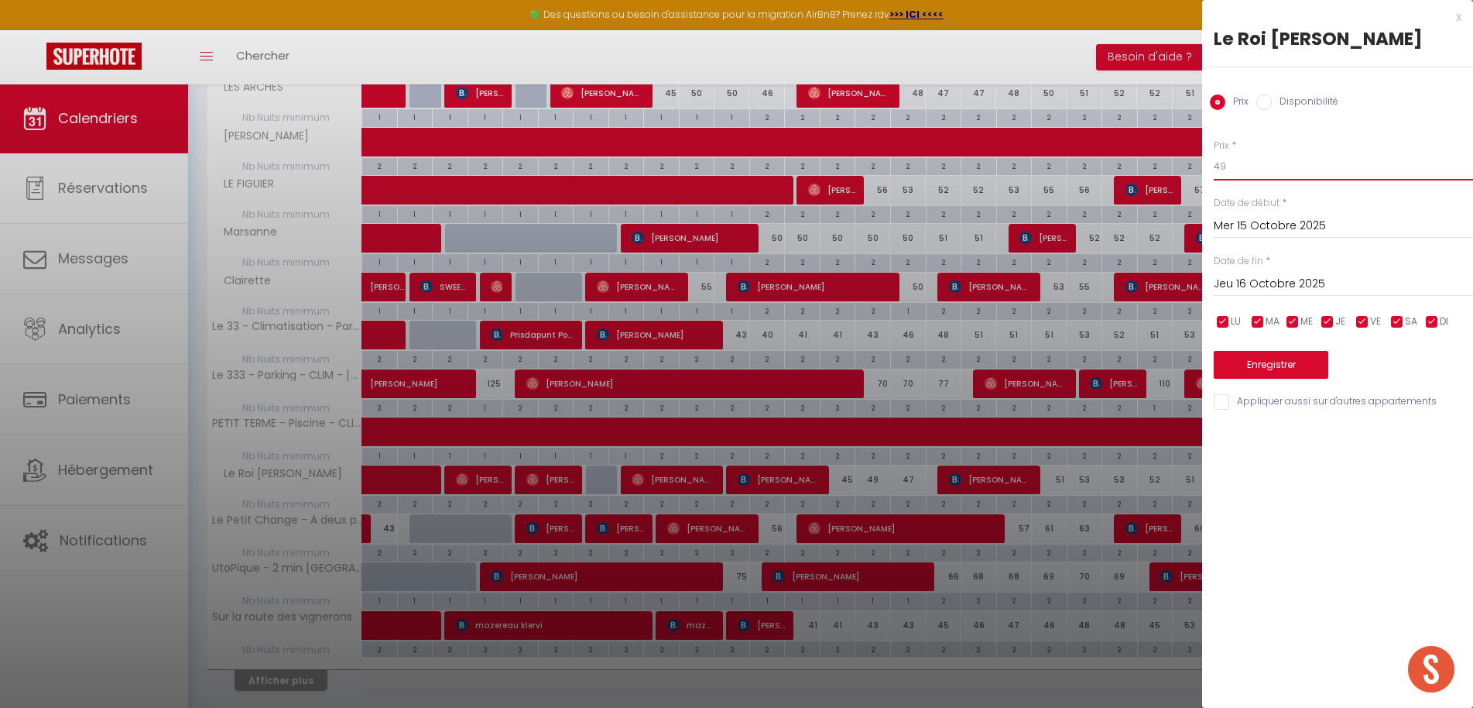
click at [1262, 166] on input "49" at bounding box center [1343, 167] width 259 height 28
click at [1270, 274] on input "Jeu 16 Octobre 2025" at bounding box center [1343, 284] width 259 height 20
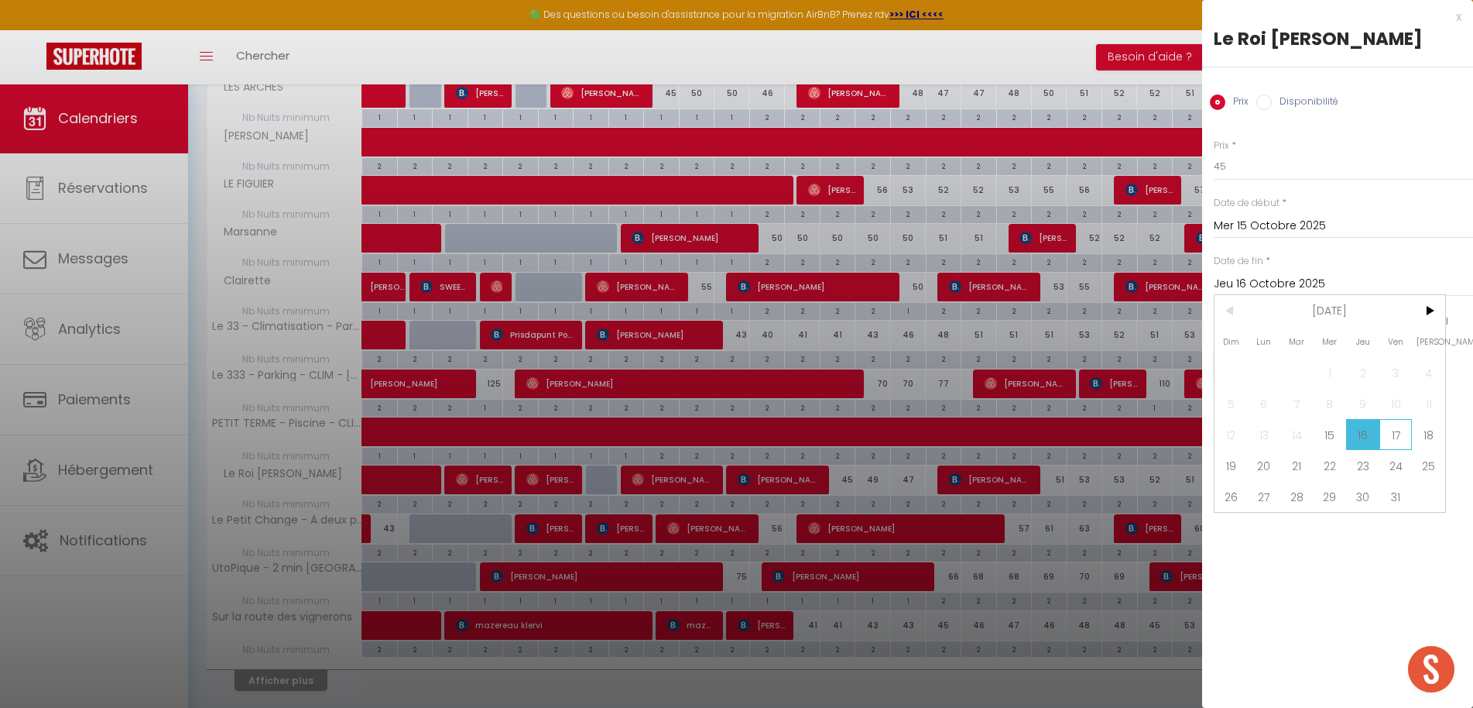
click at [1395, 431] on span "17" at bounding box center [1396, 434] width 33 height 31
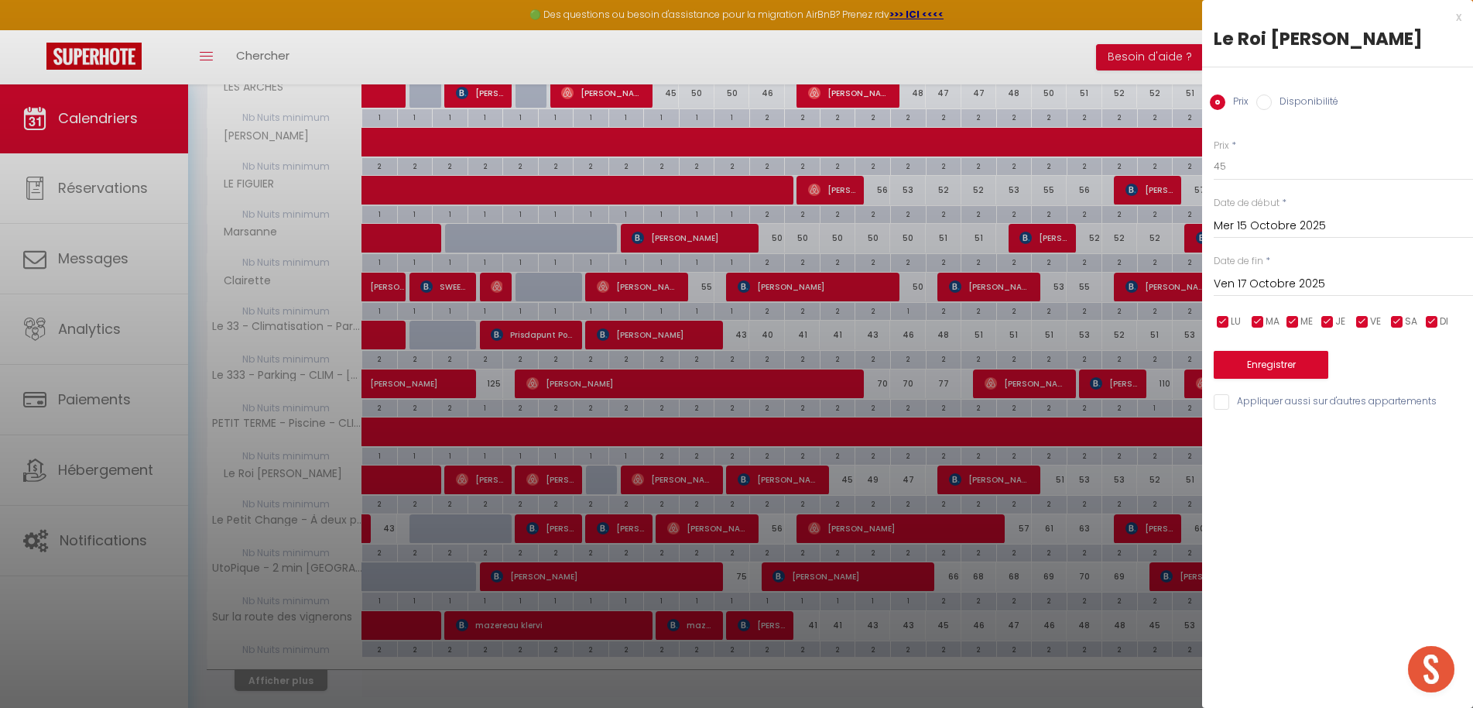
click at [1297, 369] on button "Enregistrer" at bounding box center [1271, 365] width 115 height 28
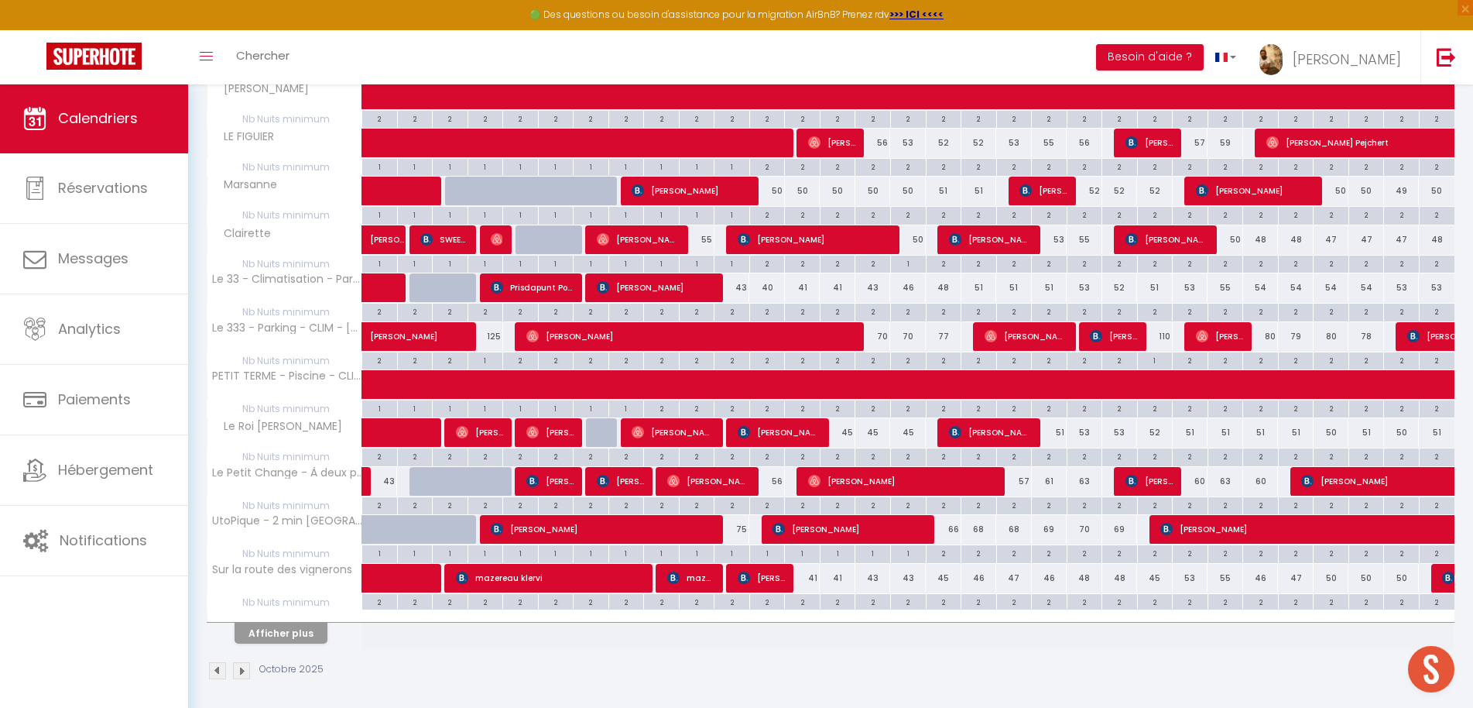
scroll to position [705, 0]
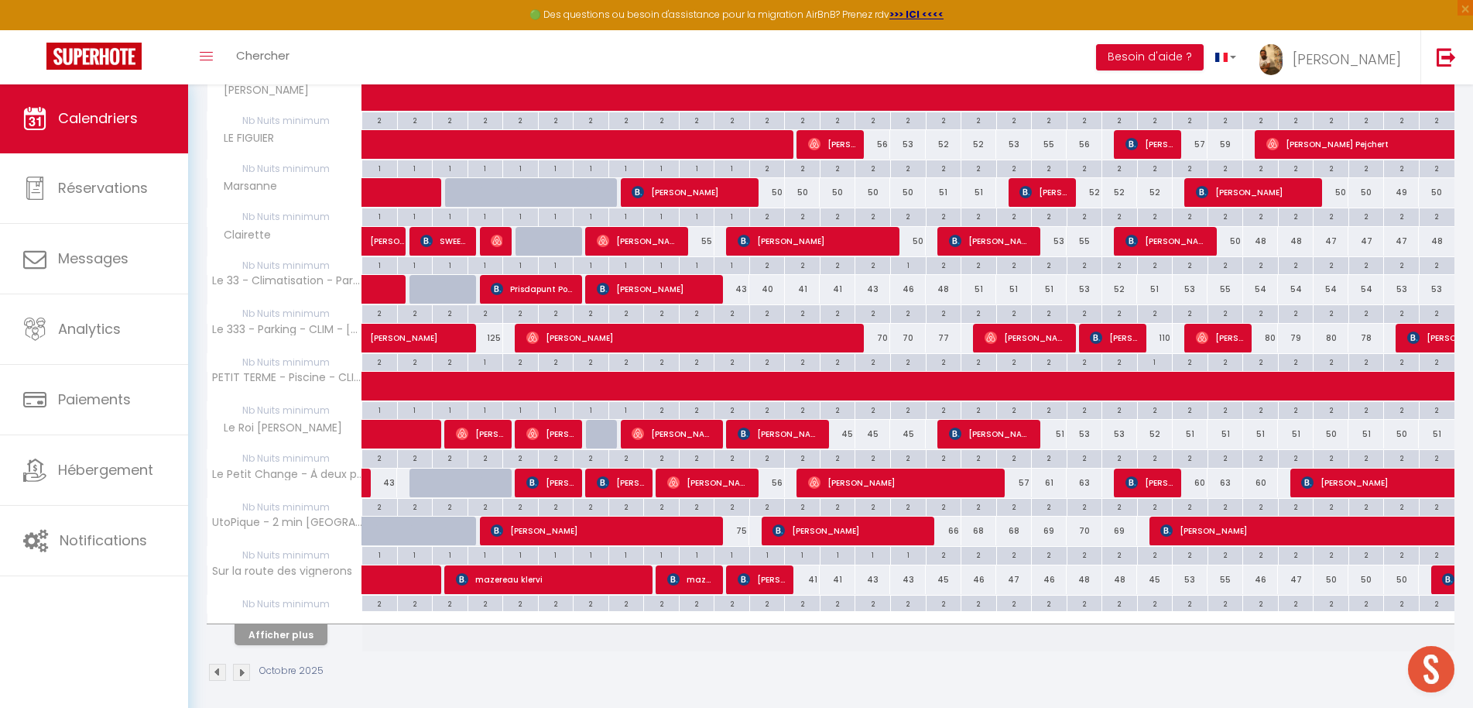
click at [952, 527] on div "66" at bounding box center [944, 530] width 36 height 29
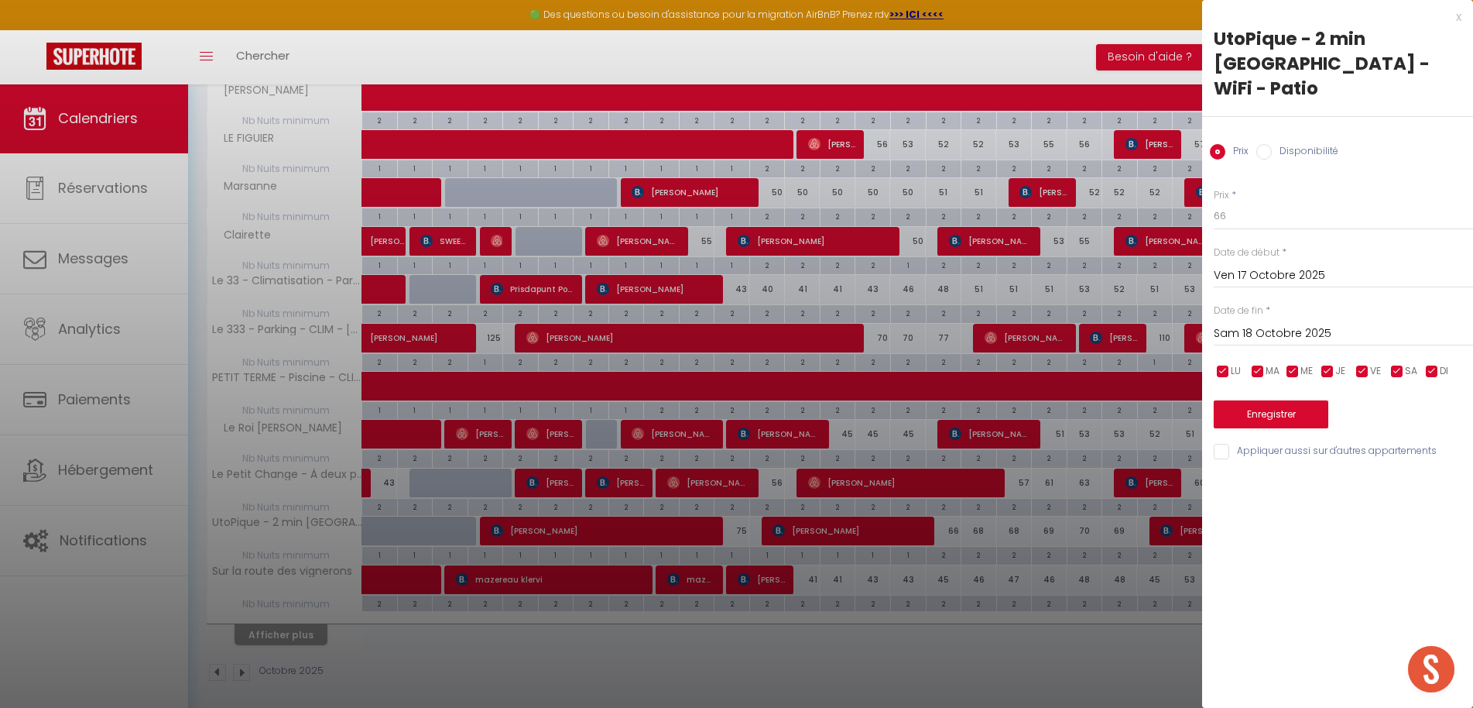
click at [1460, 18] on div "x" at bounding box center [1331, 17] width 259 height 19
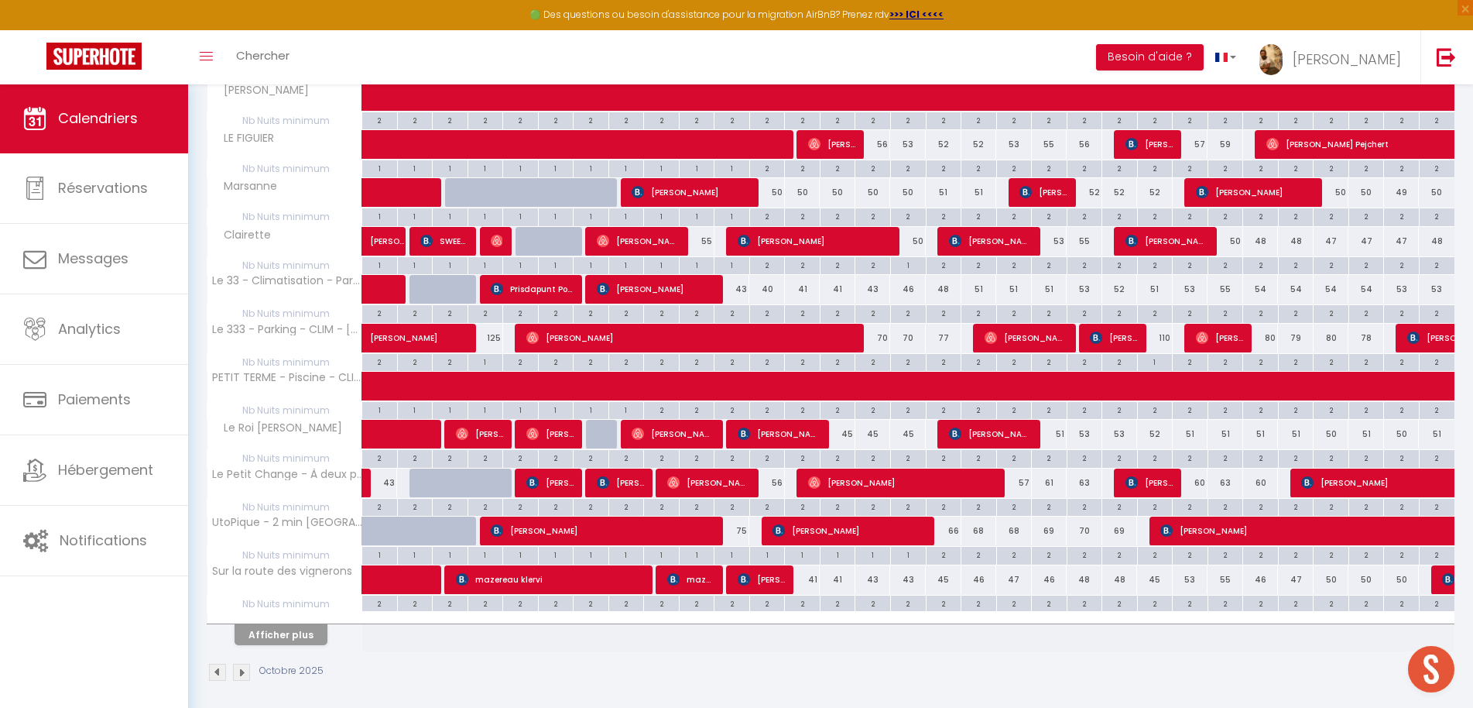
click at [1015, 523] on div "68" at bounding box center [1014, 530] width 36 height 29
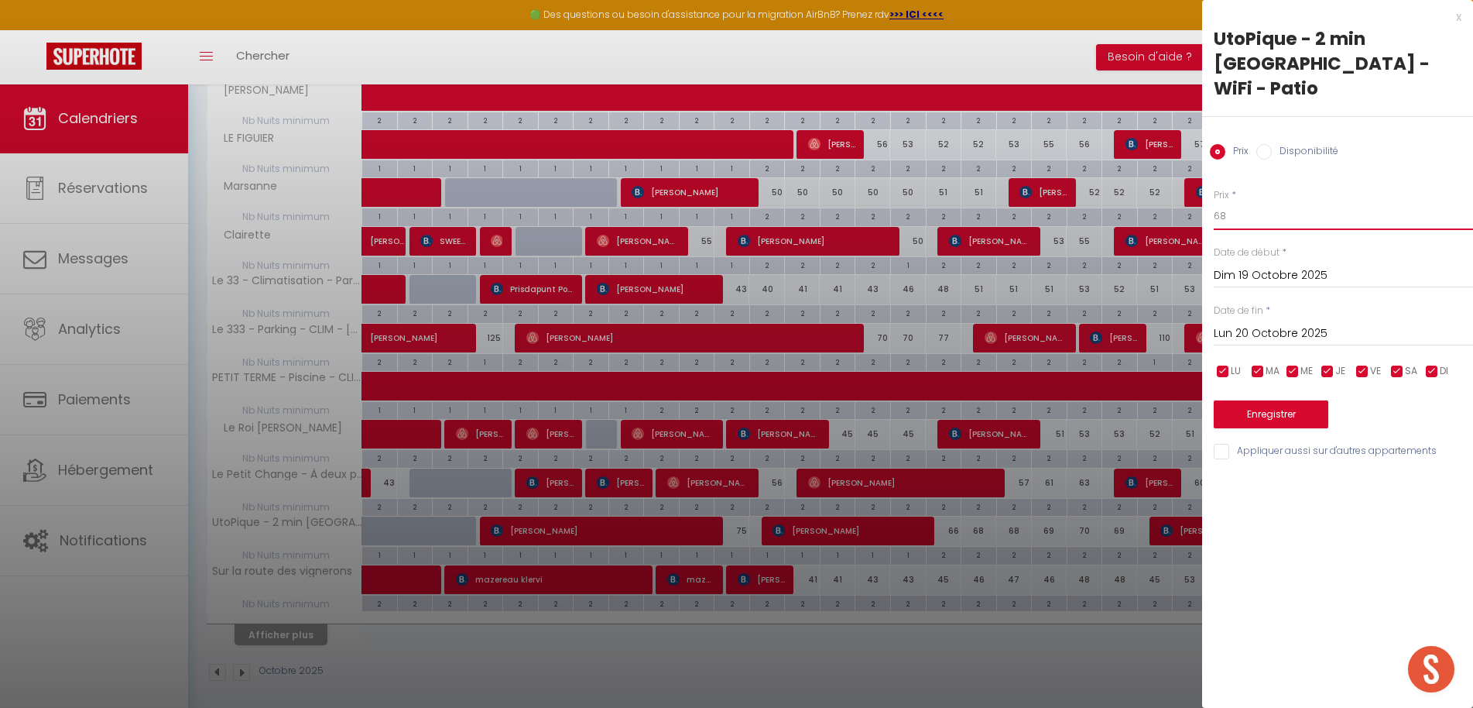
click at [1263, 202] on input "68" at bounding box center [1343, 216] width 259 height 28
click at [1246, 324] on input "Lun 20 Octobre 2025" at bounding box center [1343, 334] width 259 height 20
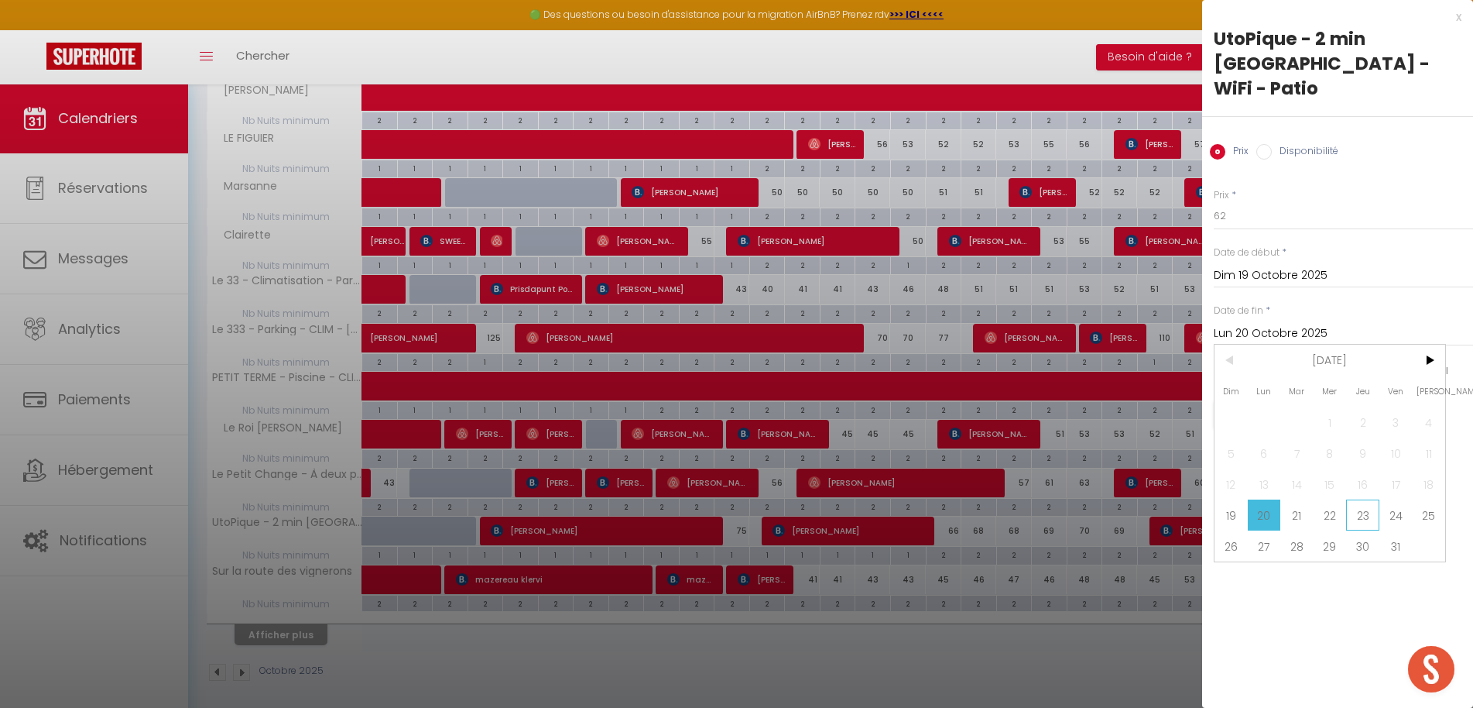
click at [1355, 499] on span "23" at bounding box center [1362, 514] width 33 height 31
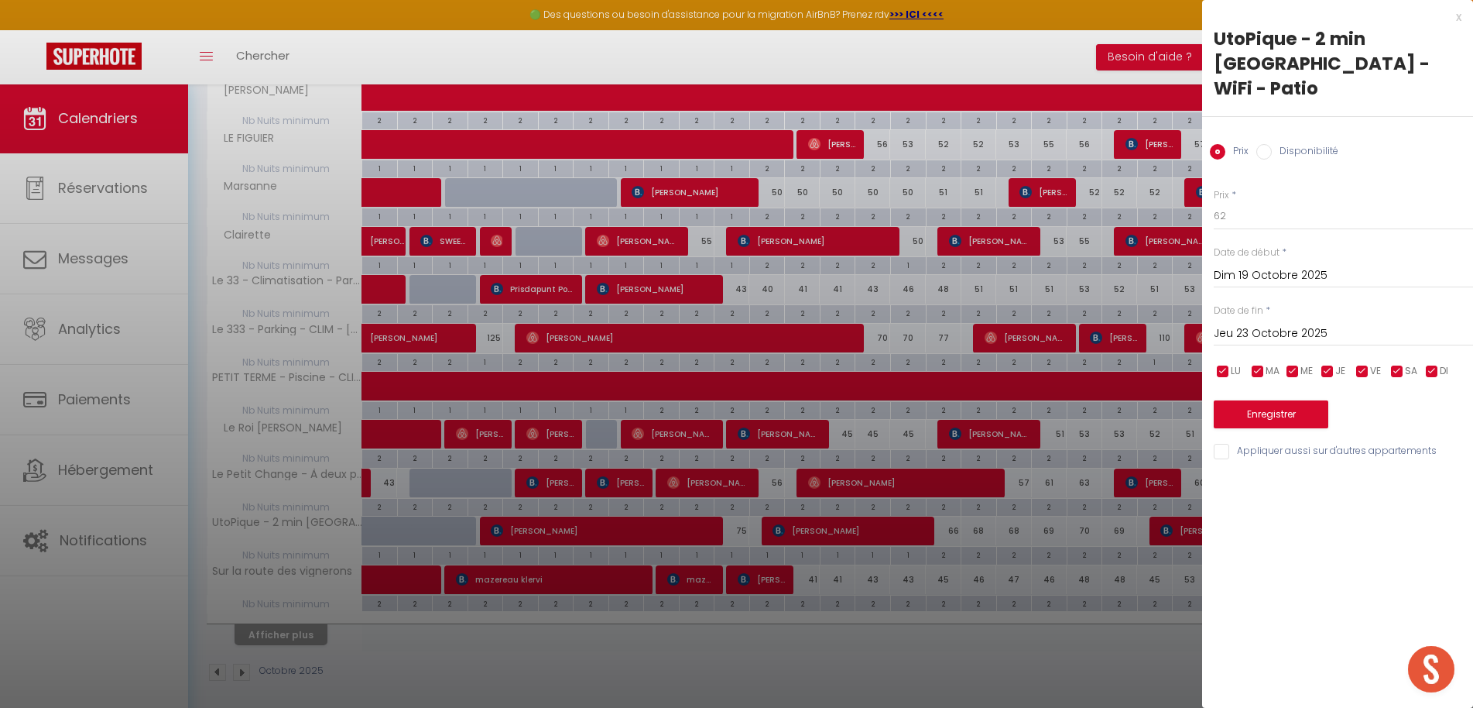
click at [1293, 400] on button "Enregistrer" at bounding box center [1271, 414] width 115 height 28
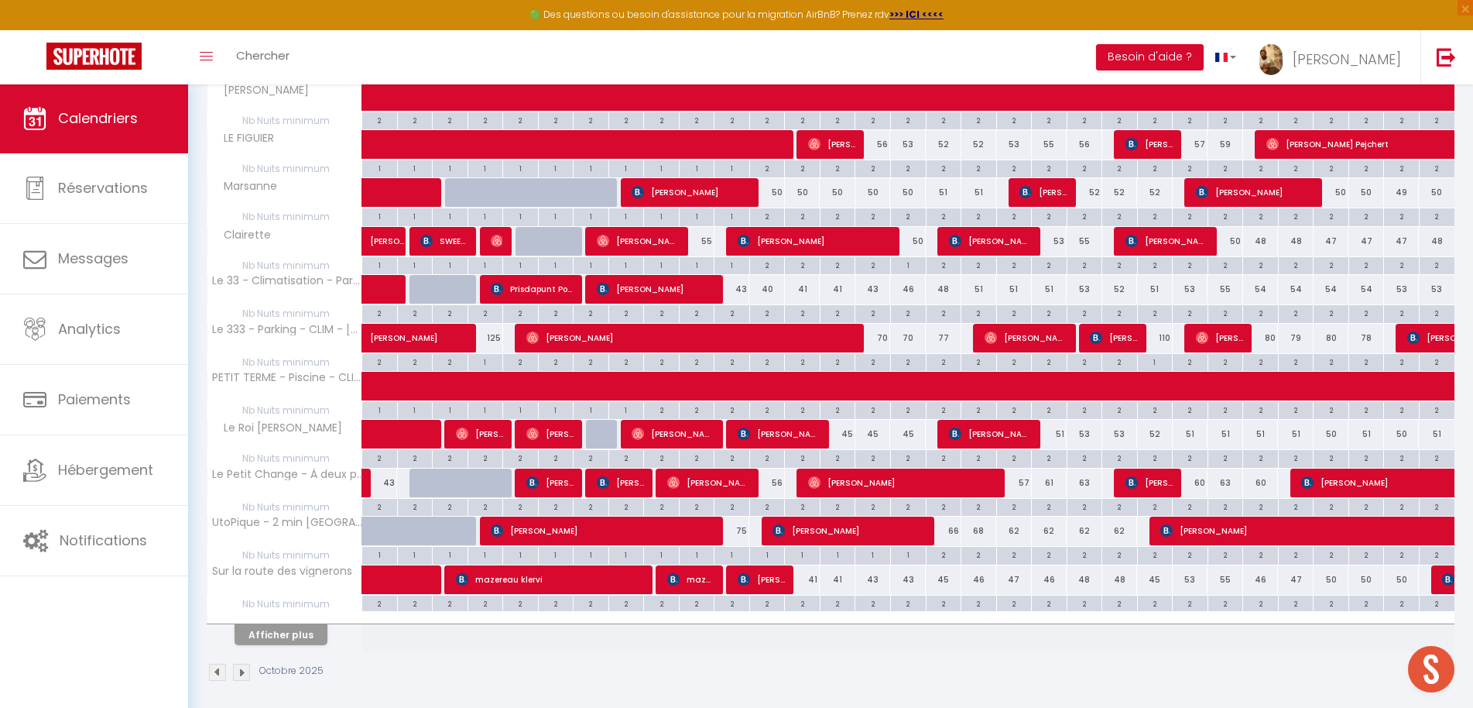
click at [281, 632] on button "Afficher plus" at bounding box center [281, 634] width 93 height 21
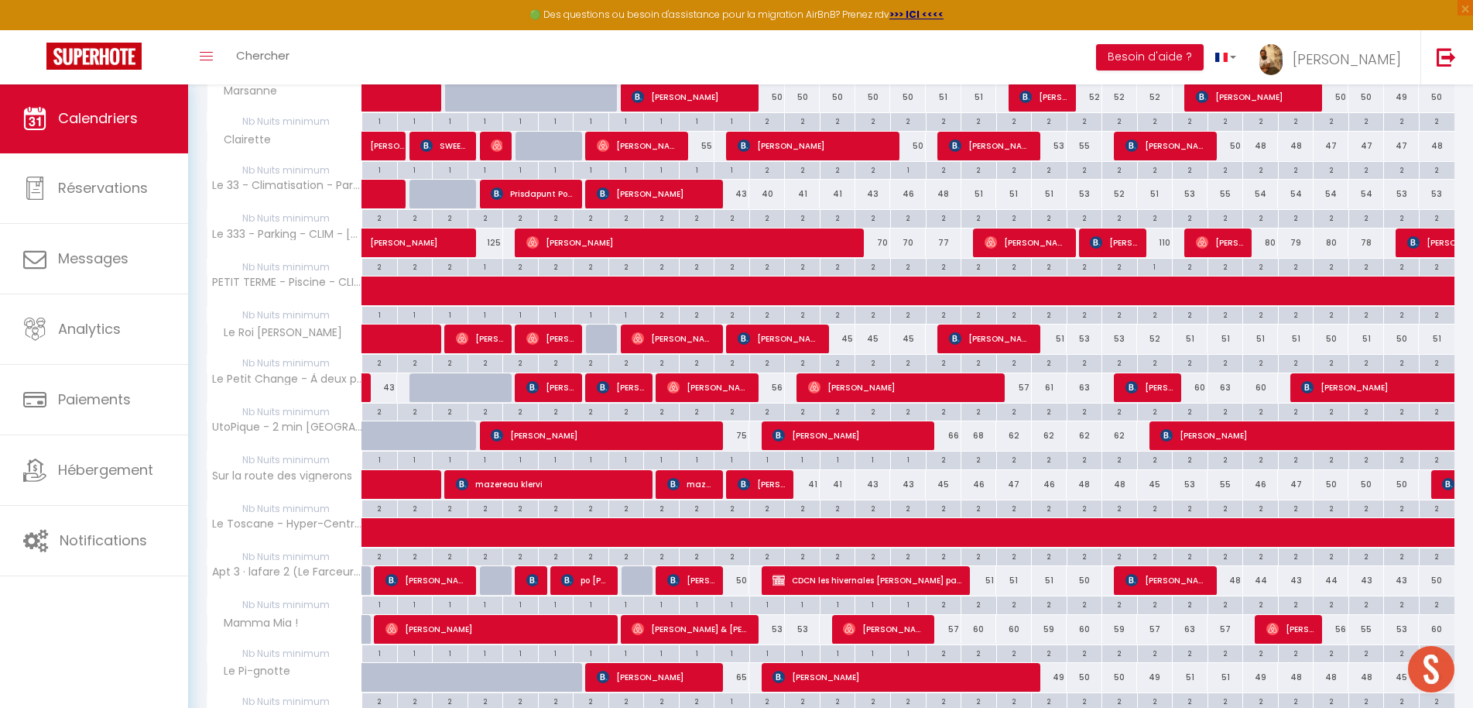
scroll to position [807, 0]
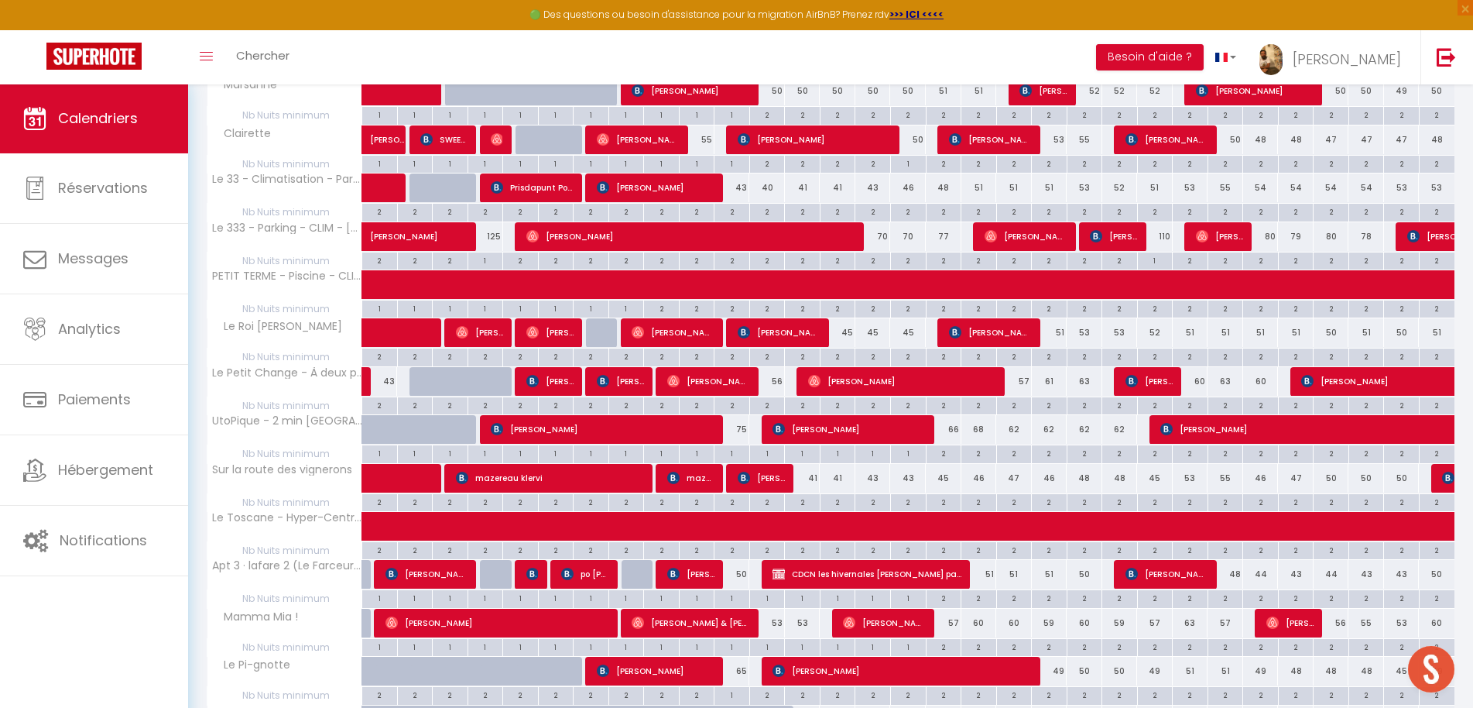
click at [814, 474] on div "41" at bounding box center [803, 478] width 36 height 29
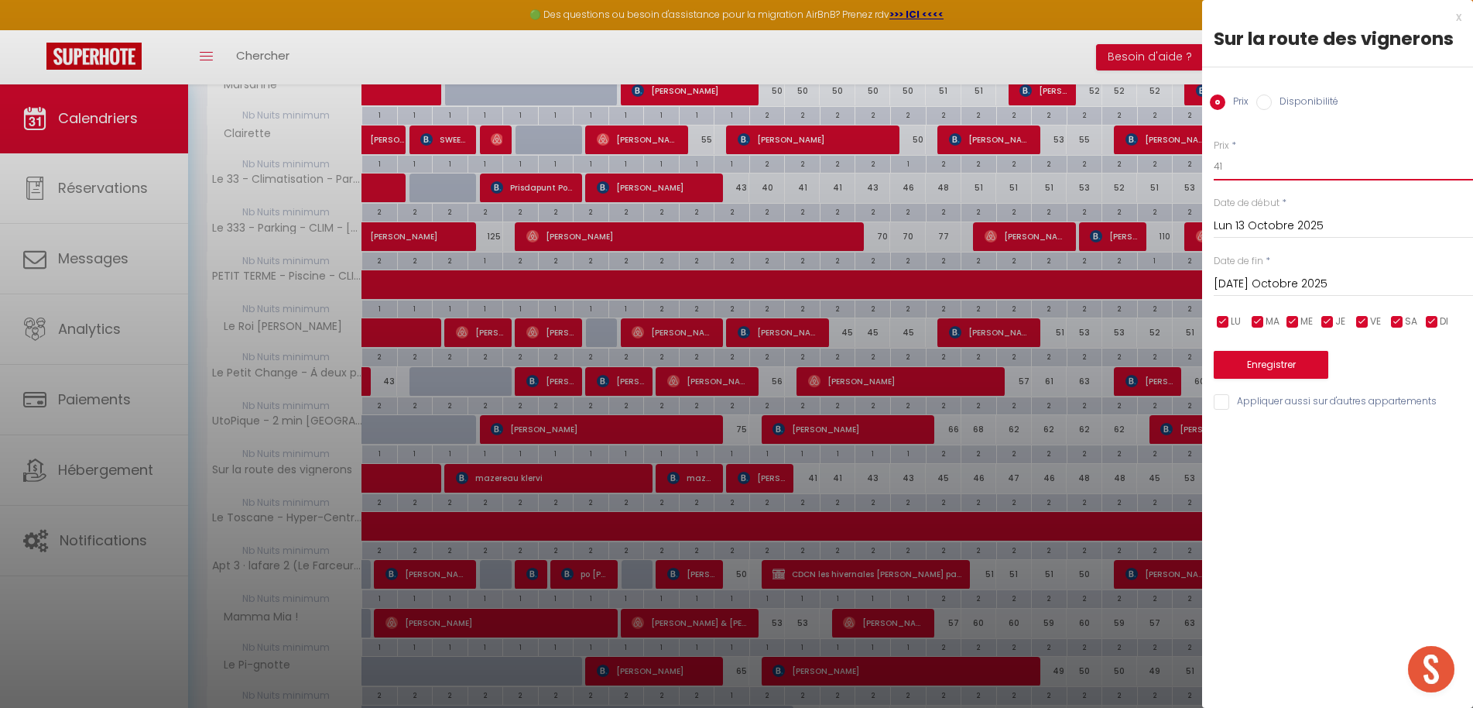
click at [1275, 160] on input "41" at bounding box center [1343, 167] width 259 height 28
click at [1267, 284] on input "[DATE] Octobre 2025" at bounding box center [1343, 284] width 259 height 20
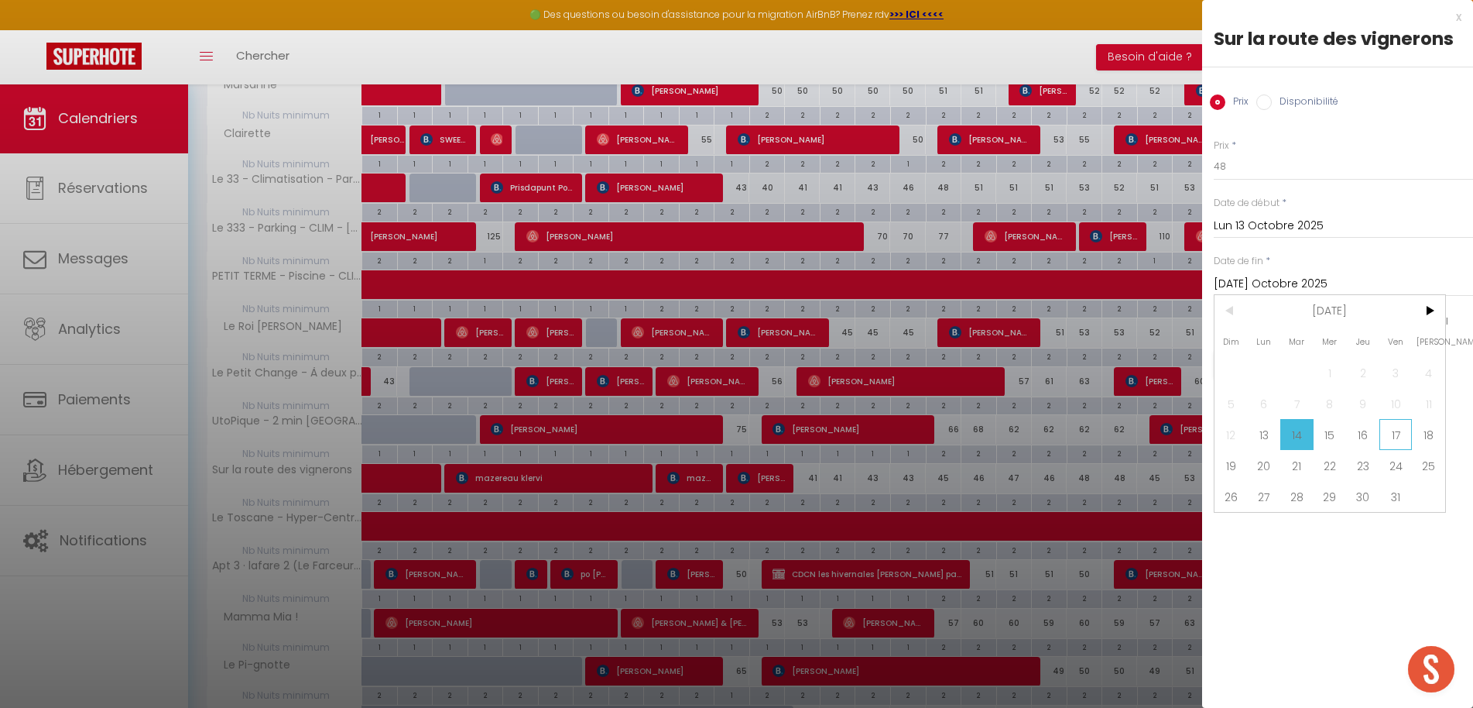
click at [1407, 437] on span "17" at bounding box center [1396, 434] width 33 height 31
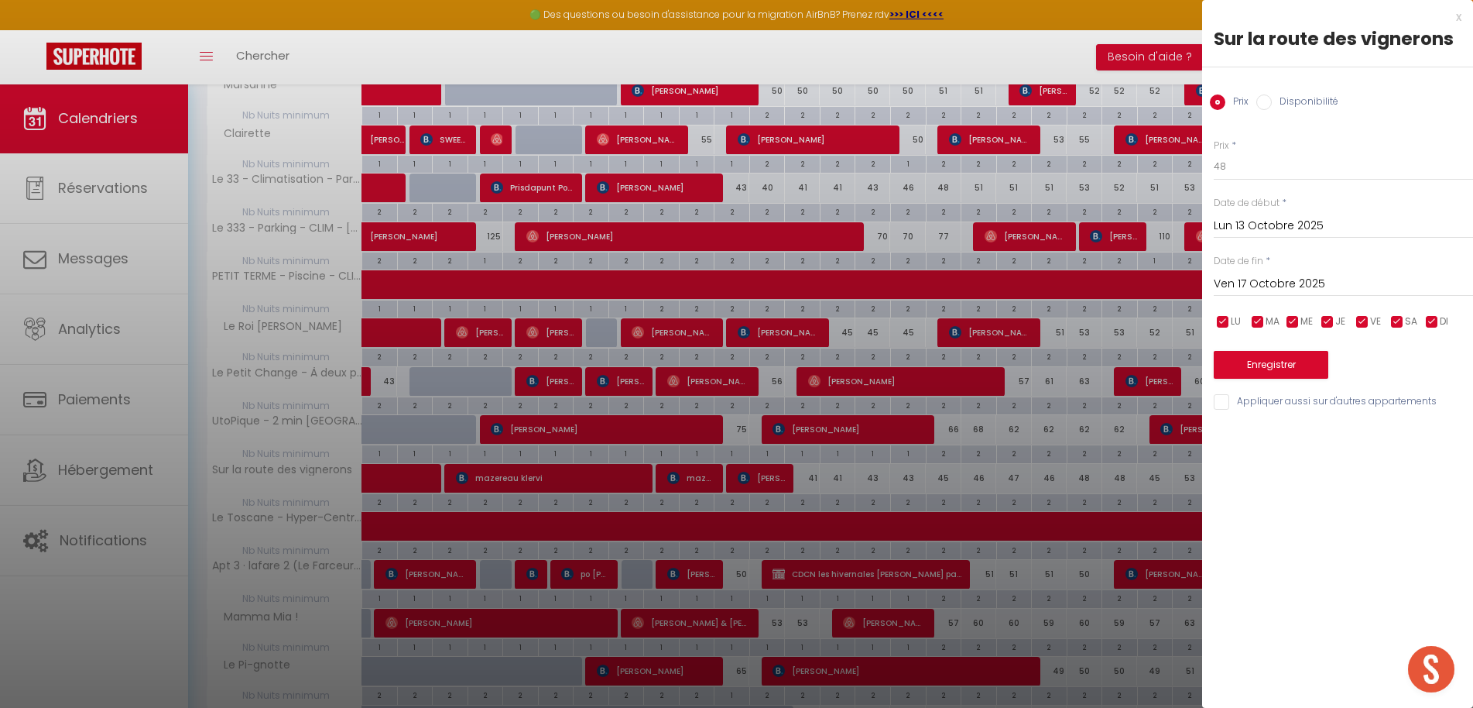
click at [1259, 358] on button "Enregistrer" at bounding box center [1271, 365] width 115 height 28
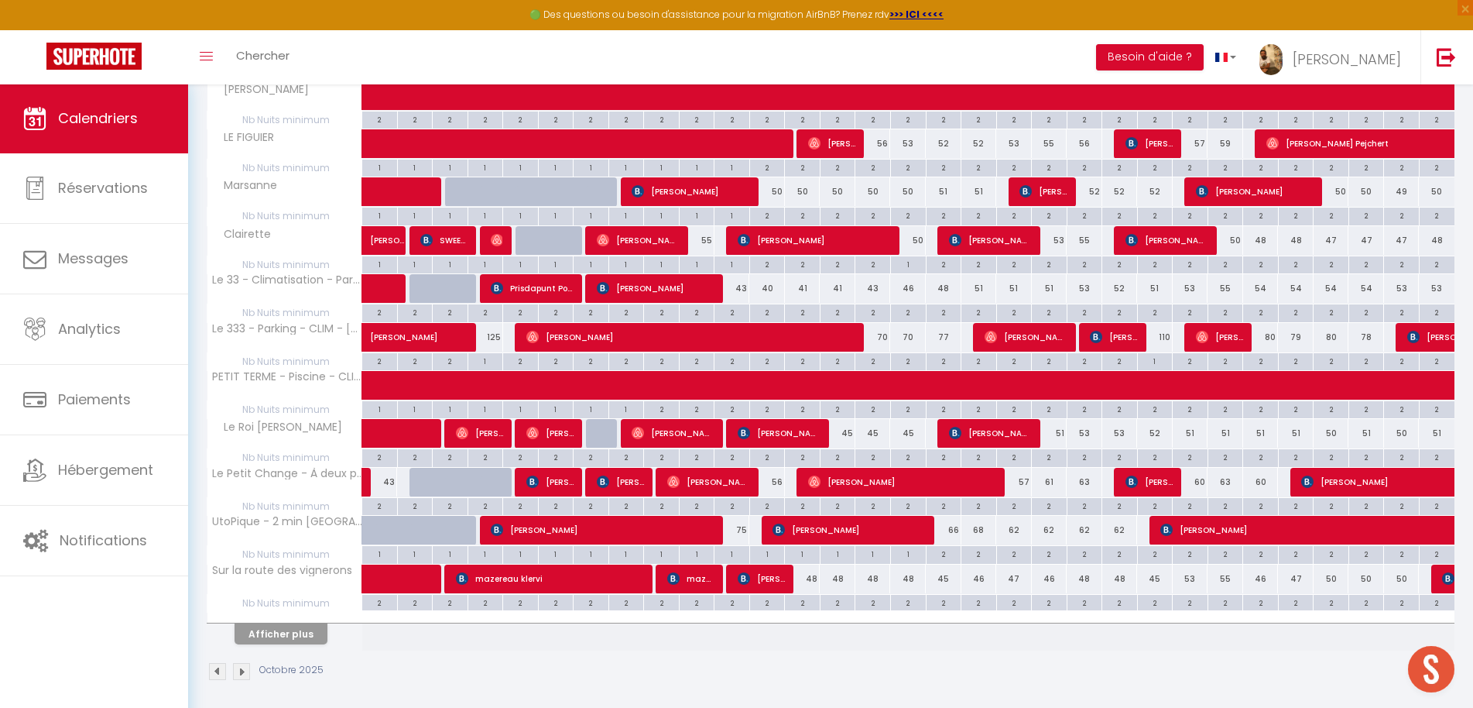
scroll to position [705, 0]
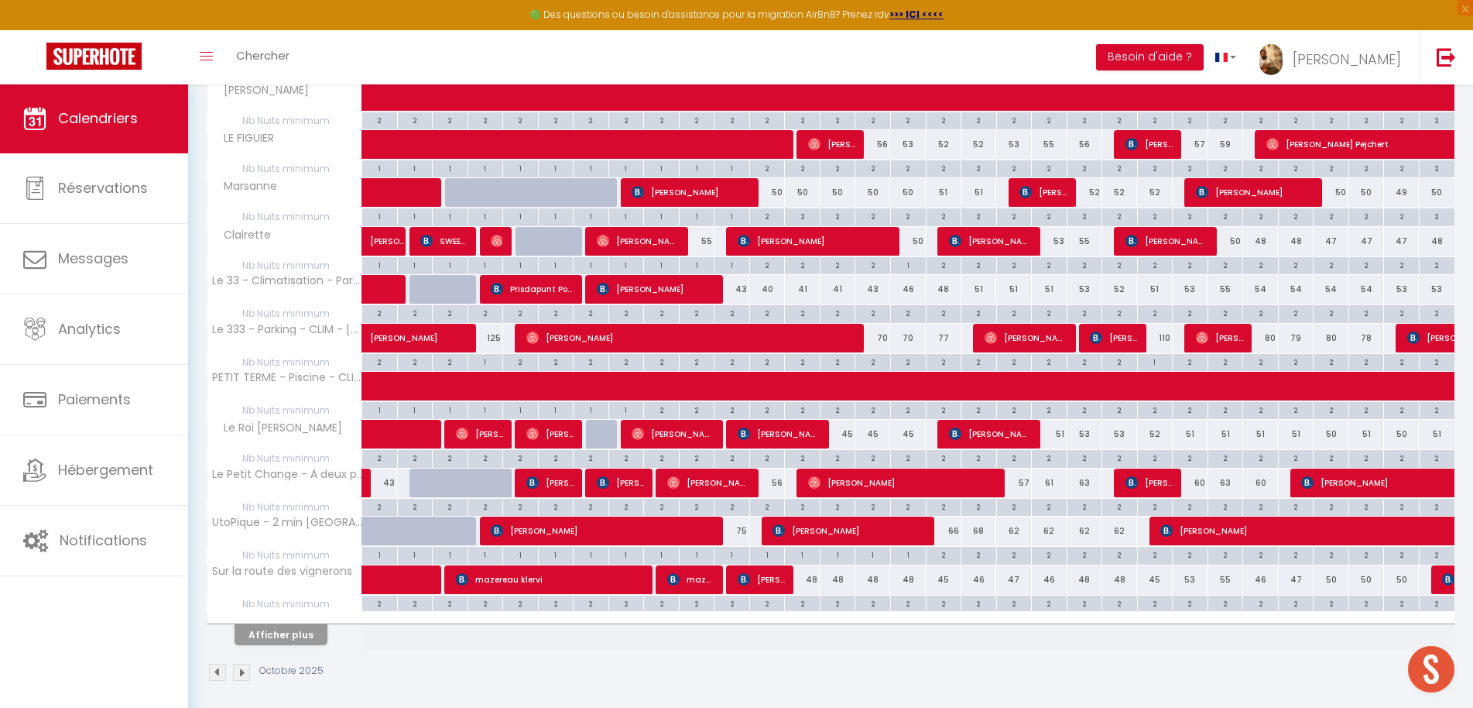
click at [305, 625] on button "Afficher plus" at bounding box center [281, 634] width 93 height 21
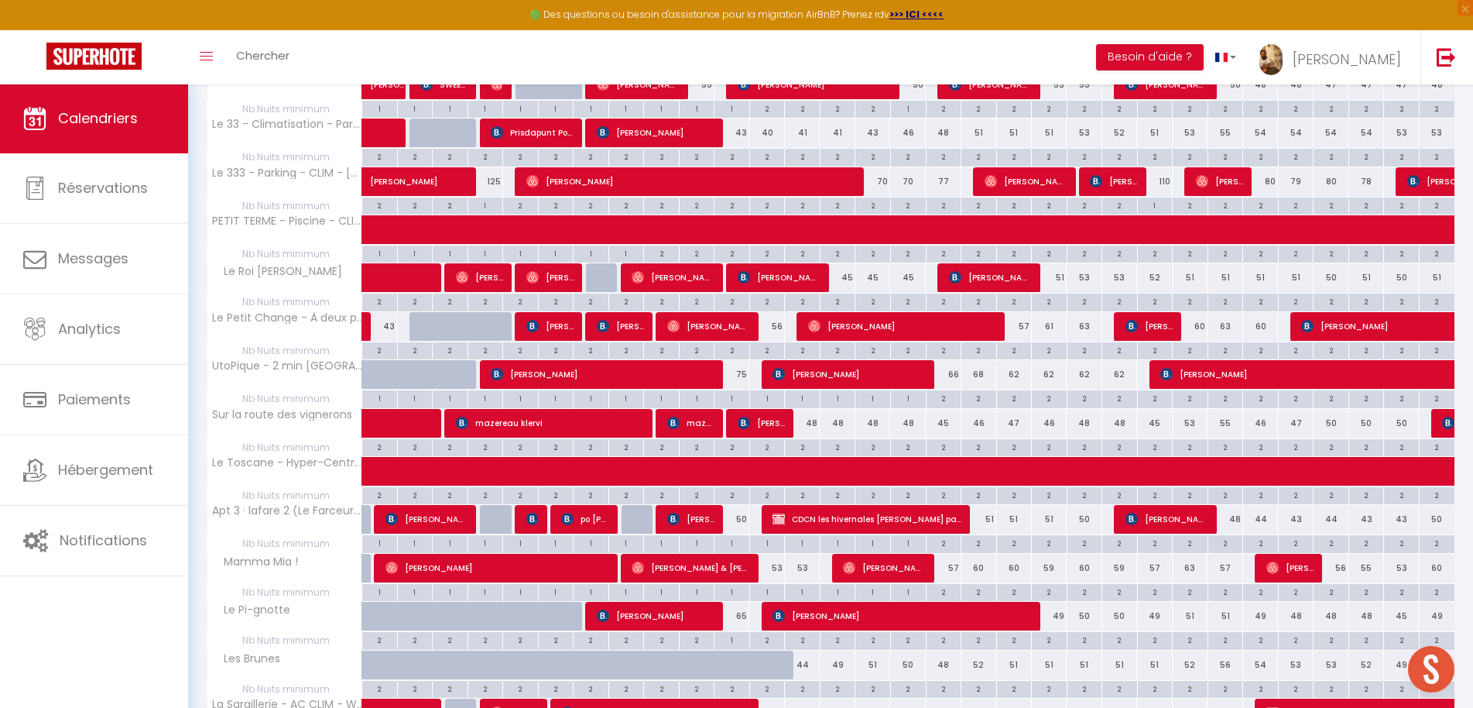
scroll to position [879, 0]
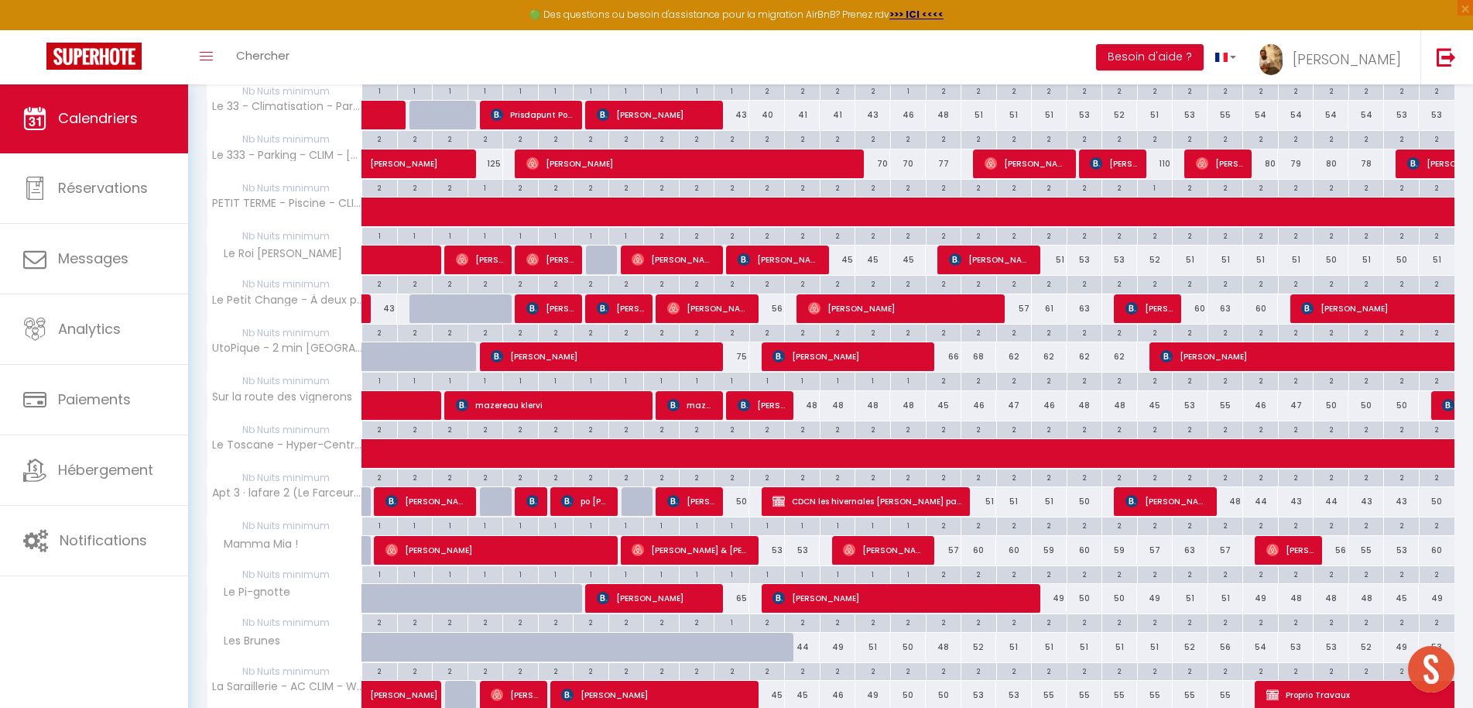
click at [774, 540] on div "53" at bounding box center [767, 550] width 36 height 29
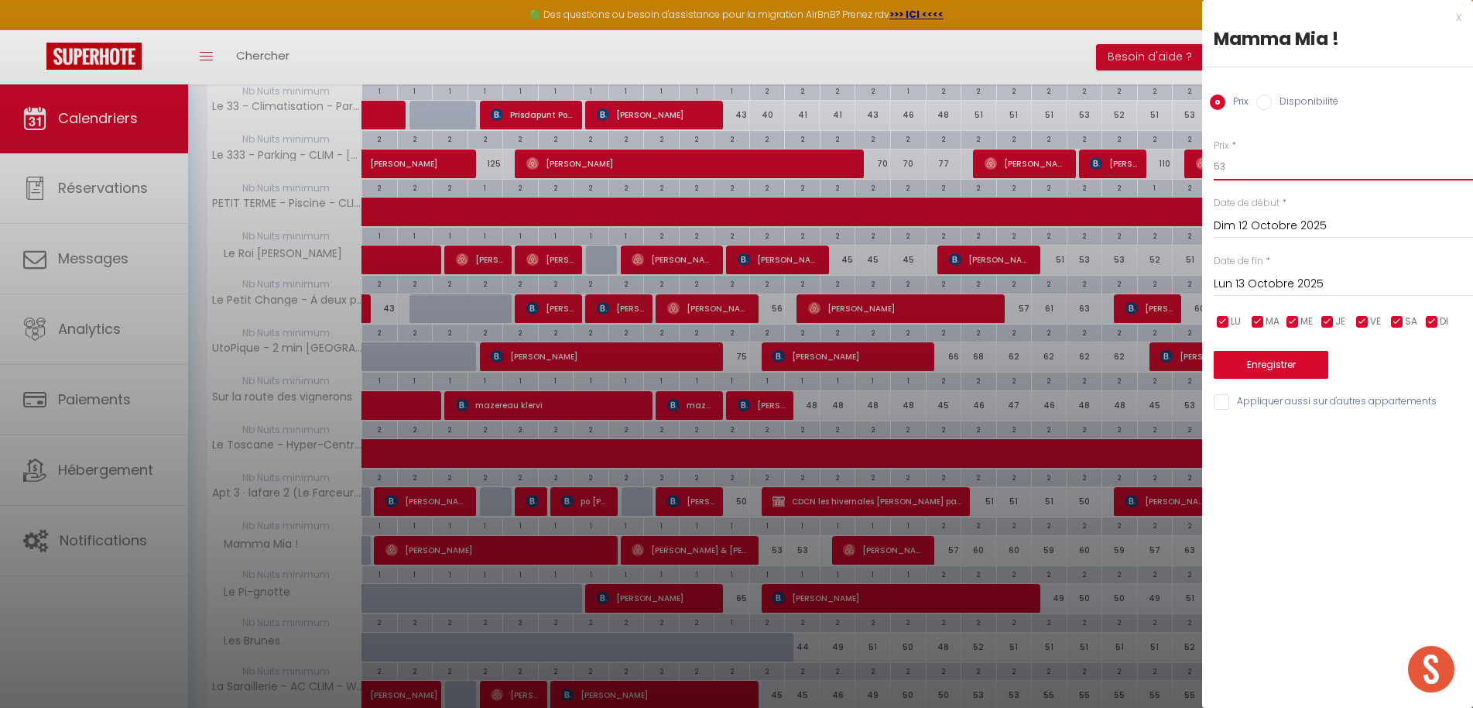
click at [1282, 168] on input "53" at bounding box center [1343, 167] width 259 height 28
click at [1260, 286] on input "Lun 13 Octobre 2025" at bounding box center [1343, 284] width 259 height 20
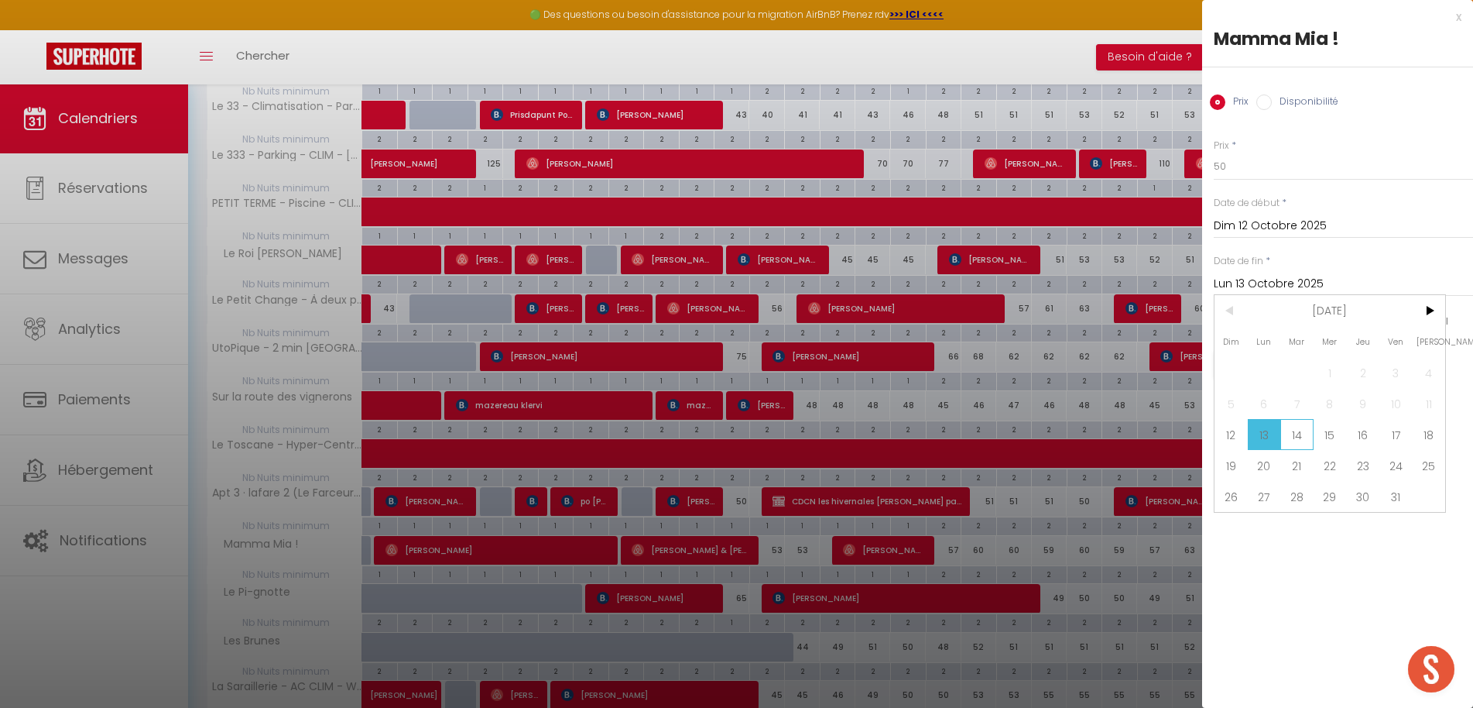
click at [1295, 437] on span "14" at bounding box center [1296, 434] width 33 height 31
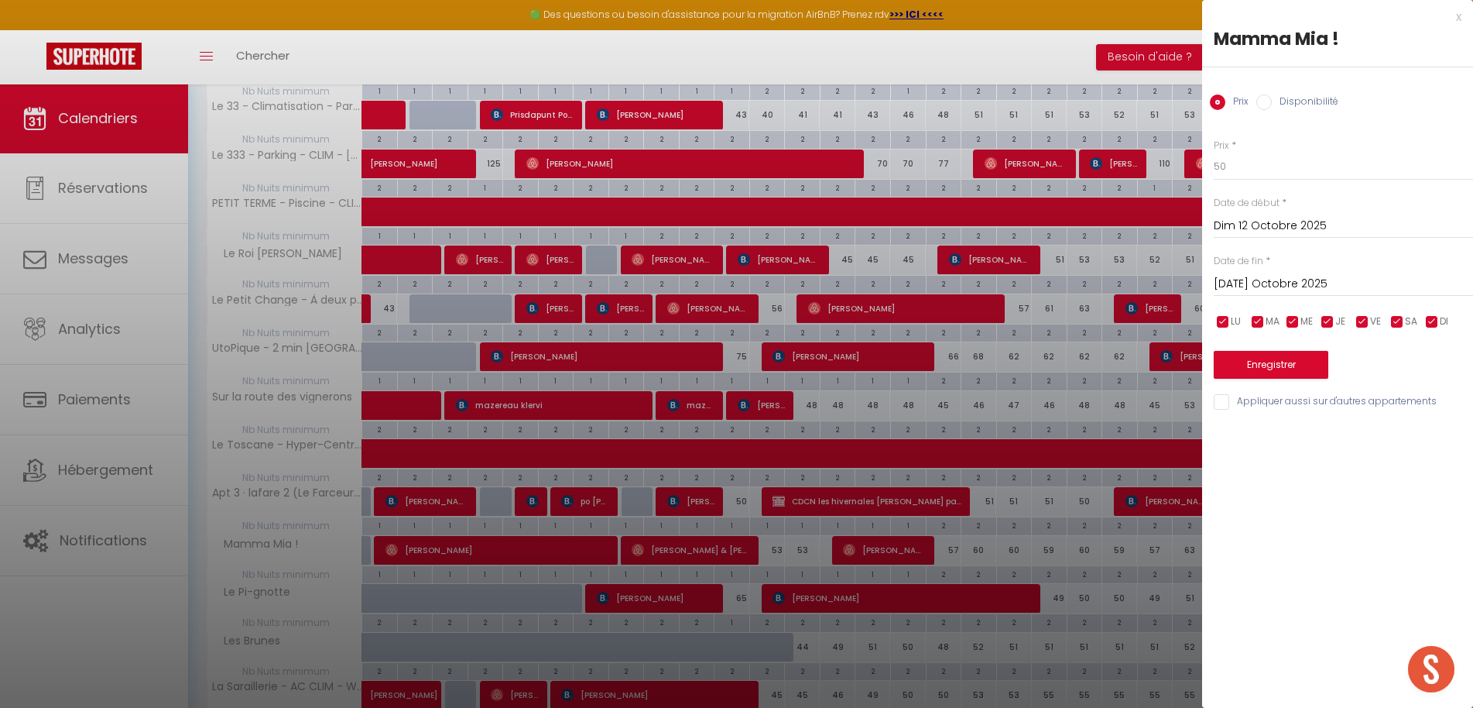
click at [1298, 371] on button "Enregistrer" at bounding box center [1271, 365] width 115 height 28
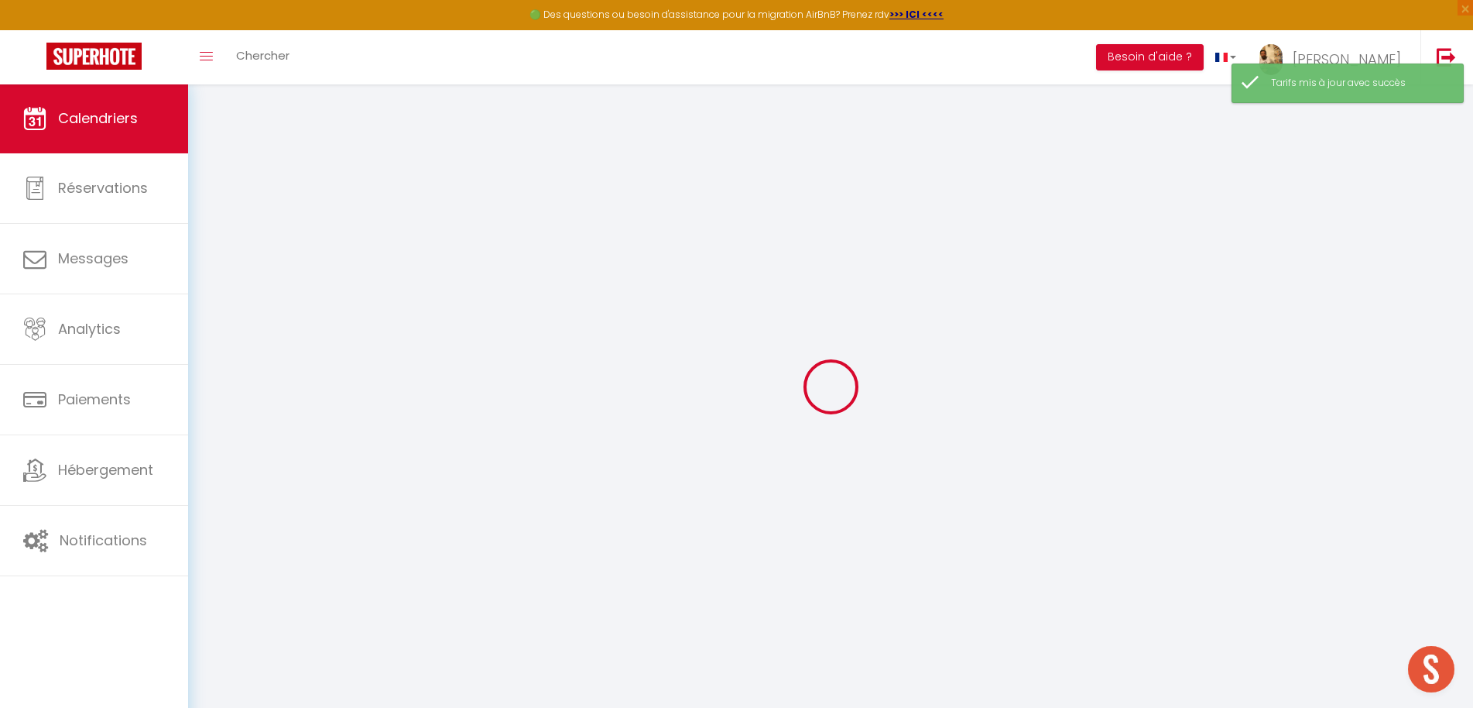
scroll to position [-9, 0]
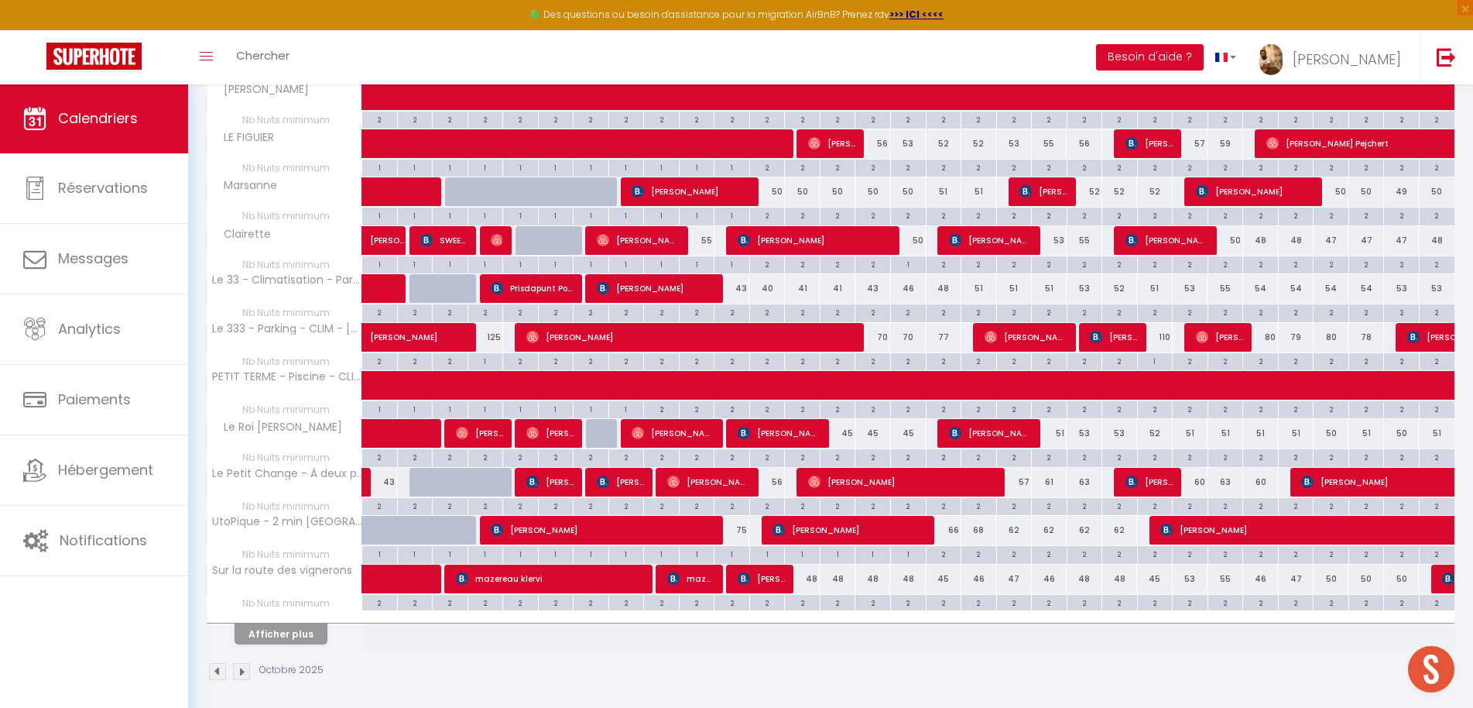
scroll to position [705, 0]
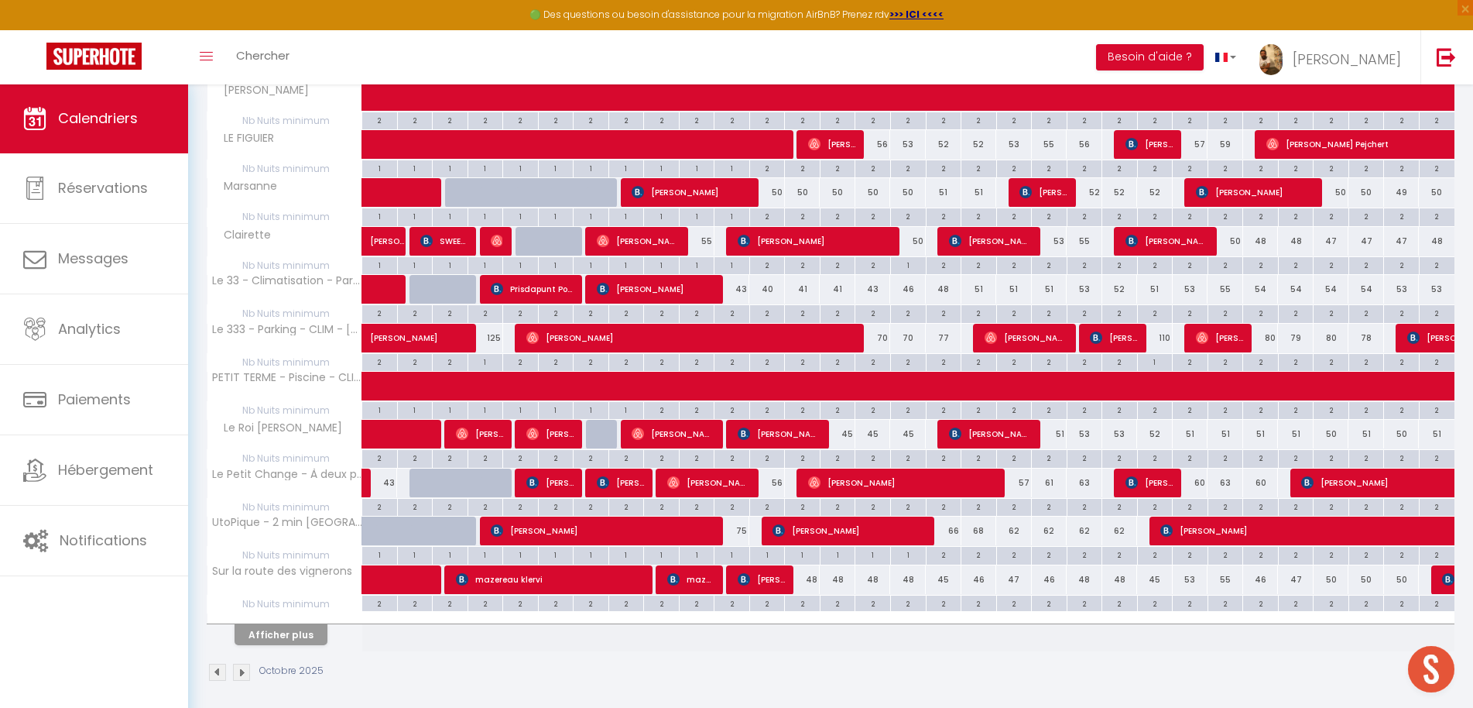
click at [284, 625] on button "Afficher plus" at bounding box center [281, 634] width 93 height 21
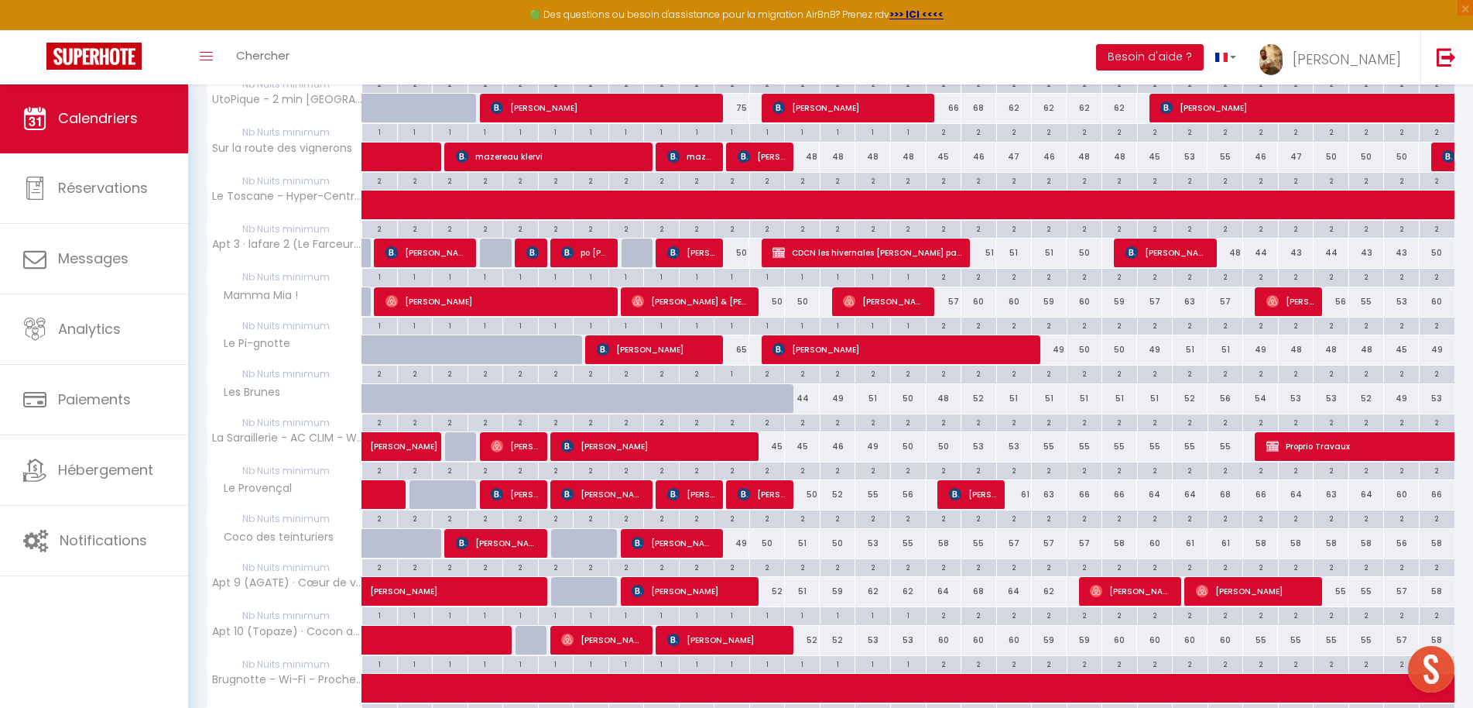
scroll to position [1130, 0]
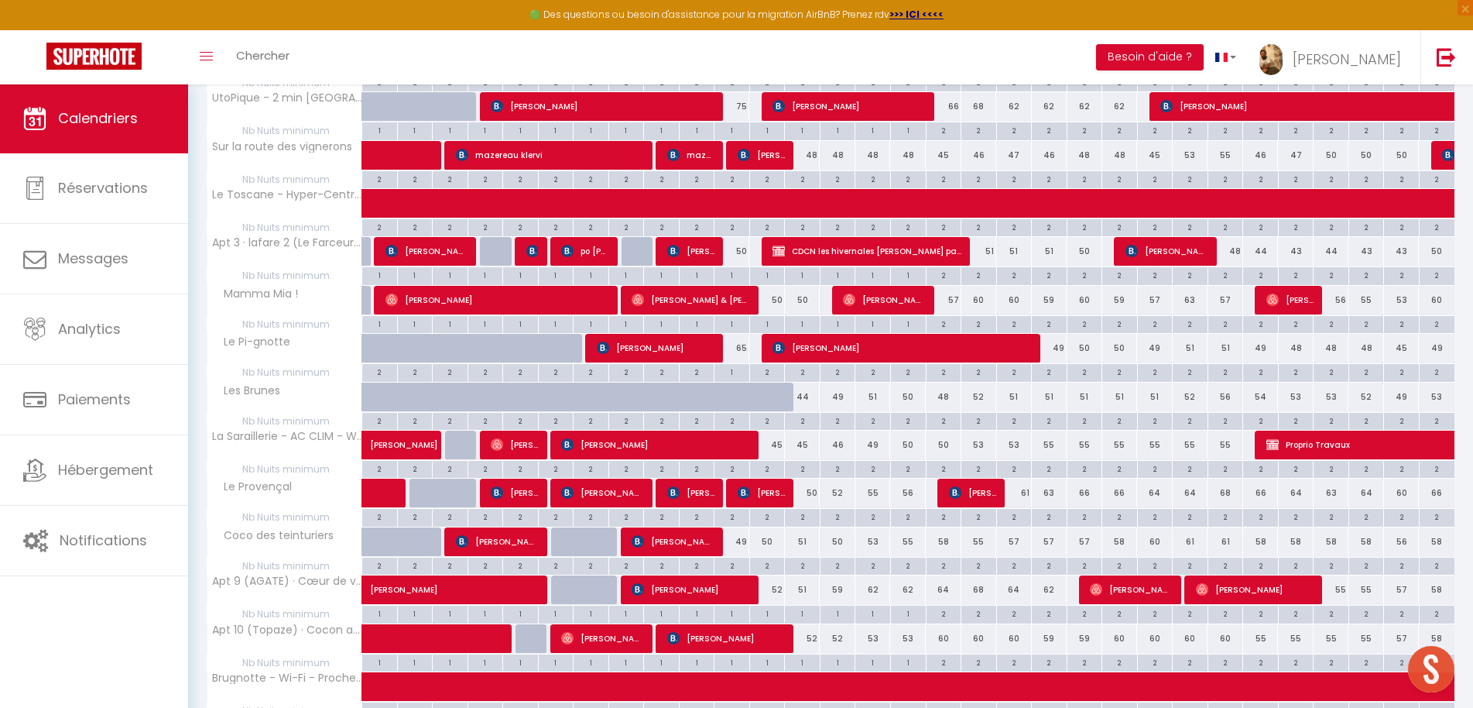
click at [807, 389] on div "44" at bounding box center [803, 396] width 36 height 29
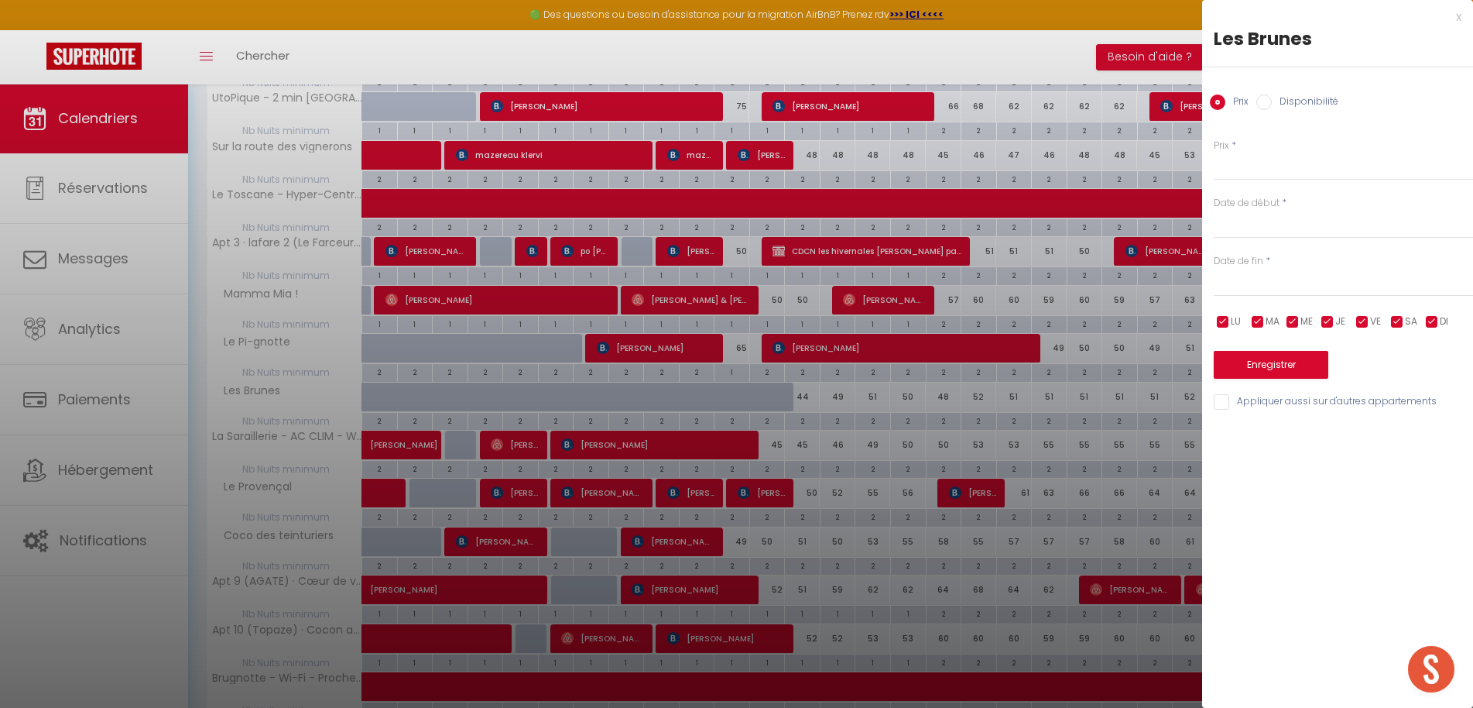
type input "44"
type input "Lun 13 Octobre 2025"
type input "[DATE] Octobre 2025"
click at [1274, 170] on input "44" at bounding box center [1343, 167] width 259 height 28
type input "40"
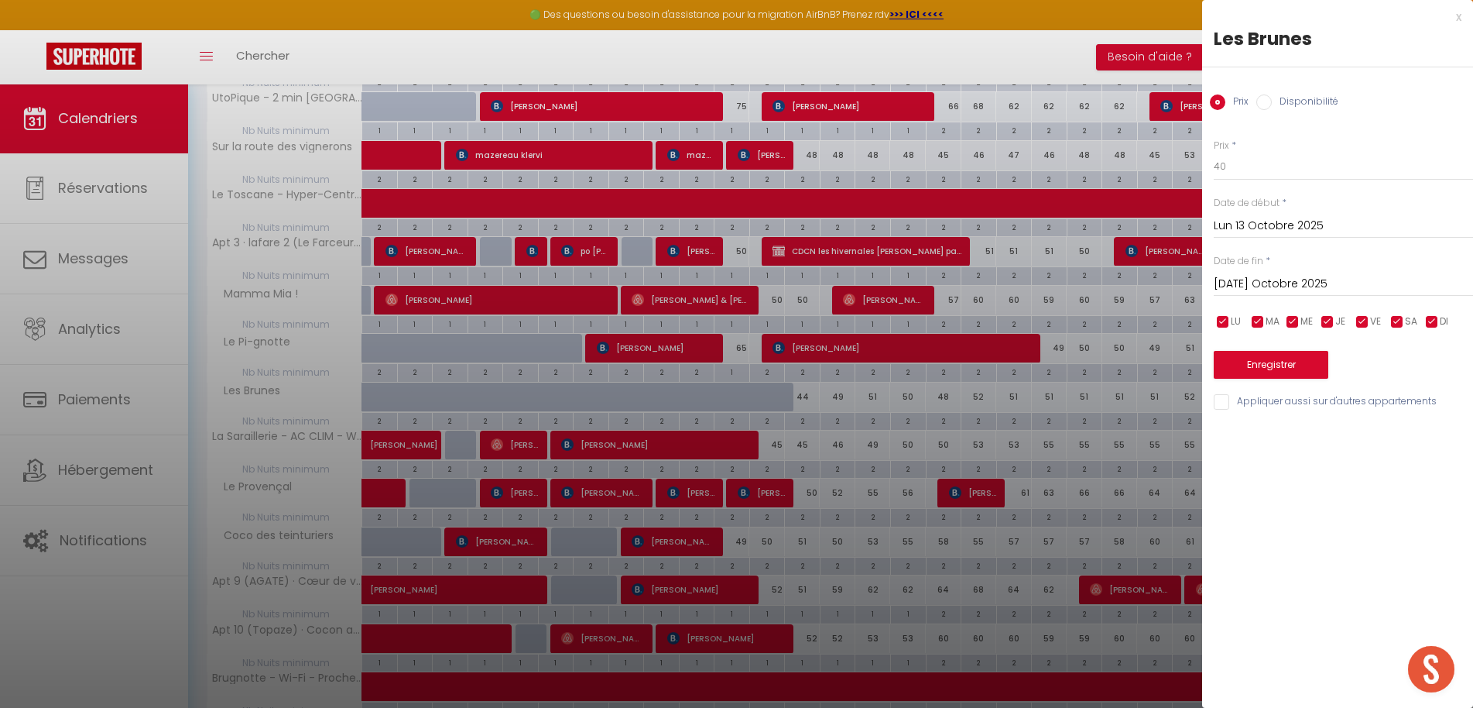
click at [1283, 282] on input "[DATE] Octobre 2025" at bounding box center [1343, 284] width 259 height 20
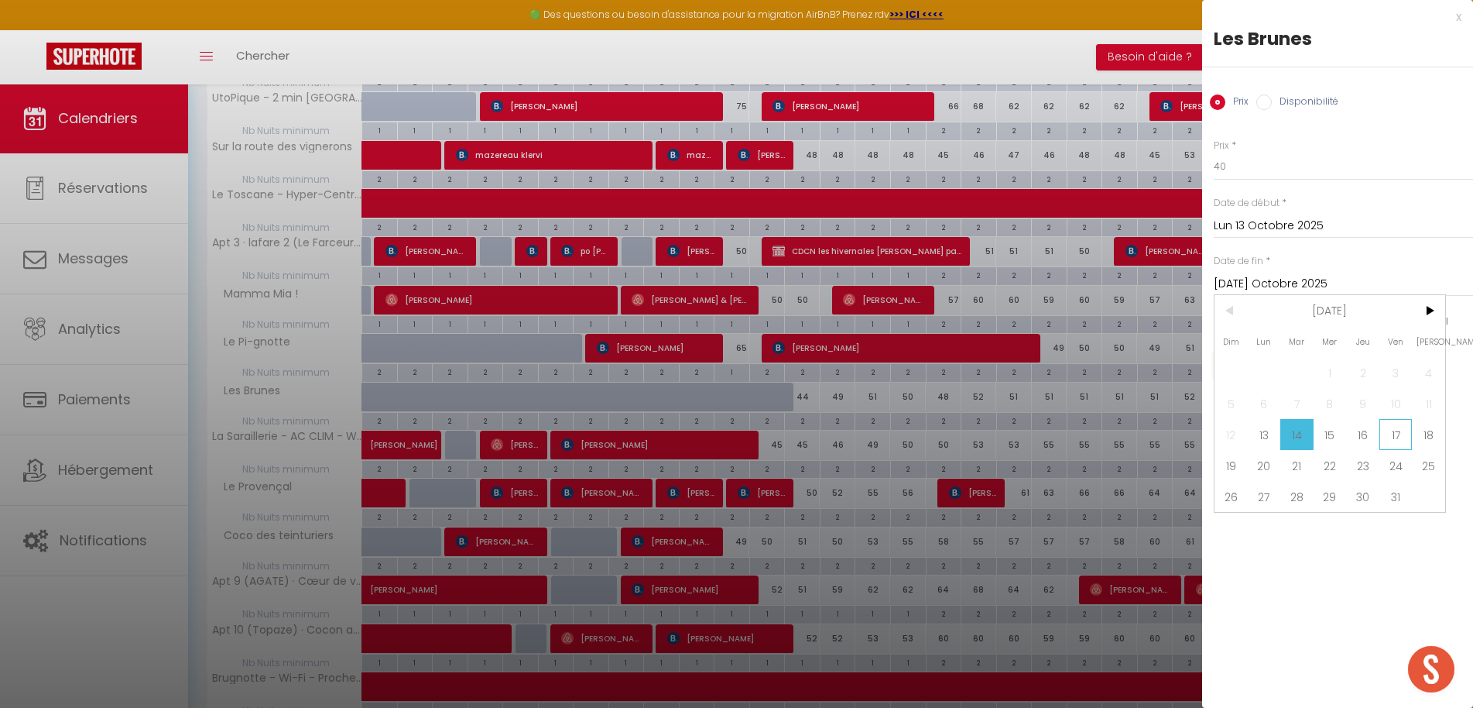
click at [1391, 440] on span "17" at bounding box center [1396, 434] width 33 height 31
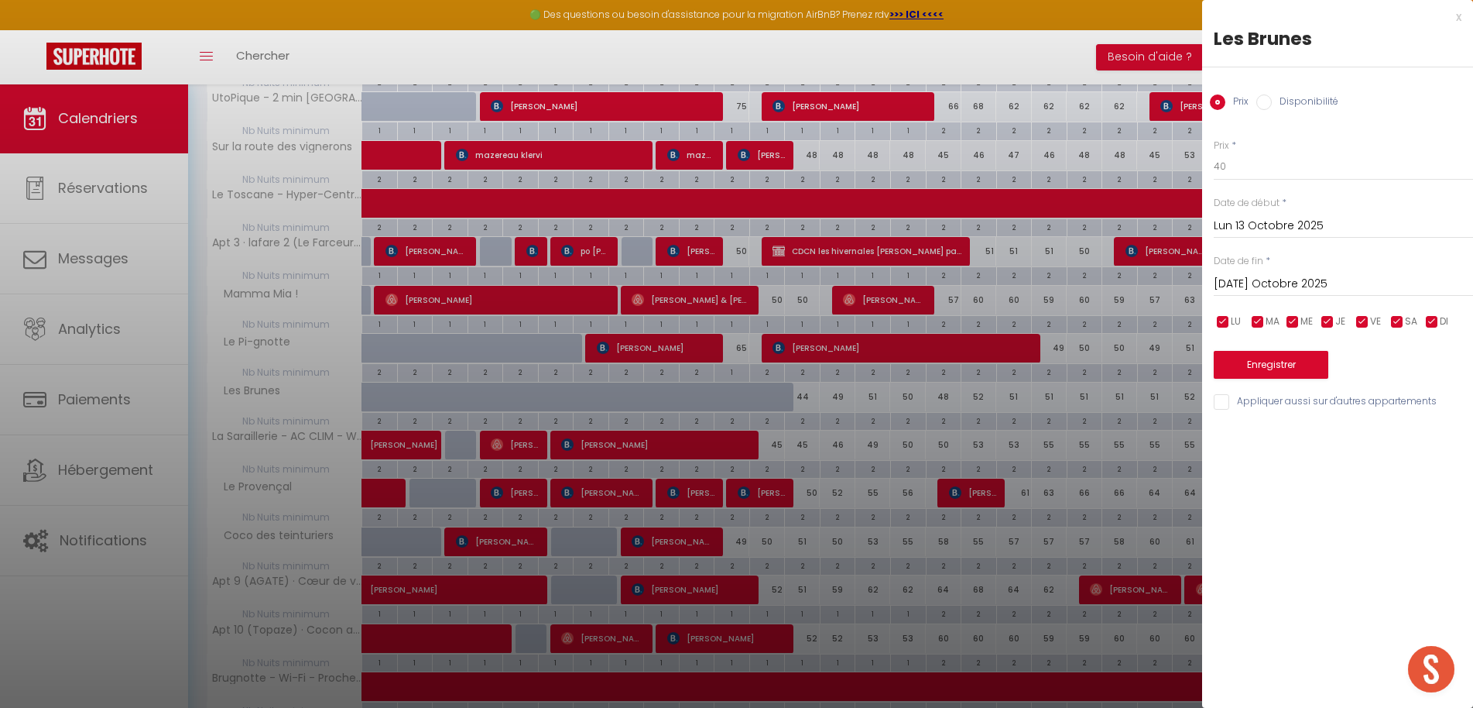
type input "Ven 17 Octobre 2025"
click at [1275, 363] on button "Enregistrer" at bounding box center [1271, 365] width 115 height 28
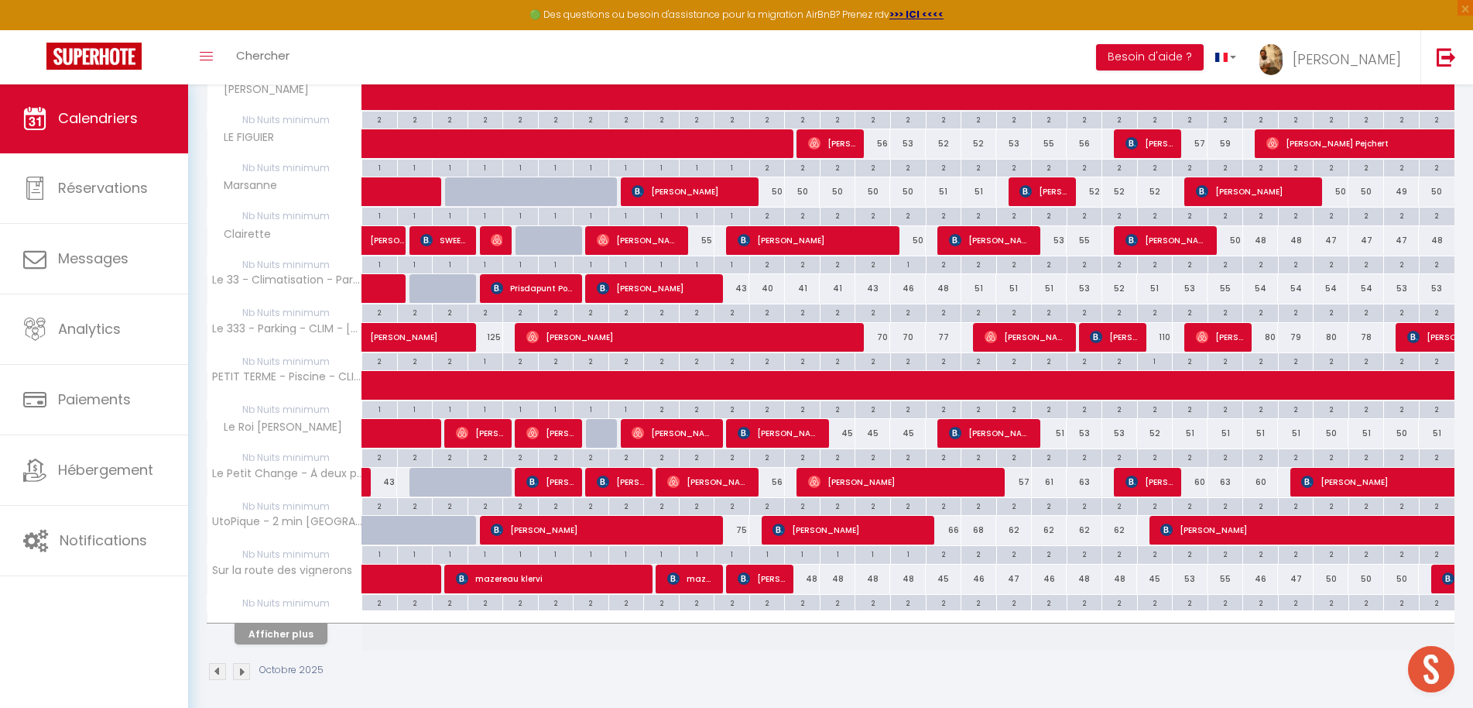
scroll to position [705, 0]
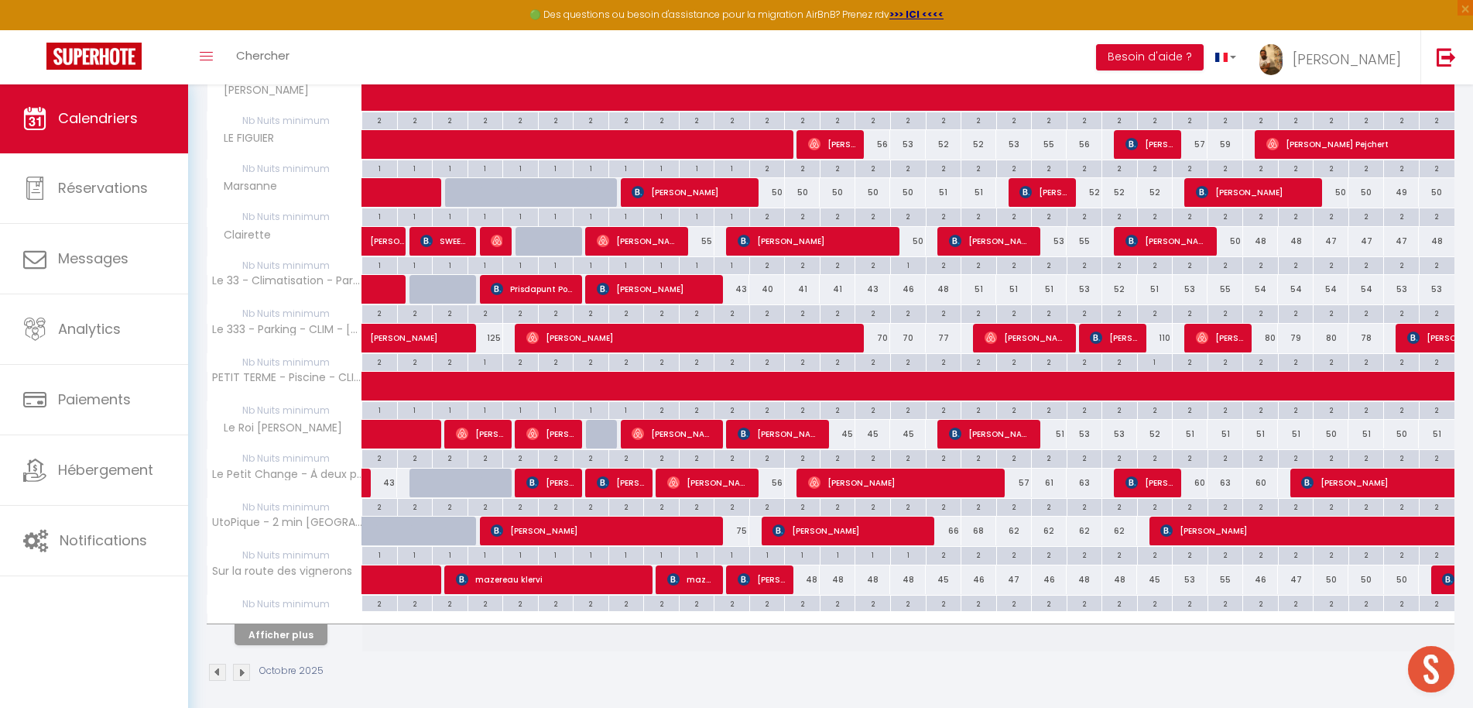
click at [301, 632] on button "Afficher plus" at bounding box center [281, 634] width 93 height 21
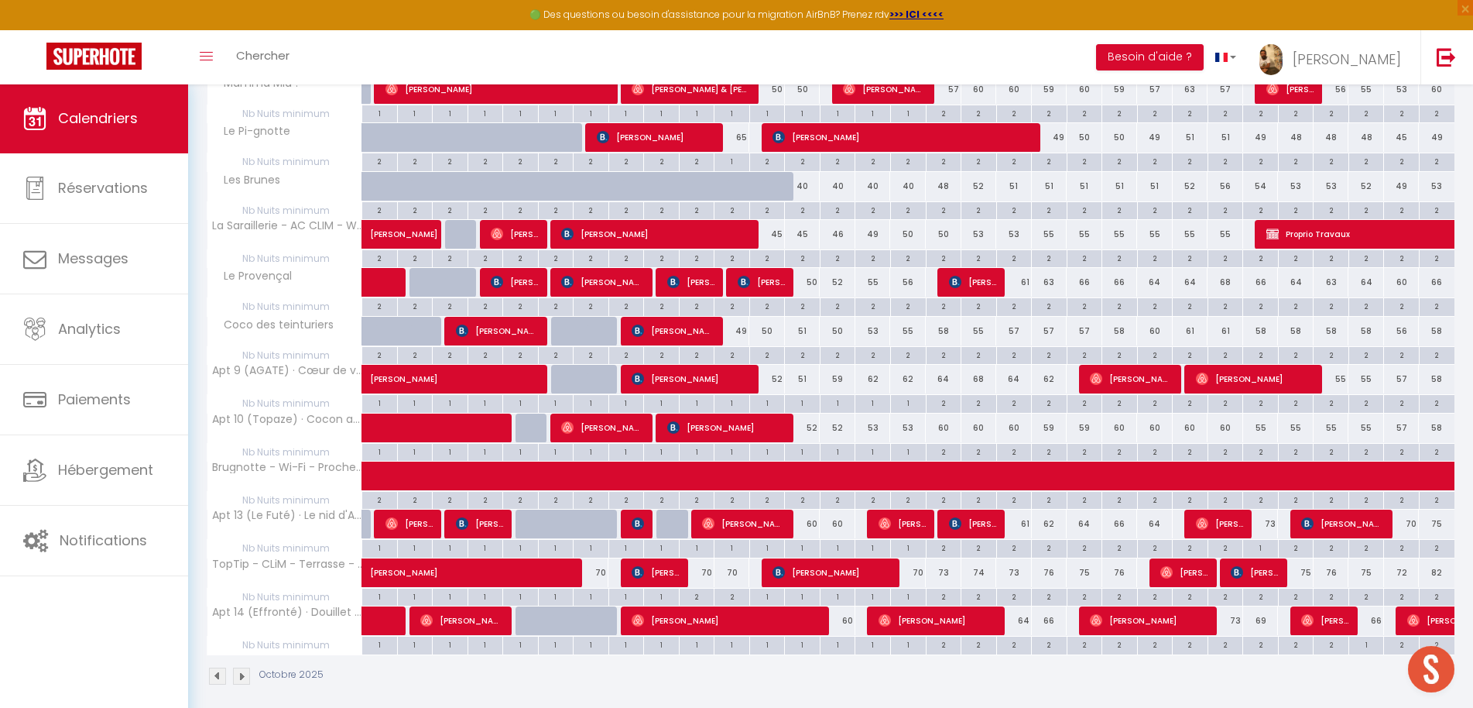
scroll to position [1339, 0]
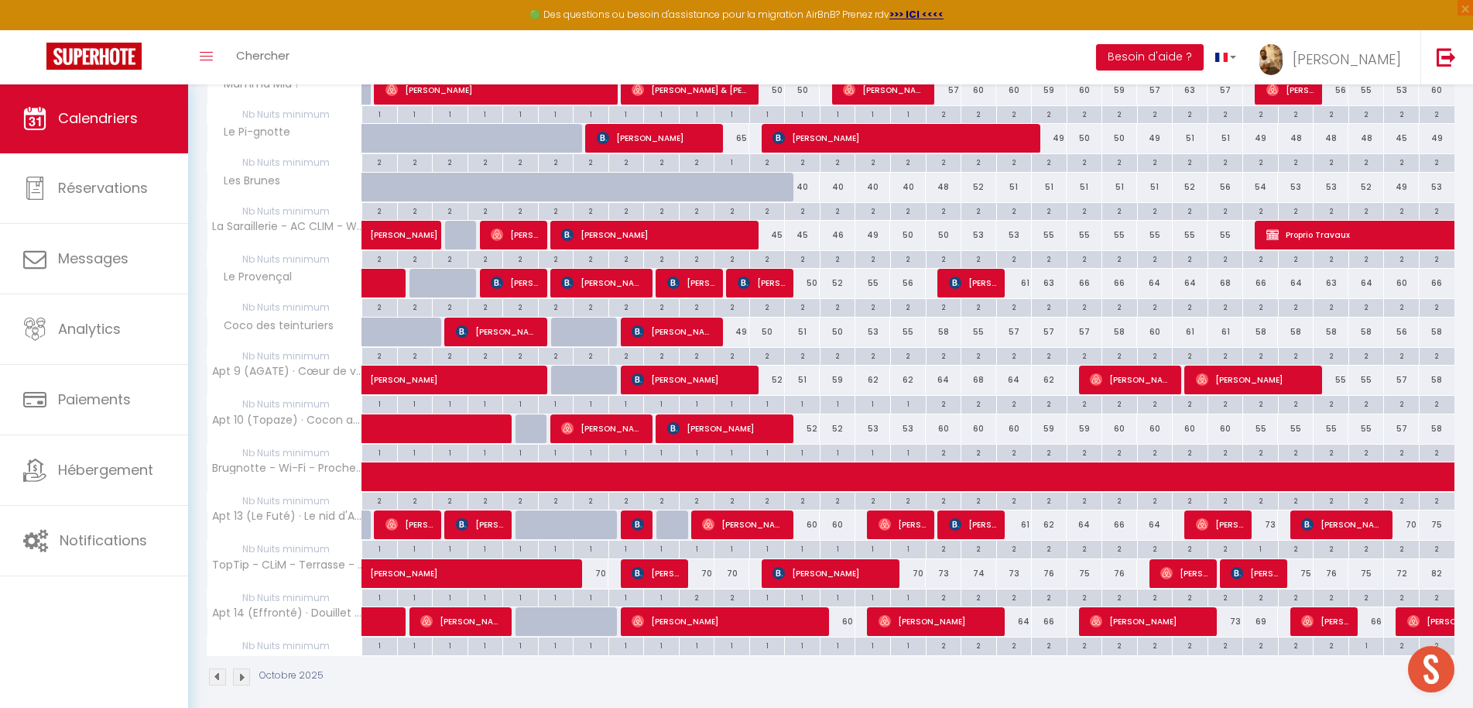
click at [778, 223] on div "45" at bounding box center [767, 235] width 36 height 29
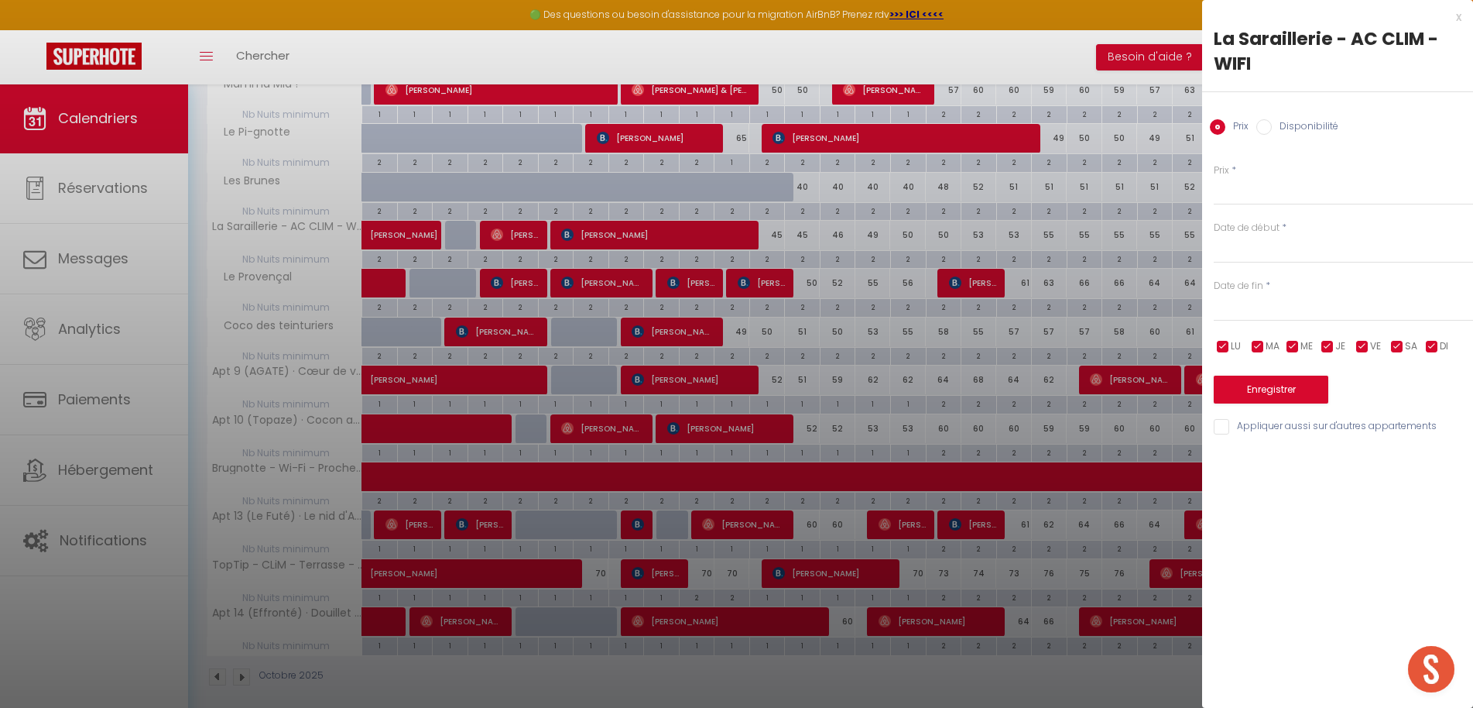
type input "45"
type input "Dim 12 Octobre 2025"
type input "Lun 13 Octobre 2025"
click at [1457, 18] on div "x" at bounding box center [1331, 17] width 259 height 19
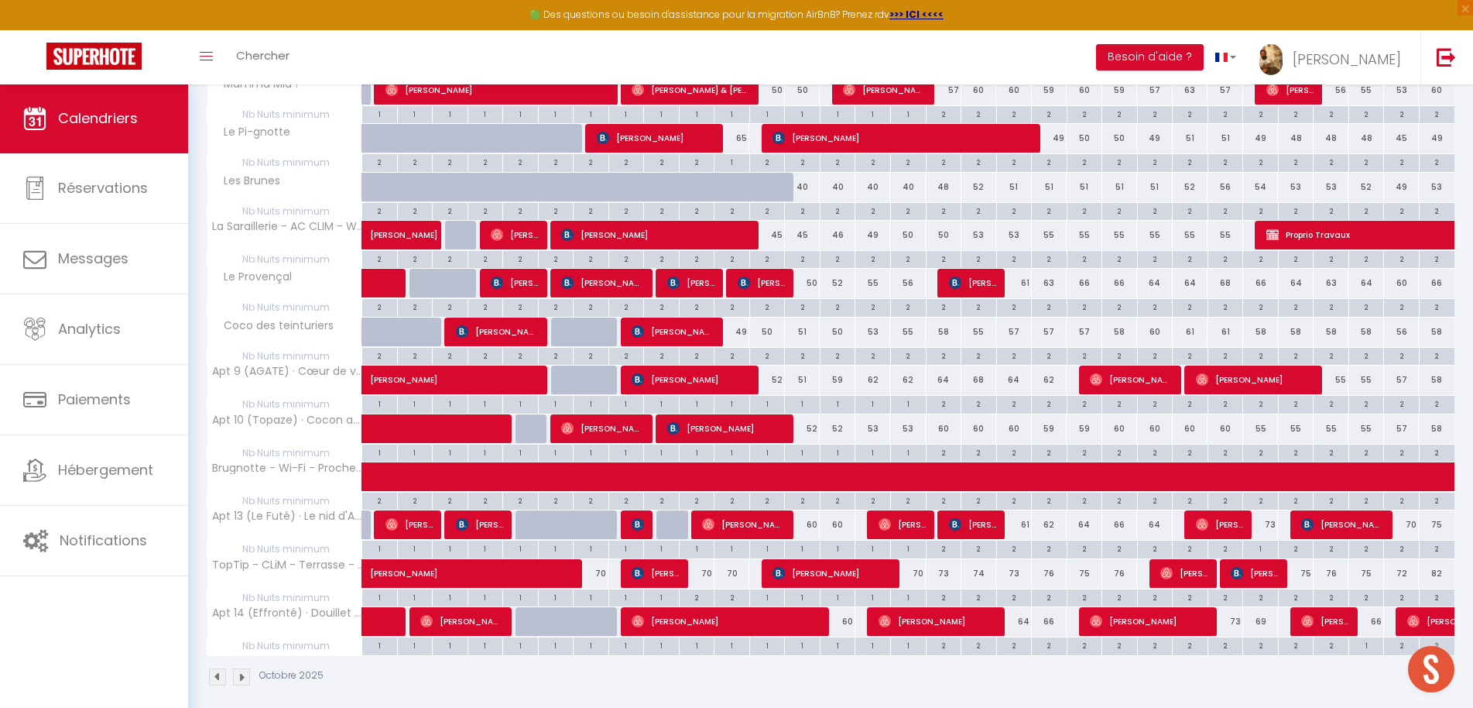
click at [772, 320] on div "50" at bounding box center [767, 331] width 36 height 29
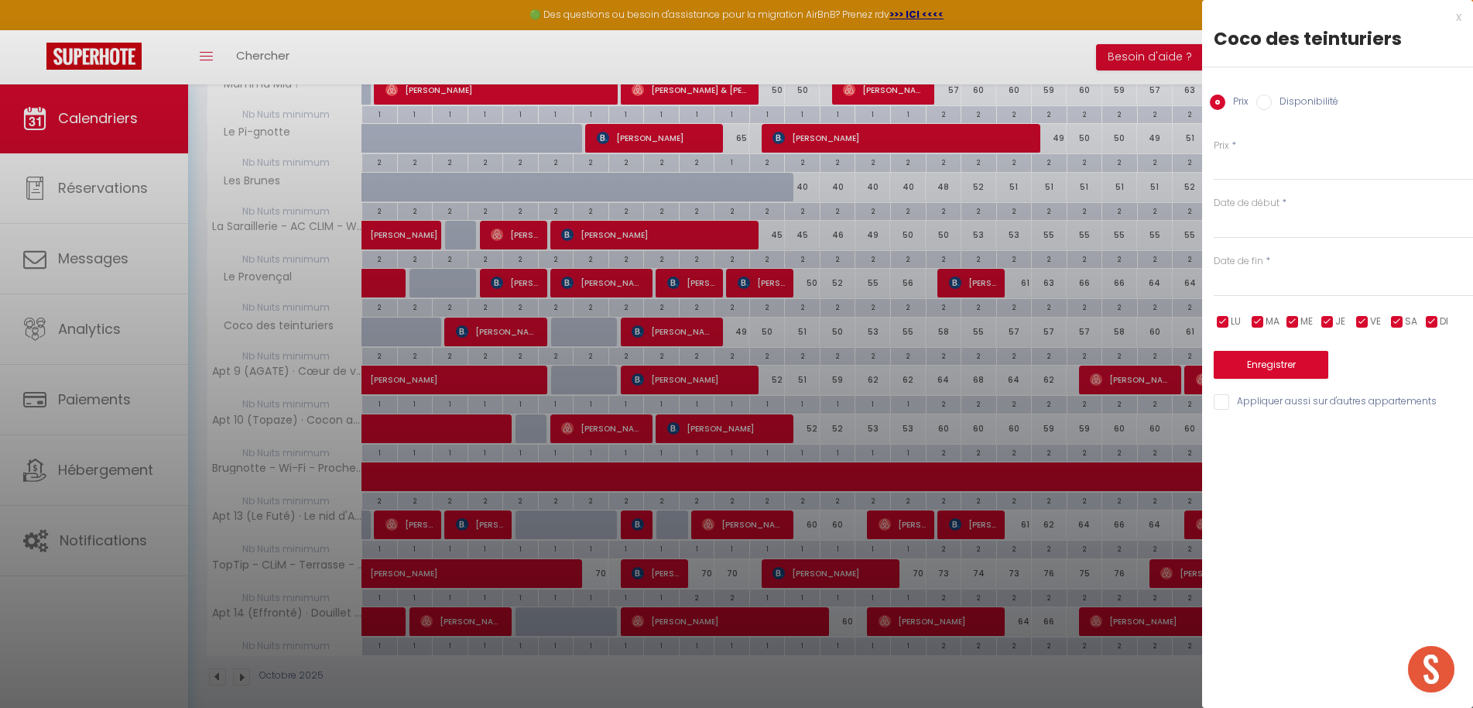
type input "50"
type input "Dim 12 Octobre 2025"
type input "Lun 13 Octobre 2025"
click at [1257, 167] on input "50" at bounding box center [1343, 167] width 259 height 28
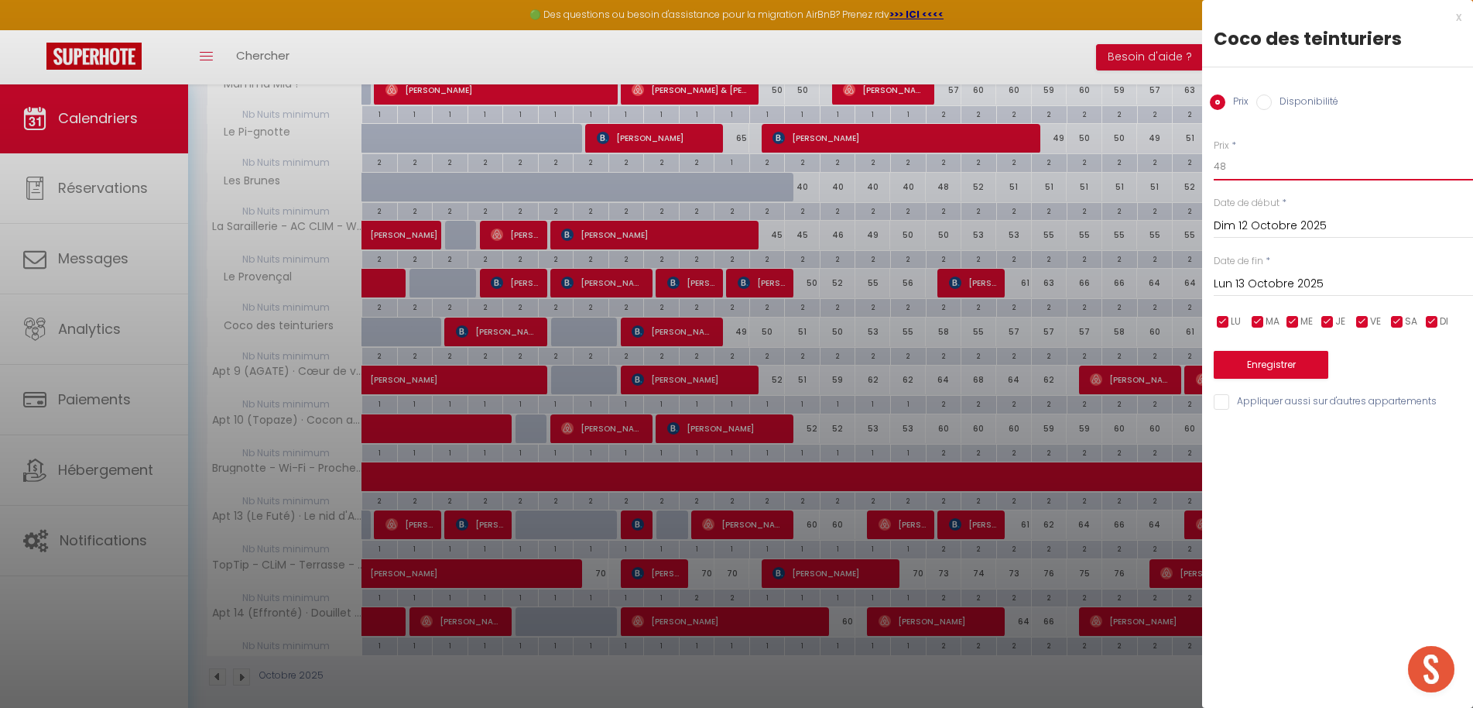
click at [1245, 170] on input "48" at bounding box center [1343, 167] width 259 height 28
type input "48"
click at [1239, 274] on input "Lun 13 Octobre 2025" at bounding box center [1343, 284] width 259 height 20
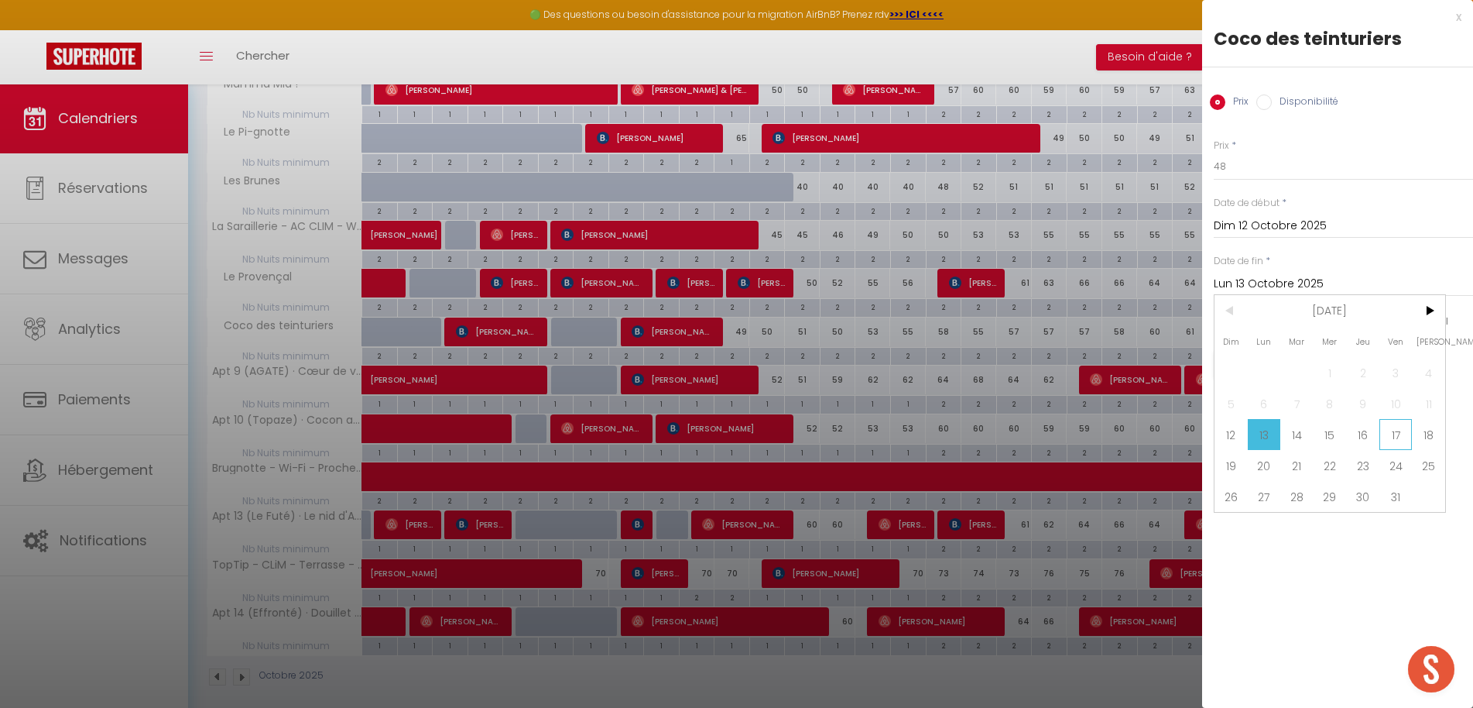
click at [1386, 437] on span "17" at bounding box center [1396, 434] width 33 height 31
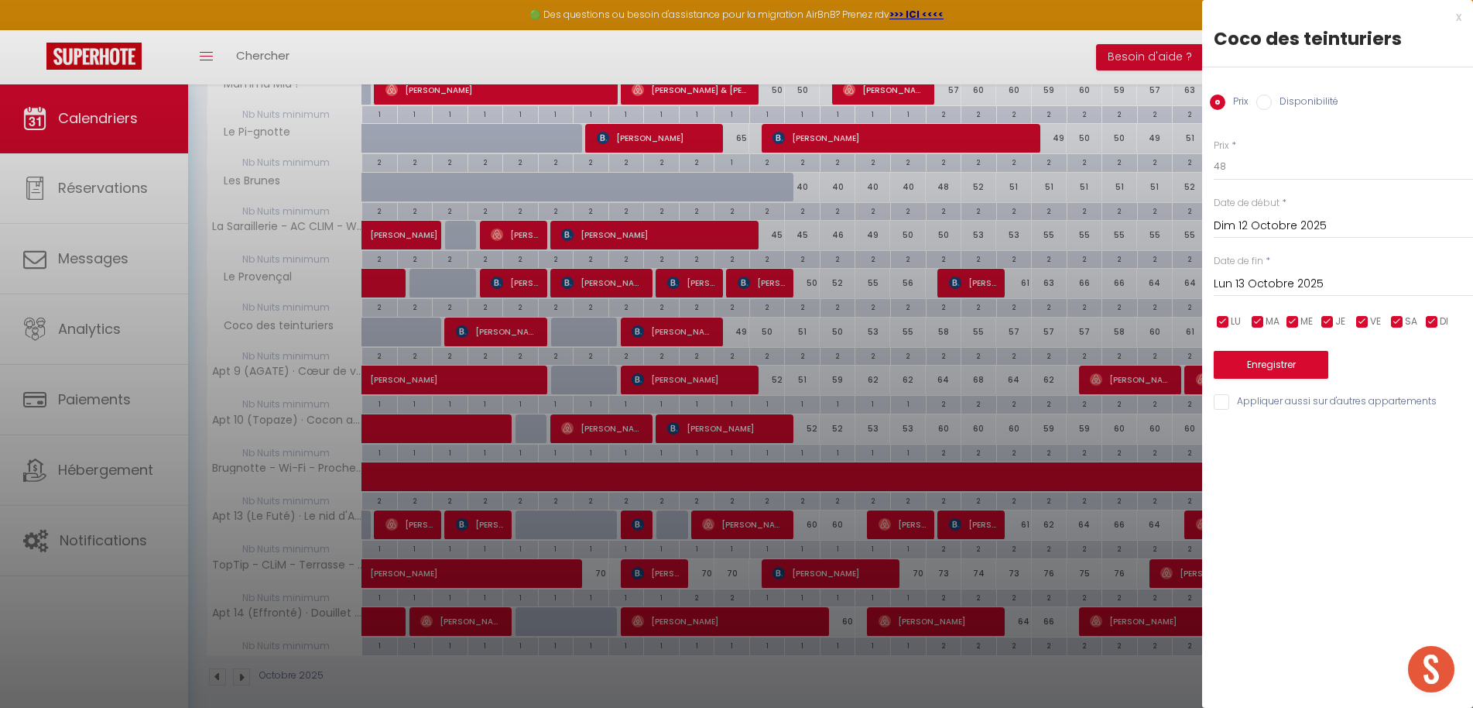
type input "Ven 17 Octobre 2025"
click at [1260, 361] on button "Enregistrer" at bounding box center [1271, 365] width 115 height 28
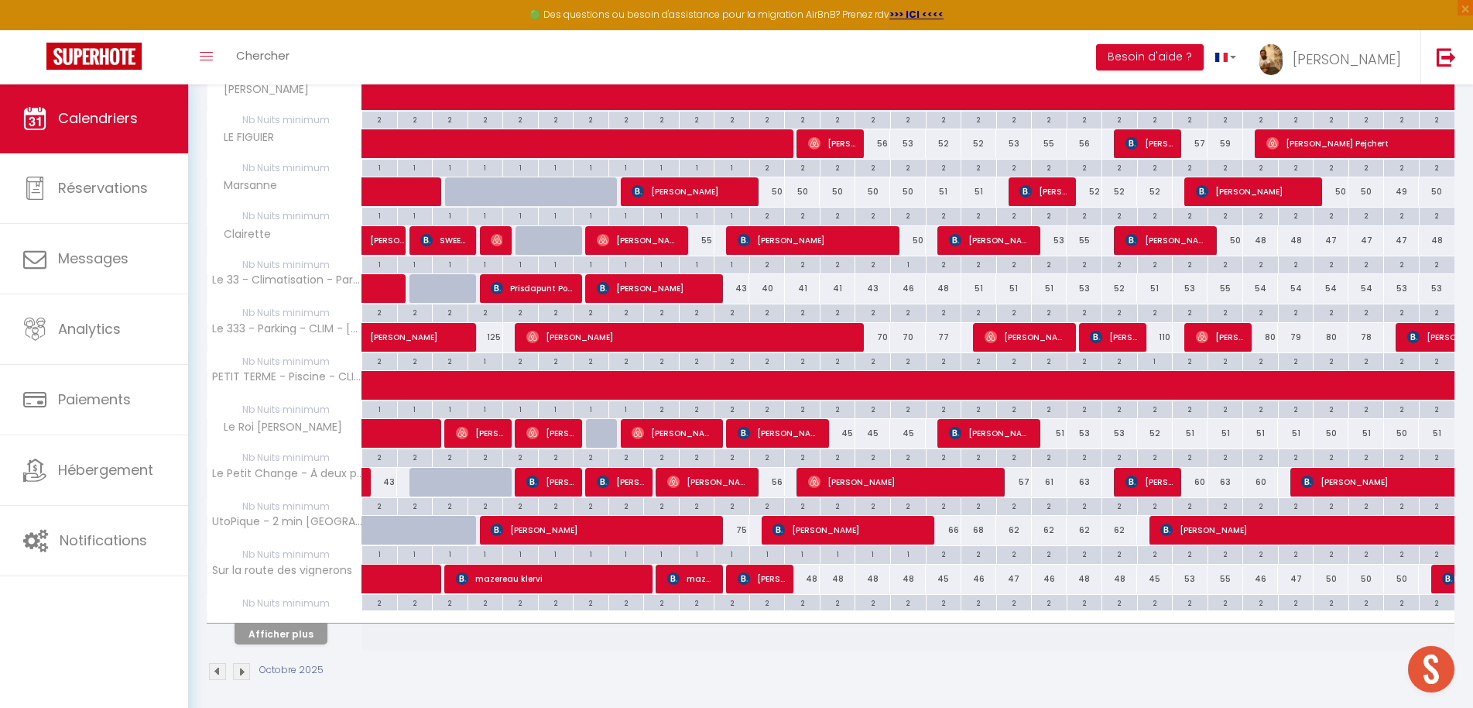
scroll to position [705, 0]
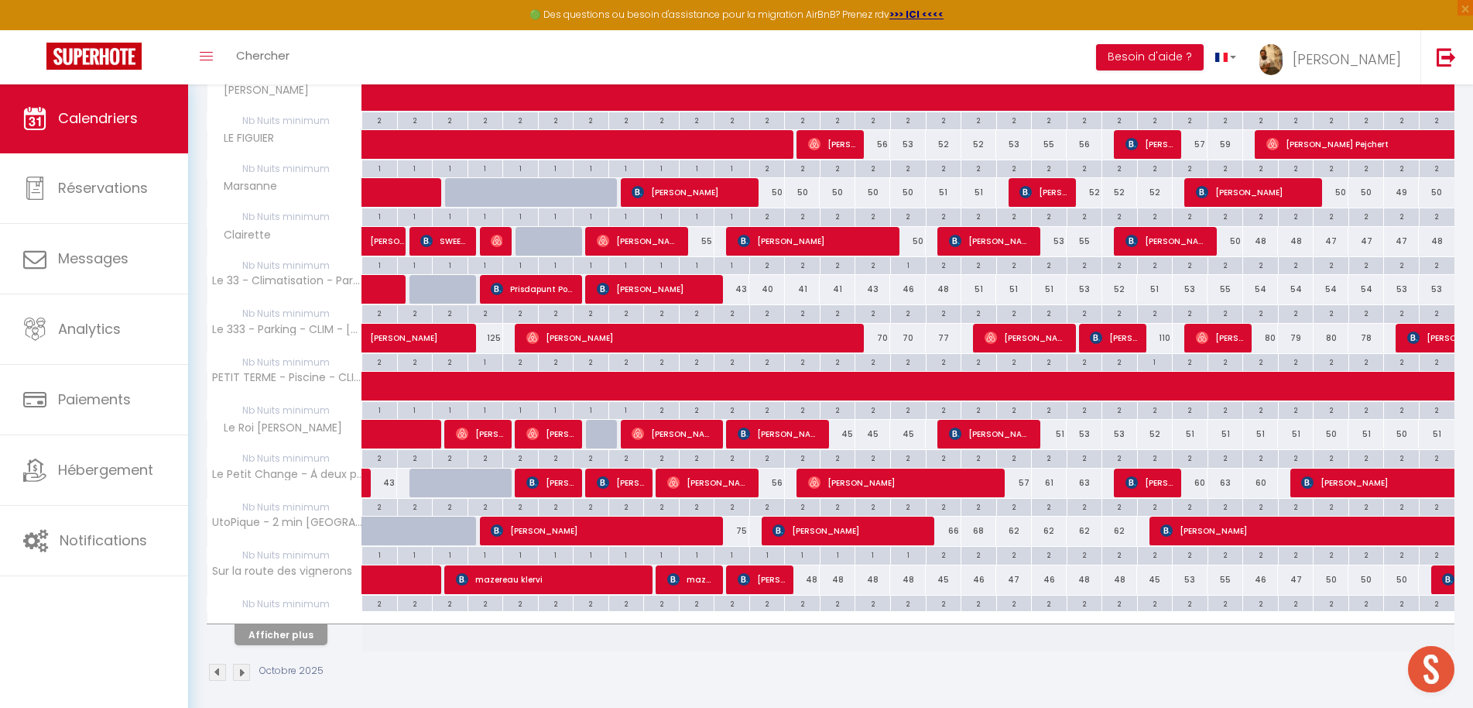
click at [297, 632] on button "Afficher plus" at bounding box center [281, 634] width 93 height 21
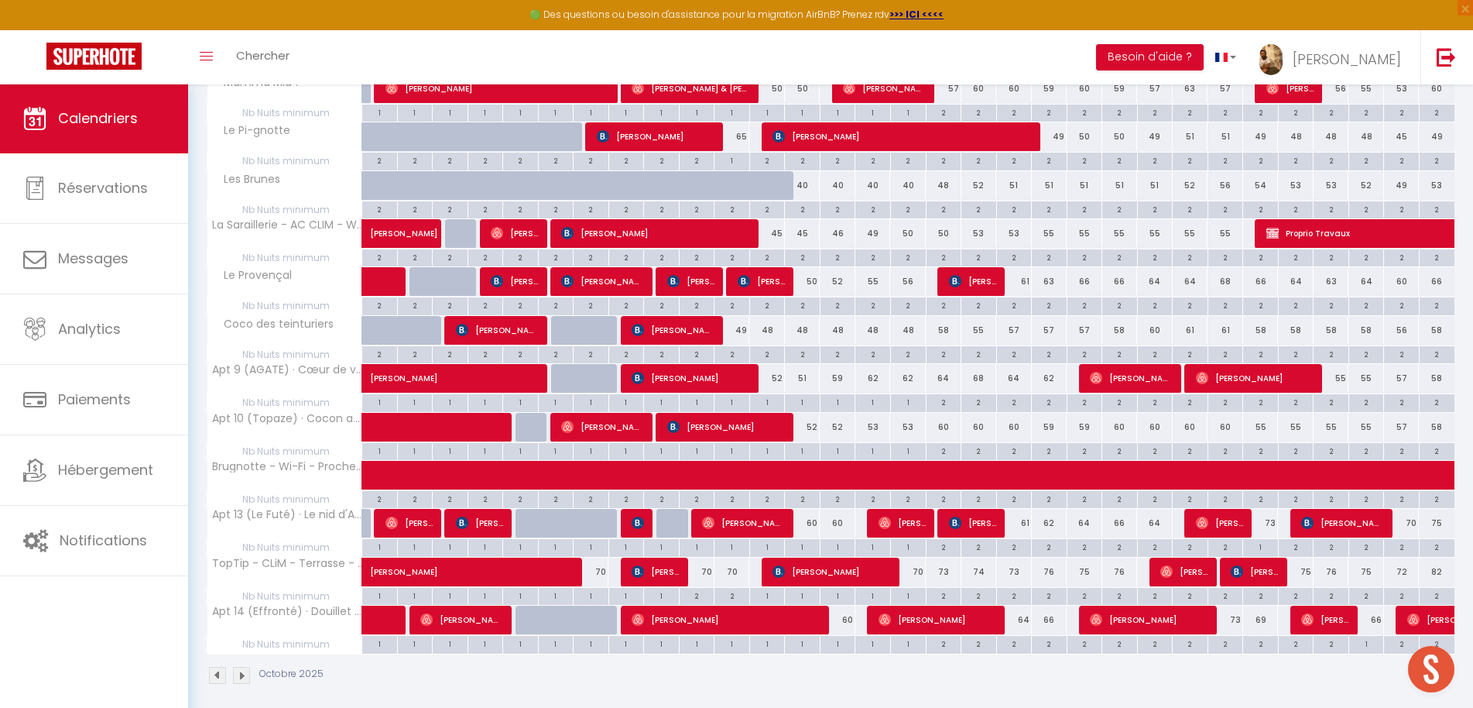
scroll to position [1339, 0]
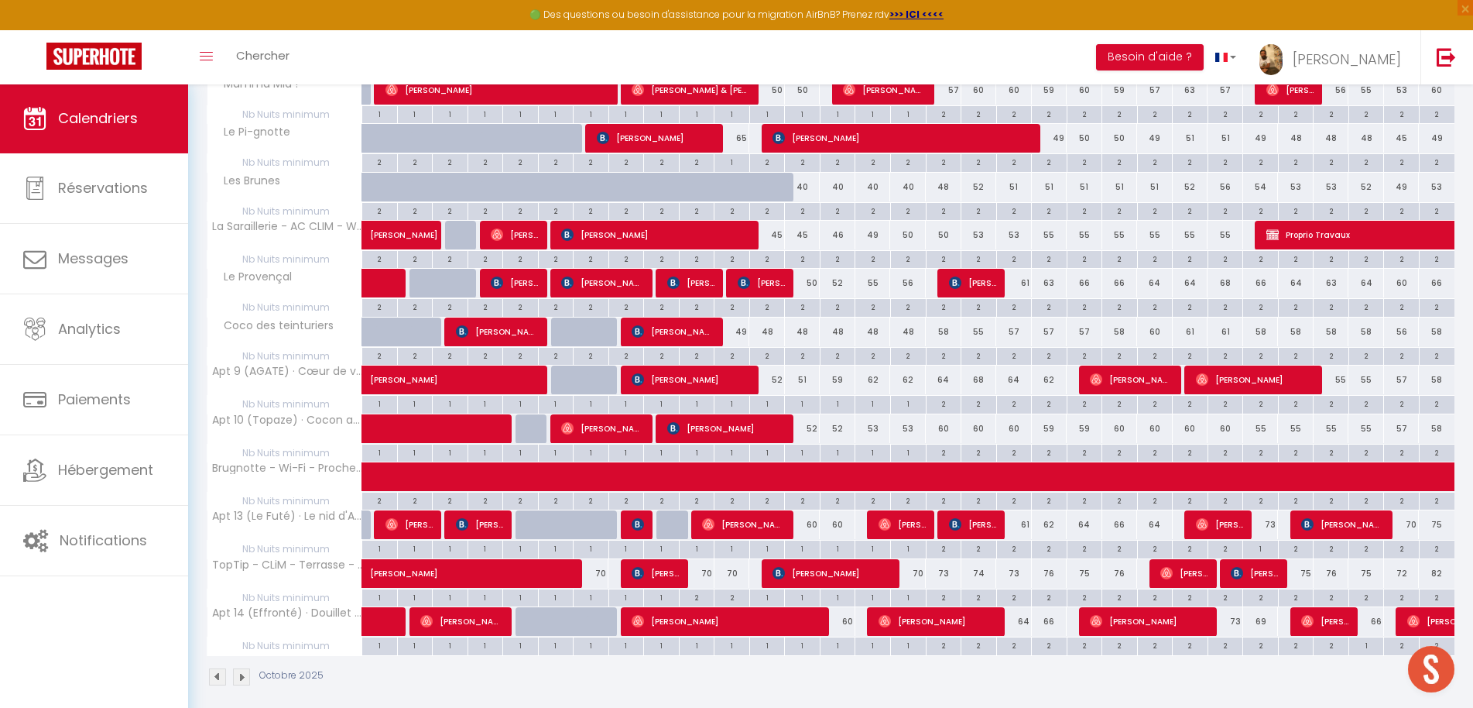
click at [776, 370] on div "52" at bounding box center [767, 379] width 36 height 29
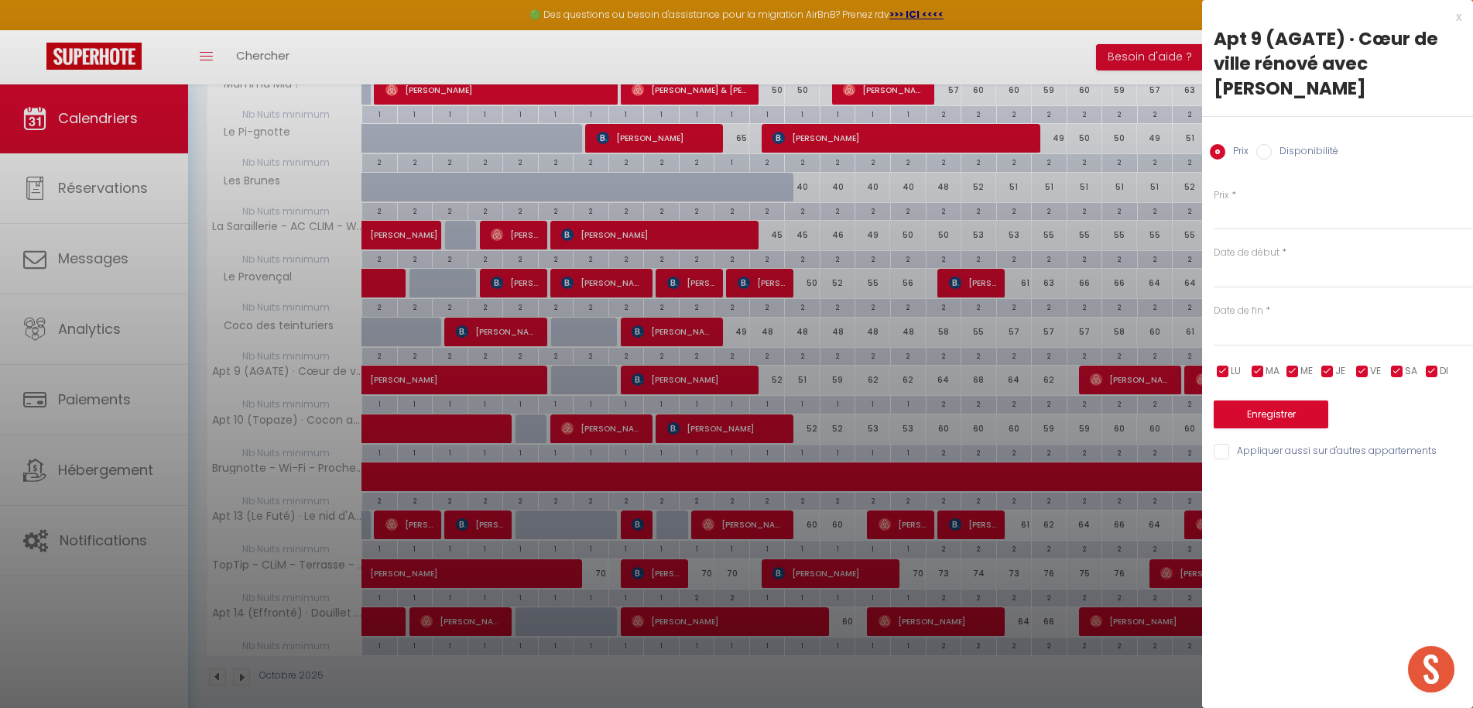
type input "52"
type input "Dim 12 Octobre 2025"
type input "Lun 13 Octobre 2025"
click at [1460, 19] on div "x" at bounding box center [1331, 17] width 259 height 19
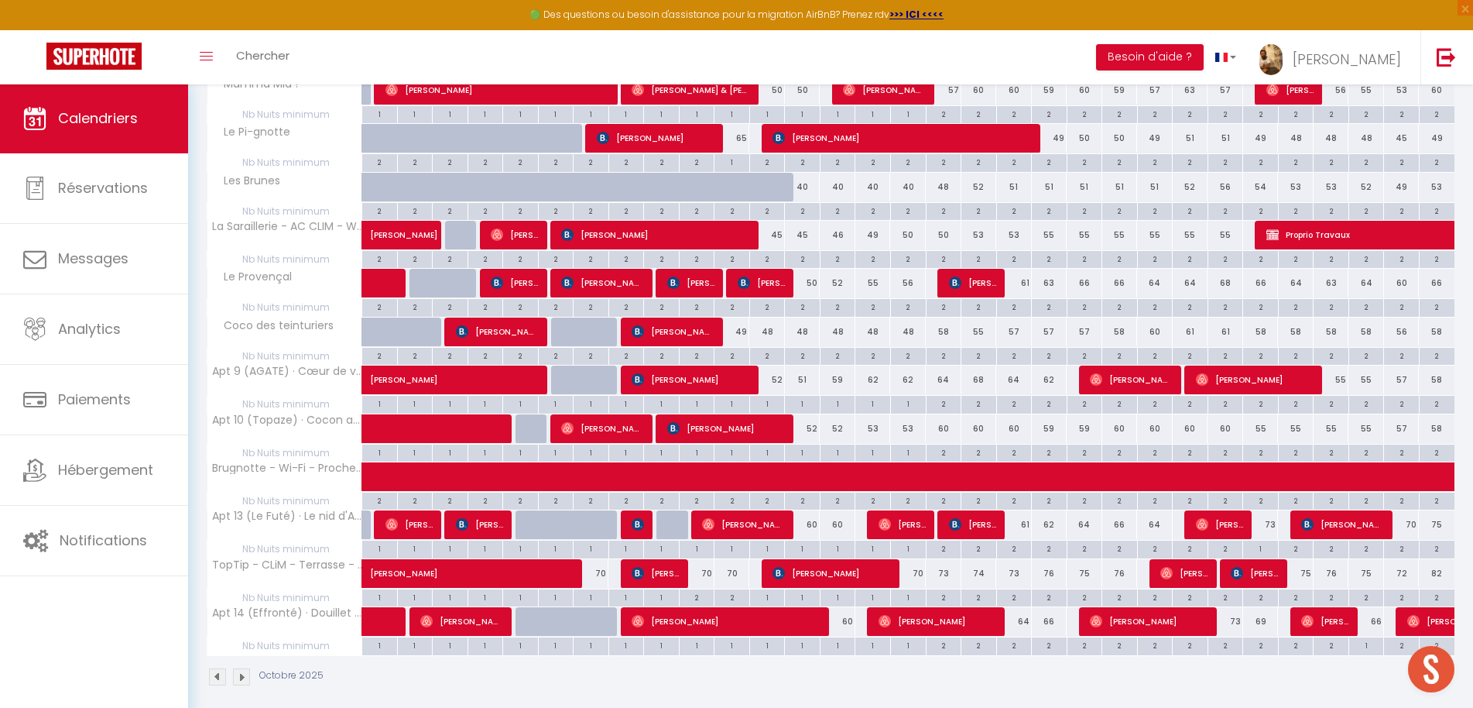
click at [702, 560] on div "70" at bounding box center [697, 573] width 36 height 29
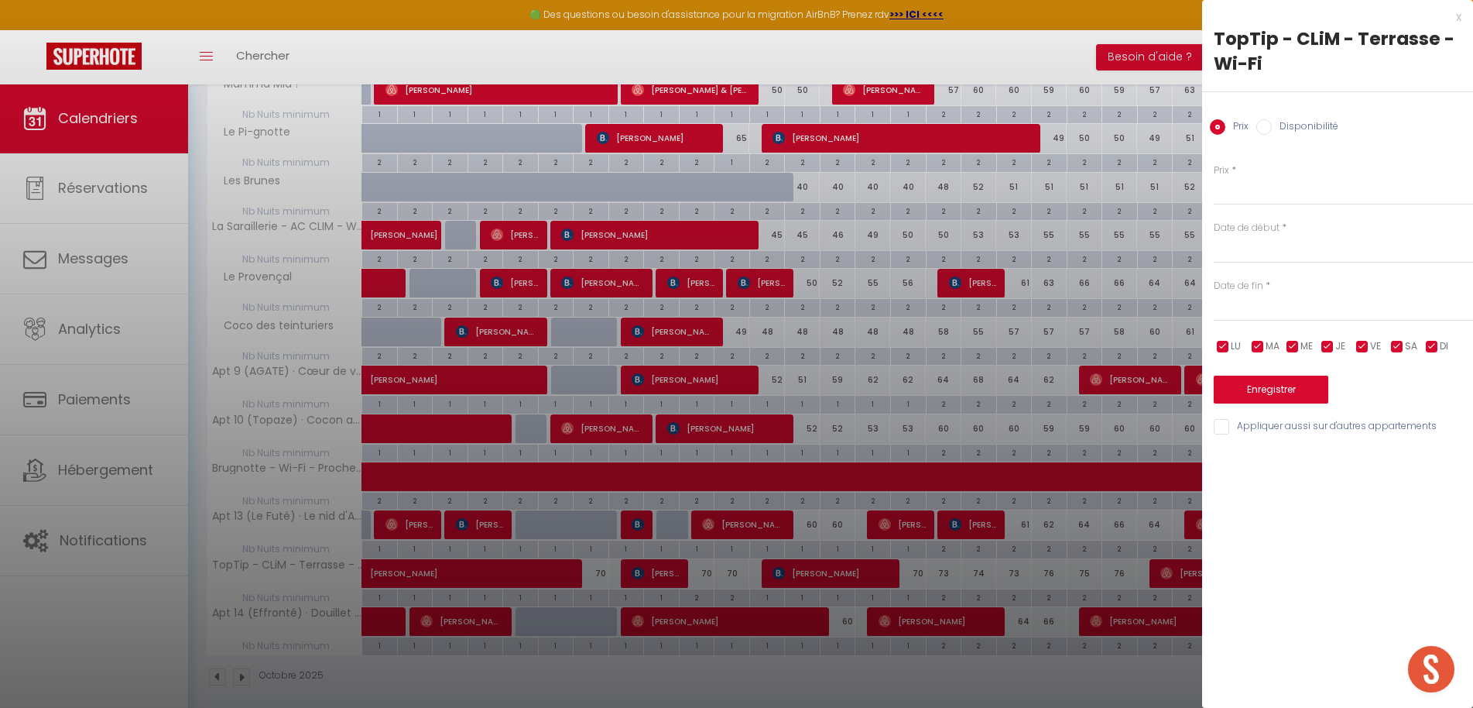
type input "70"
type input "Ven 10 Octobre 2025"
type input "Sam 11 Octobre 2025"
click at [1458, 20] on div "x" at bounding box center [1331, 17] width 259 height 19
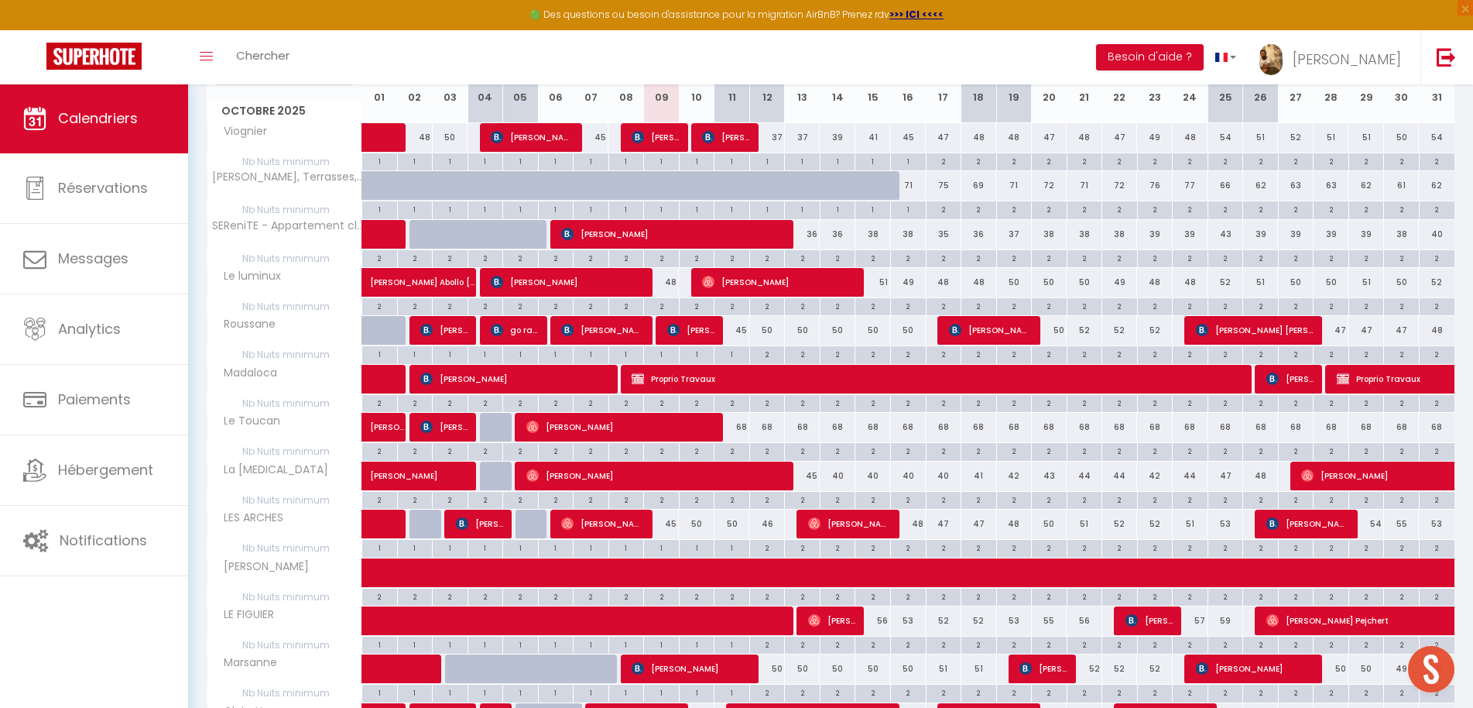
scroll to position [139, 0]
